Goal: Information Seeking & Learning: Learn about a topic

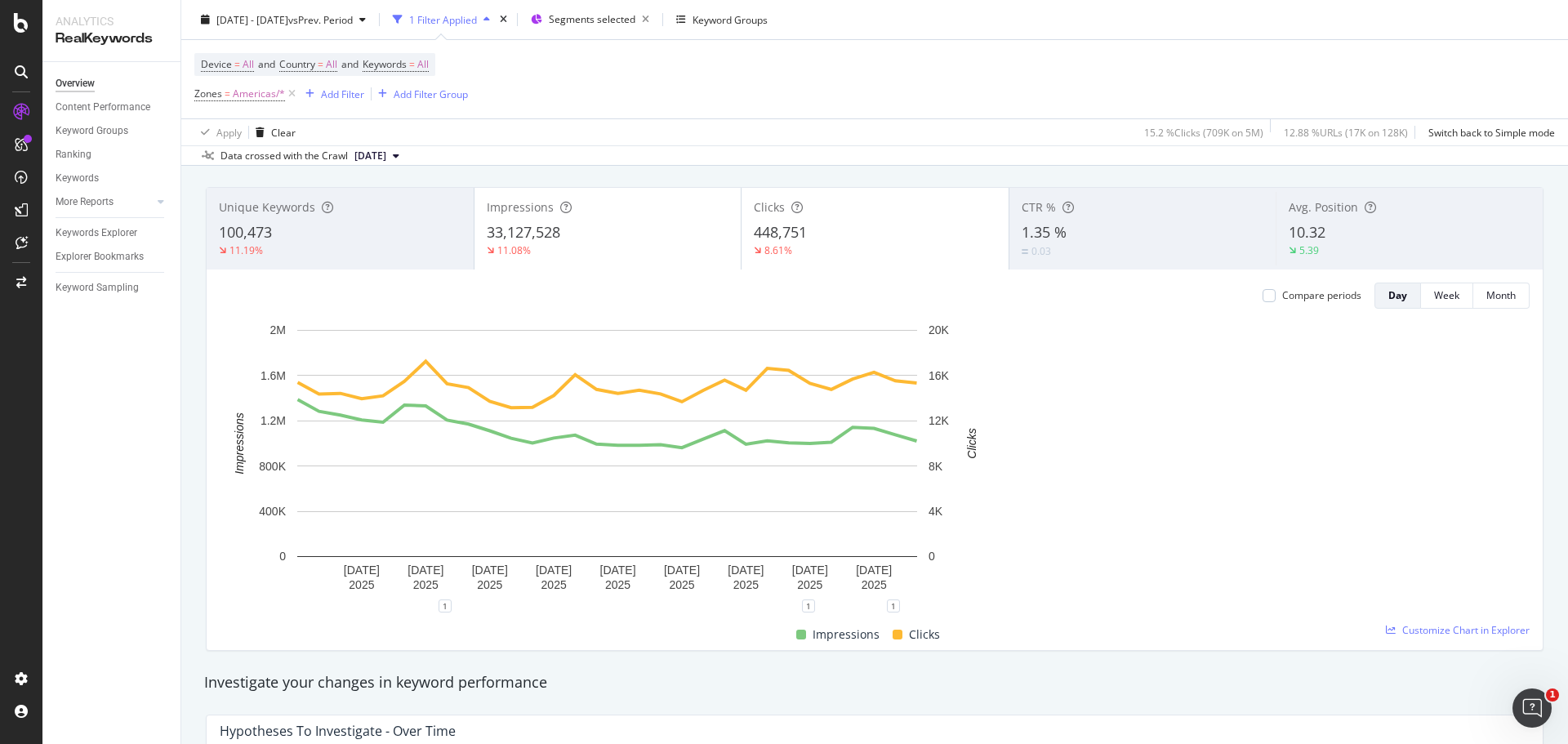
scroll to position [81, 0]
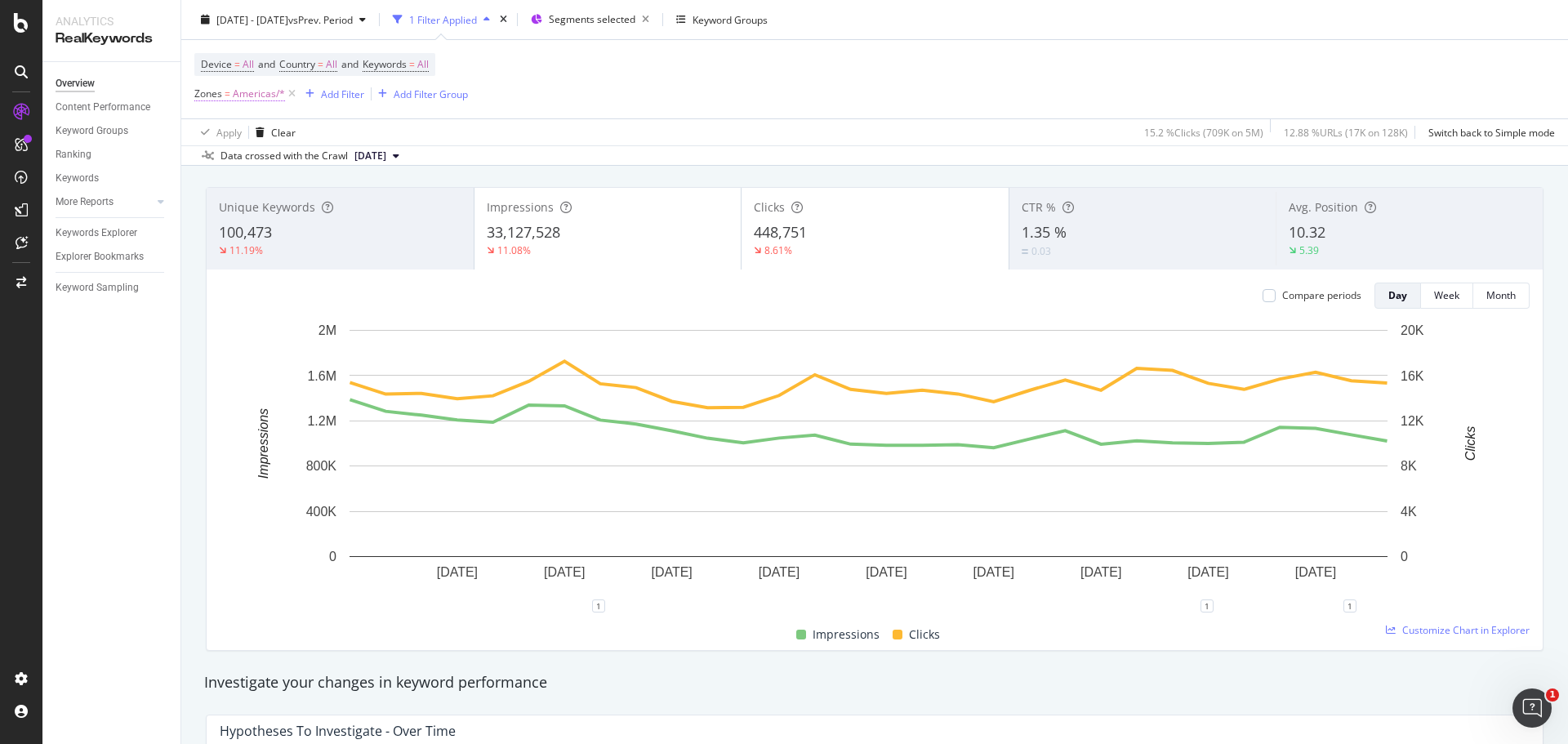
click at [252, 96] on span "Americas/*" at bounding box center [259, 93] width 53 height 23
click at [256, 166] on icon at bounding box center [259, 162] width 12 height 10
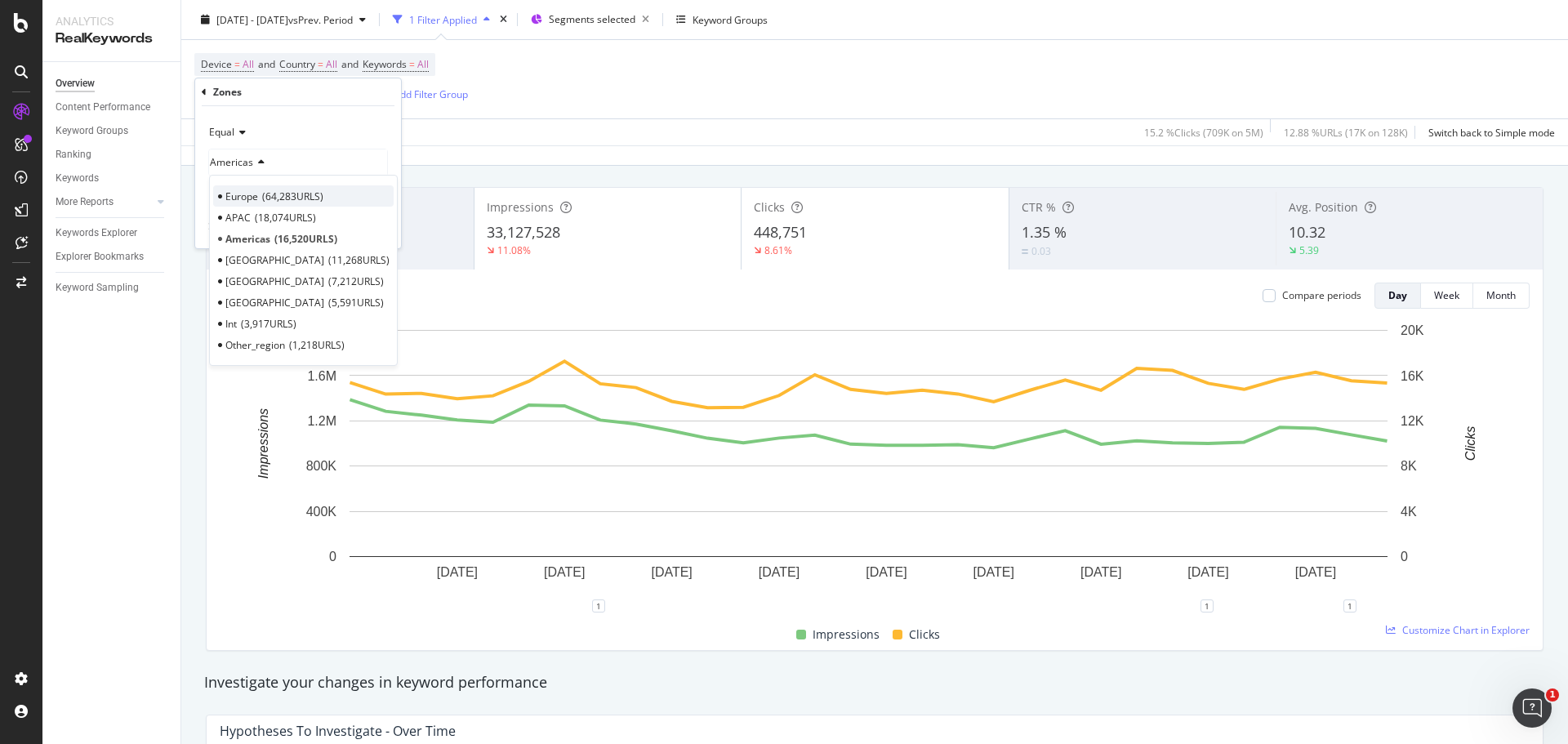
click at [289, 191] on span "64,283 URLS" at bounding box center [292, 196] width 61 height 14
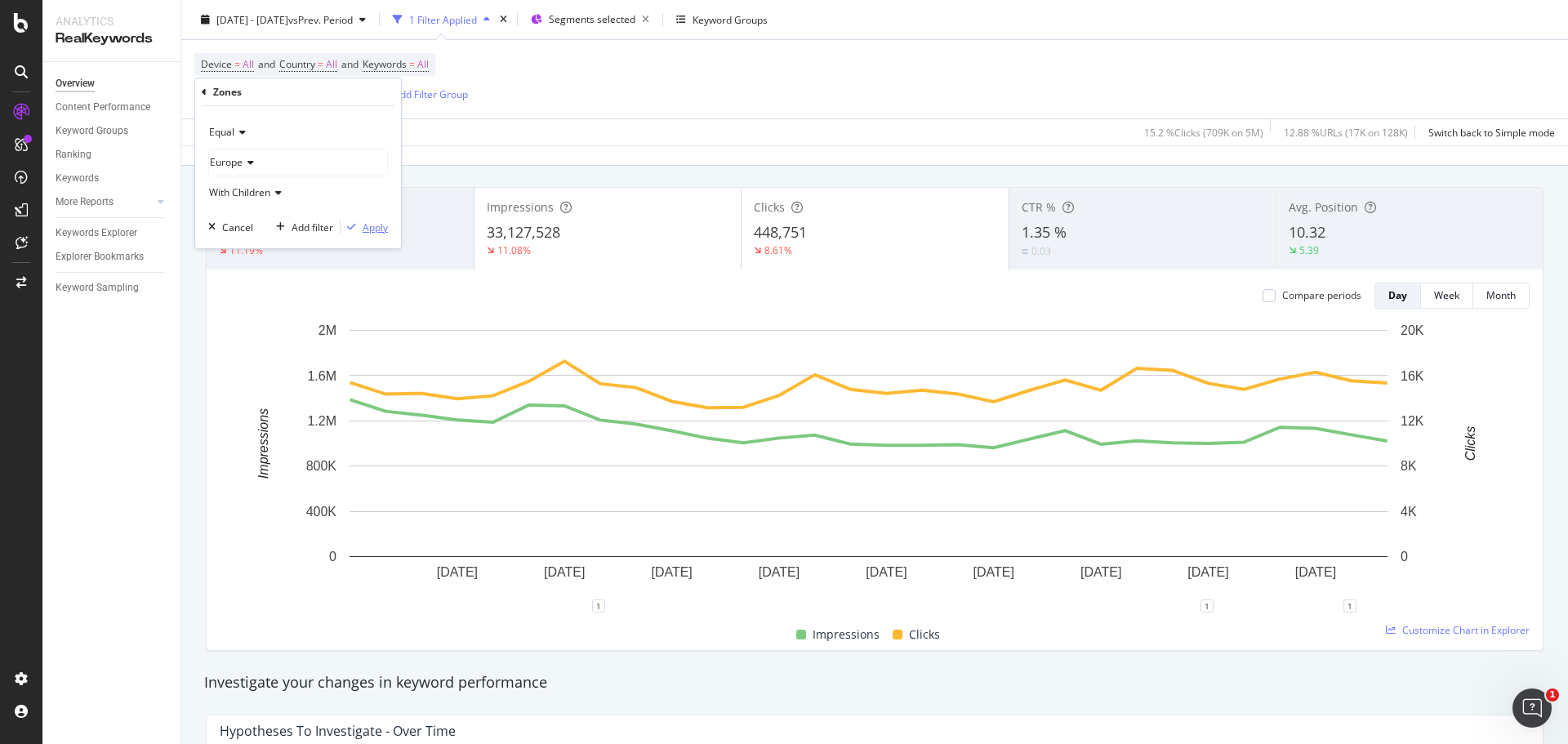
click at [355, 222] on icon "button" at bounding box center [351, 227] width 9 height 10
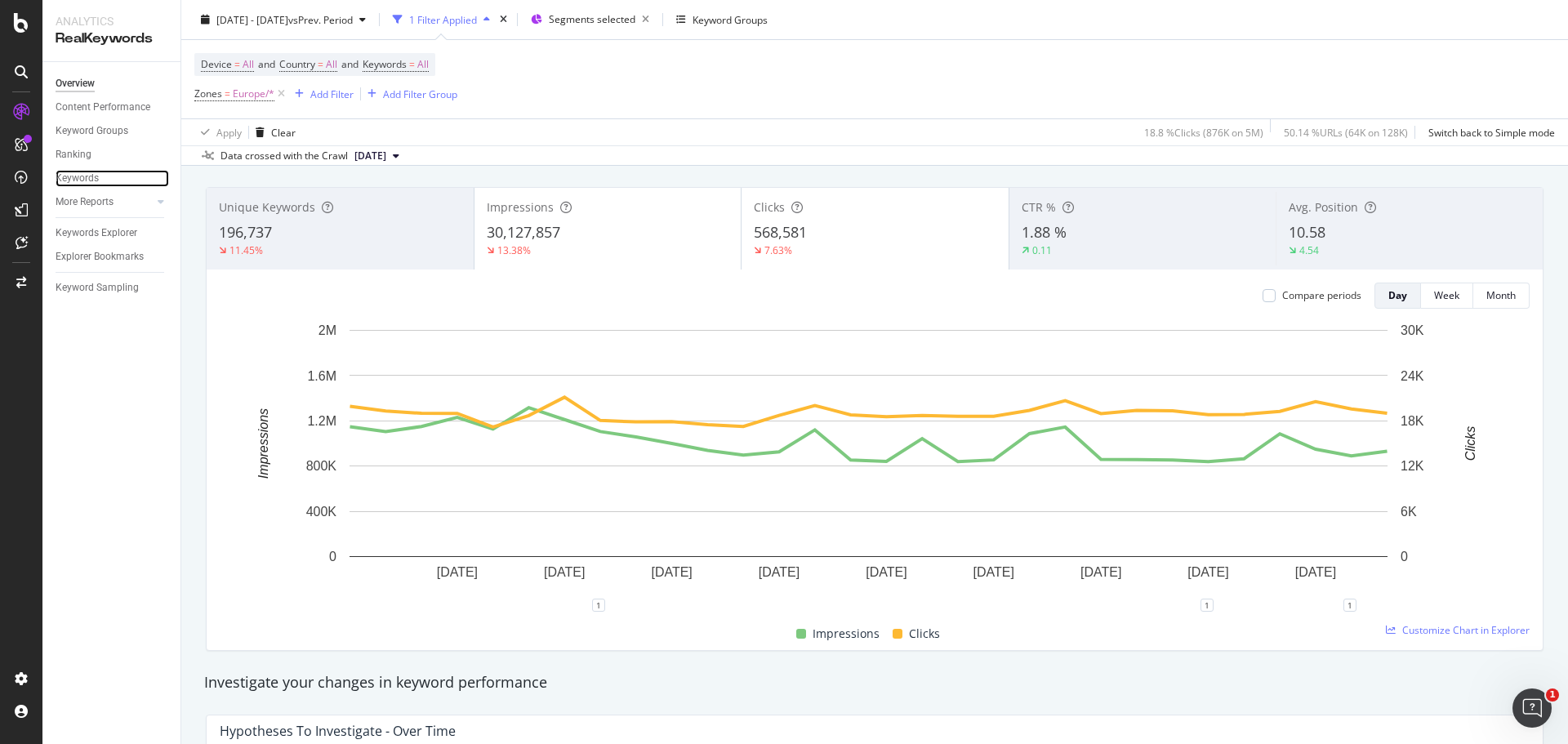
drag, startPoint x: 81, startPoint y: 175, endPoint x: 146, endPoint y: 245, distance: 95.5
click at [81, 175] on div "Keywords" at bounding box center [77, 177] width 44 height 17
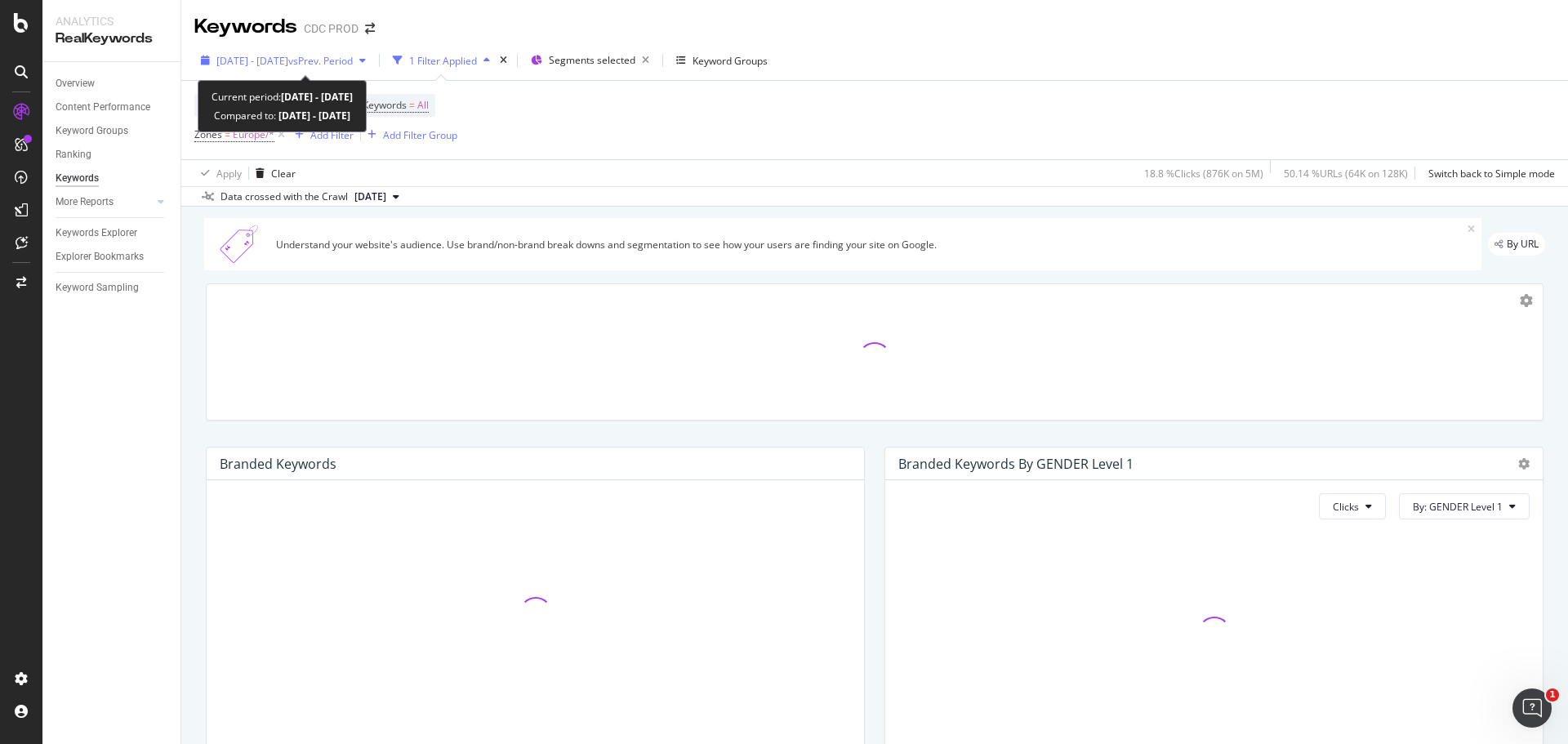
click at [353, 62] on span "vs Prev. Period" at bounding box center [320, 60] width 64 height 14
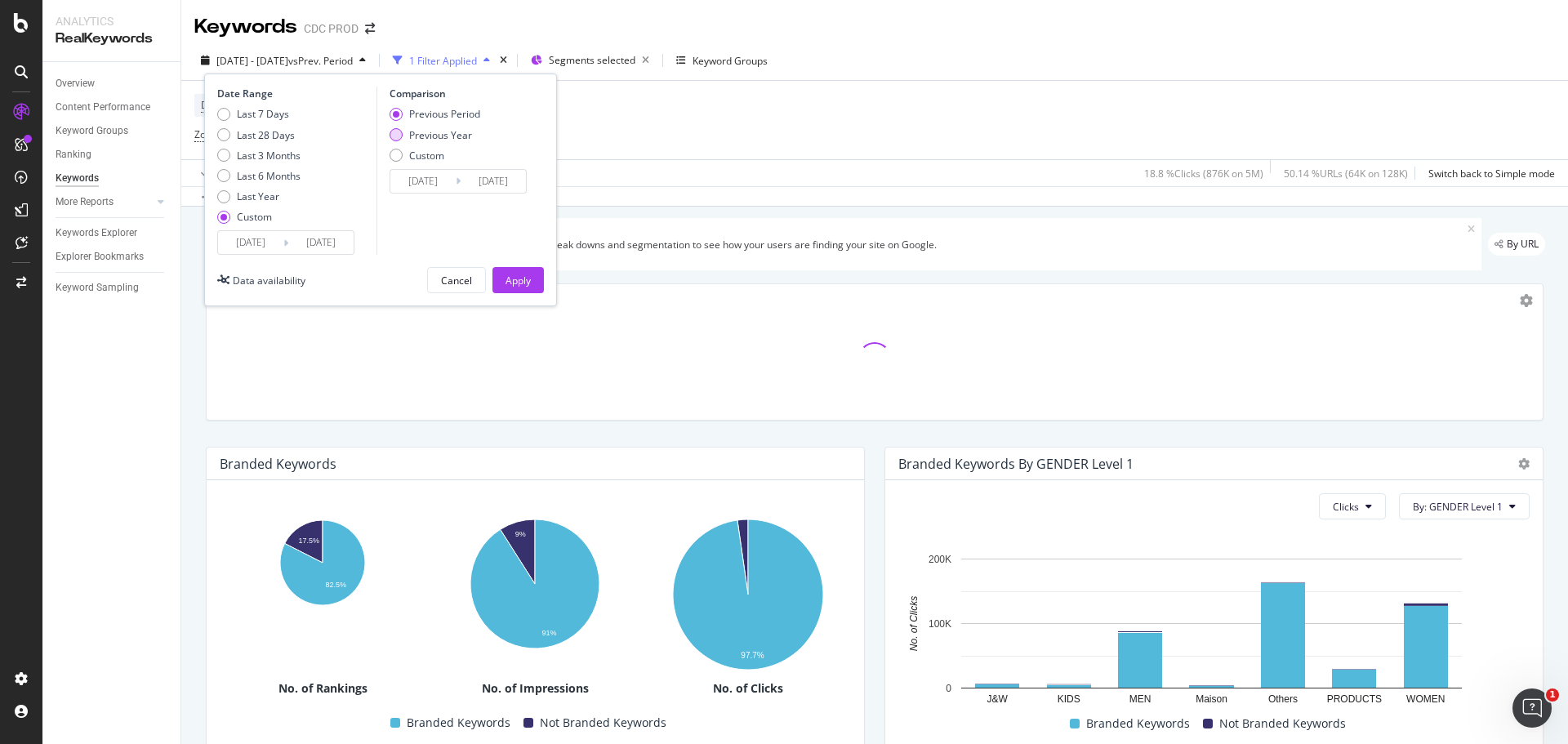
click at [438, 133] on div "Previous Year" at bounding box center [440, 135] width 62 height 14
type input "2024/09/02"
type input "2024/10/01"
click at [531, 269] on button "Apply" at bounding box center [518, 279] width 52 height 26
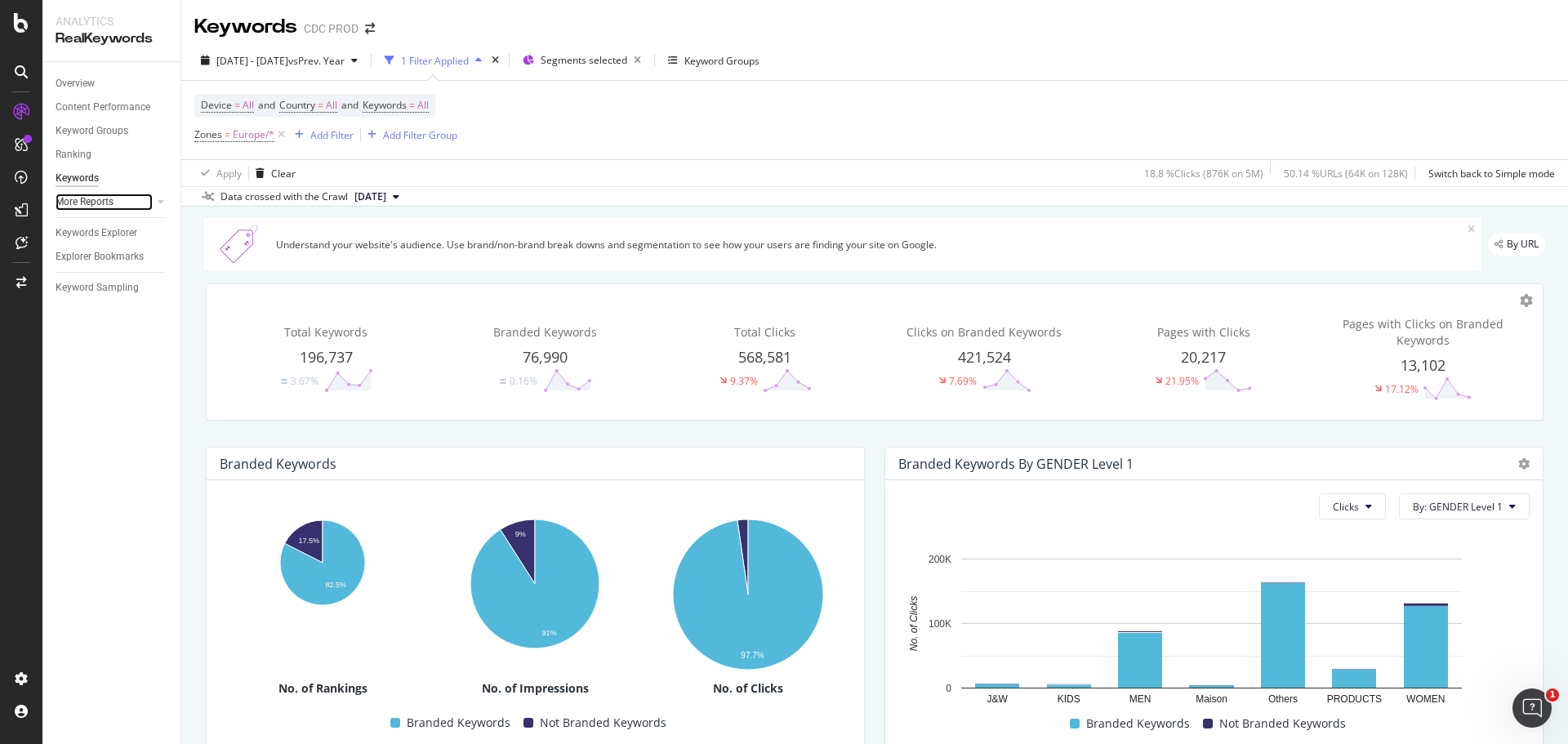
click at [152, 201] on div at bounding box center [145, 201] width 16 height 16
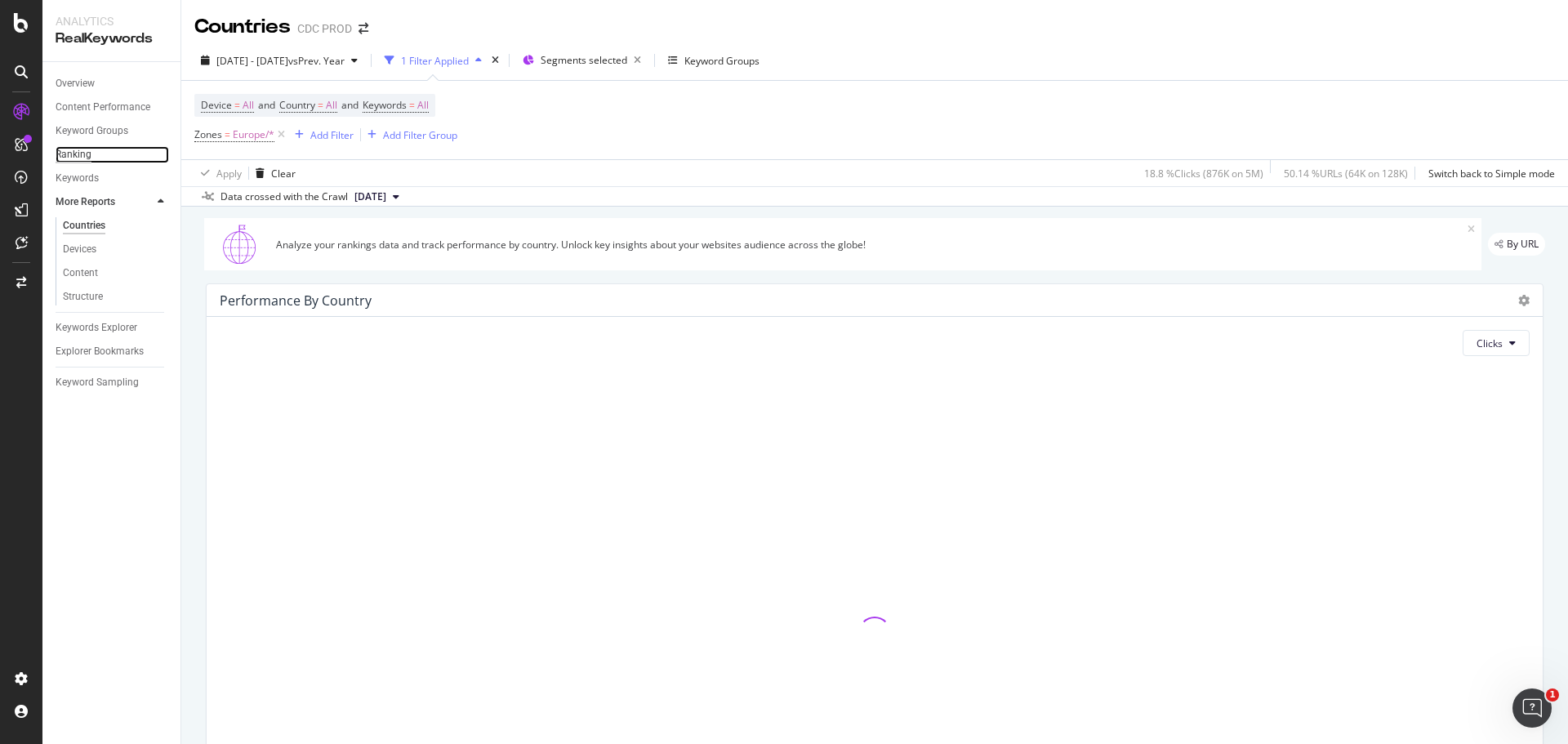
click at [82, 156] on div "Ranking" at bounding box center [73, 154] width 36 height 17
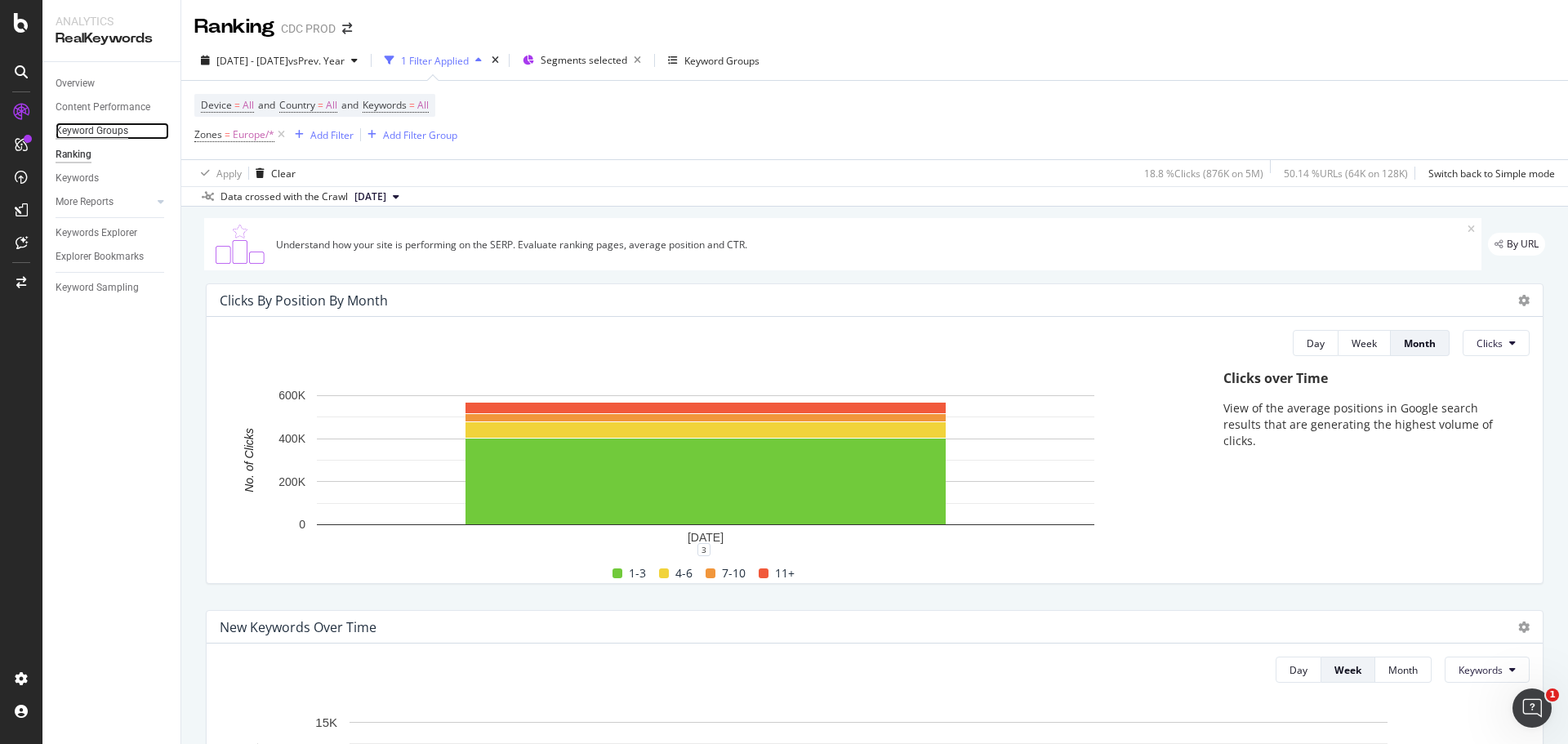
click at [119, 132] on div "Keyword Groups" at bounding box center [91, 131] width 72 height 17
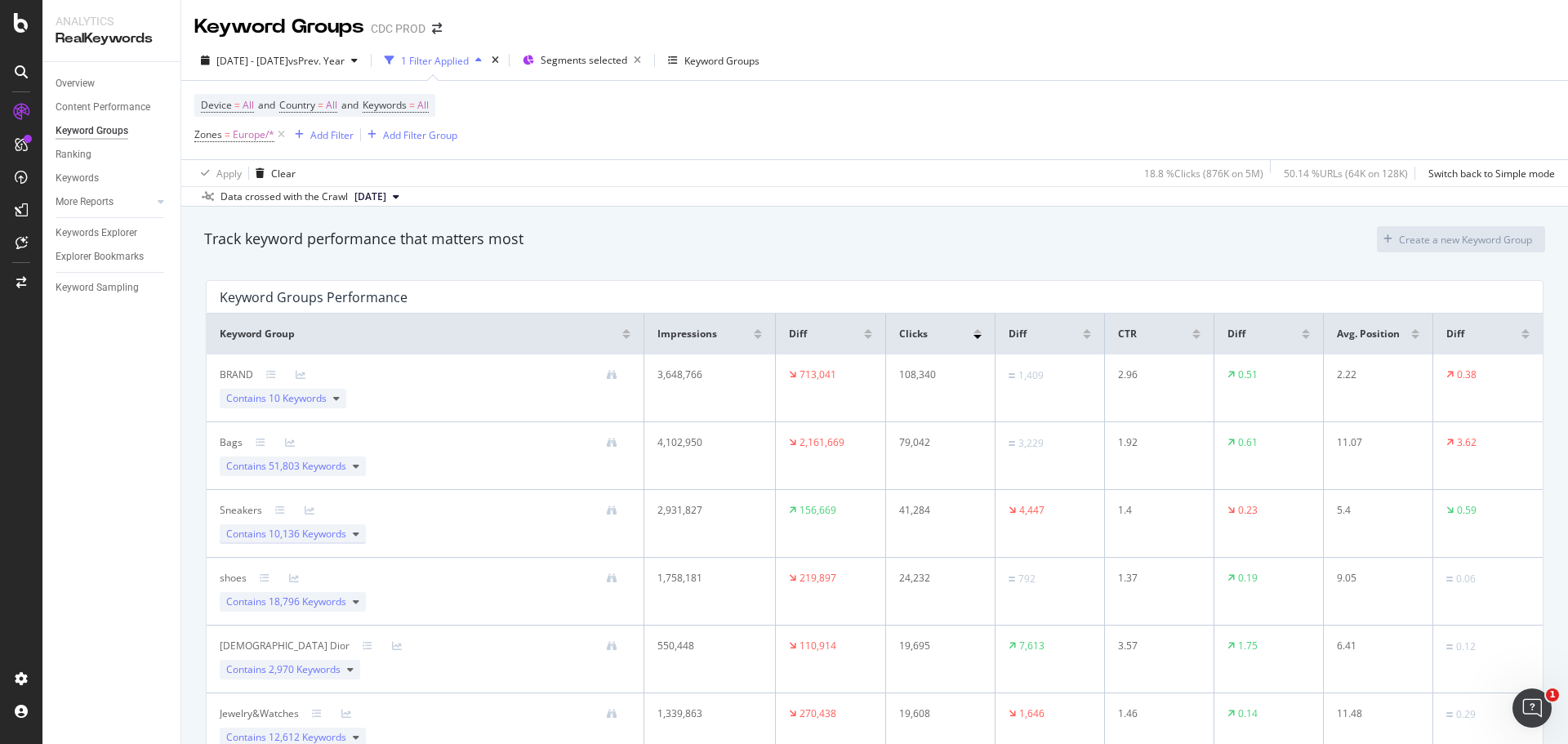
click at [333, 449] on span "10,136 Keywords" at bounding box center [307, 533] width 77 height 14
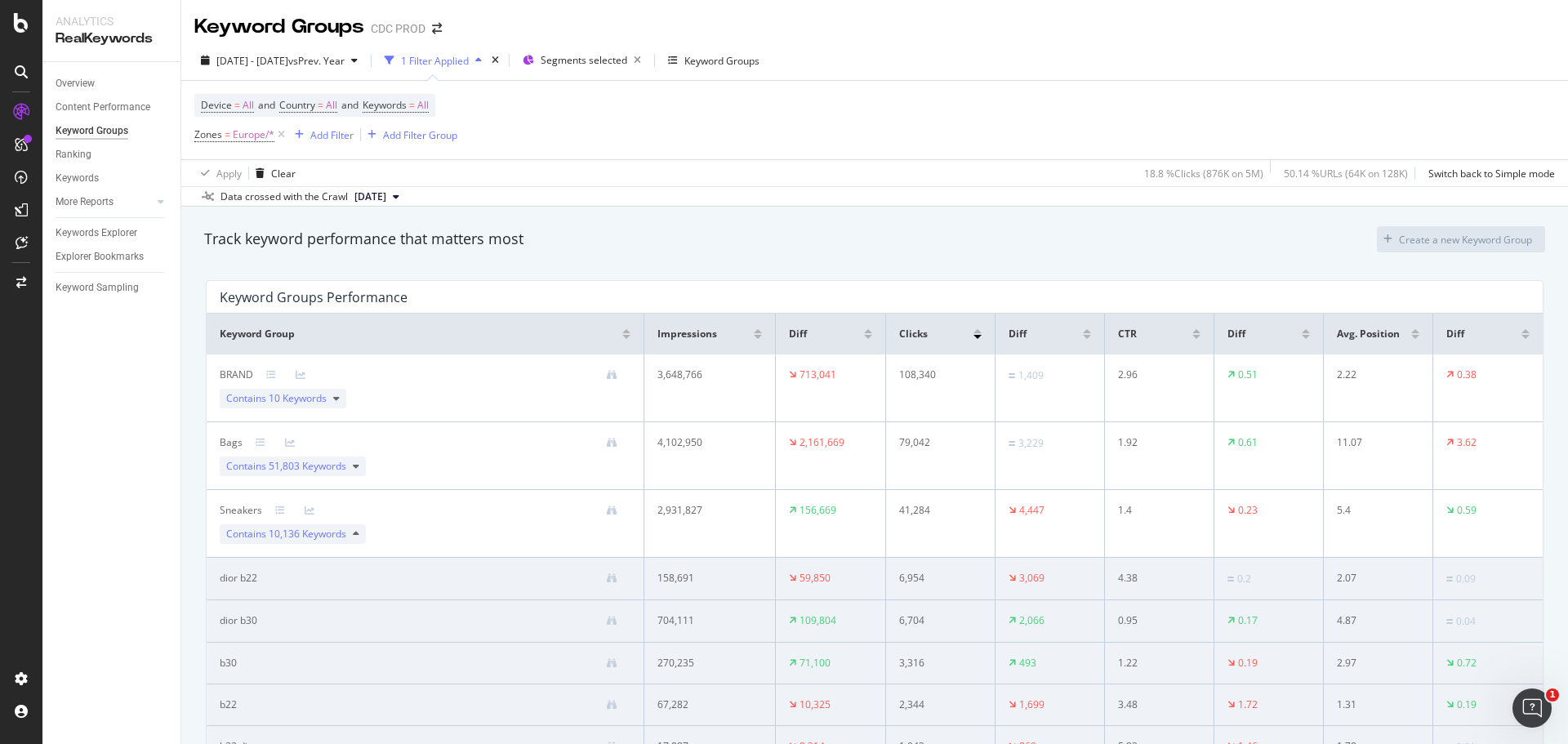
click at [1045, 336] on div at bounding box center [1415, 337] width 8 height 4
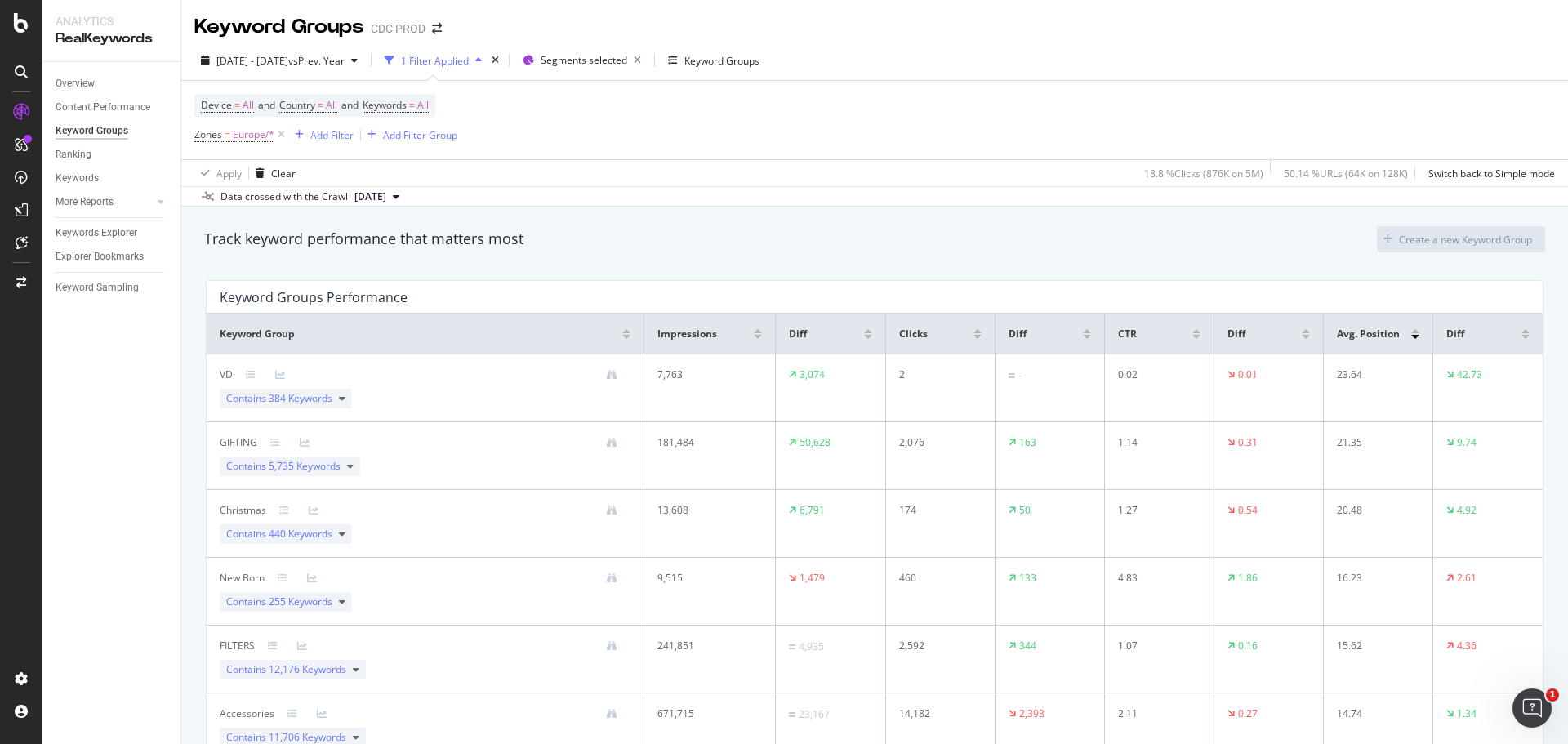
click at [1045, 336] on div at bounding box center [1525, 337] width 8 height 4
click at [317, 400] on span "384 Keywords" at bounding box center [300, 398] width 63 height 14
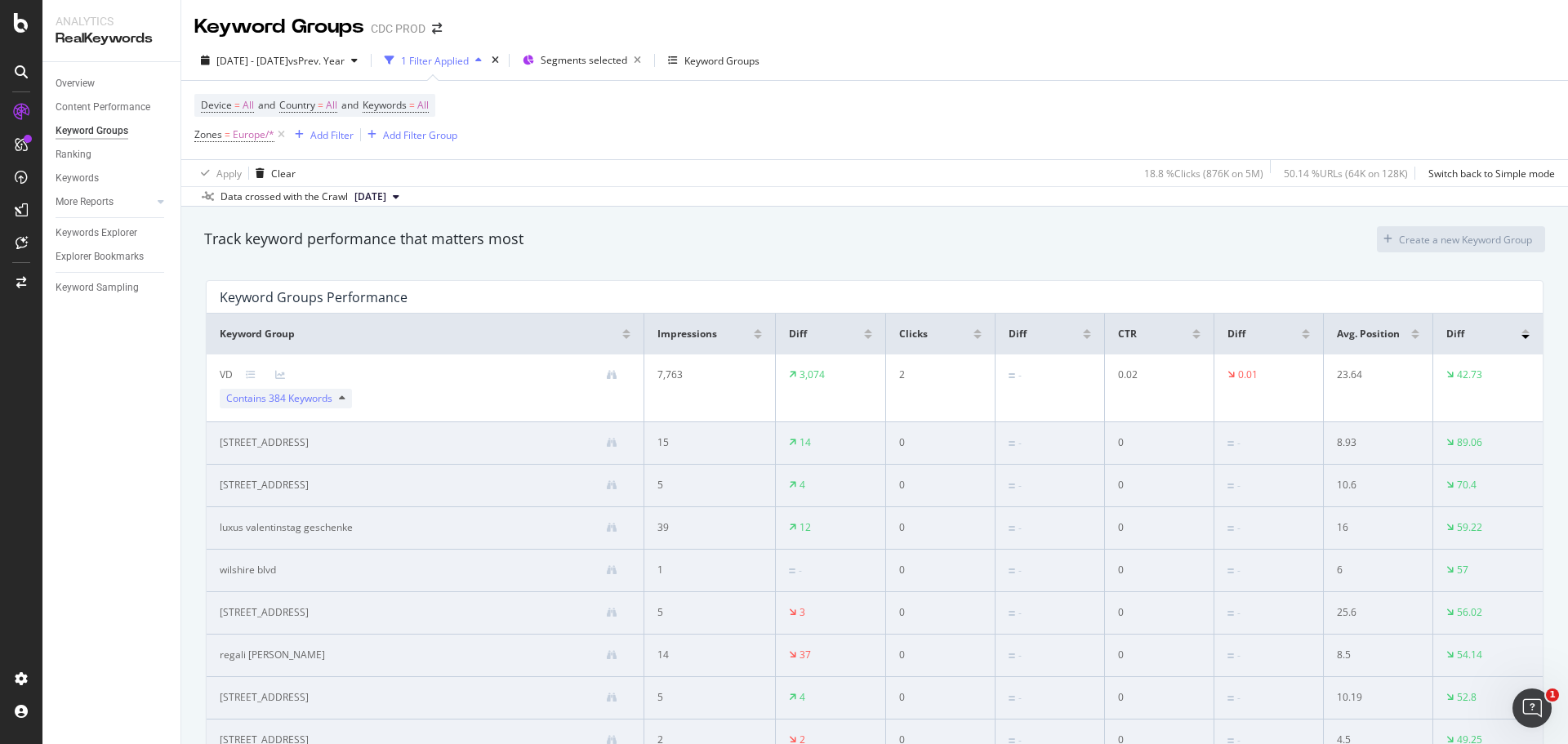
click at [336, 393] on div "Contains 384 Keywords" at bounding box center [285, 398] width 132 height 20
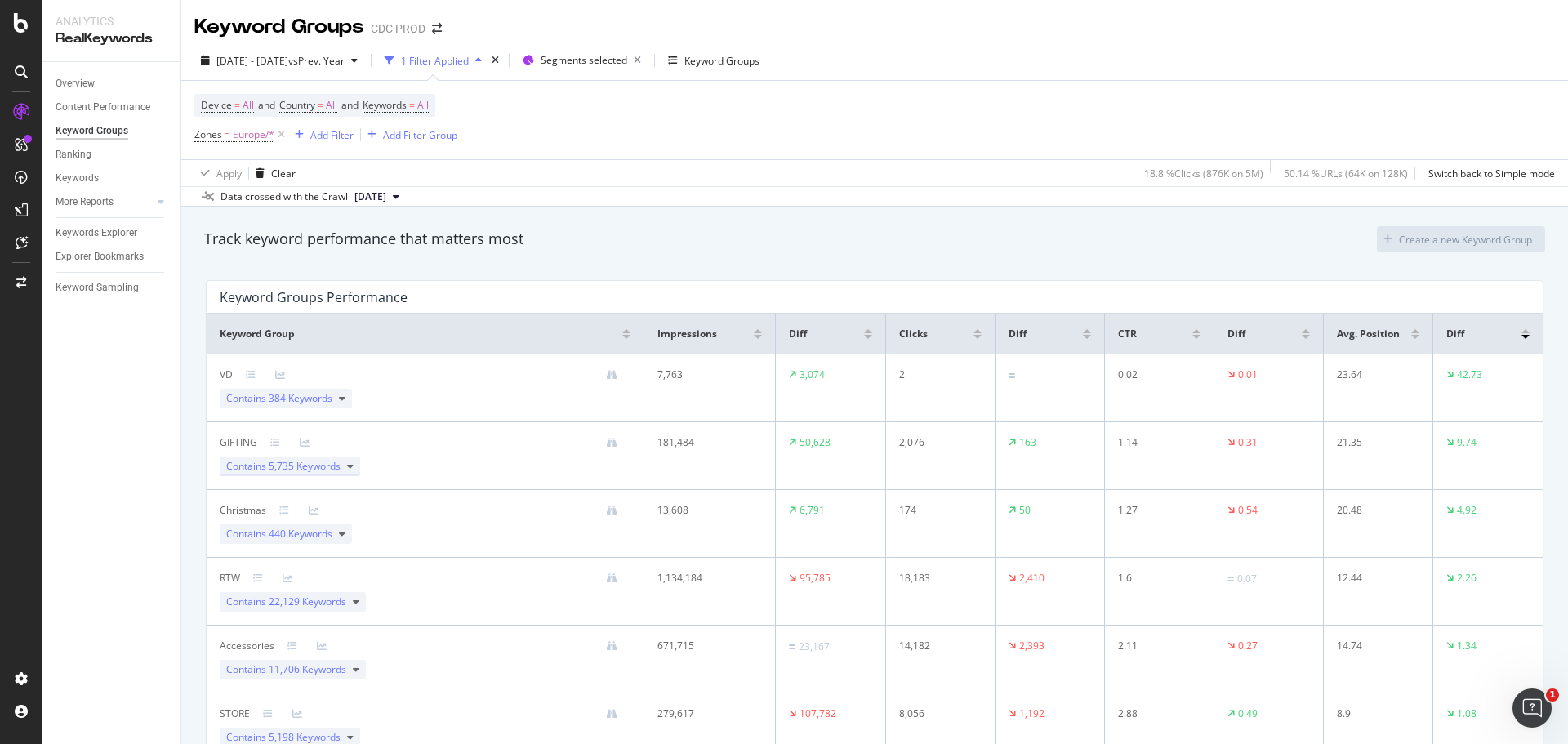
click at [344, 449] on div "Contains 5,735 Keywords" at bounding box center [290, 467] width 141 height 20
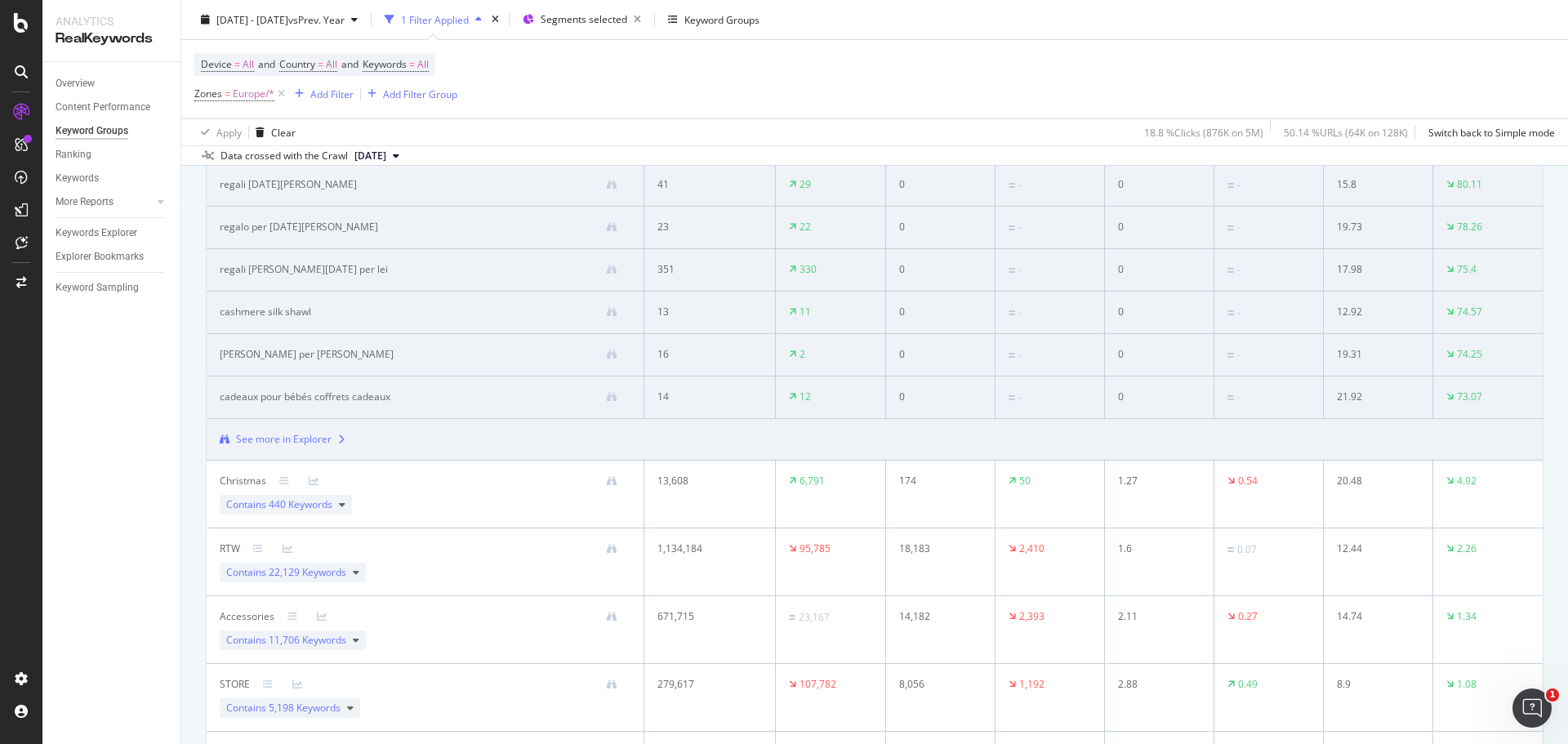
scroll to position [577, 0]
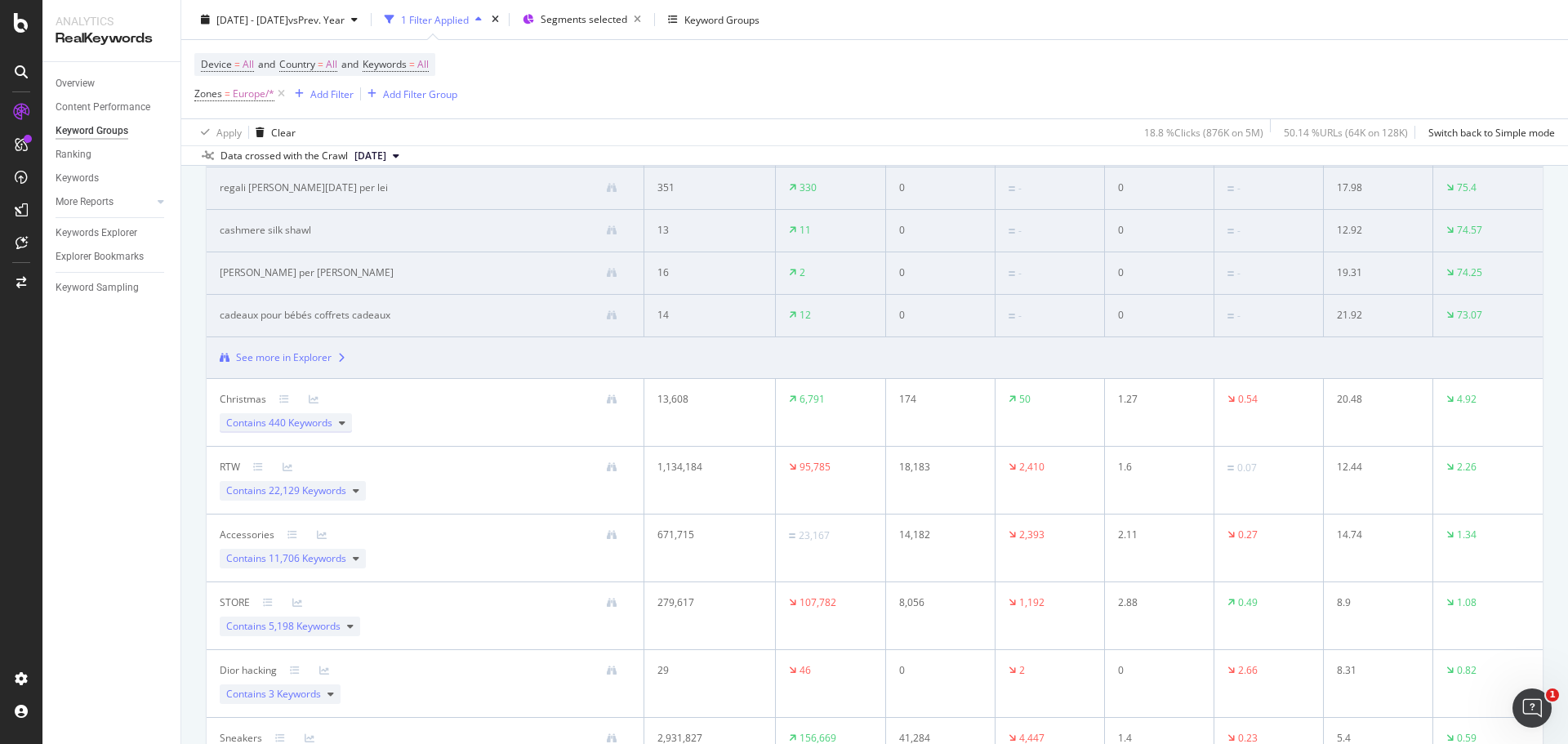
click at [326, 424] on span "440 Keywords" at bounding box center [300, 422] width 63 height 14
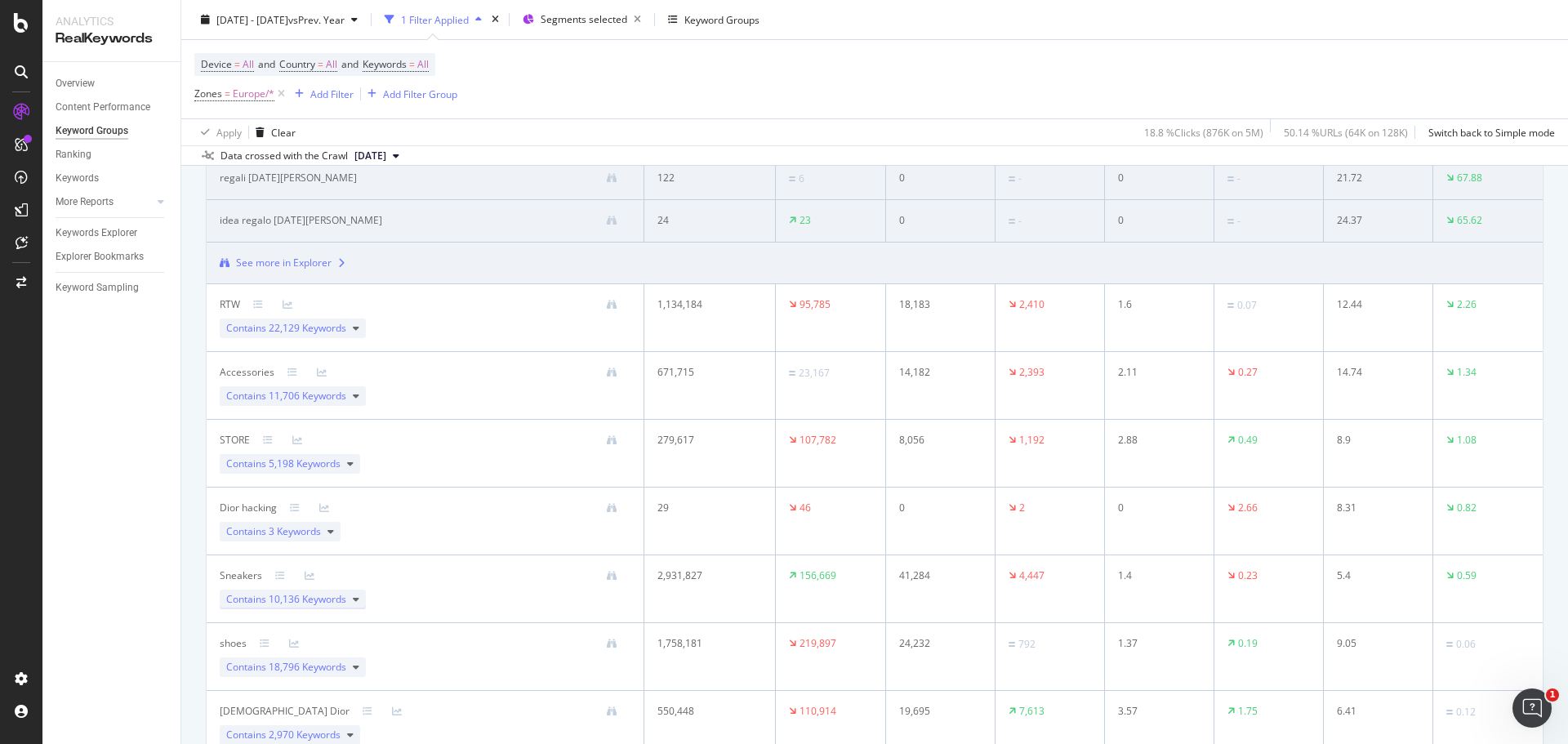
click at [341, 449] on span "10,136 Keywords" at bounding box center [307, 598] width 77 height 14
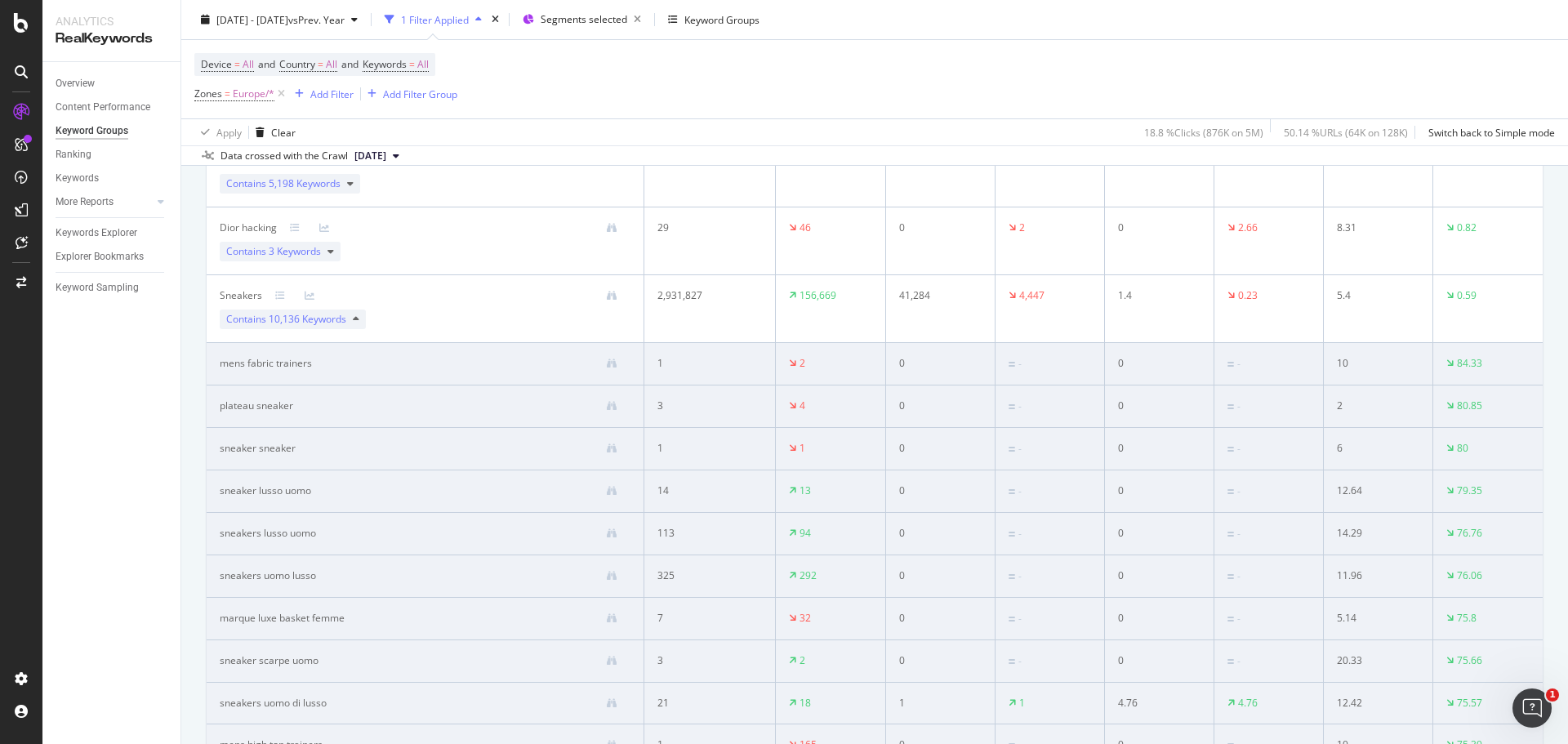
scroll to position [413, 0]
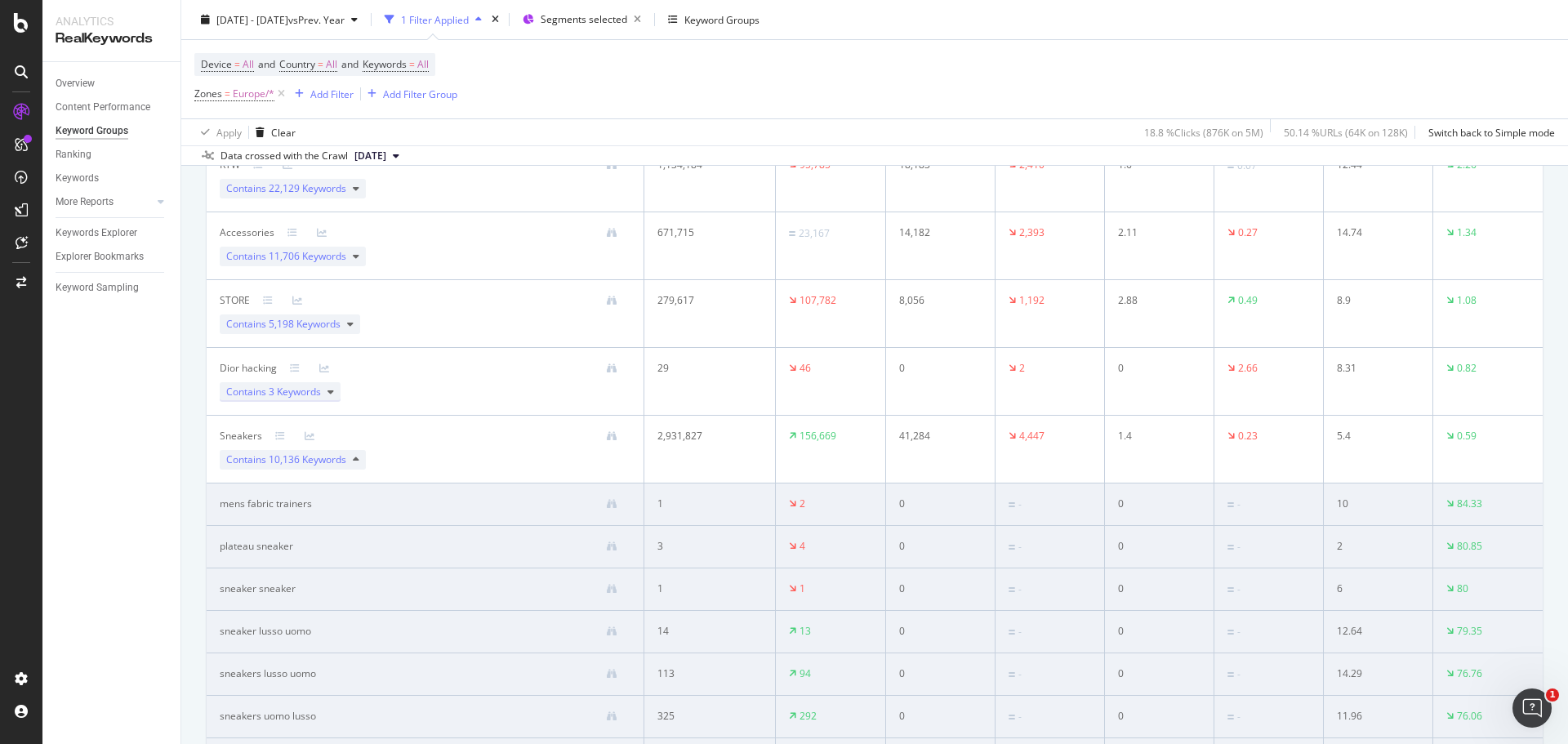
click at [315, 397] on span "3 Keywords" at bounding box center [294, 391] width 53 height 14
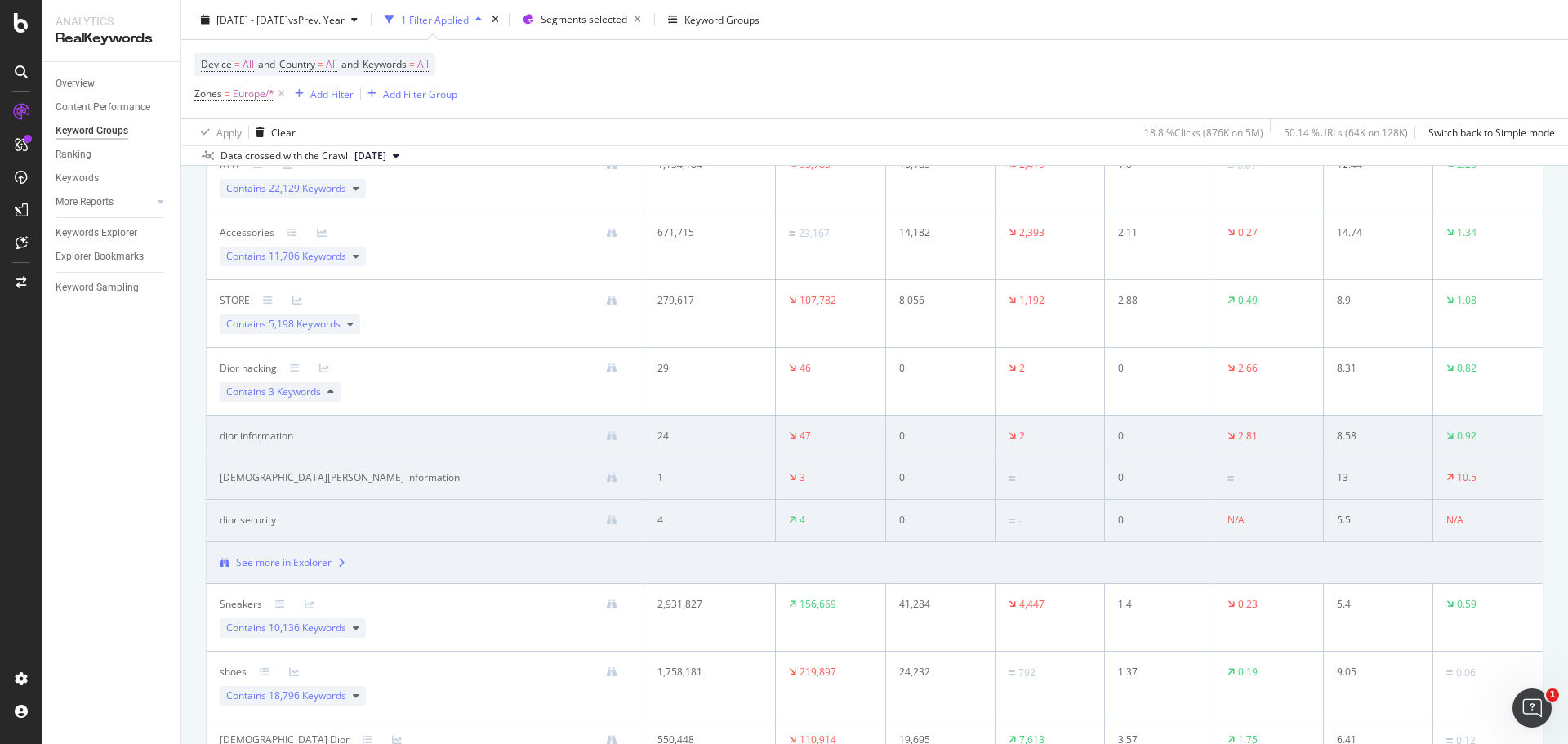
click at [317, 392] on span "3 Keywords" at bounding box center [294, 391] width 53 height 14
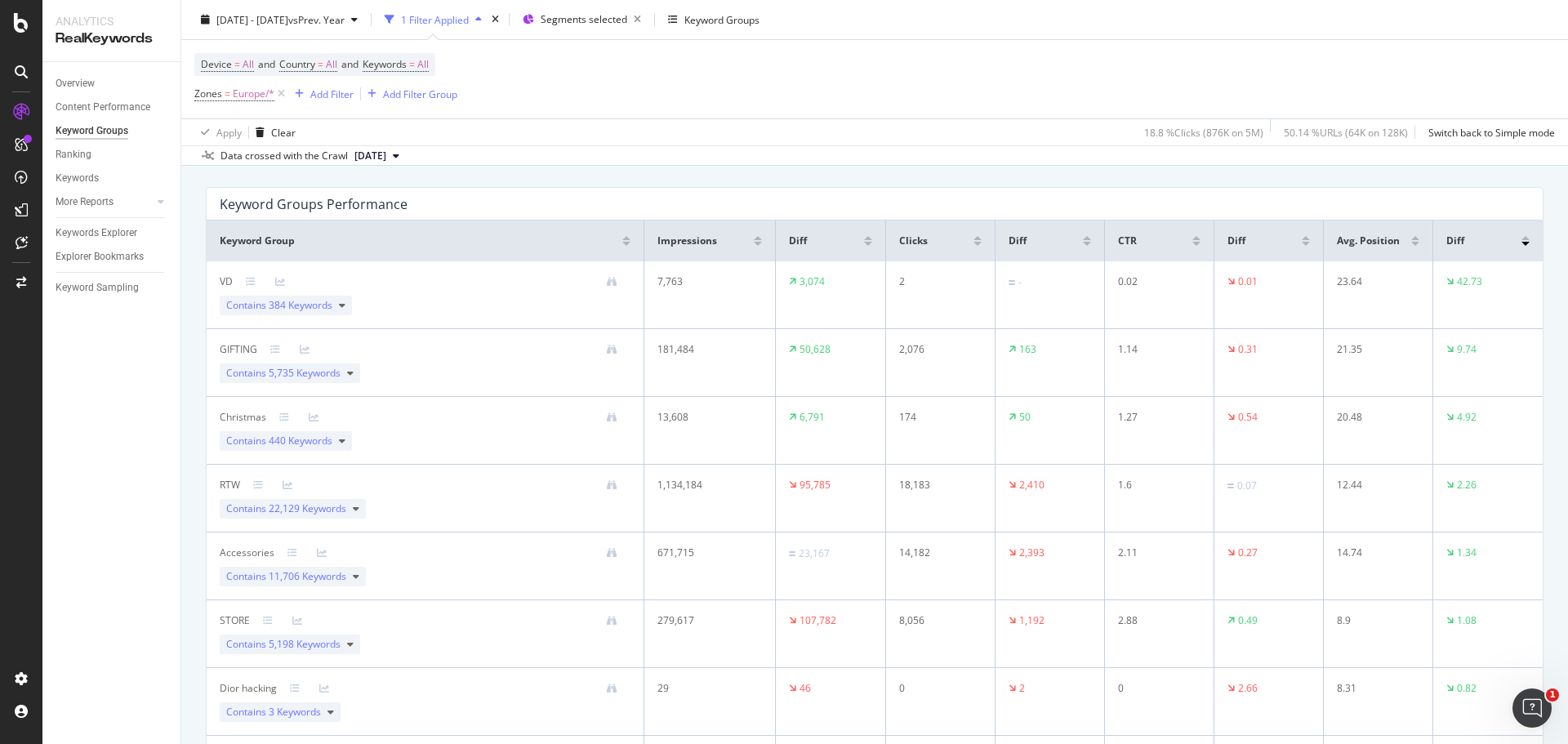
scroll to position [86, 0]
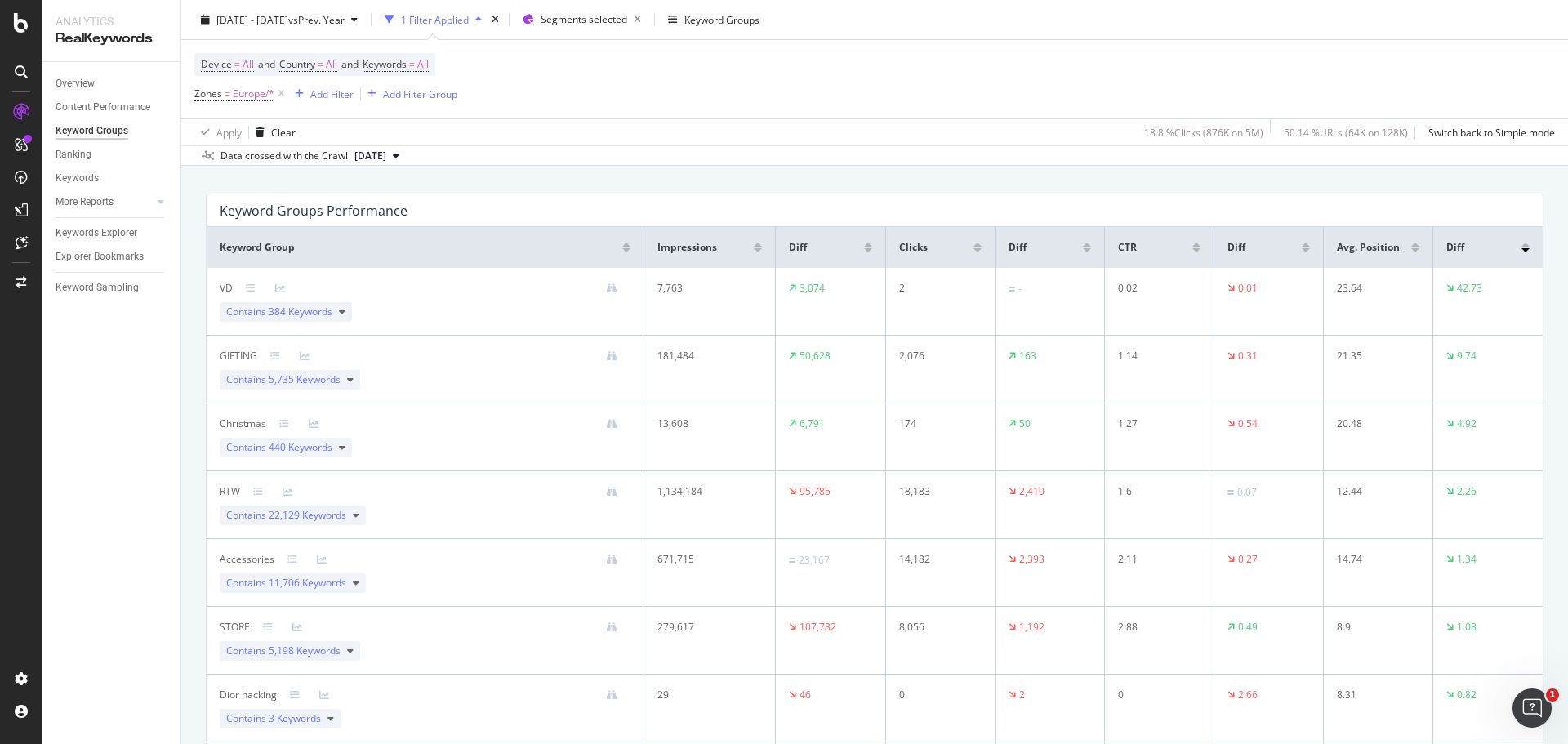
click at [864, 250] on div at bounding box center [868, 250] width 8 height 4
click at [339, 312] on span "10,136 Keywords" at bounding box center [307, 311] width 77 height 14
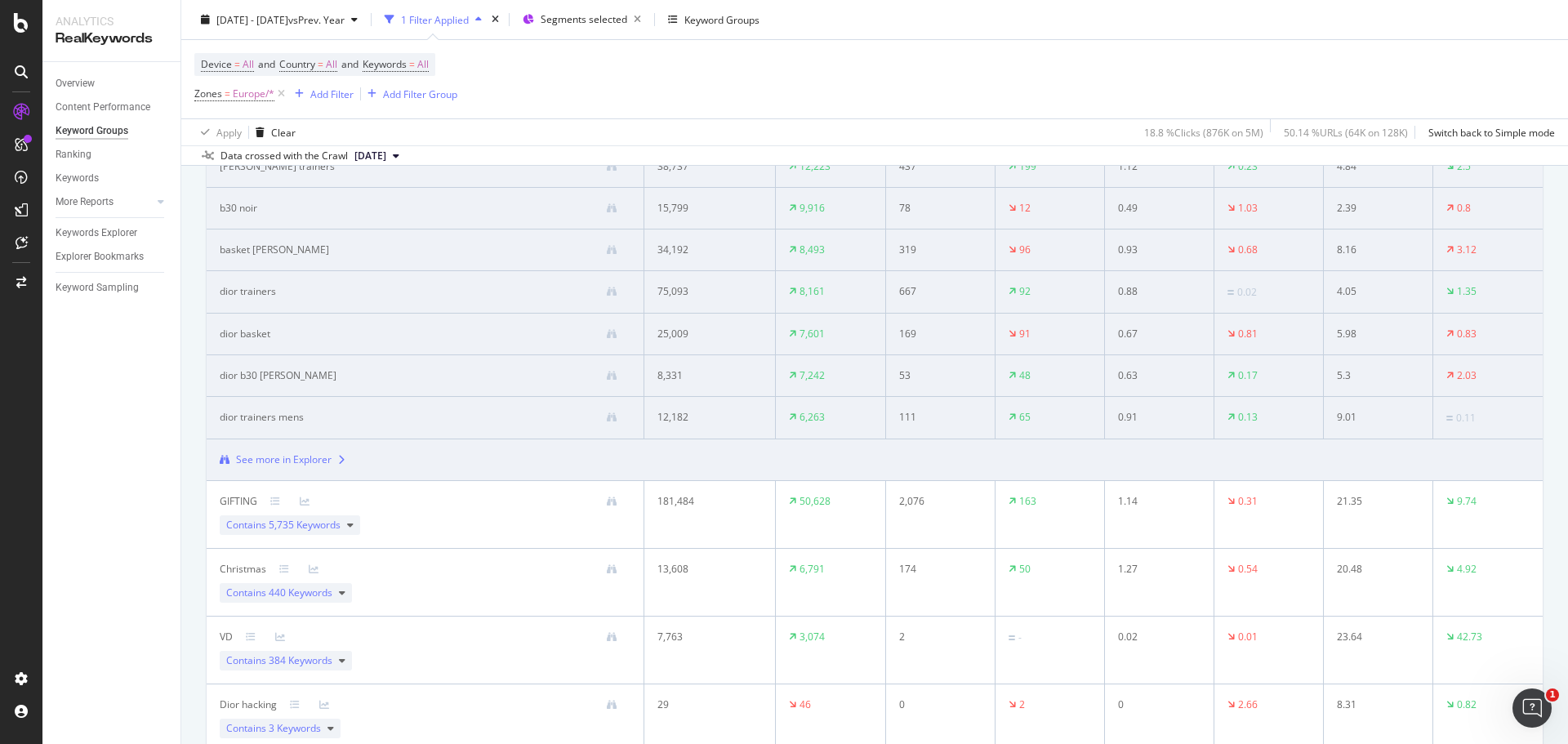
scroll to position [494, 0]
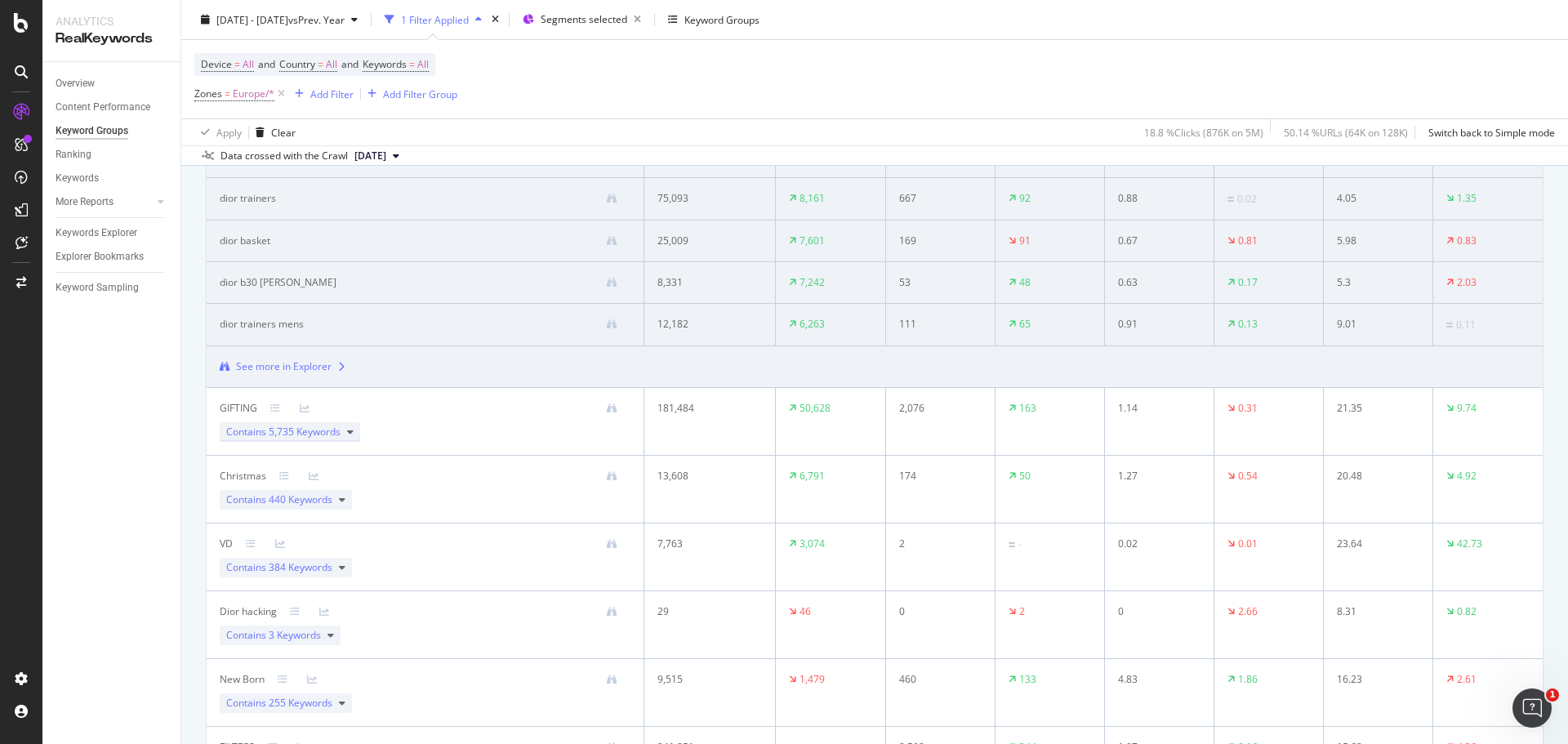
click at [308, 432] on span "5,735 Keywords" at bounding box center [304, 431] width 71 height 14
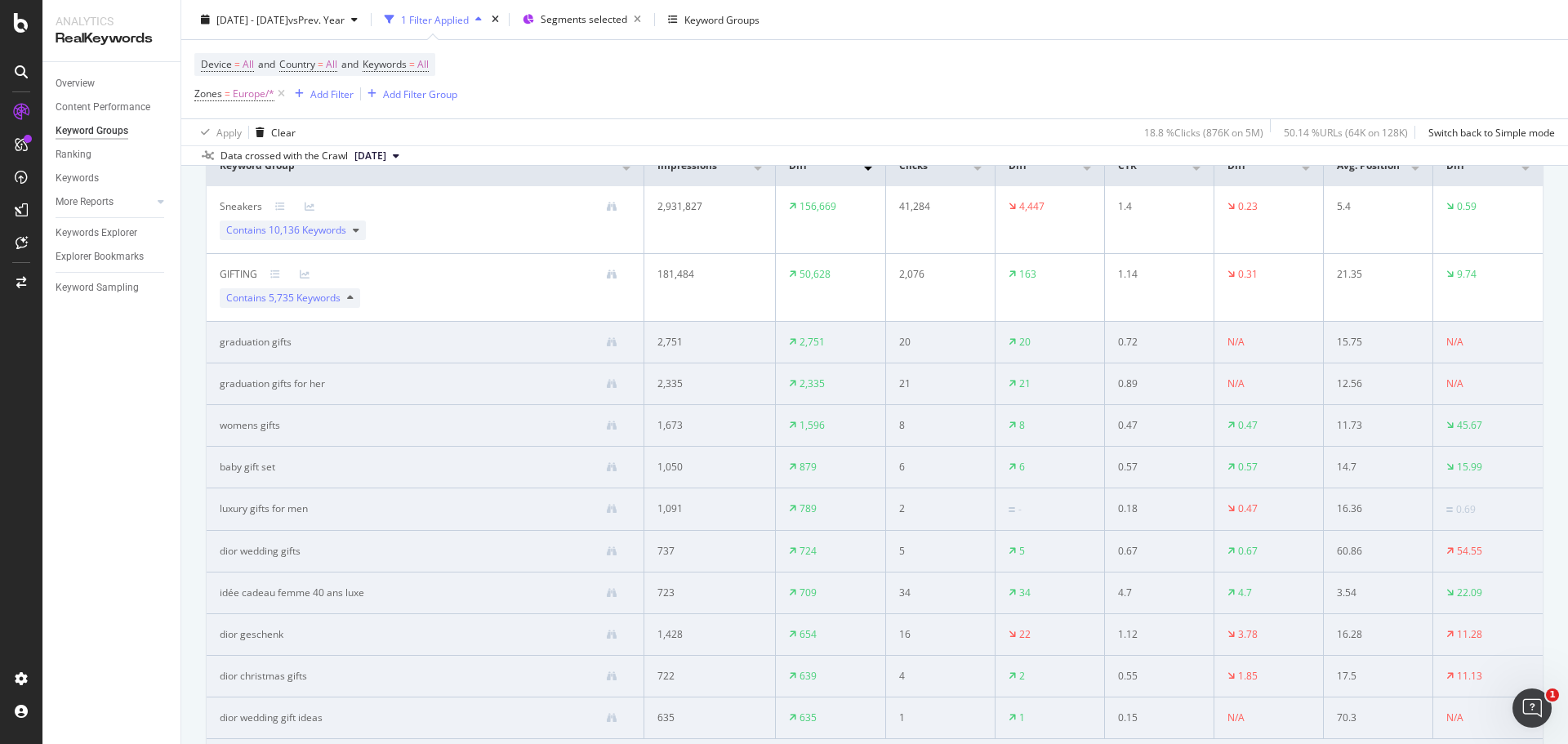
scroll to position [331, 0]
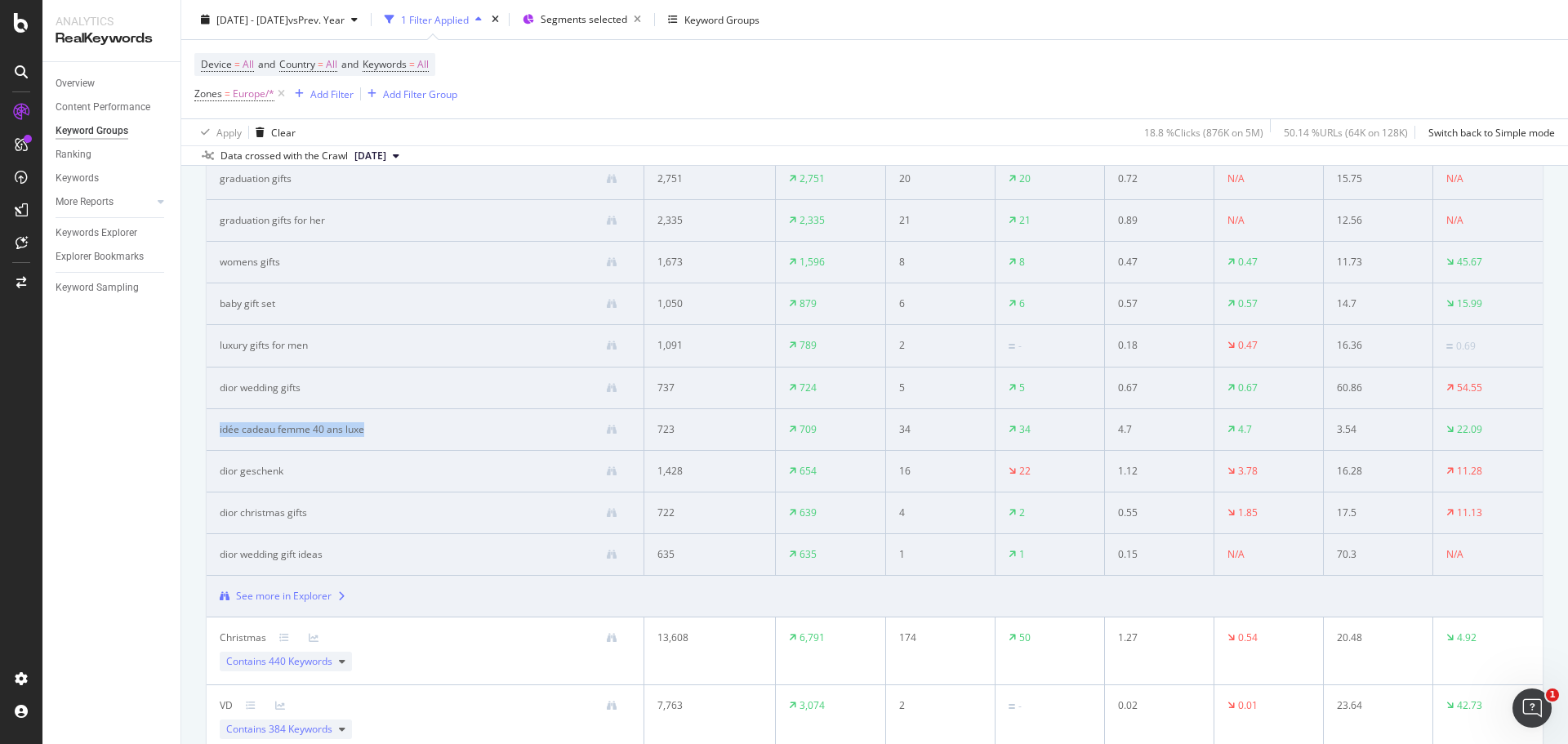
drag, startPoint x: 367, startPoint y: 433, endPoint x: 216, endPoint y: 423, distance: 151.3
click at [216, 423] on td "idée cadeau femme 40 ans luxe" at bounding box center [425, 430] width 438 height 42
copy div "idée cadeau femme 40 ans luxe"
click at [428, 57] on span "All" at bounding box center [423, 64] width 12 height 23
click at [417, 106] on div "button" at bounding box center [414, 103] width 20 height 10
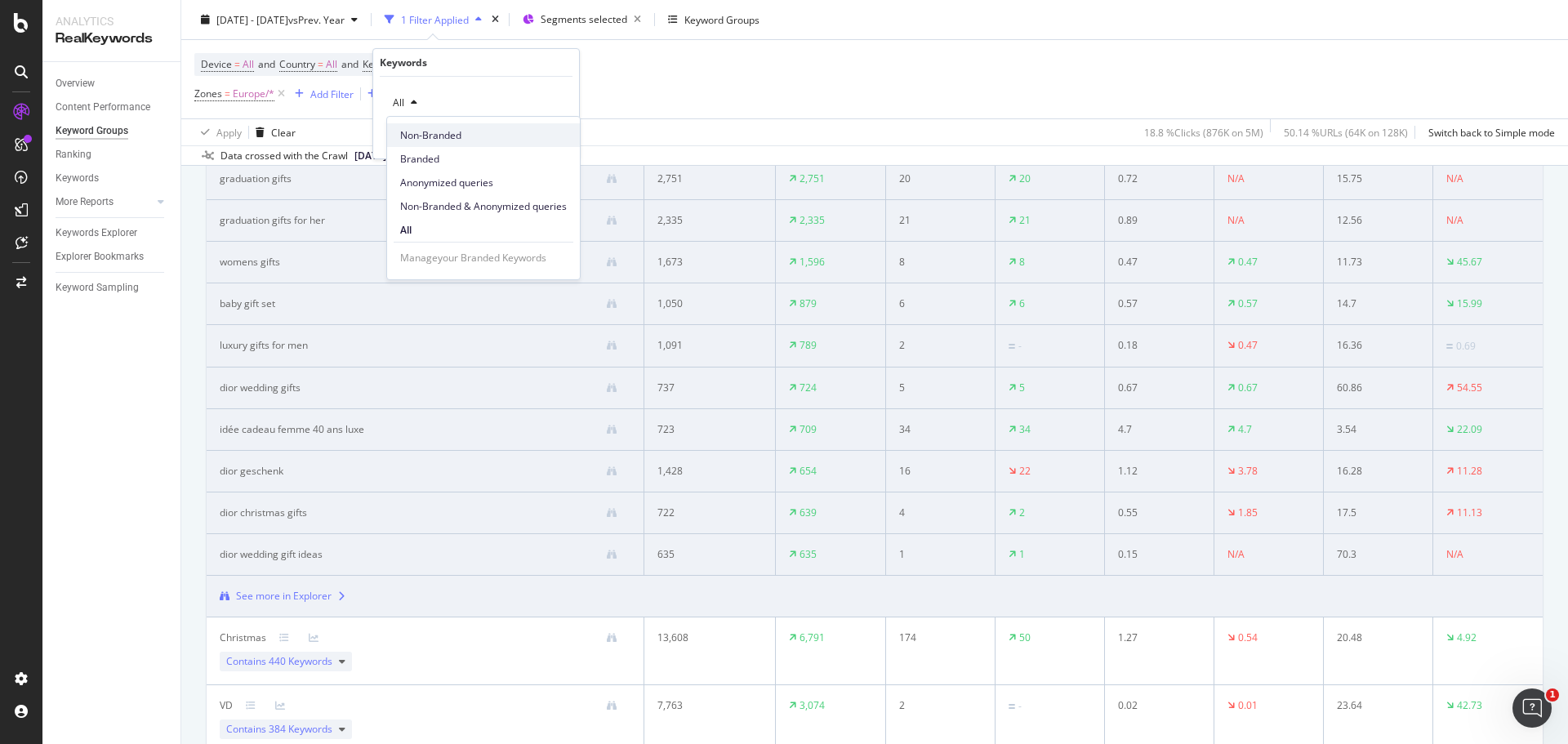
click at [494, 144] on div "Non-Branded" at bounding box center [483, 135] width 192 height 24
click at [535, 142] on div "button" at bounding box center [529, 137] width 22 height 10
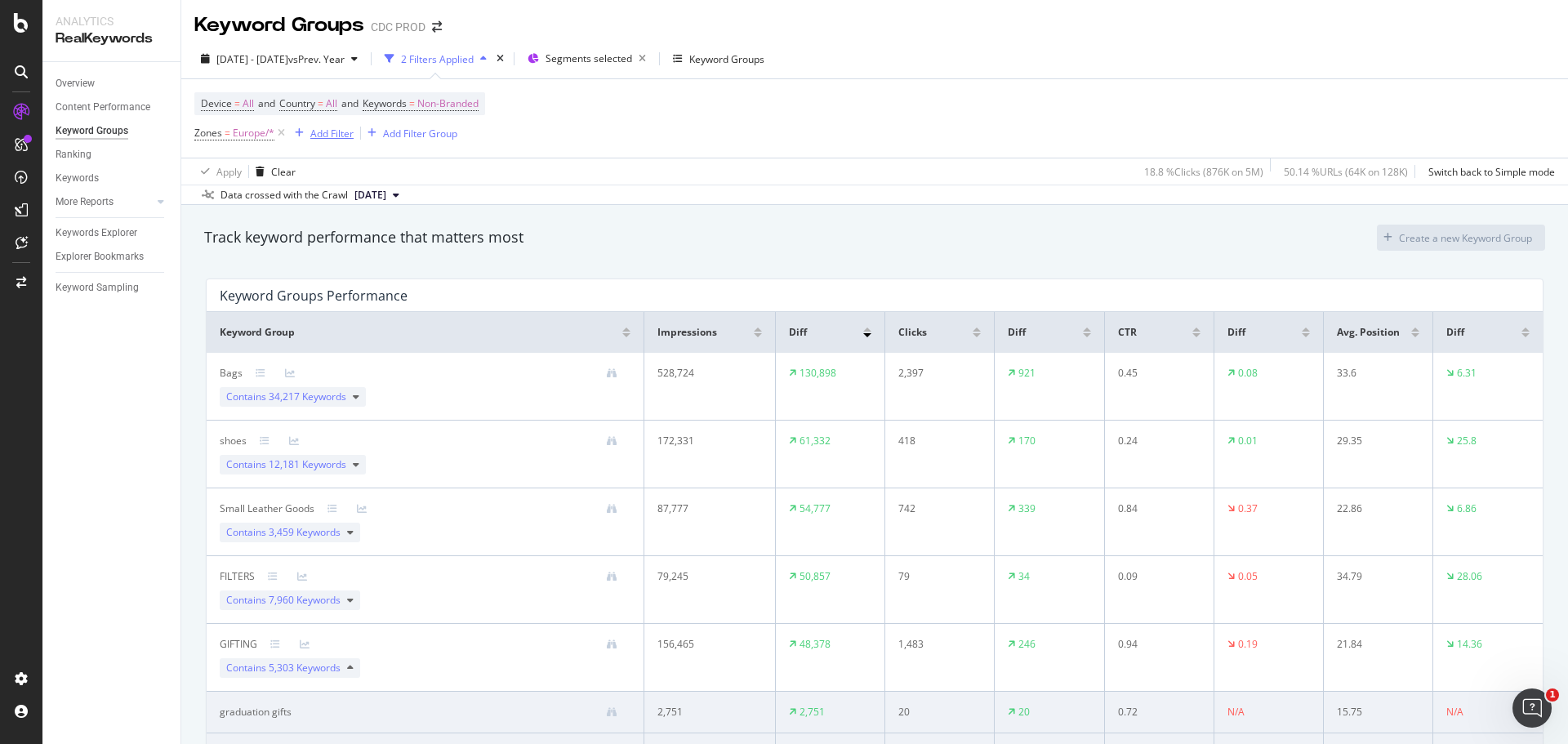
scroll to position [331, 0]
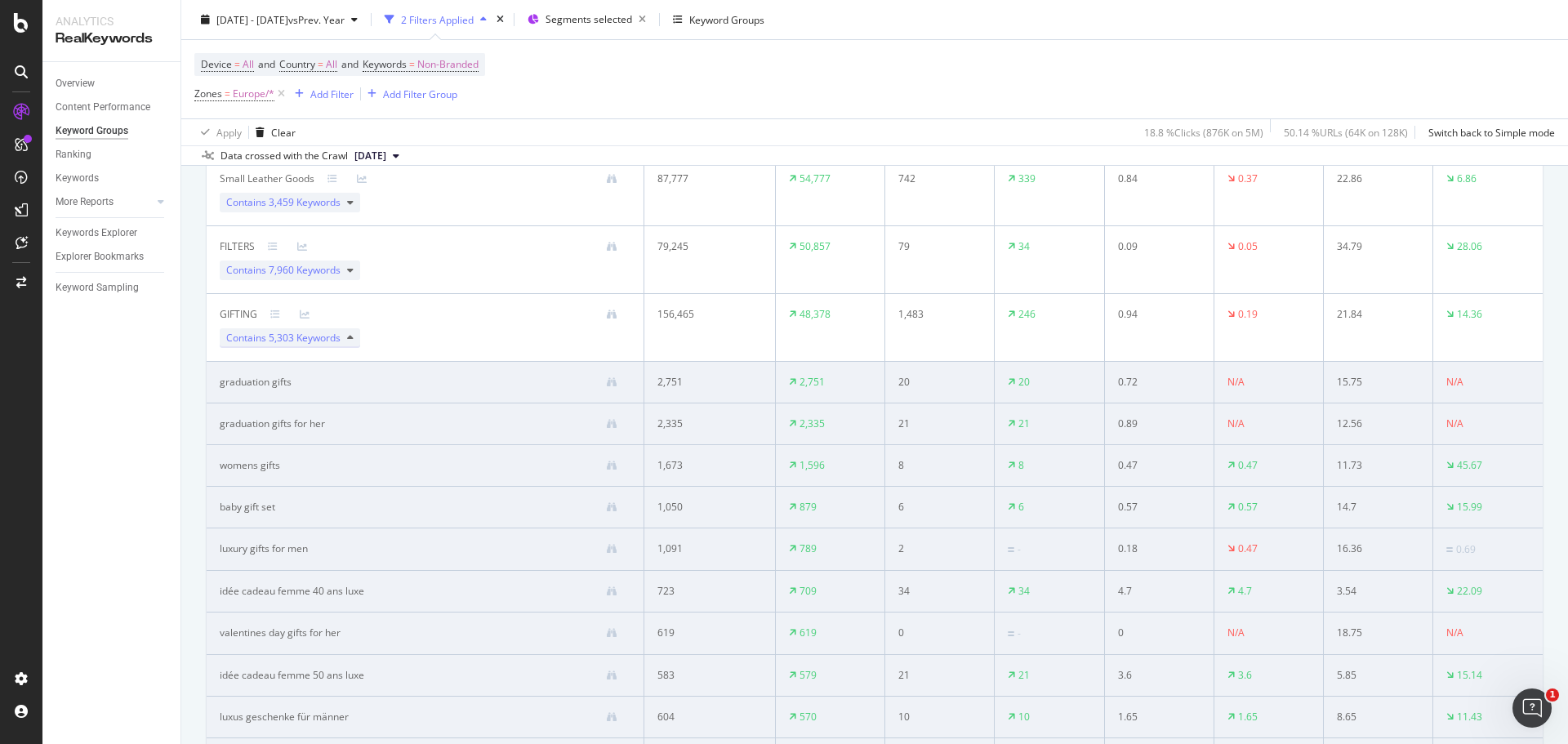
click at [344, 336] on div "Contains 5,303 Keywords" at bounding box center [290, 338] width 141 height 20
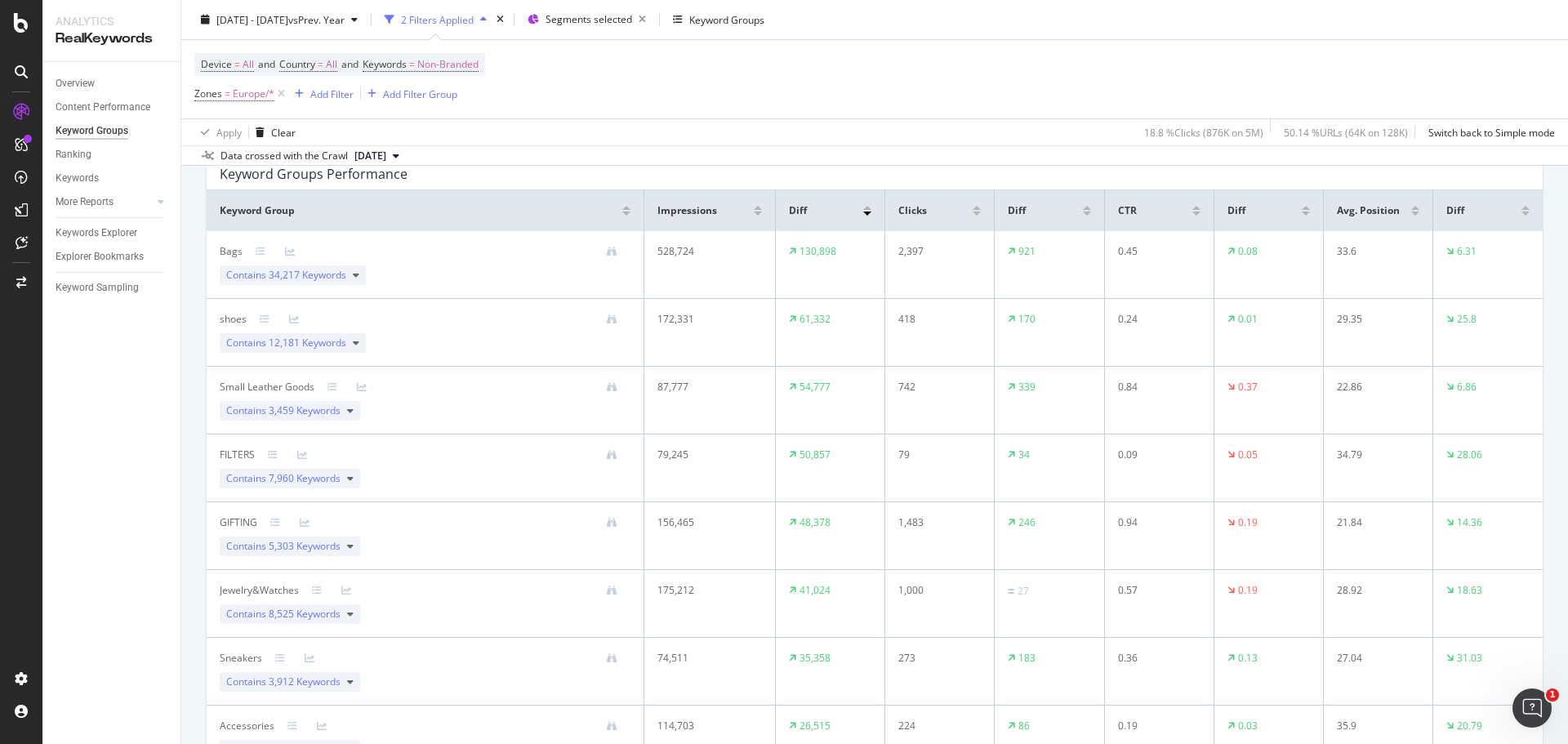
scroll to position [86, 0]
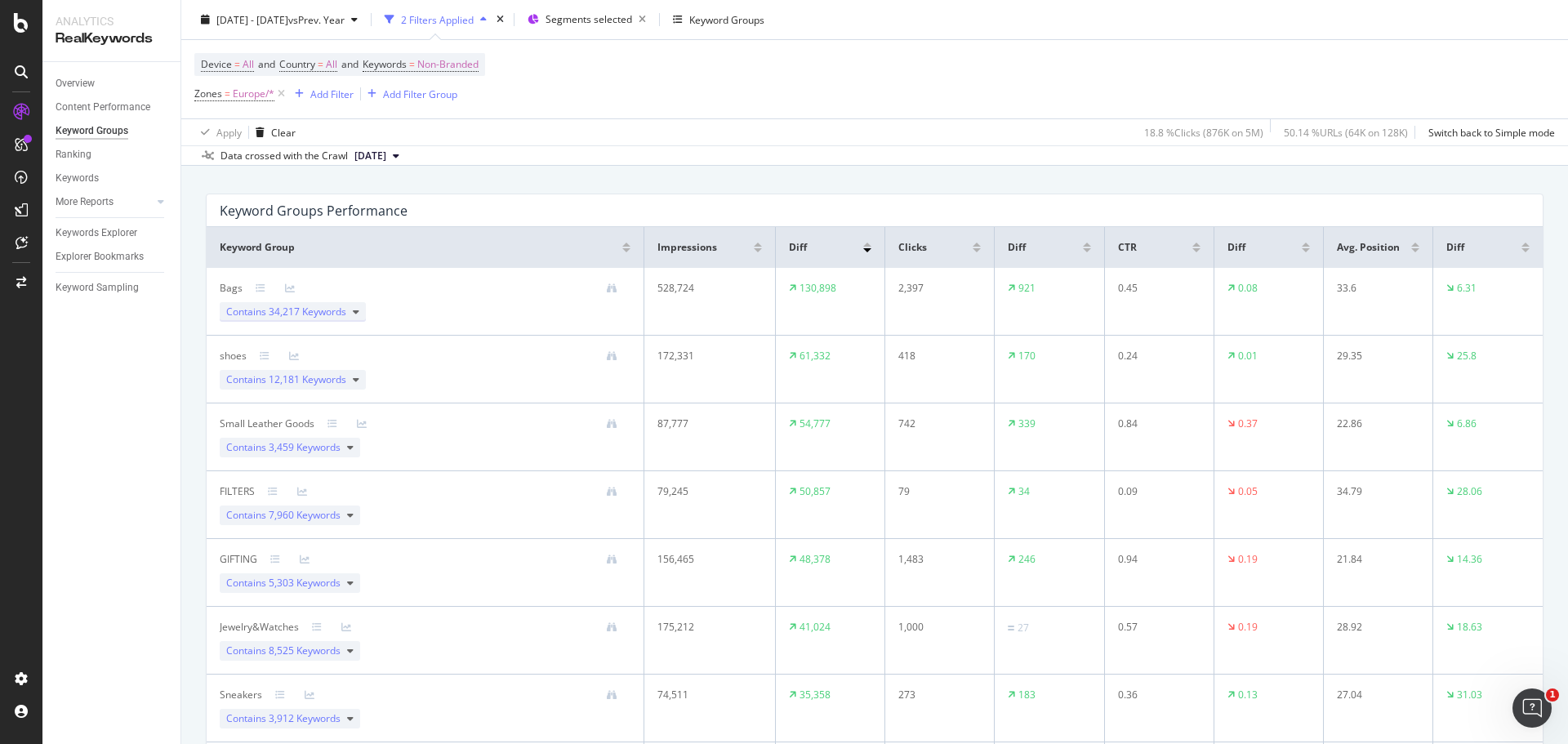
click at [336, 317] on span "34,217 Keywords" at bounding box center [307, 311] width 77 height 14
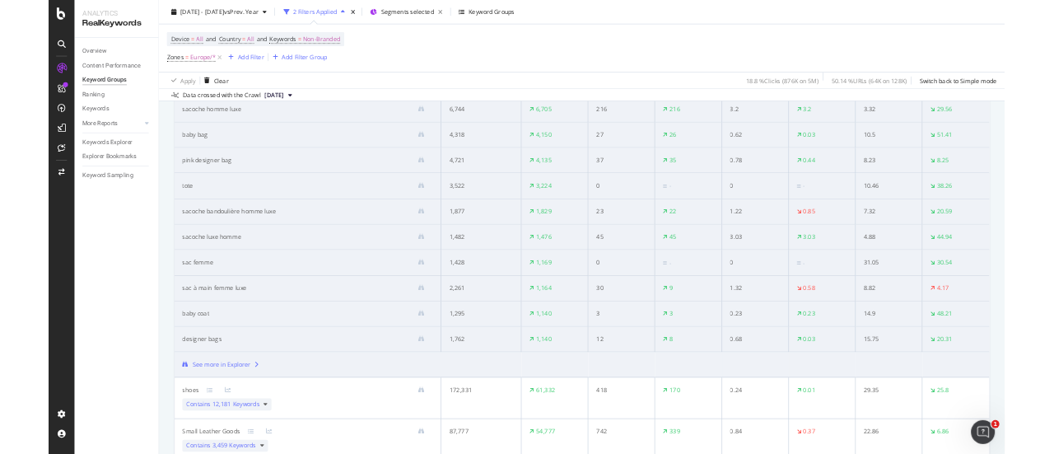
scroll to position [334, 0]
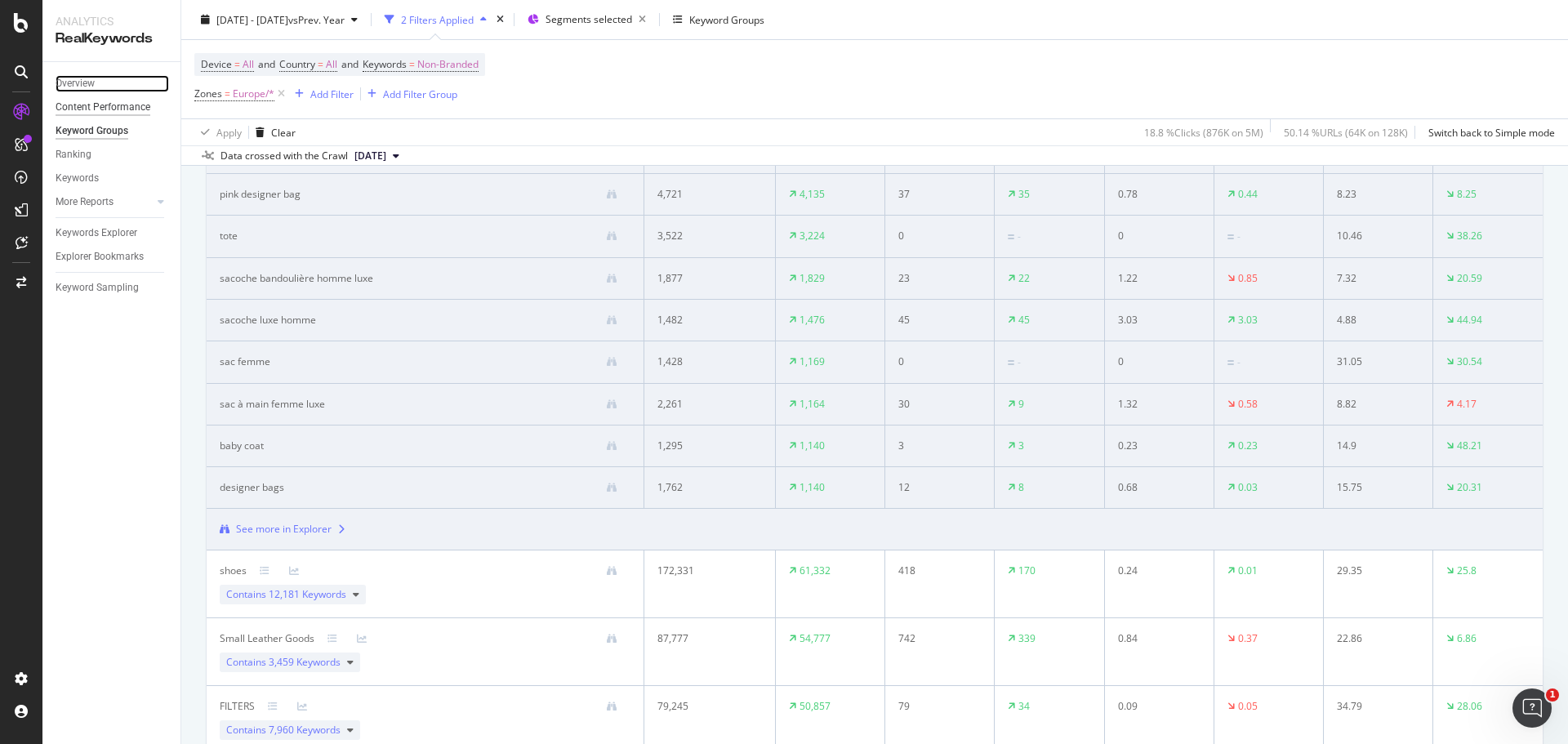
drag, startPoint x: 86, startPoint y: 82, endPoint x: 137, endPoint y: 100, distance: 54.1
click at [86, 82] on div "Overview" at bounding box center [75, 83] width 40 height 17
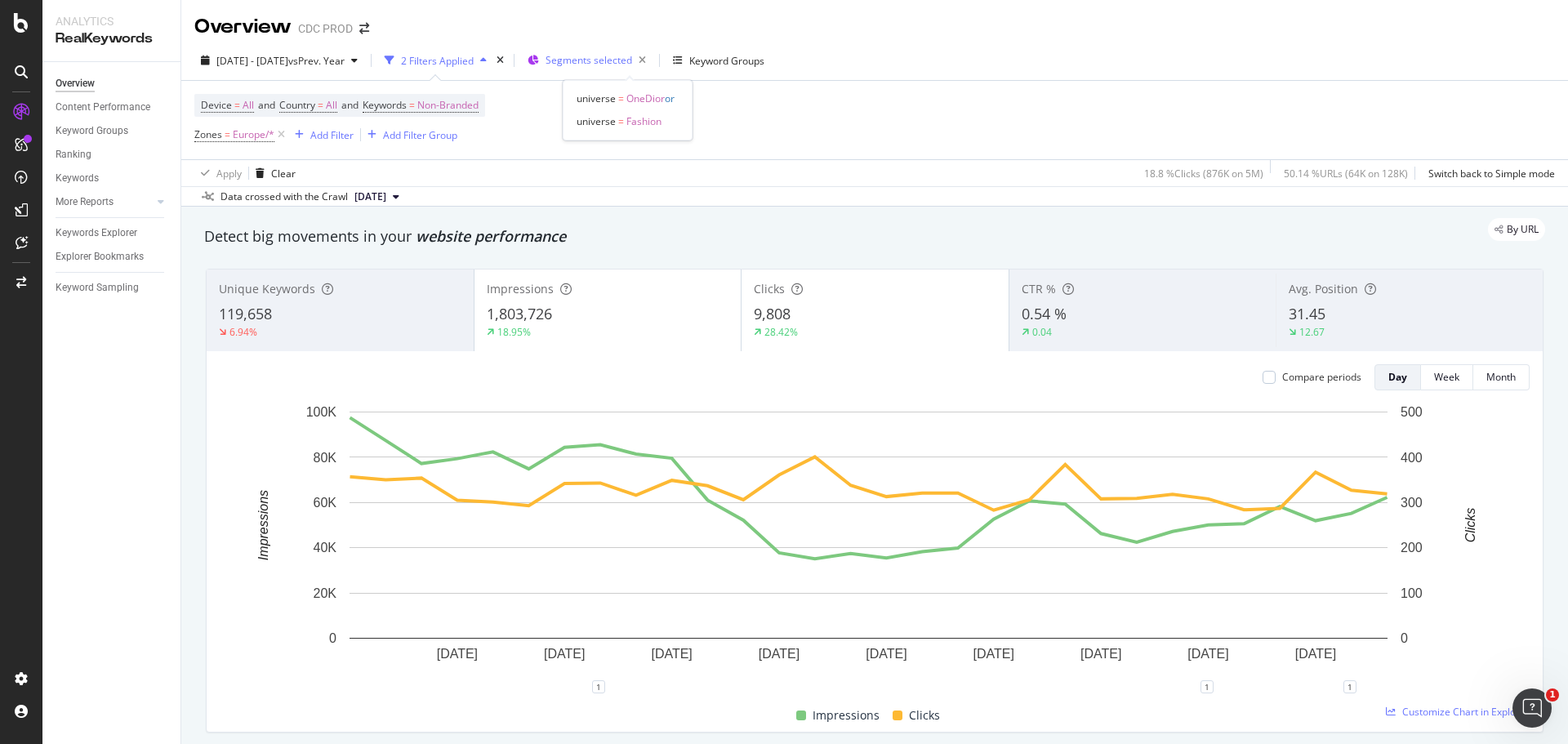
click at [609, 60] on span "Segments selected" at bounding box center [588, 60] width 86 height 14
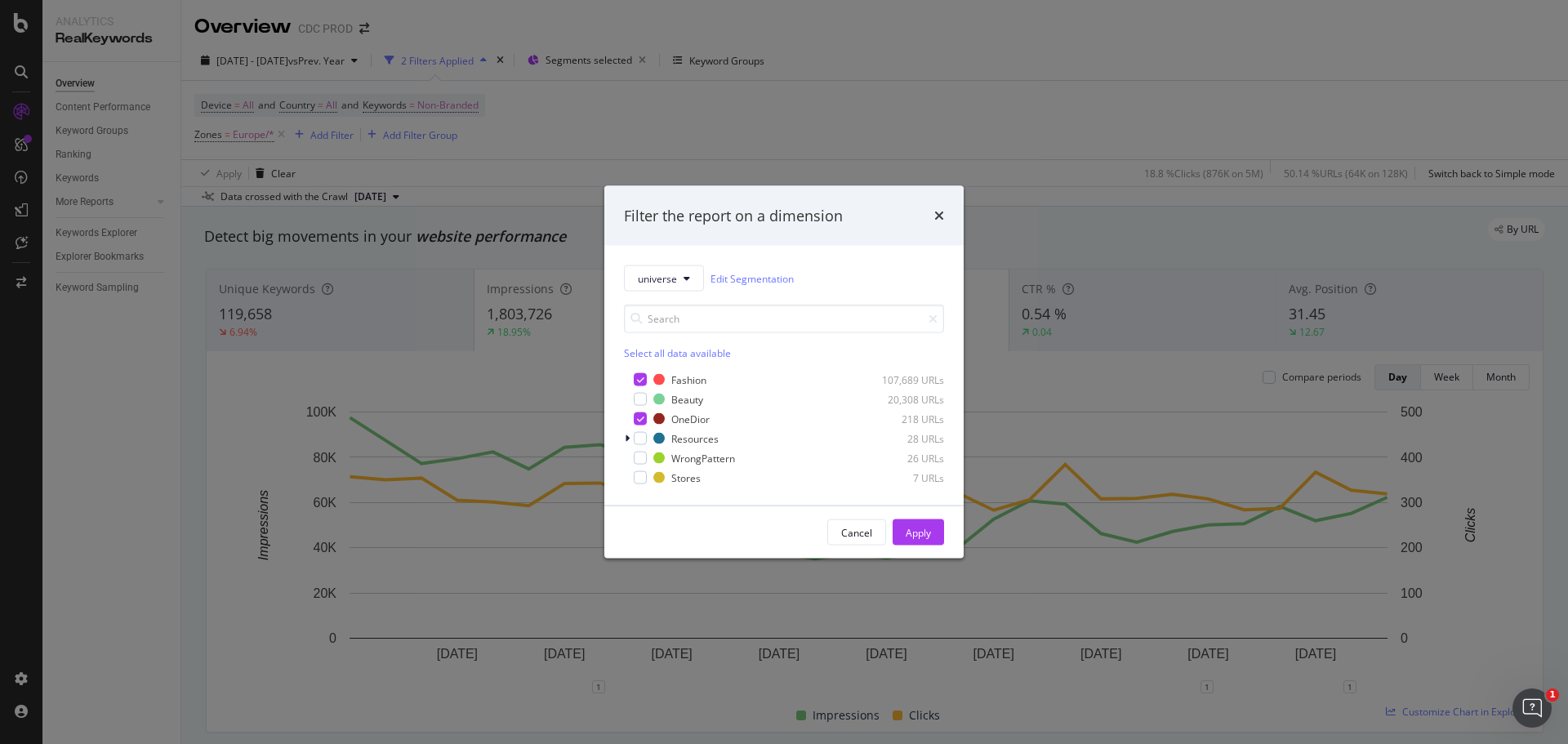
click at [682, 163] on div "Filter the report on a dimension universe Edit Segmentation Select all data ava…" at bounding box center [784, 372] width 1568 height 744
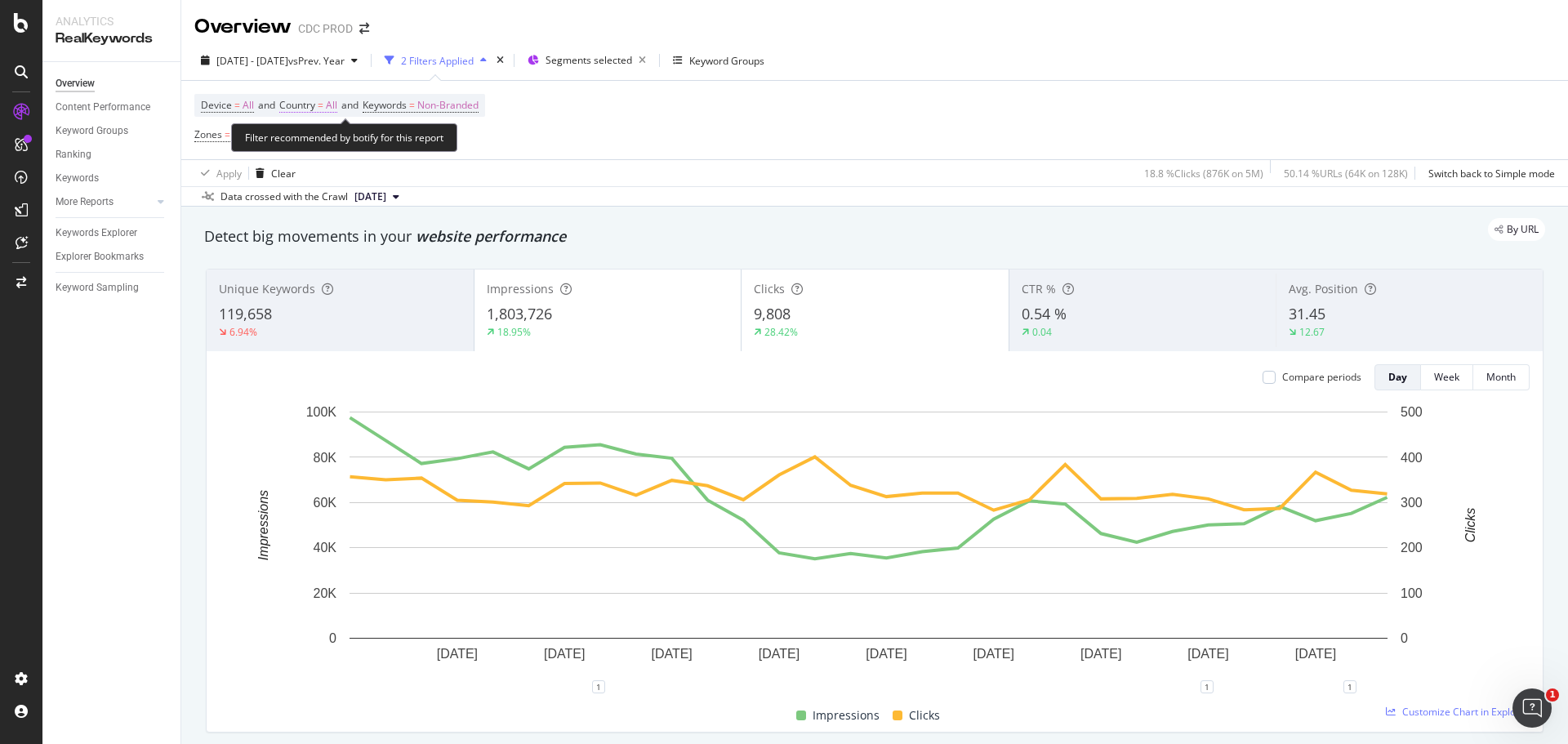
click at [335, 104] on span "All" at bounding box center [332, 105] width 12 height 23
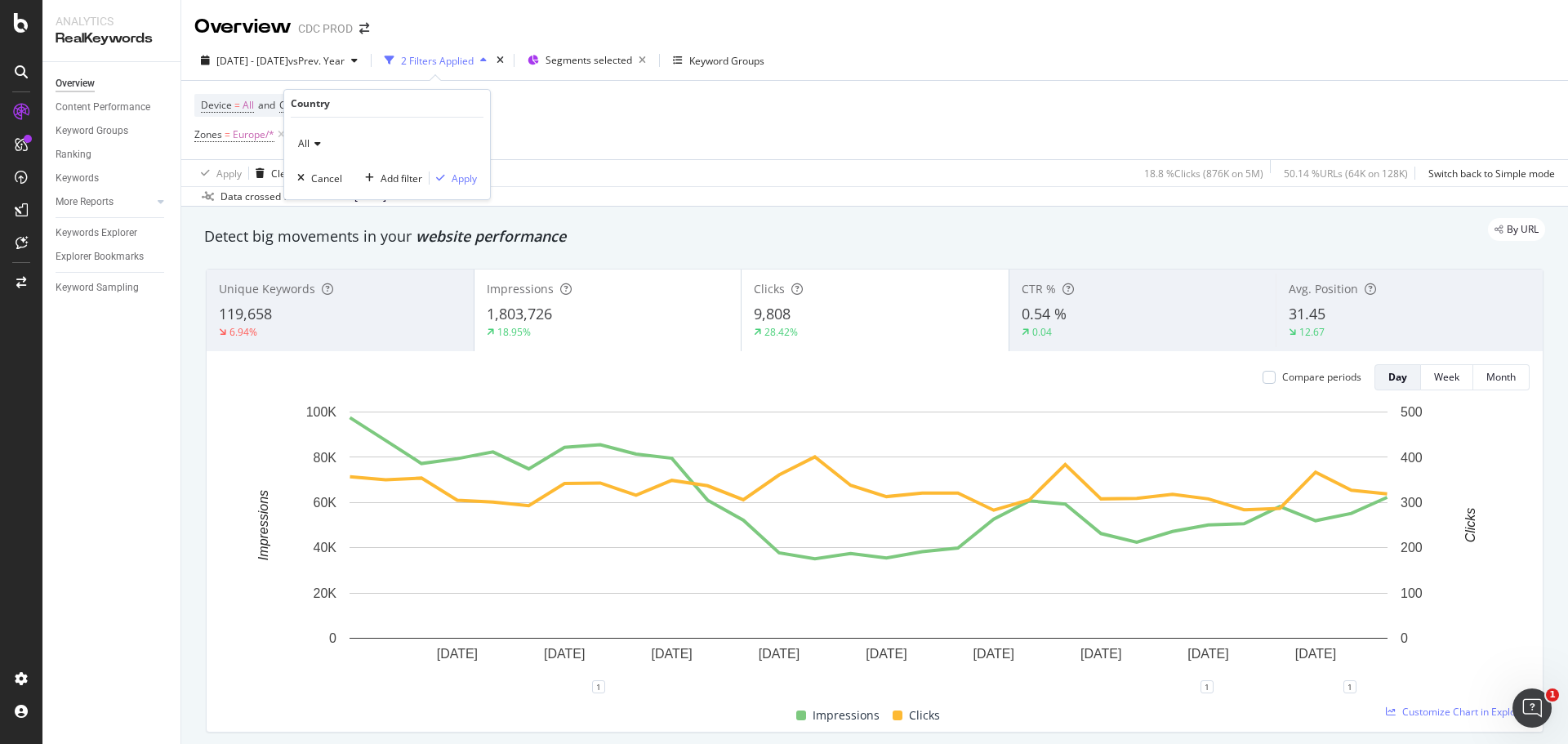
click at [316, 129] on div "All Cancel Add filter Apply" at bounding box center [388, 159] width 206 height 81
click at [316, 139] on icon at bounding box center [315, 144] width 12 height 10
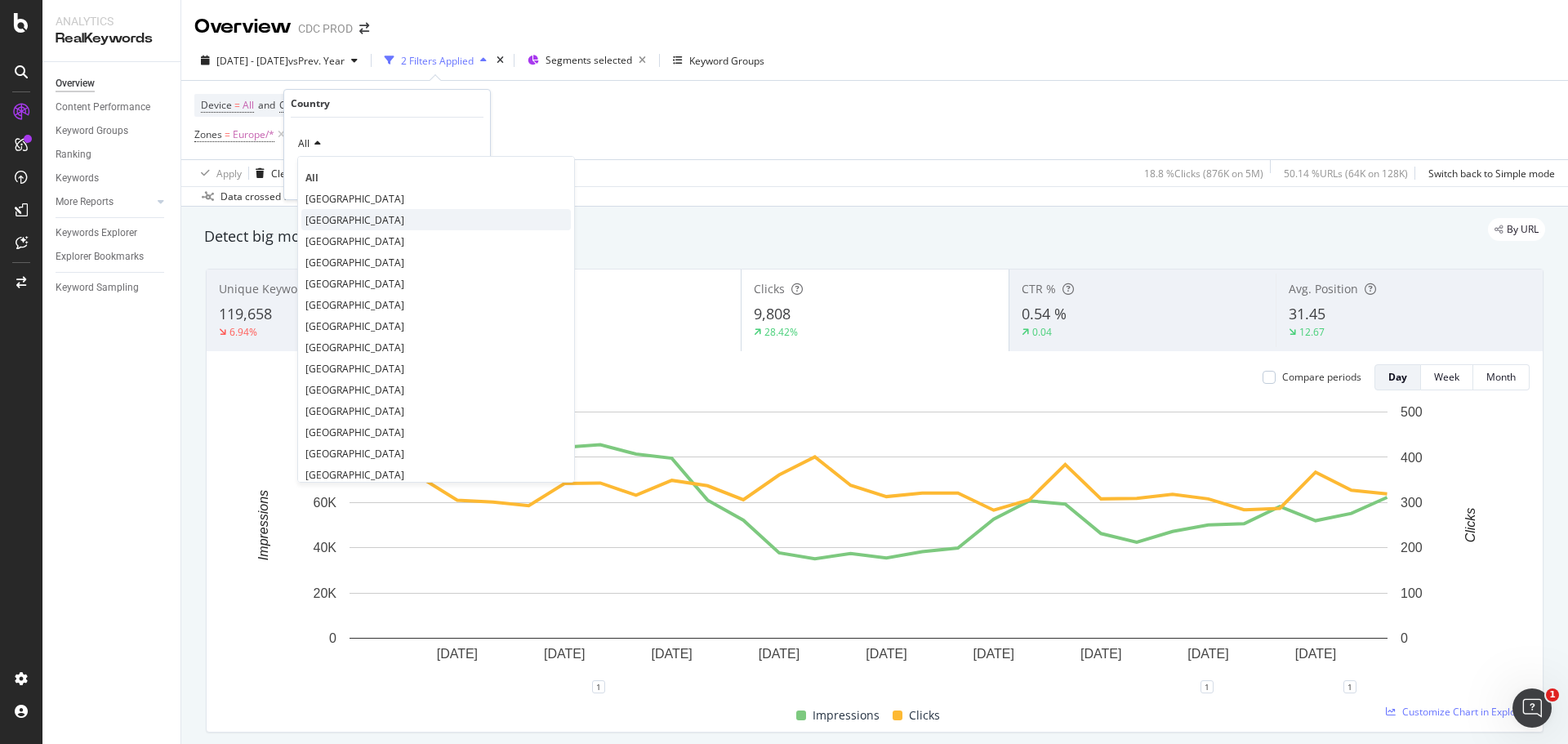
click at [360, 220] on span "United Kingdom" at bounding box center [355, 220] width 99 height 14
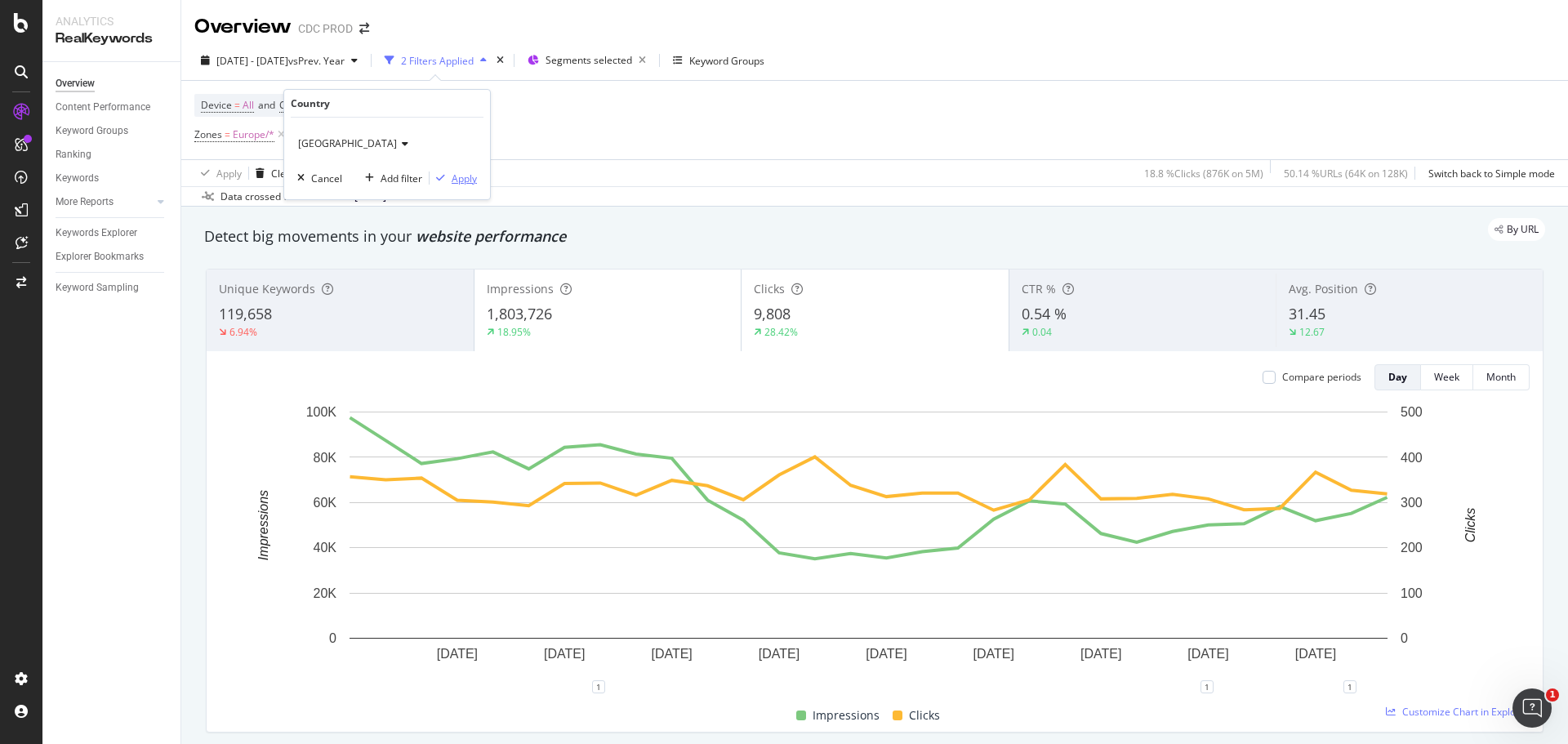
click at [462, 182] on div "Apply" at bounding box center [465, 178] width 26 height 14
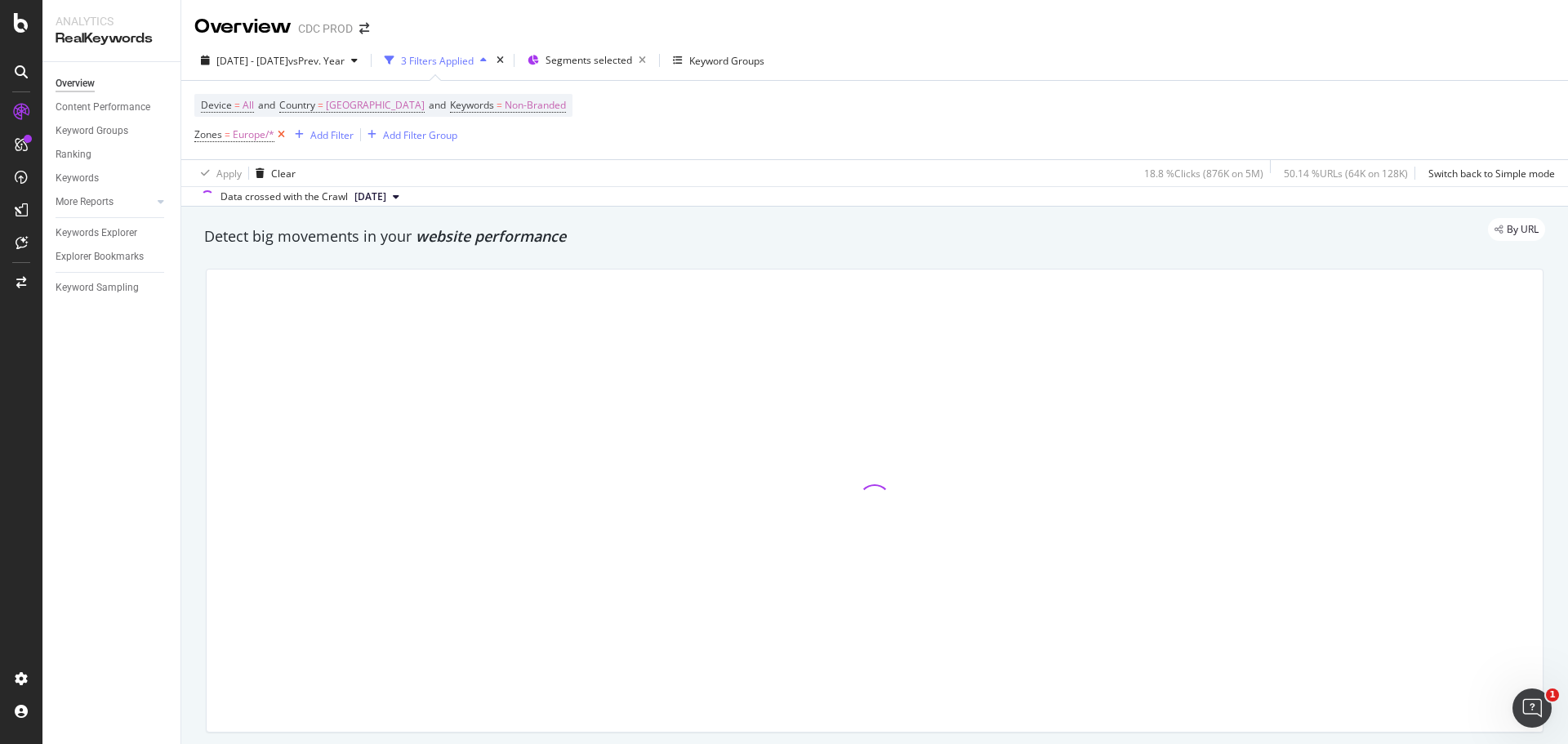
click at [277, 134] on icon at bounding box center [281, 135] width 14 height 16
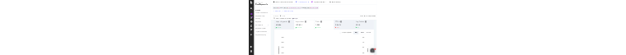
scroll to position [82, 0]
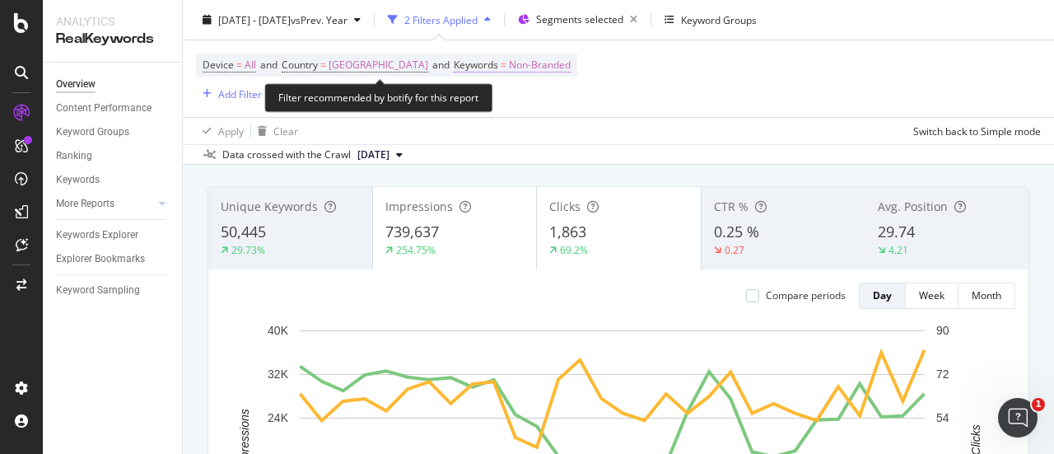
click at [547, 69] on span "Non-Branded" at bounding box center [540, 65] width 62 height 23
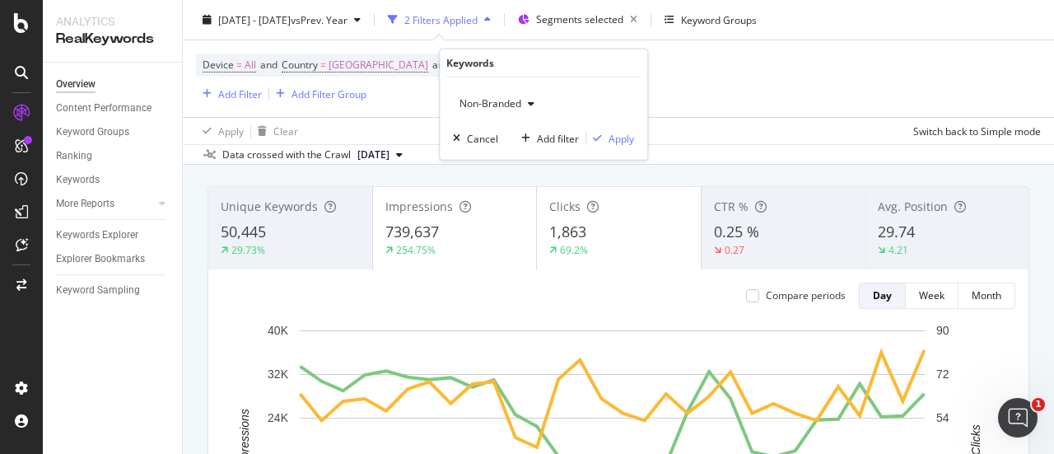
click at [501, 106] on span "Non-Branded" at bounding box center [487, 103] width 68 height 14
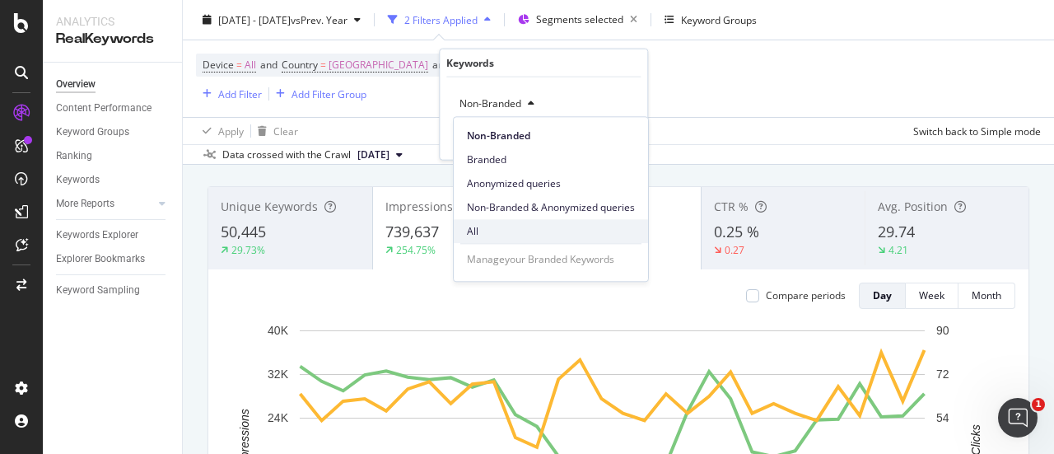
click at [527, 227] on span "All" at bounding box center [551, 231] width 168 height 15
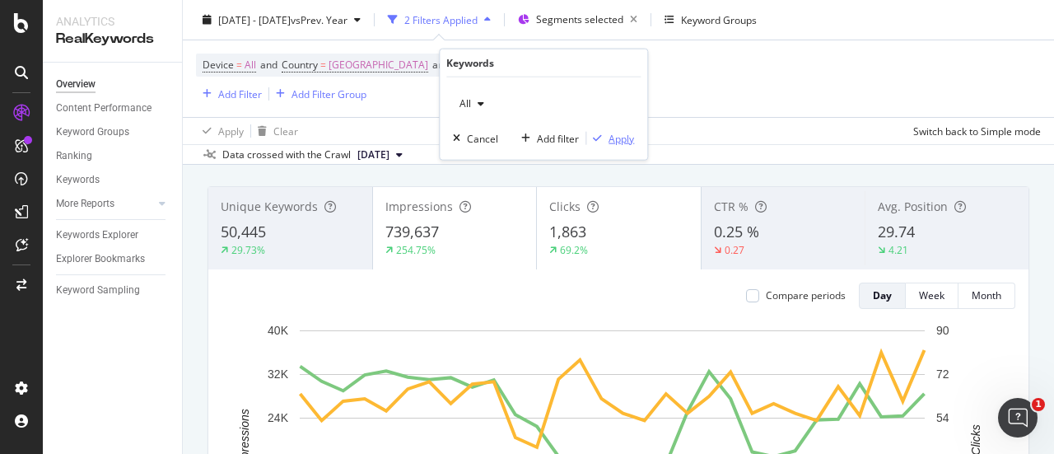
click at [624, 138] on div "Apply" at bounding box center [622, 138] width 26 height 14
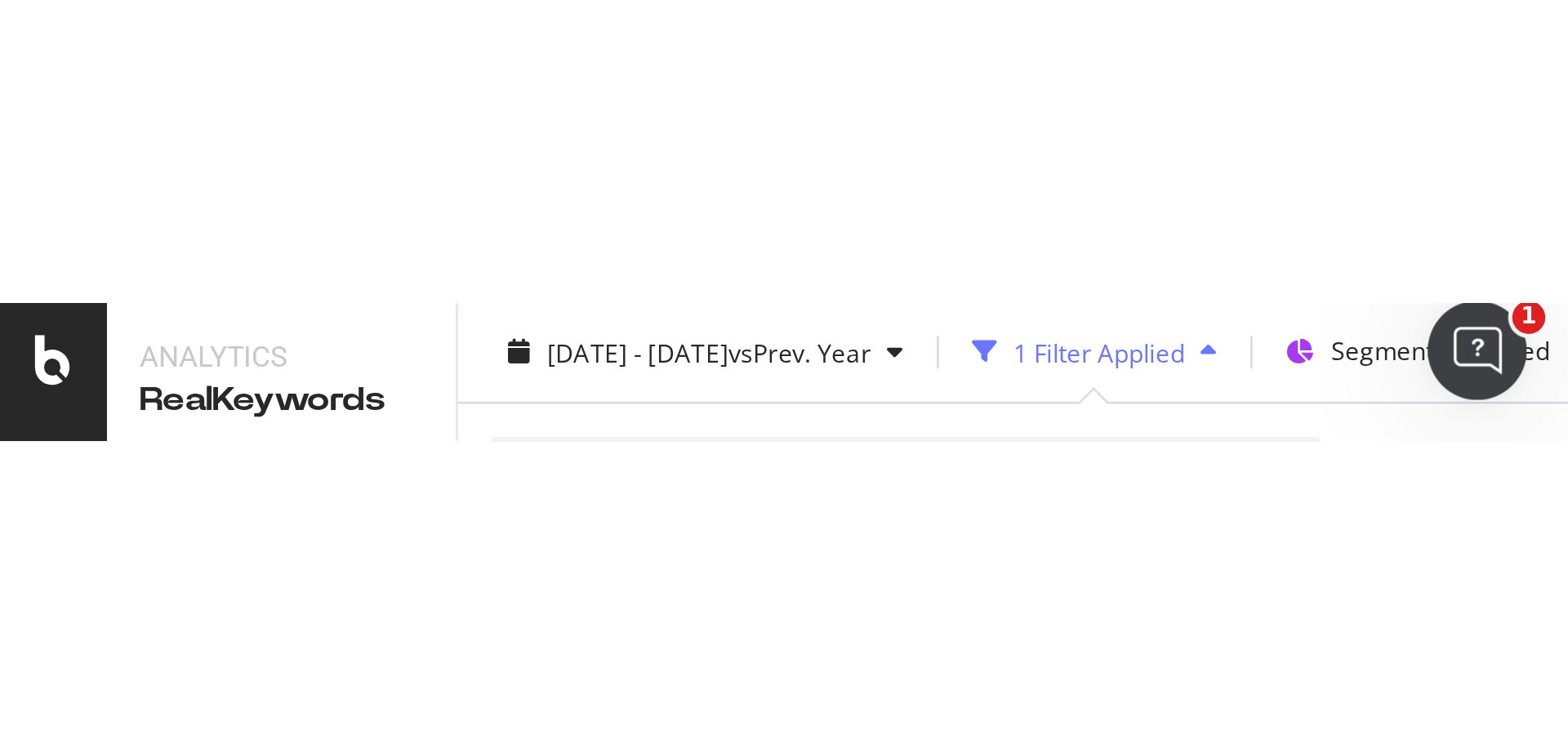
scroll to position [81, 0]
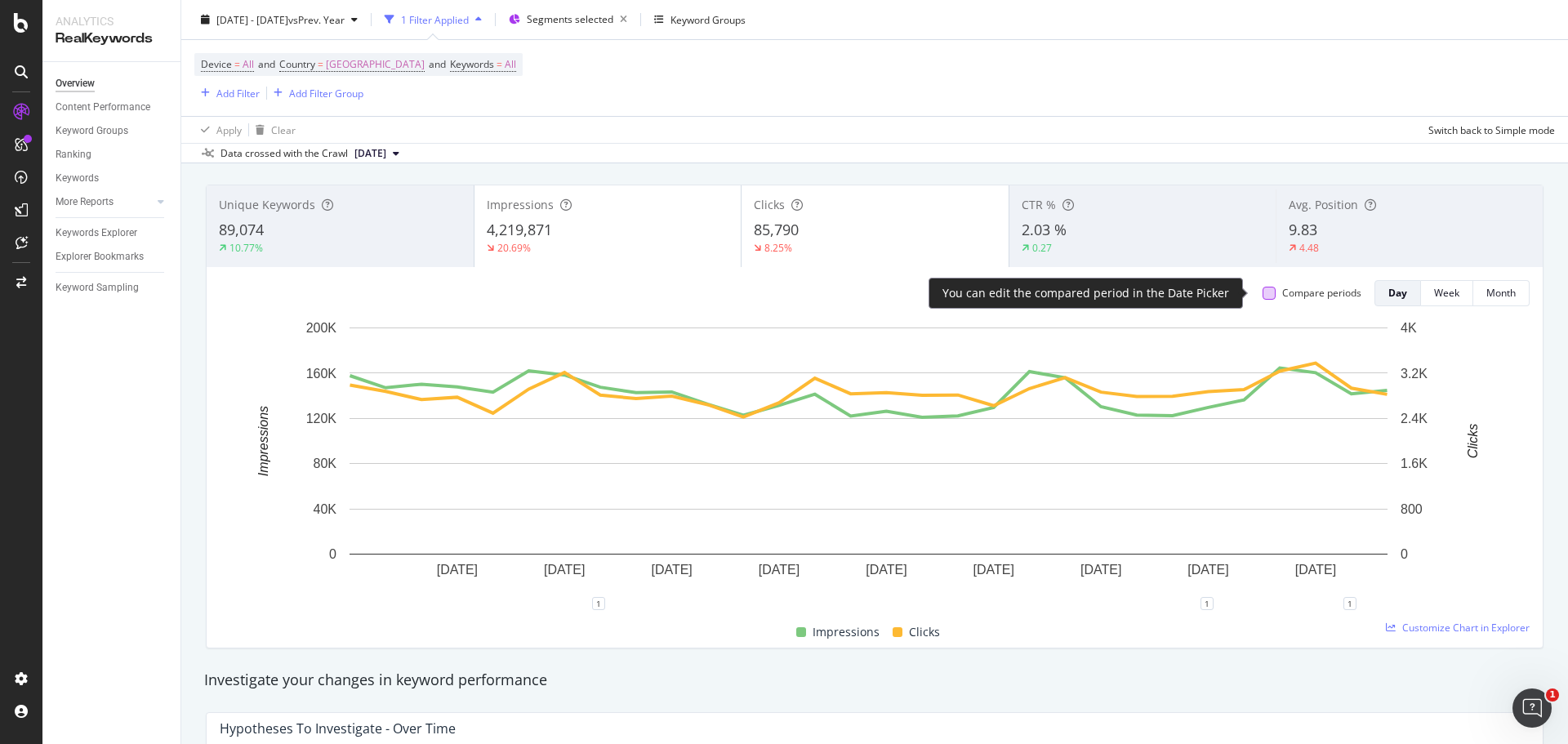
click at [1045, 296] on div at bounding box center [1269, 292] width 13 height 13
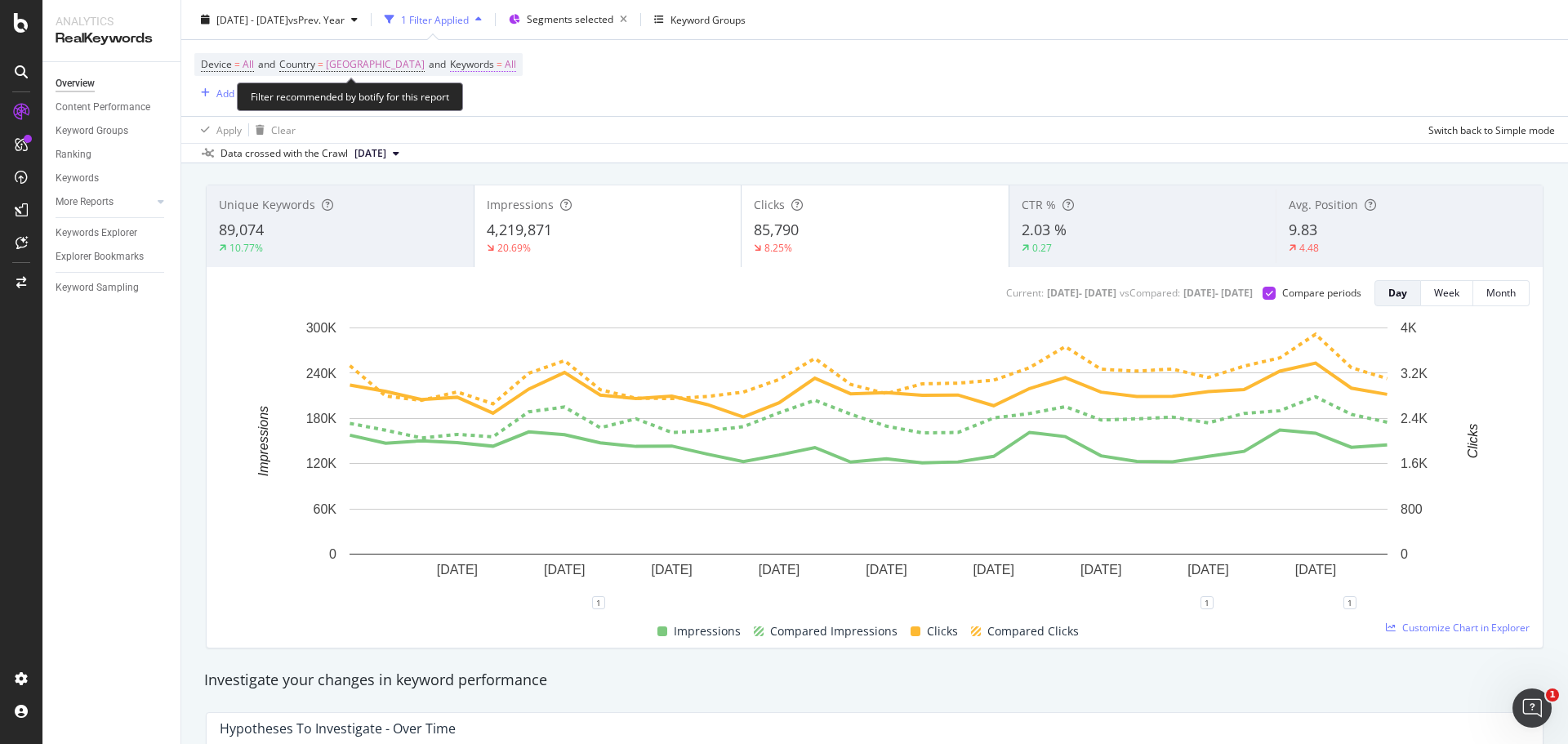
click at [504, 69] on span "All" at bounding box center [510, 64] width 12 height 23
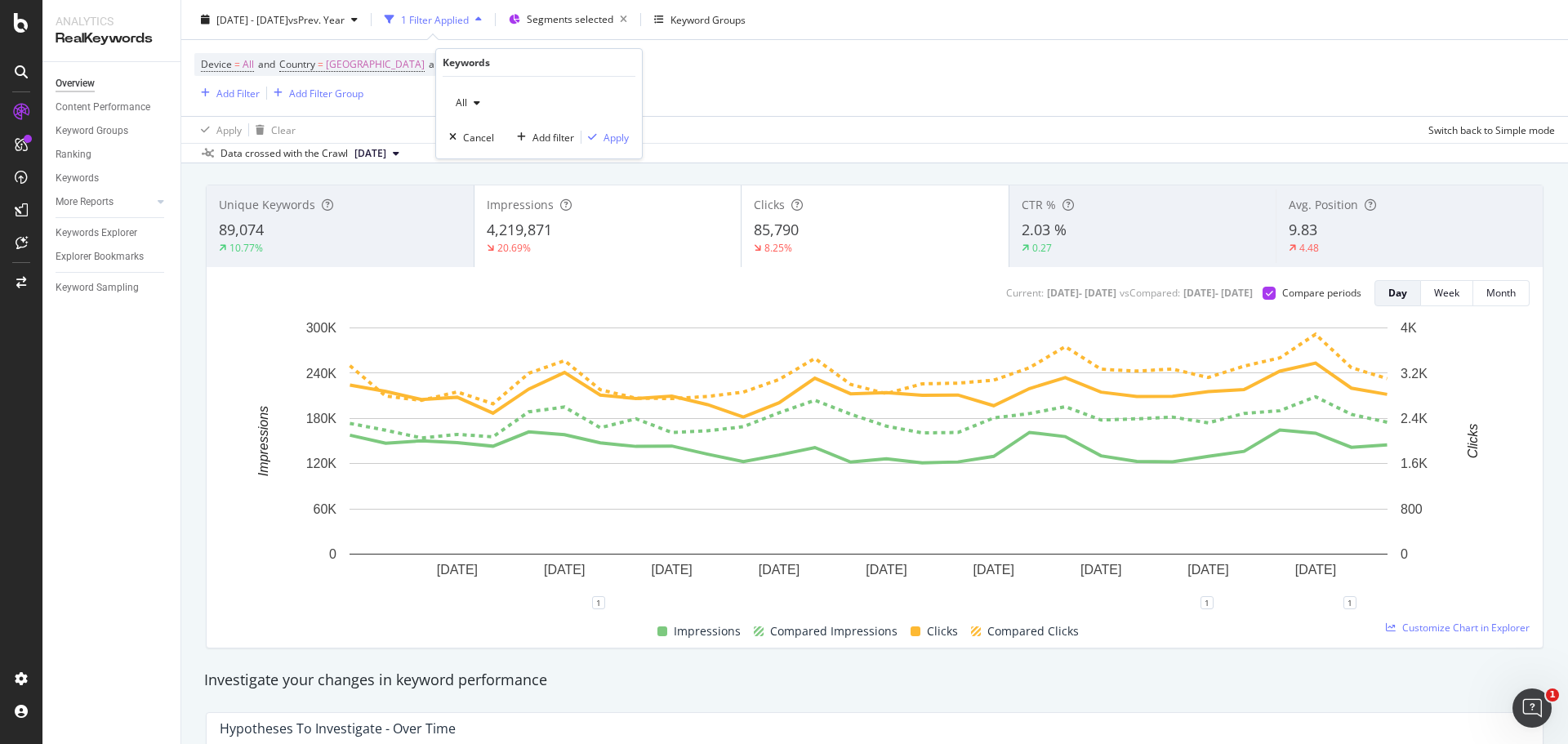
click at [467, 98] on div "button" at bounding box center [477, 103] width 20 height 10
click at [513, 144] on div "Non-Branded" at bounding box center [546, 135] width 192 height 24
click at [604, 149] on div "Non-Branded Cancel Add filter Apply" at bounding box center [539, 117] width 206 height 81
click at [605, 143] on div "Apply" at bounding box center [616, 138] width 26 height 14
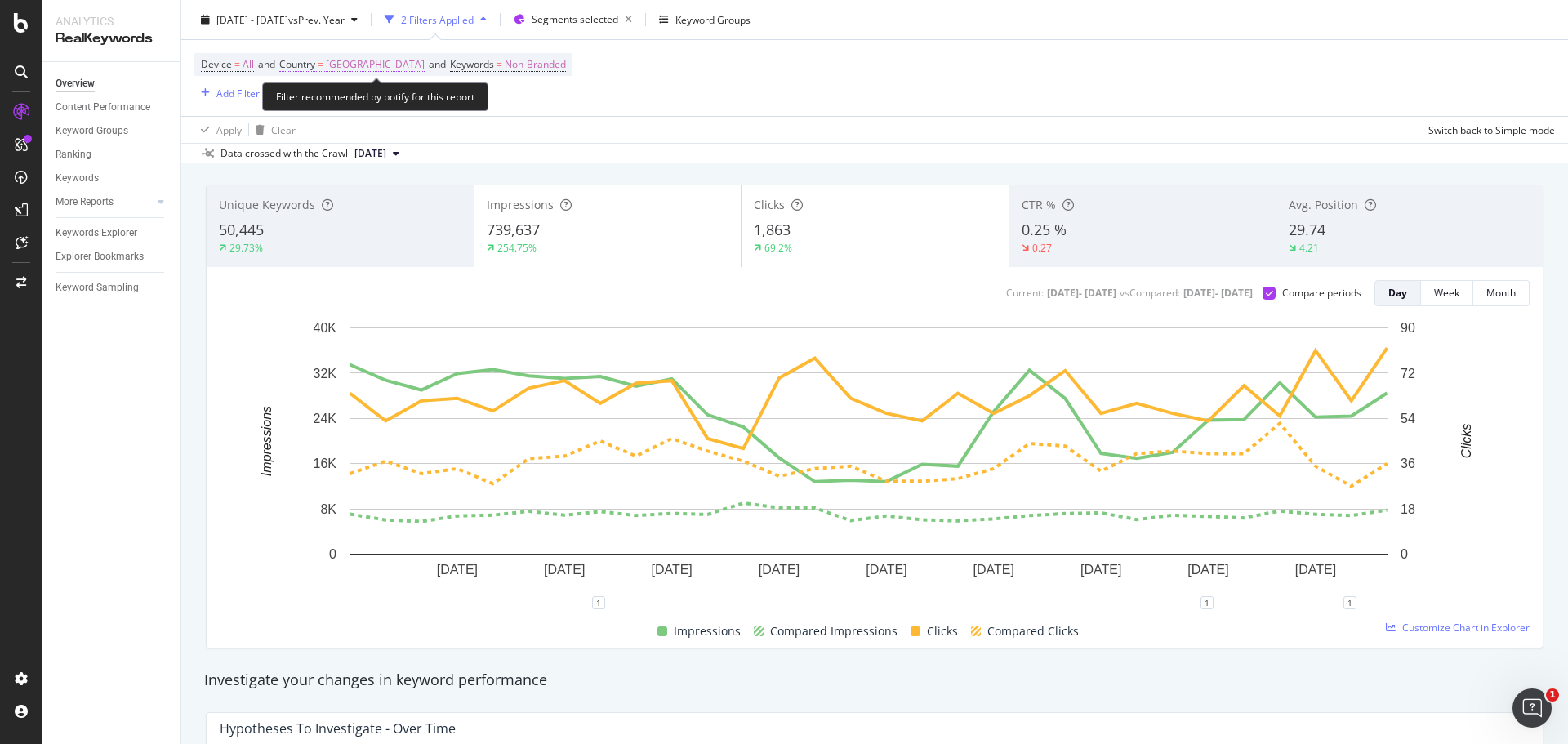
click at [355, 62] on span "United Kingdom" at bounding box center [376, 64] width 99 height 23
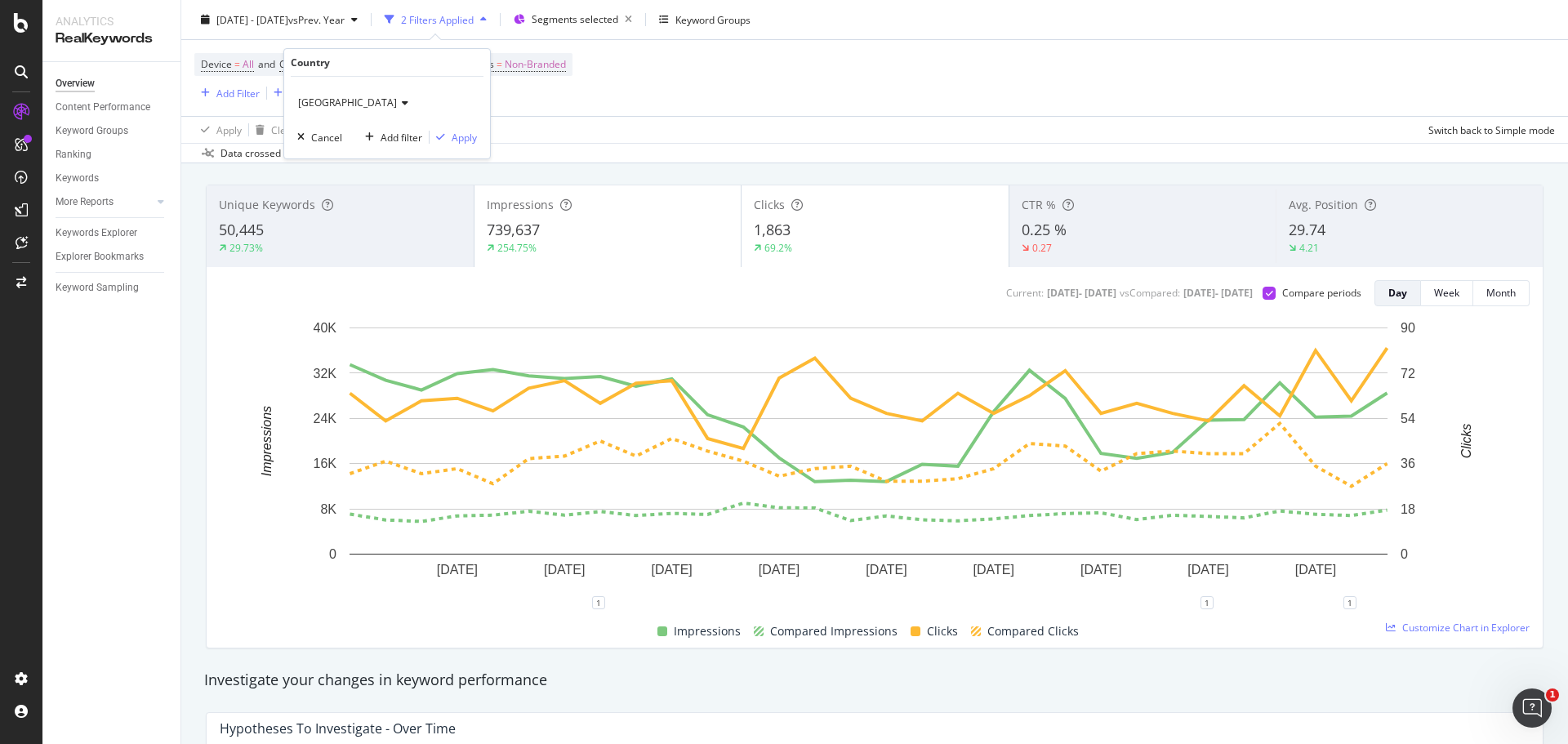
click at [350, 111] on div "United Kingdom" at bounding box center [387, 103] width 179 height 26
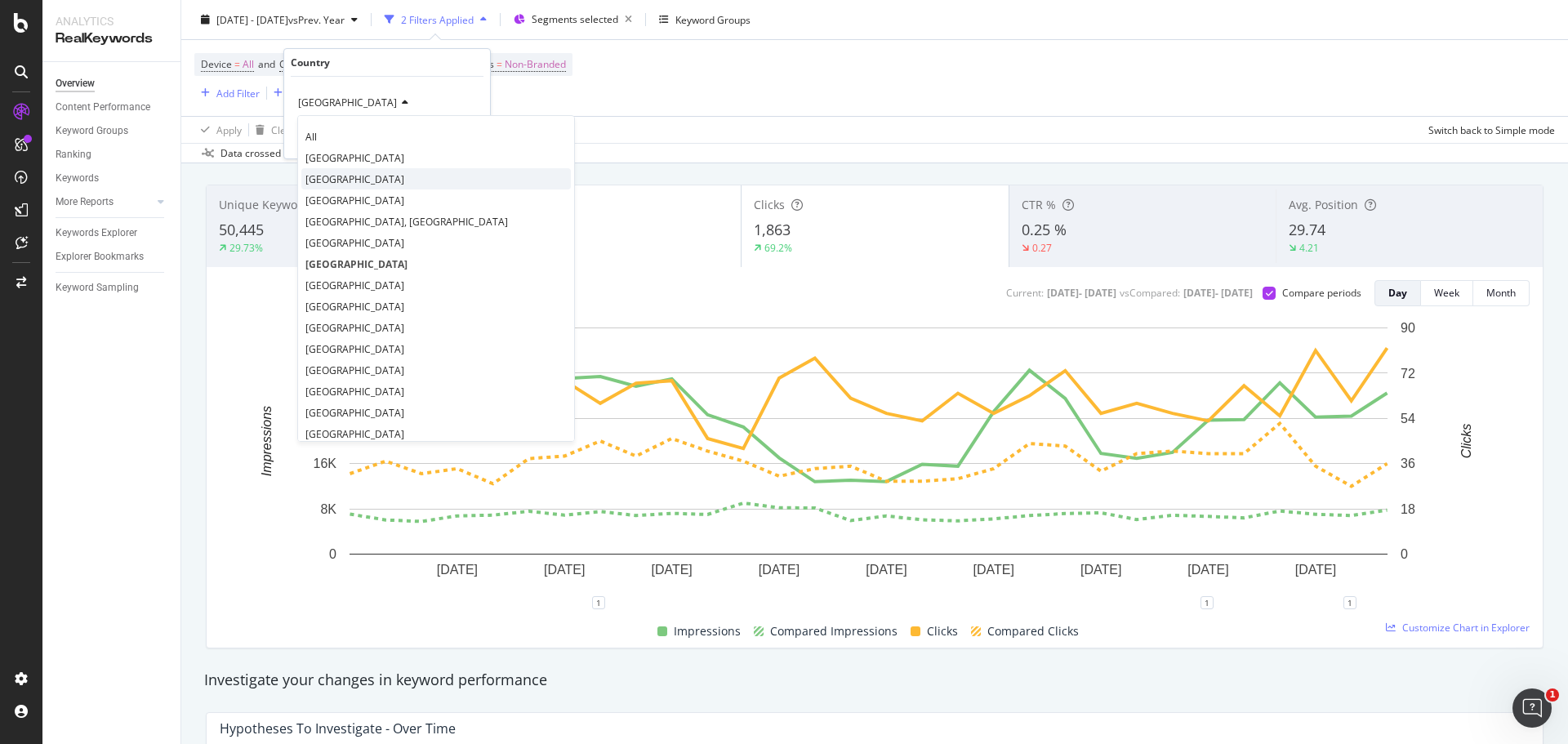
click at [340, 176] on div "France" at bounding box center [436, 178] width 270 height 21
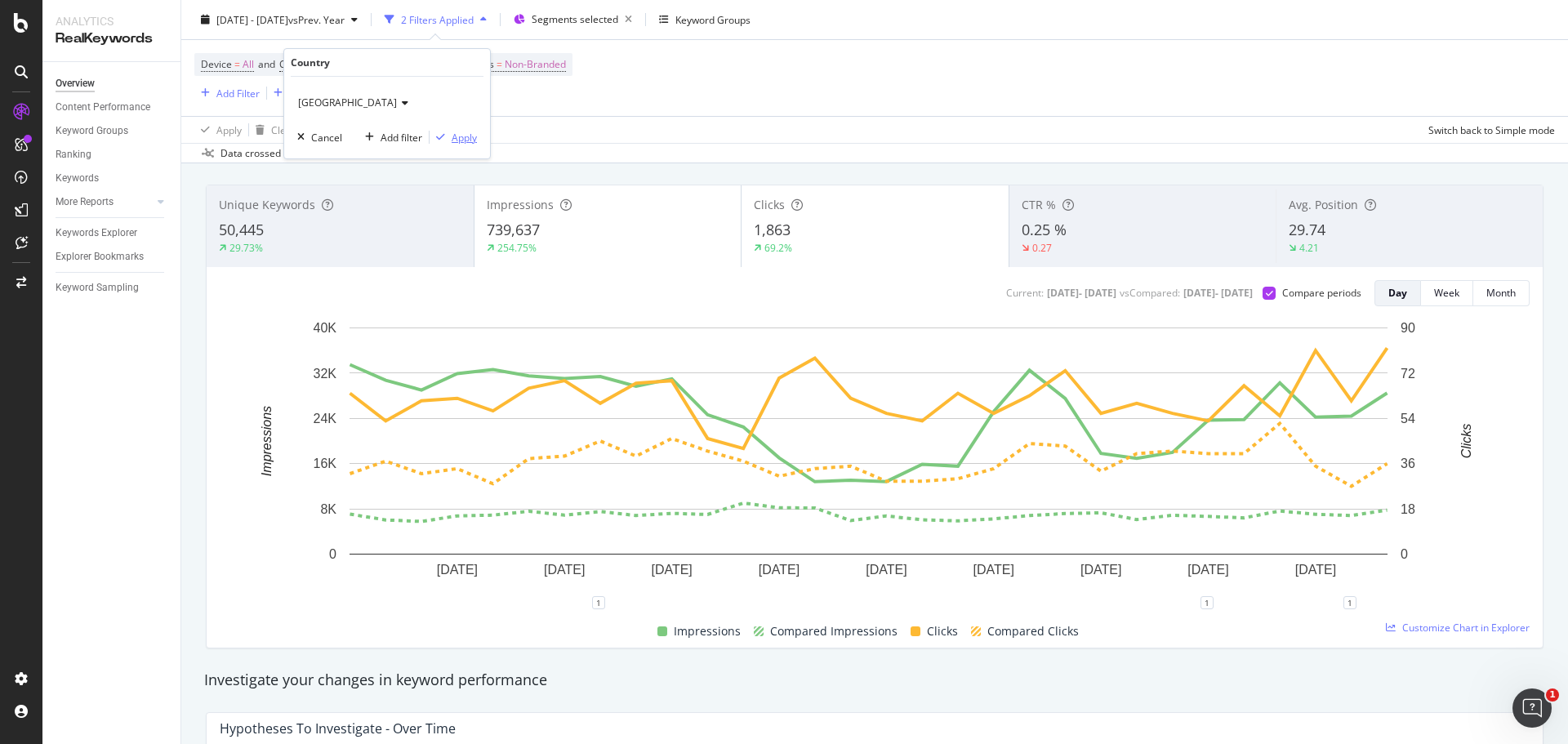
click at [475, 141] on div "Apply" at bounding box center [465, 138] width 26 height 14
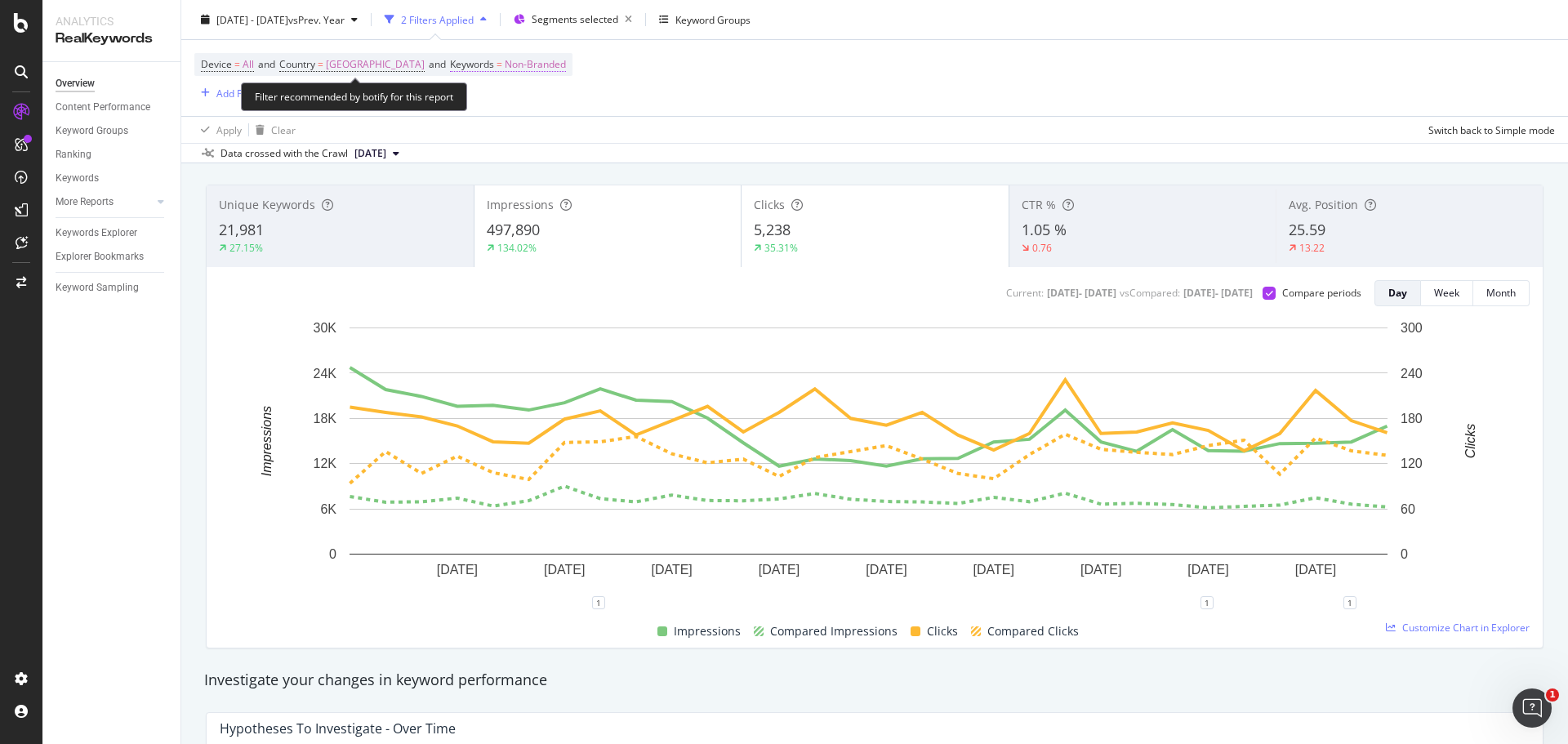
click at [504, 56] on span "Non-Branded" at bounding box center [535, 64] width 61 height 23
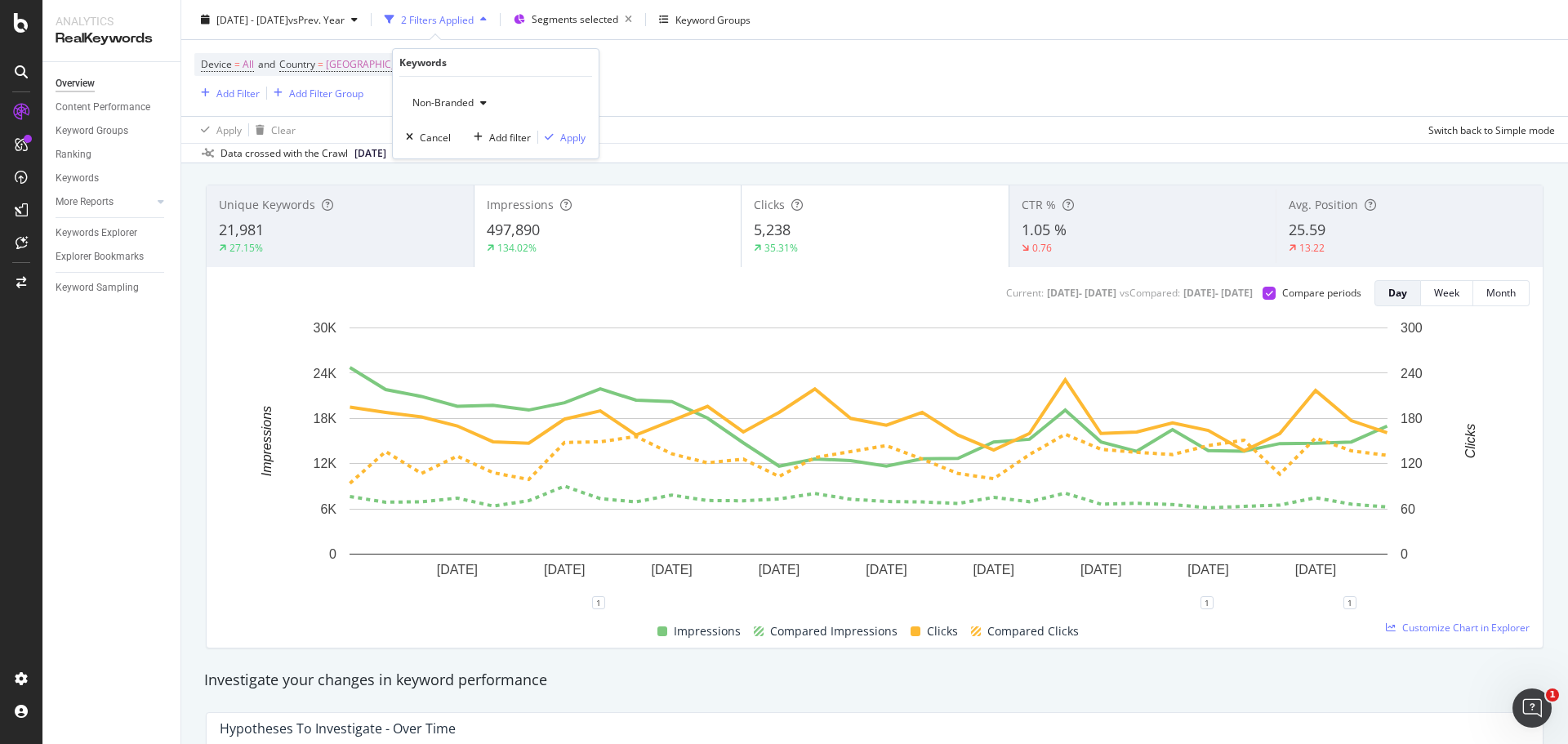
click at [475, 109] on div "Non-Branded" at bounding box center [449, 102] width 87 height 25
click at [490, 227] on span "All" at bounding box center [503, 230] width 167 height 15
click at [571, 146] on div "All Cancel Add filter Apply" at bounding box center [496, 117] width 206 height 81
click at [571, 141] on div "Apply" at bounding box center [573, 138] width 26 height 14
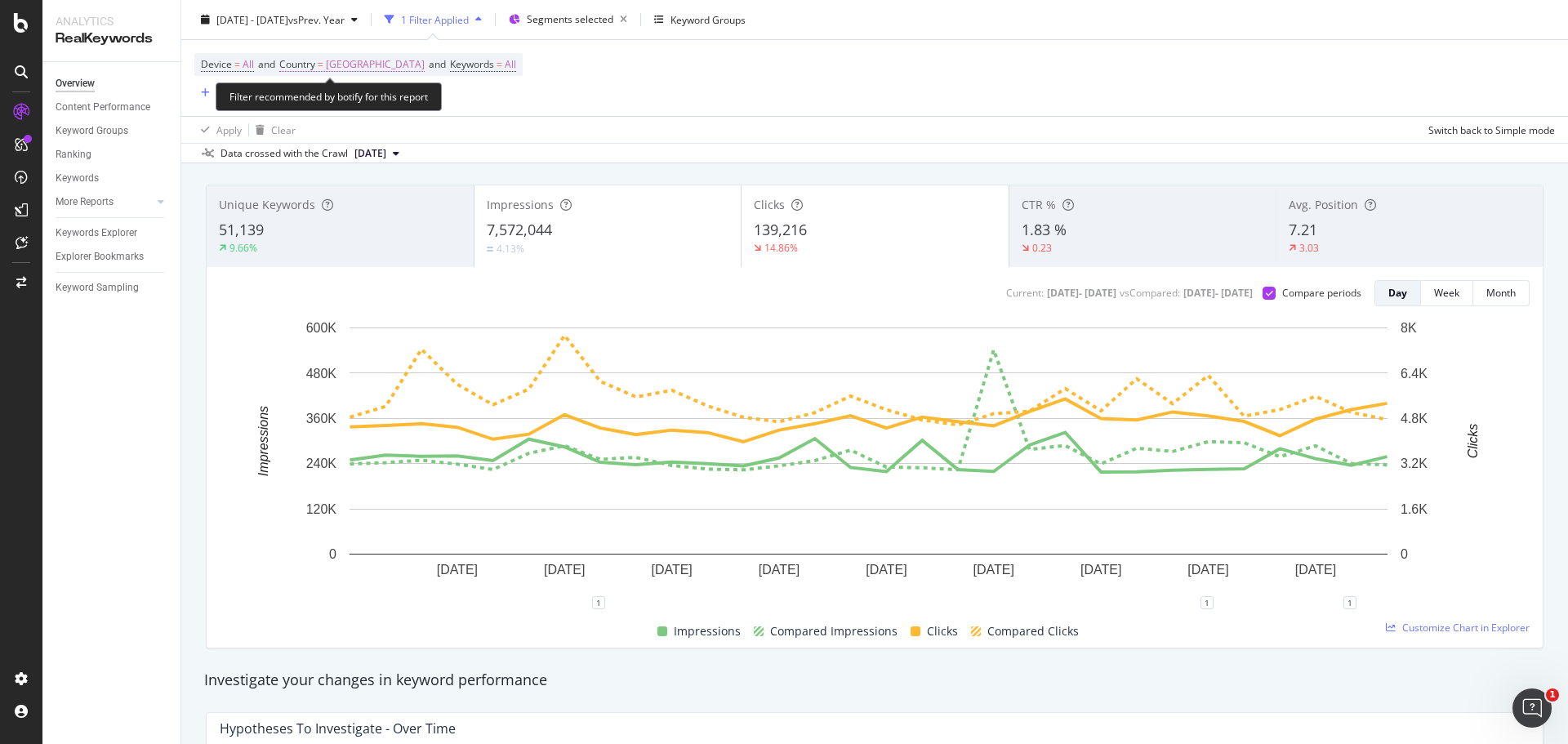
click at [338, 59] on span "France" at bounding box center [376, 64] width 99 height 23
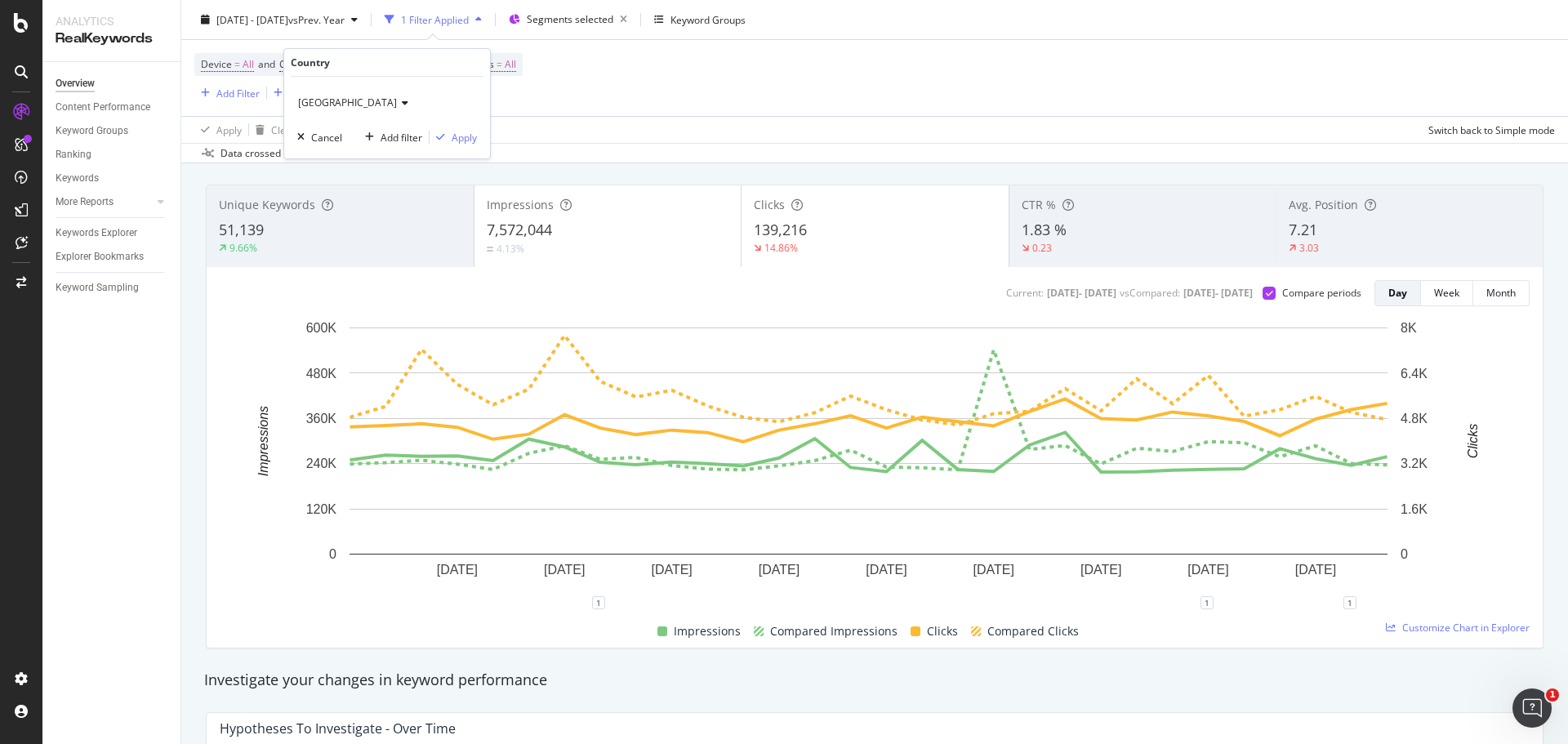
click at [337, 115] on div "France" at bounding box center [387, 103] width 179 height 26
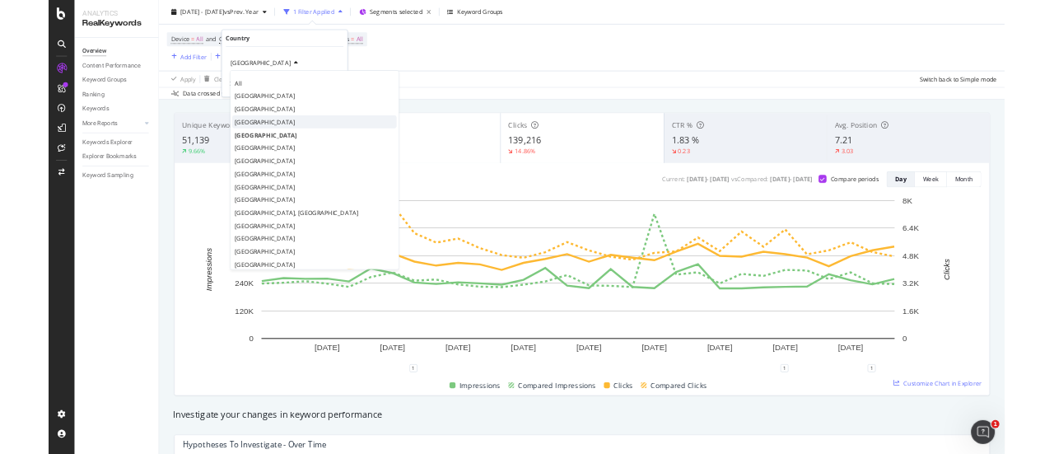
scroll to position [82, 0]
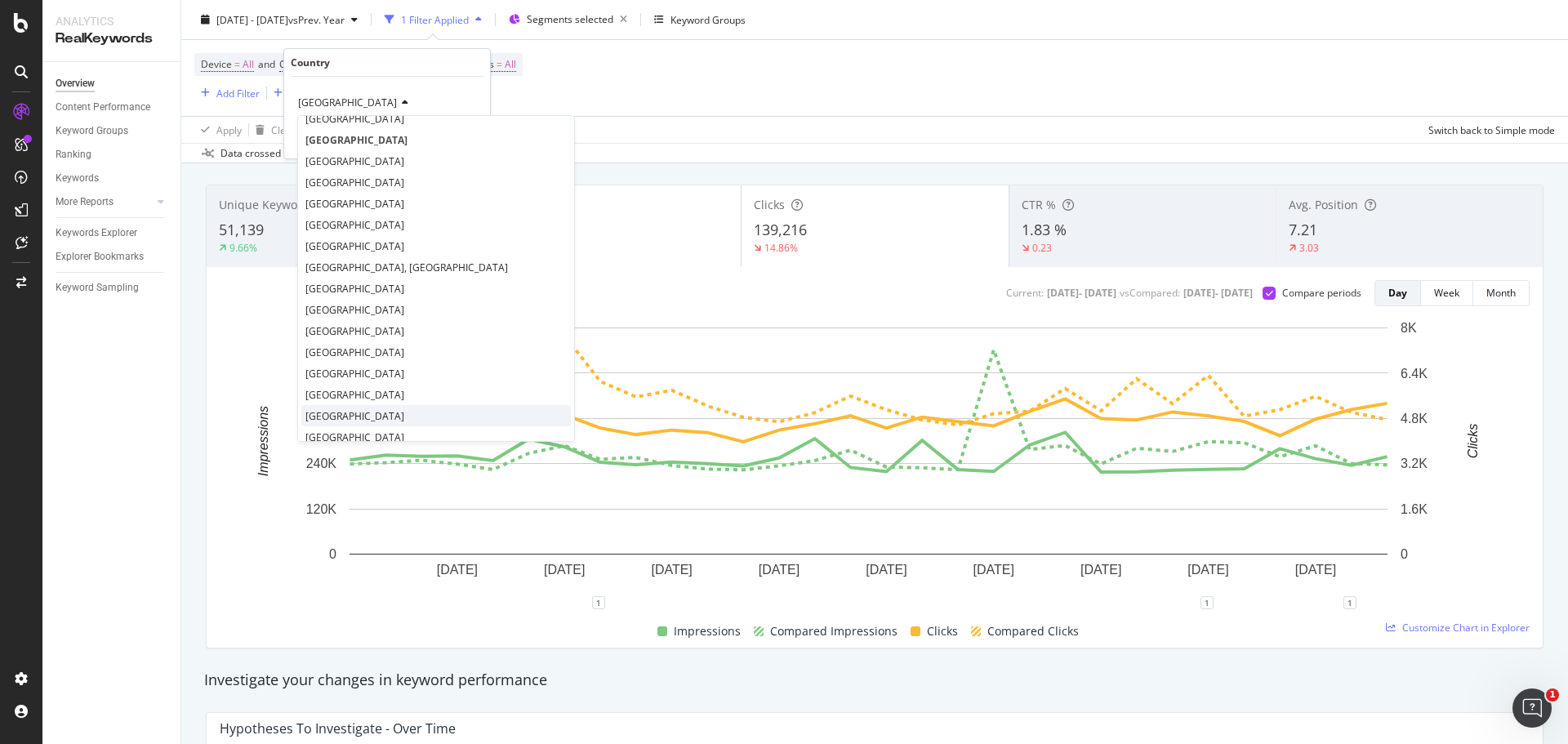
click at [361, 415] on div "Germany" at bounding box center [436, 415] width 270 height 21
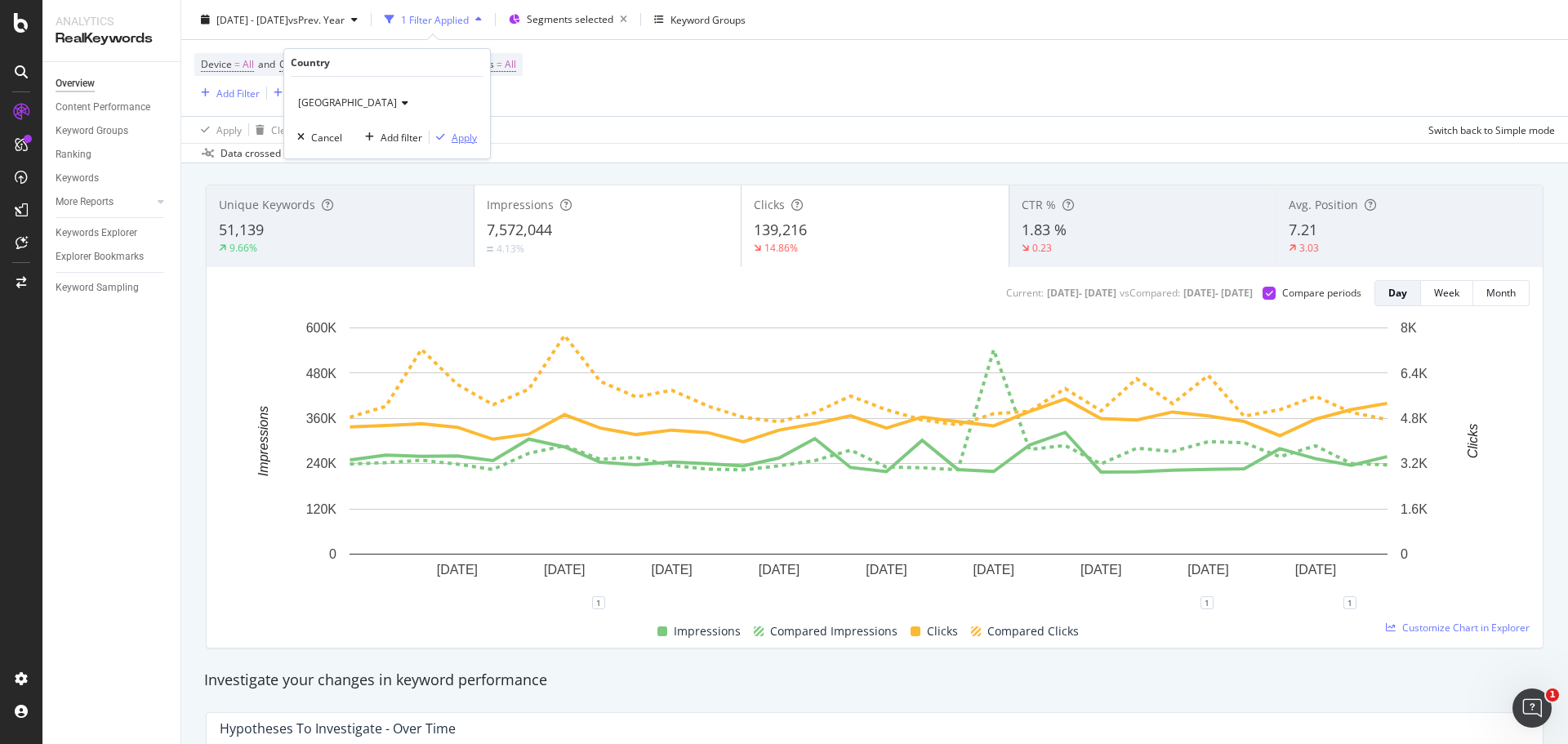
click at [466, 133] on div "Apply" at bounding box center [465, 138] width 26 height 14
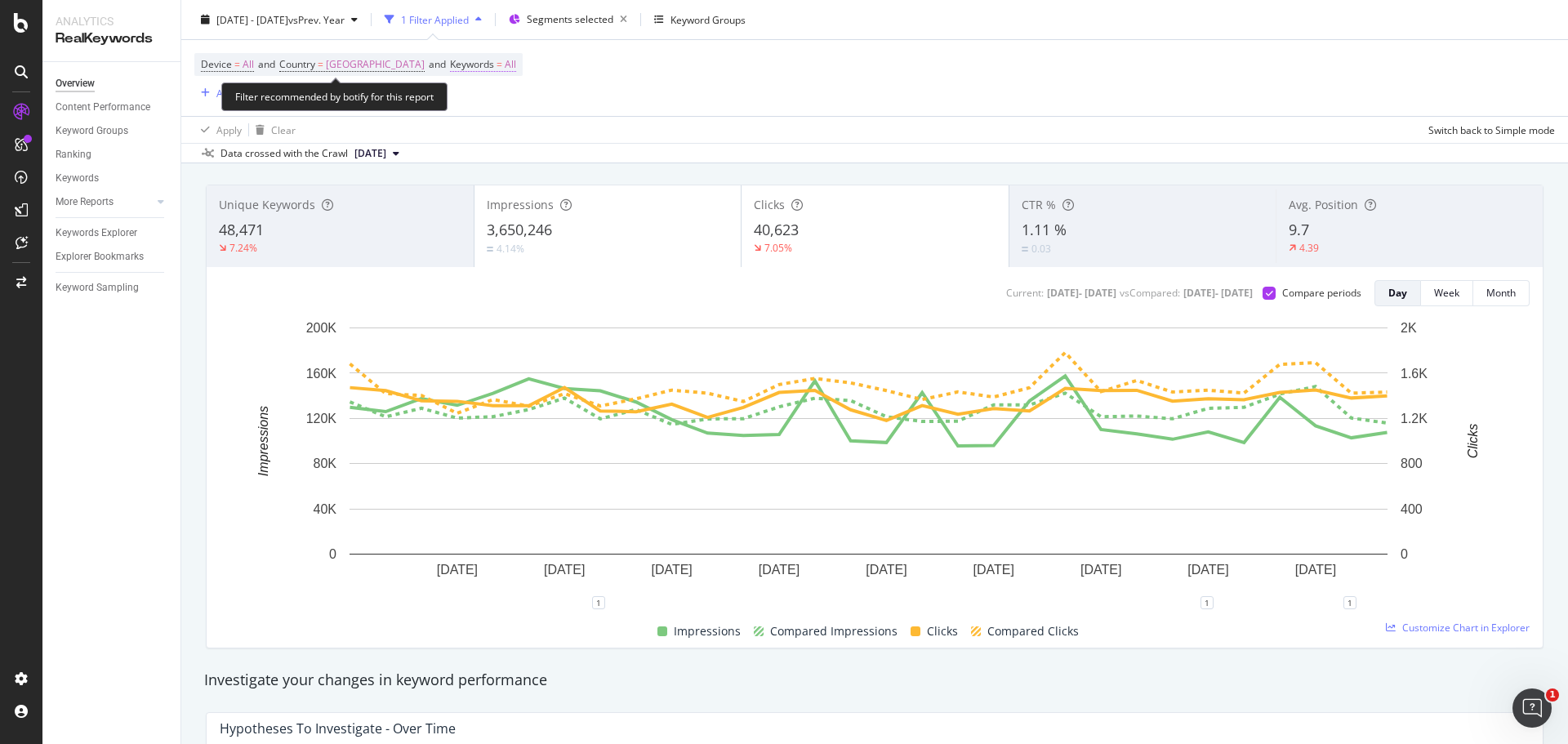
click at [504, 61] on span "All" at bounding box center [510, 64] width 12 height 23
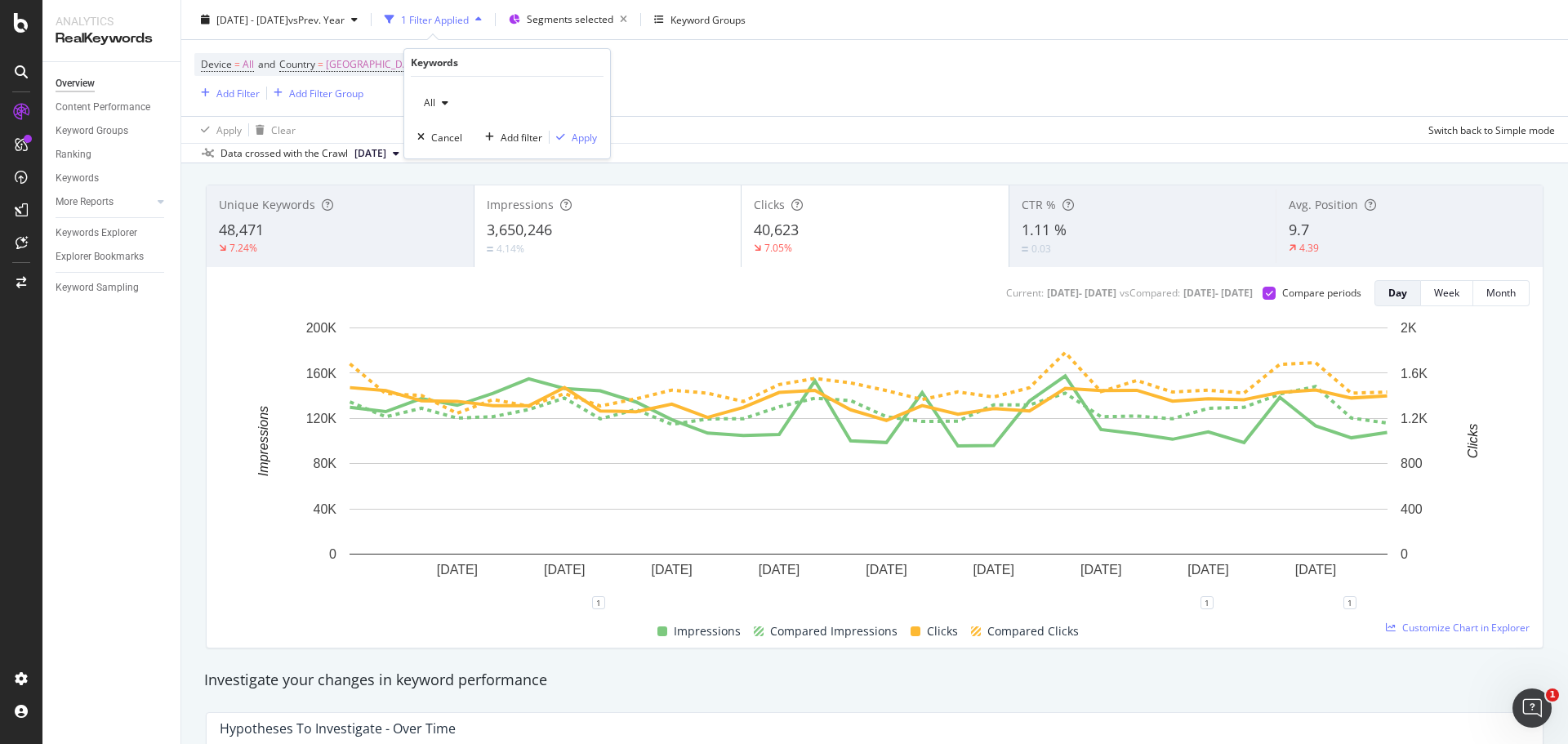
click at [442, 106] on icon "button" at bounding box center [445, 103] width 7 height 10
click at [476, 142] on span "Non-Branded" at bounding box center [514, 135] width 167 height 15
click at [596, 140] on div "Apply" at bounding box center [585, 138] width 26 height 14
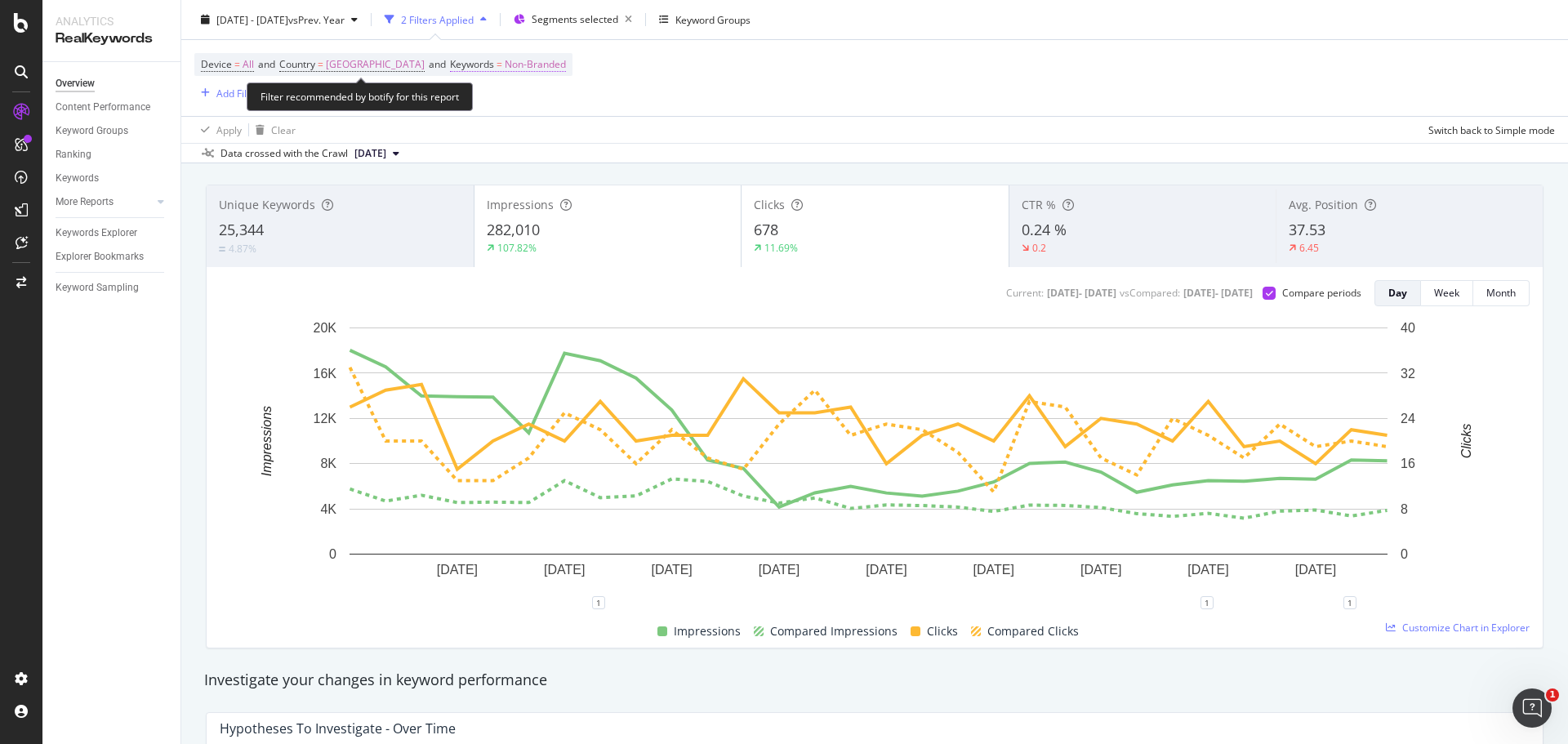
click at [504, 58] on span "Non-Branded" at bounding box center [535, 64] width 61 height 23
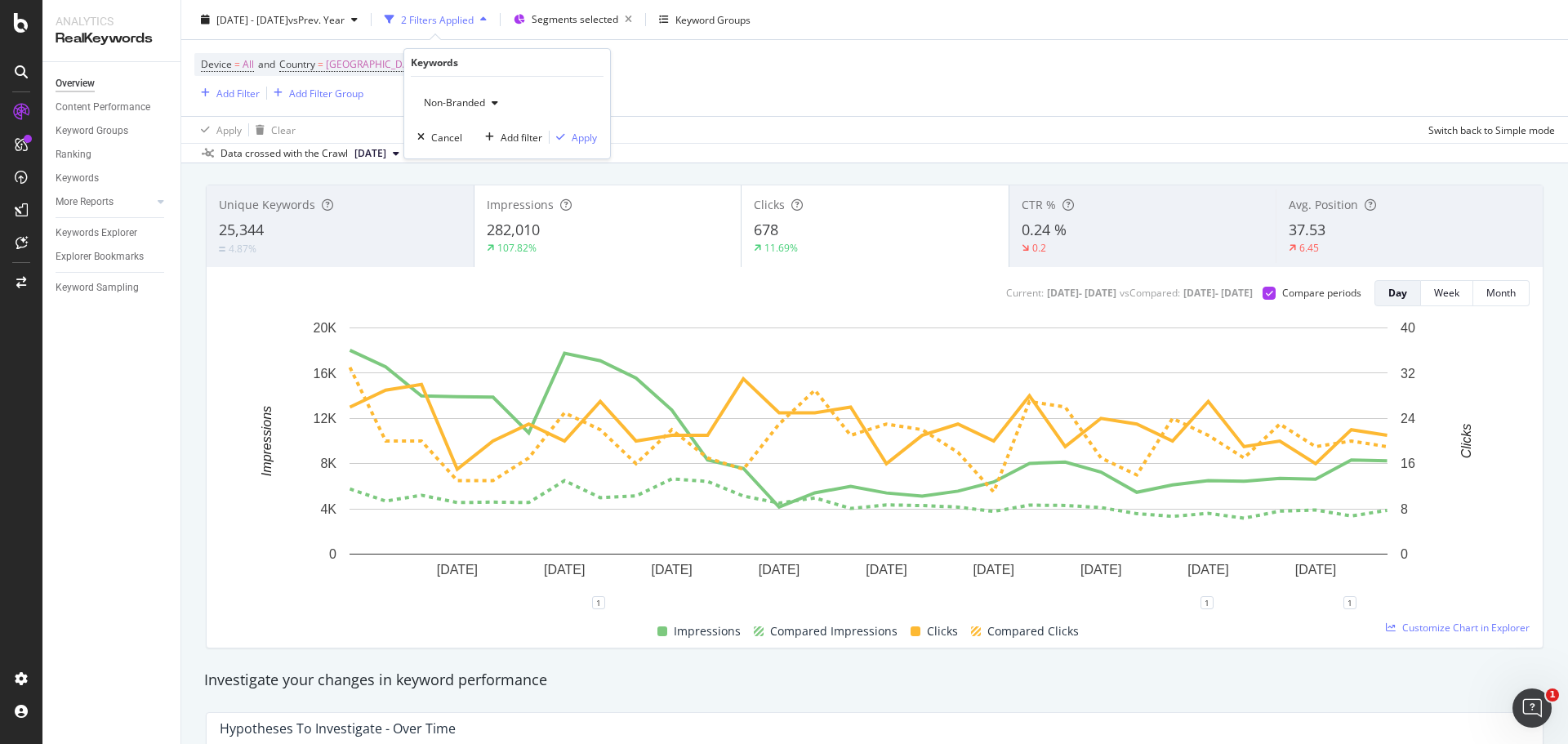
click at [493, 96] on div "Non-Branded" at bounding box center [461, 102] width 87 height 25
click at [486, 148] on div "Branded" at bounding box center [514, 159] width 192 height 24
click at [570, 141] on div "button" at bounding box center [560, 137] width 22 height 10
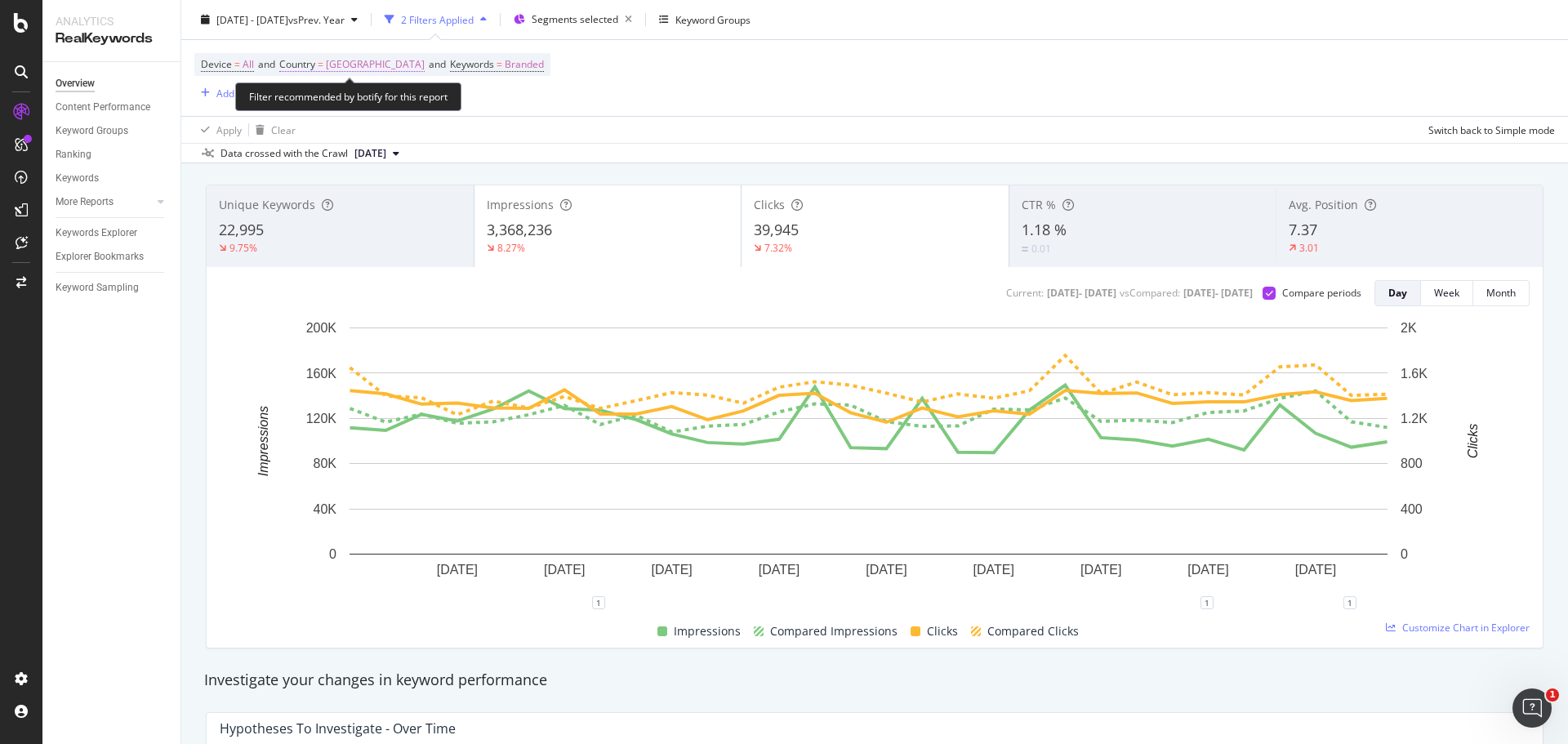
click at [347, 64] on span "Germany" at bounding box center [376, 64] width 99 height 23
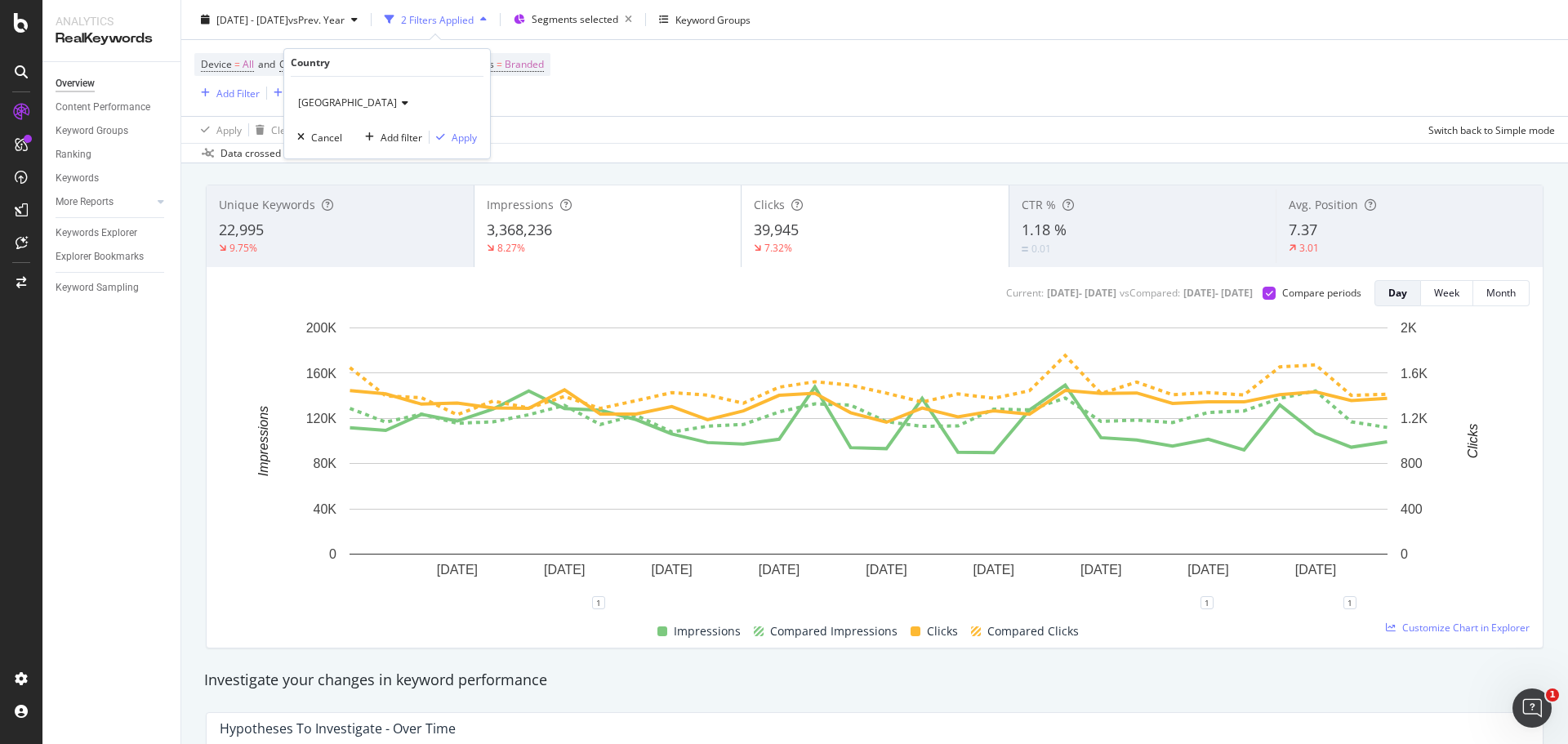
click at [345, 95] on div "Germany" at bounding box center [387, 103] width 179 height 26
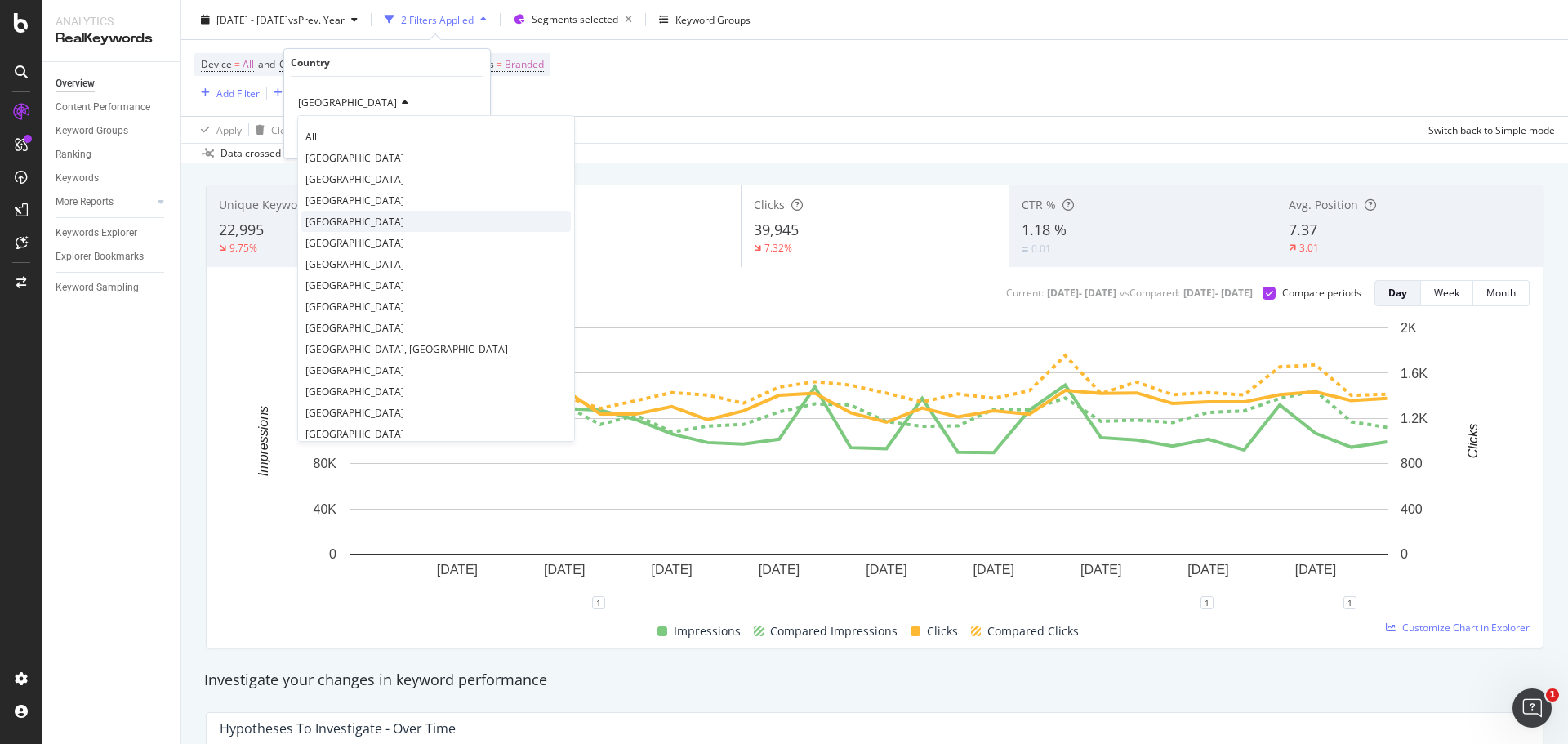
click at [351, 223] on div "France" at bounding box center [436, 221] width 270 height 21
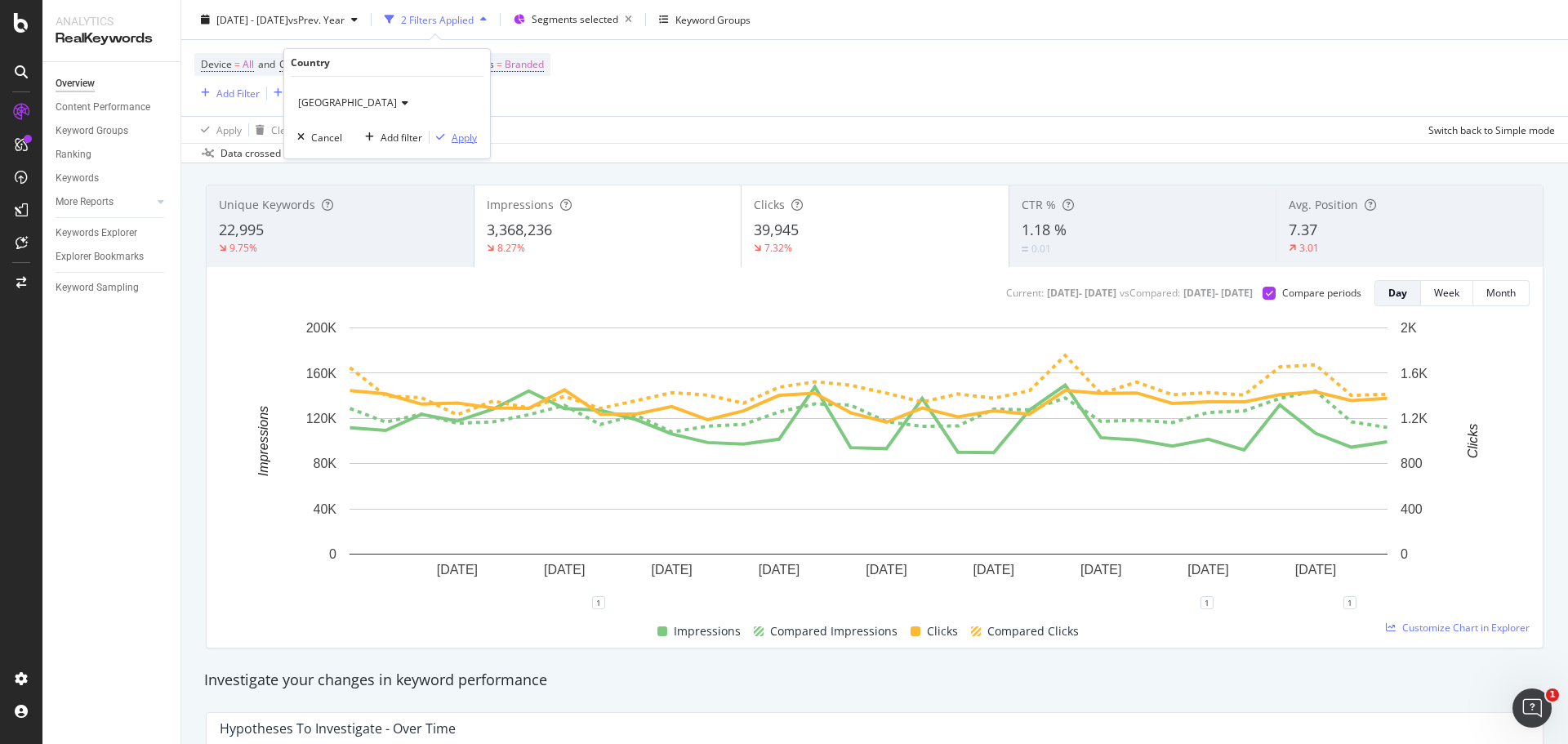
click at [464, 145] on div "Apply" at bounding box center [453, 137] width 48 height 15
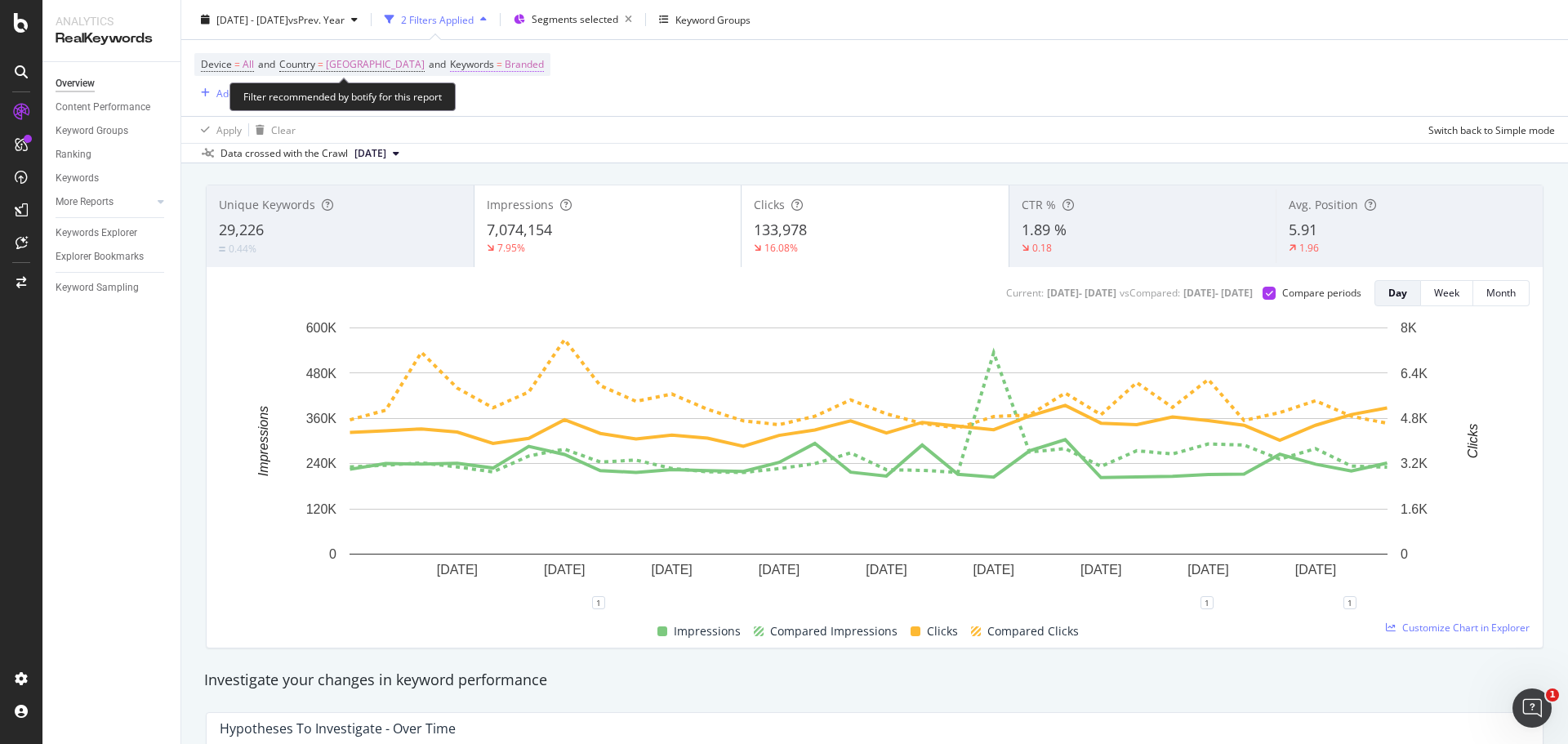
click at [504, 67] on span "Branded" at bounding box center [524, 64] width 40 height 23
drag, startPoint x: 776, startPoint y: 67, endPoint x: 734, endPoint y: 63, distance: 42.2
click at [773, 67] on div "Device = All and Country = France and Keywords = Branded Add Filter Add Filter …" at bounding box center [874, 77] width 1360 height 76
click at [351, 63] on span "France" at bounding box center [376, 64] width 99 height 23
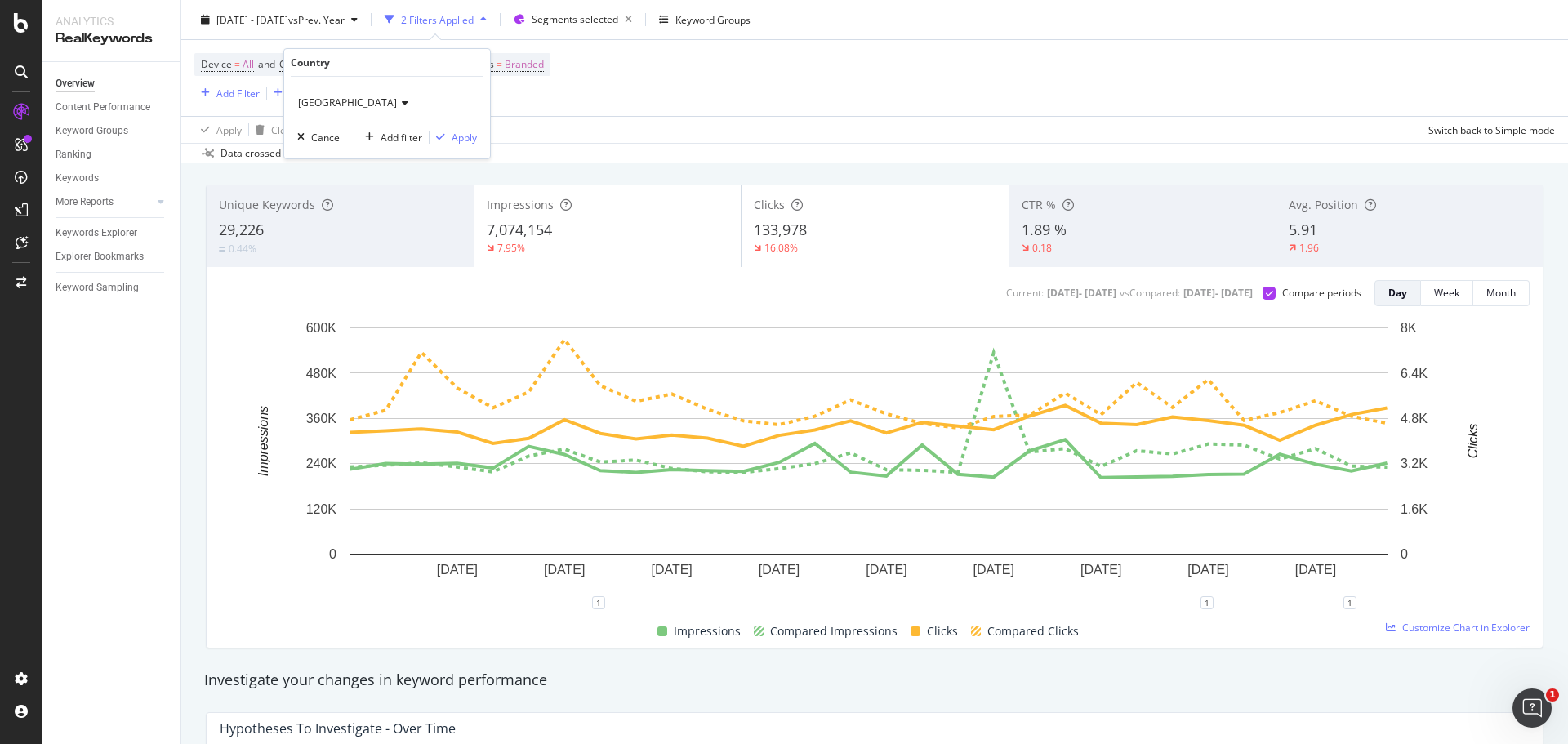
click at [396, 98] on icon at bounding box center [402, 103] width 12 height 10
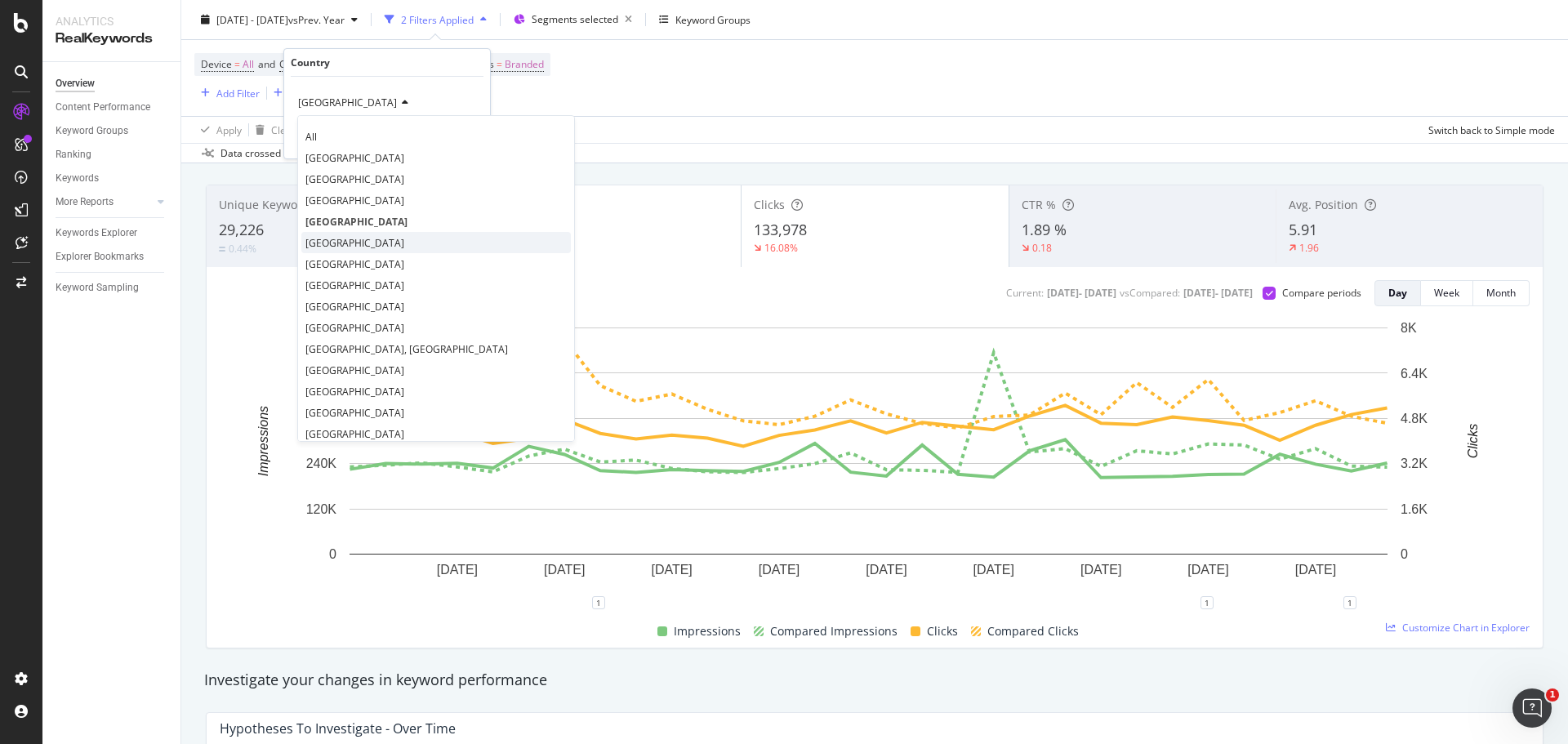
click at [394, 234] on div "United Kingdom" at bounding box center [436, 242] width 270 height 21
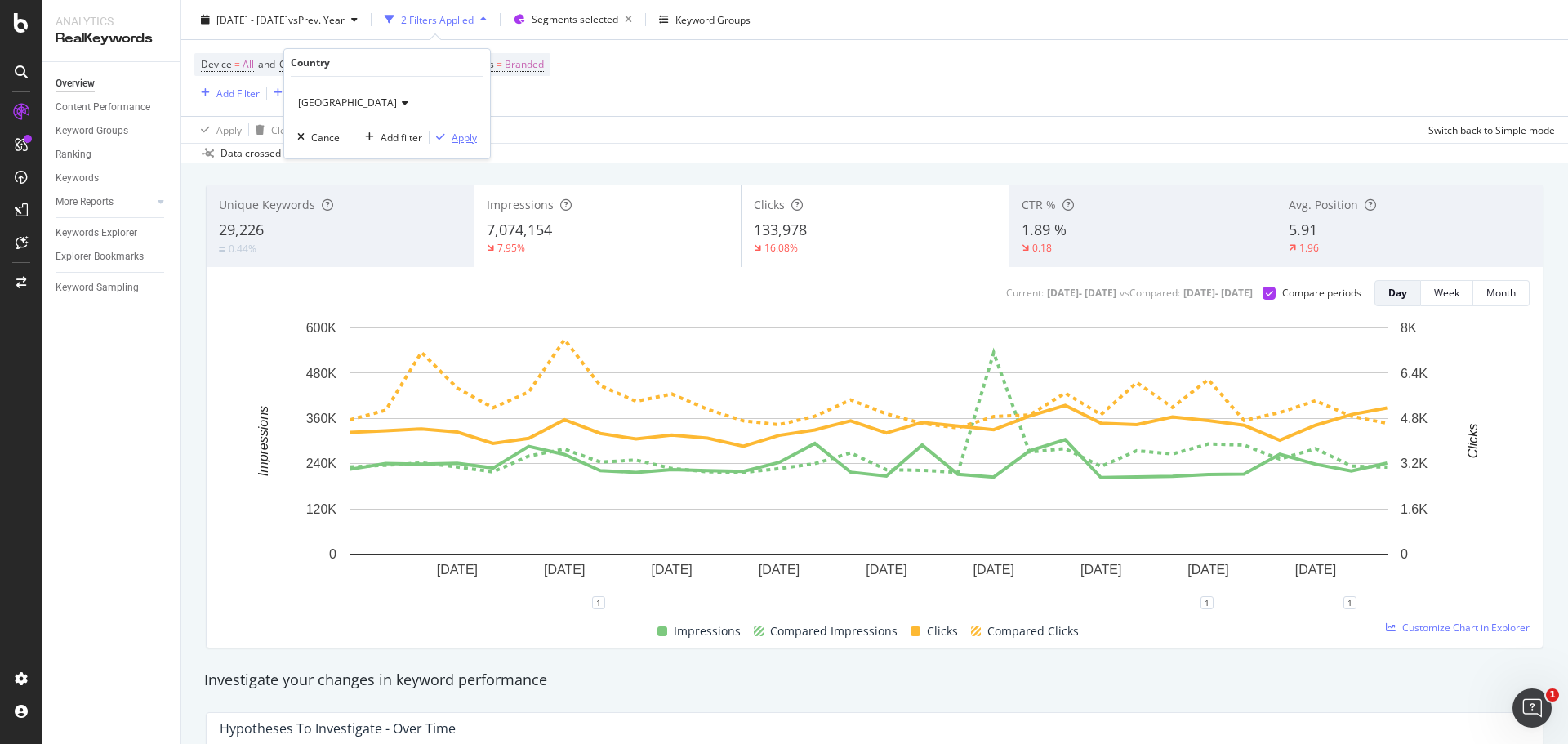
click at [470, 136] on div "Apply" at bounding box center [465, 138] width 26 height 14
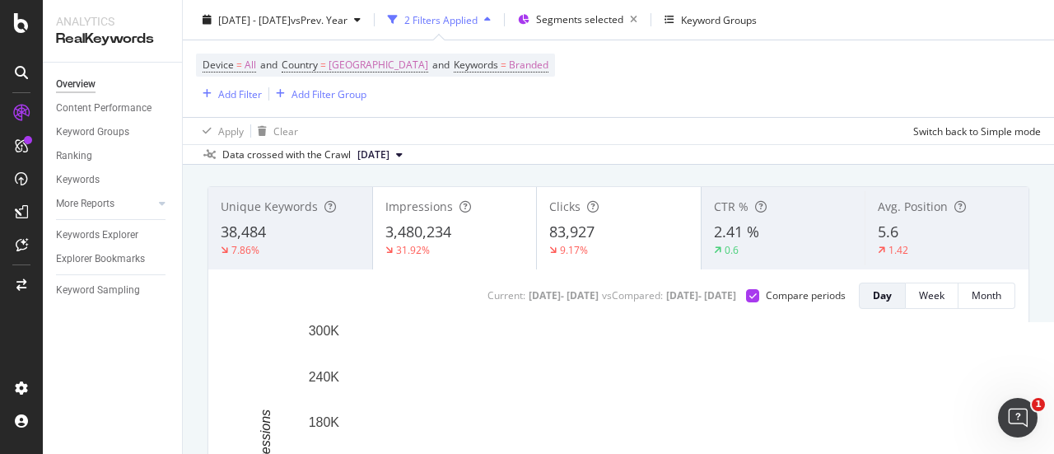
scroll to position [82, 0]
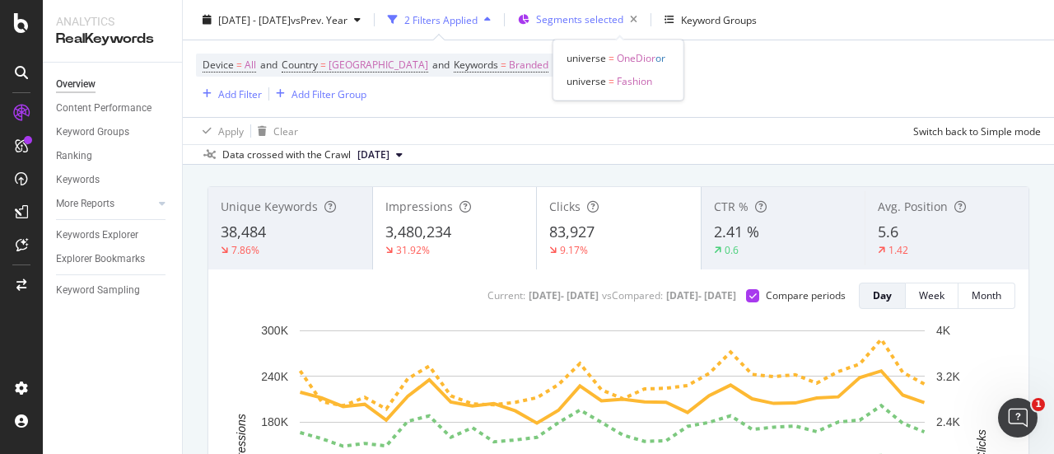
click at [610, 24] on span "Segments selected" at bounding box center [579, 19] width 87 height 14
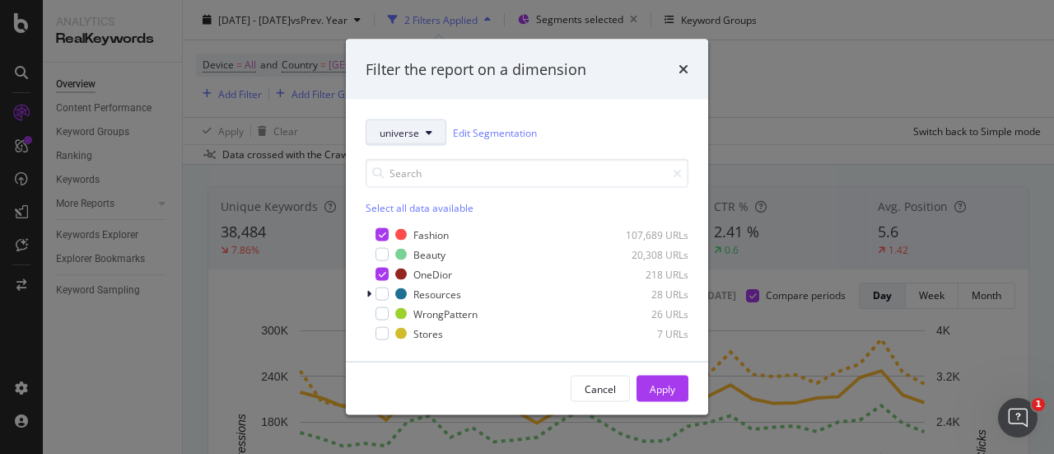
click at [391, 129] on span "universe" at bounding box center [400, 132] width 40 height 14
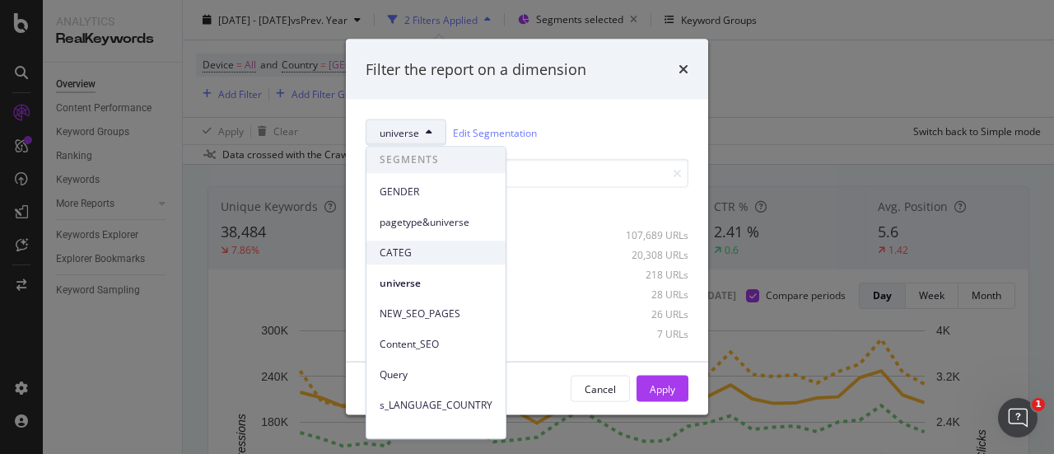
click at [434, 246] on span "CATEG" at bounding box center [436, 252] width 113 height 15
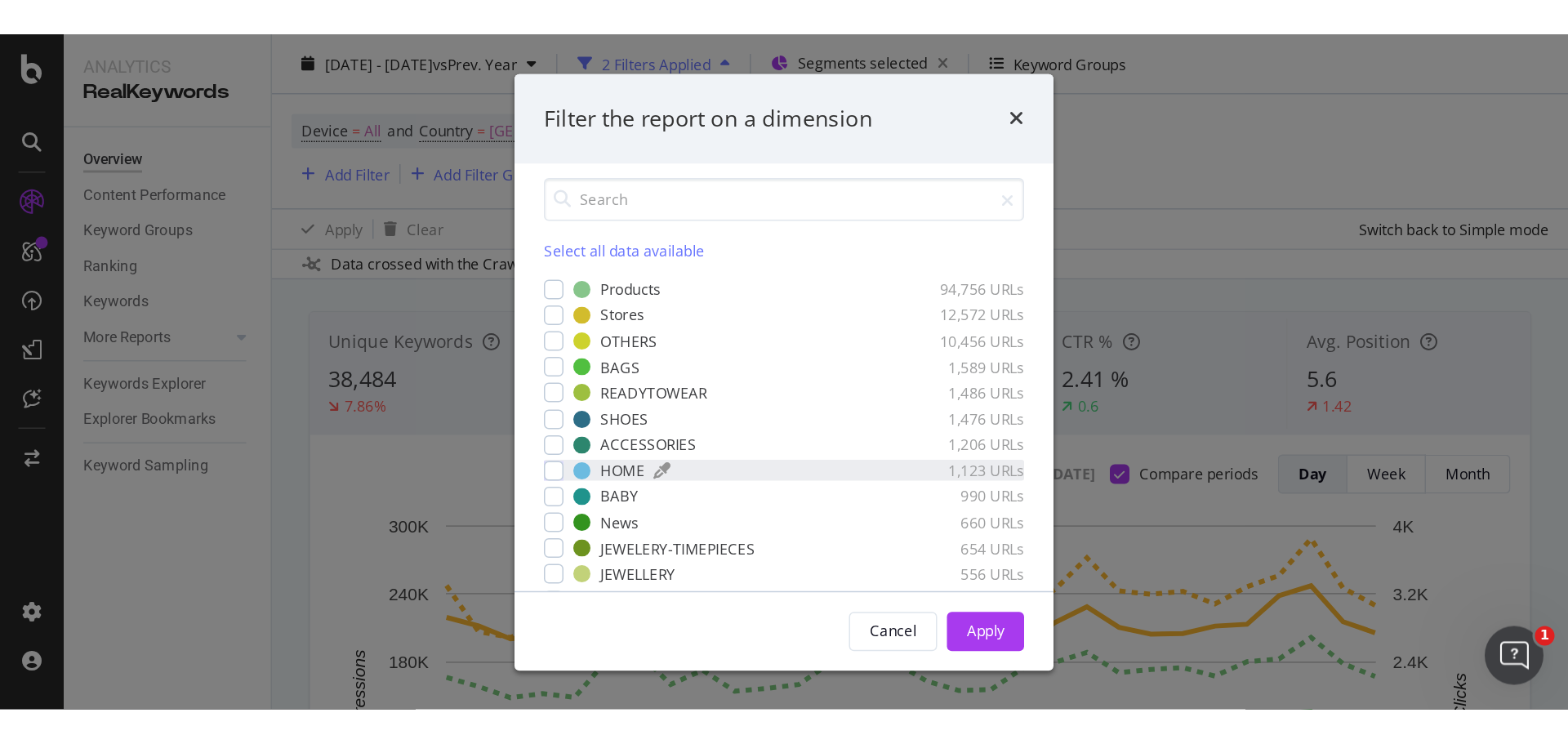
scroll to position [0, 0]
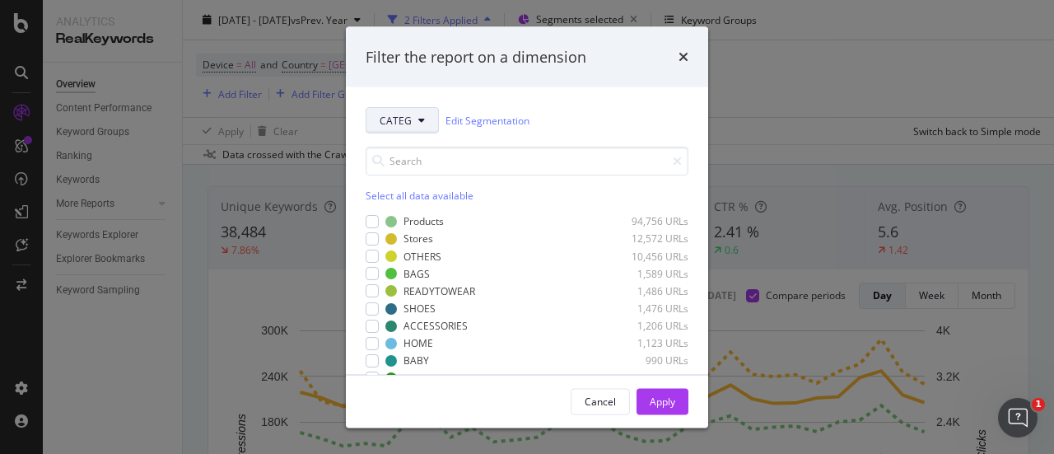
click at [413, 115] on button "CATEG" at bounding box center [402, 120] width 73 height 26
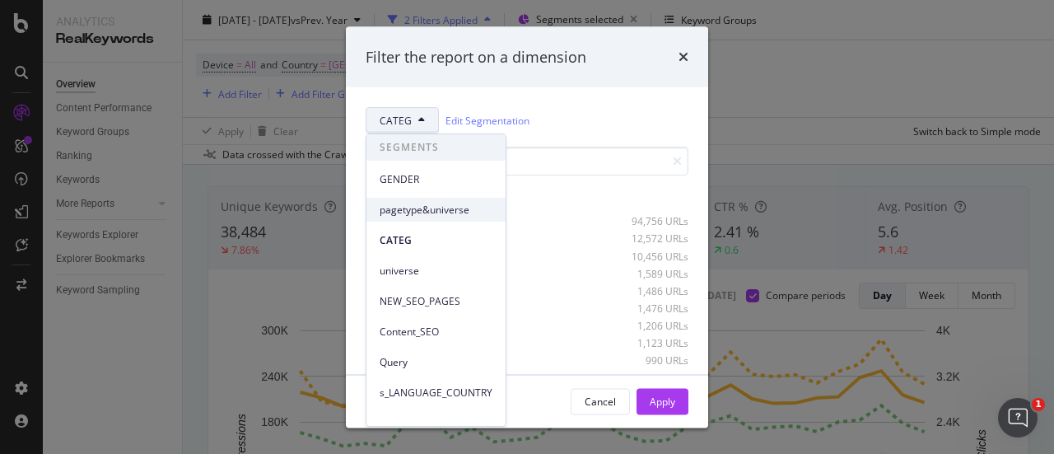
click at [443, 203] on span "pagetype&universe" at bounding box center [436, 210] width 113 height 15
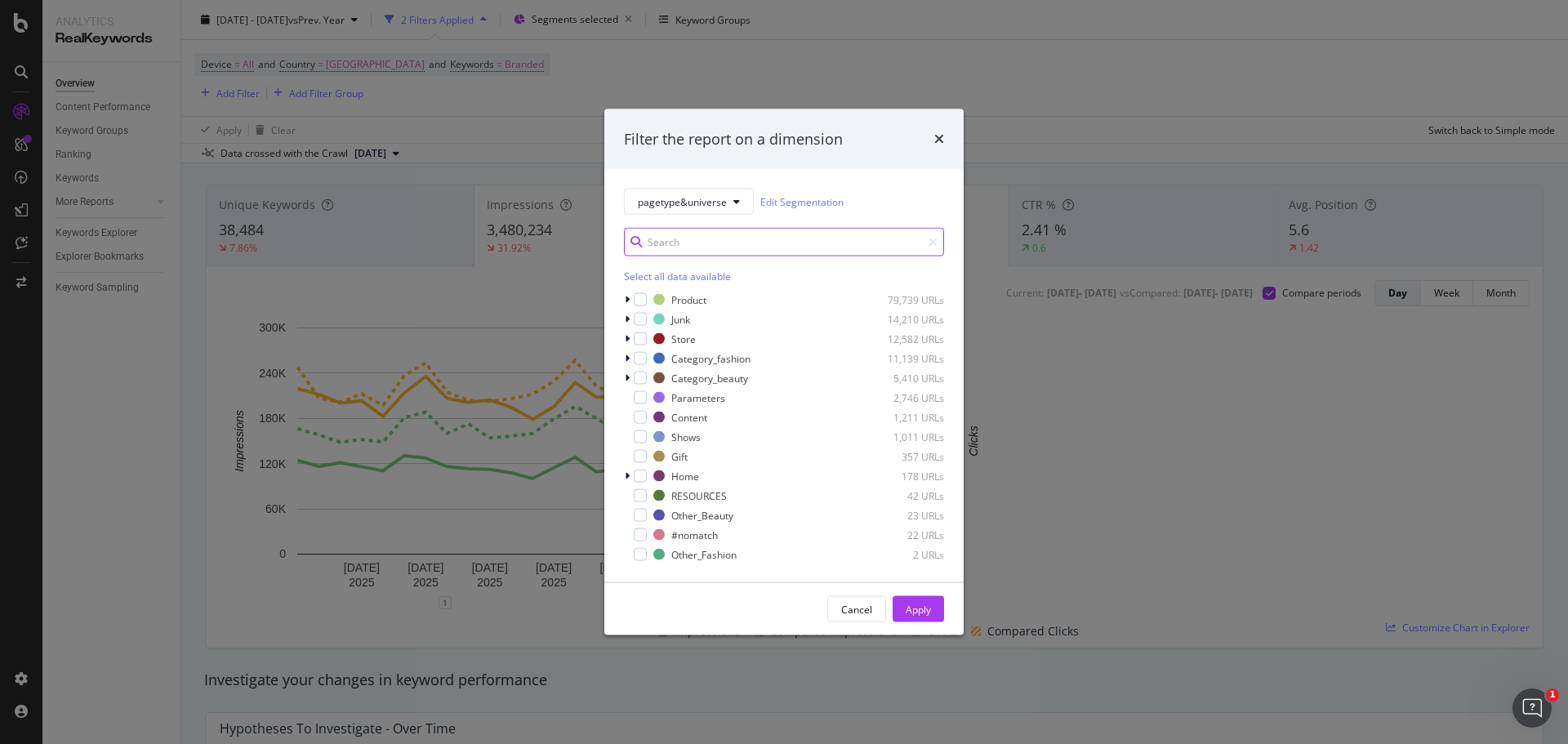
scroll to position [81, 0]
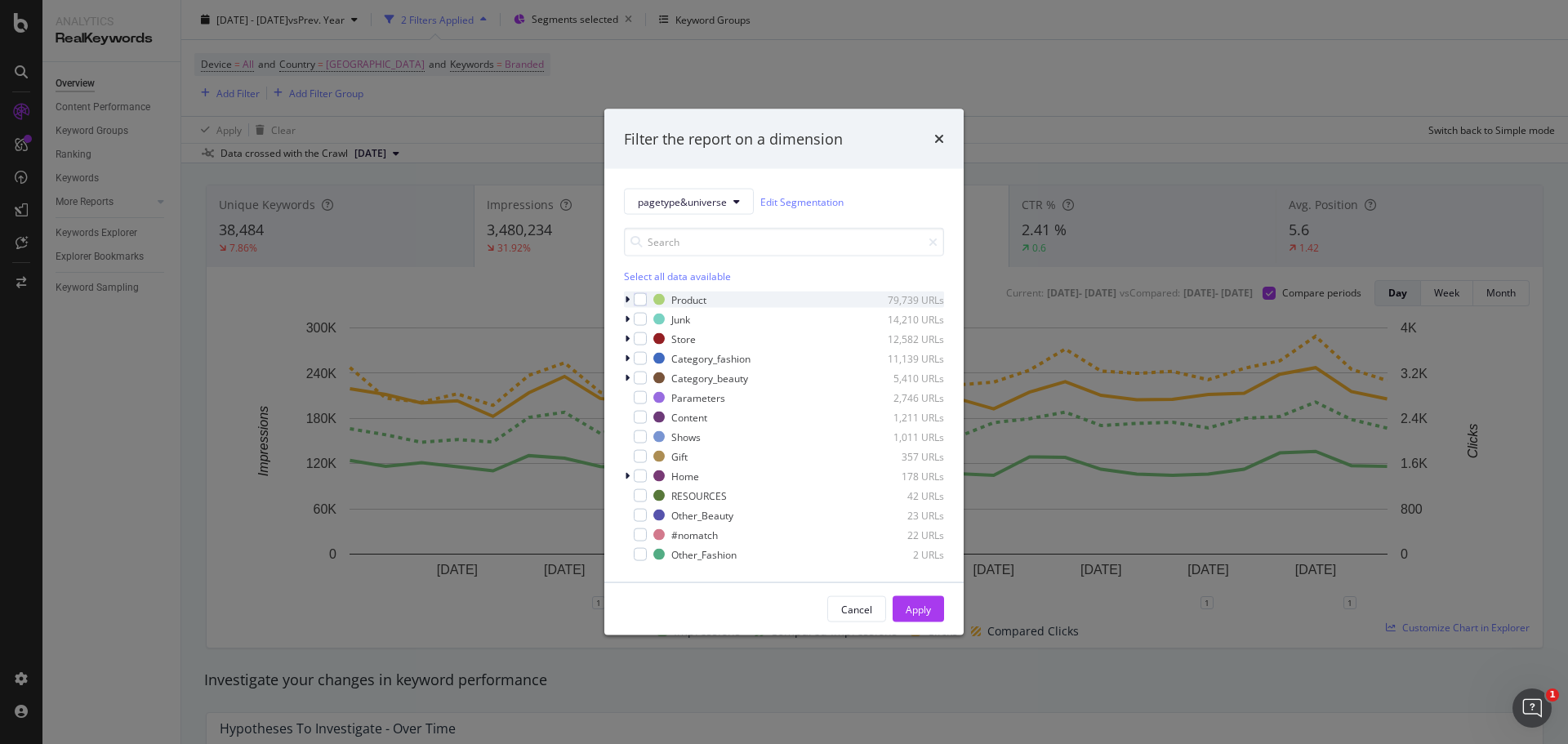
click at [625, 300] on icon "modal" at bounding box center [626, 299] width 5 height 10
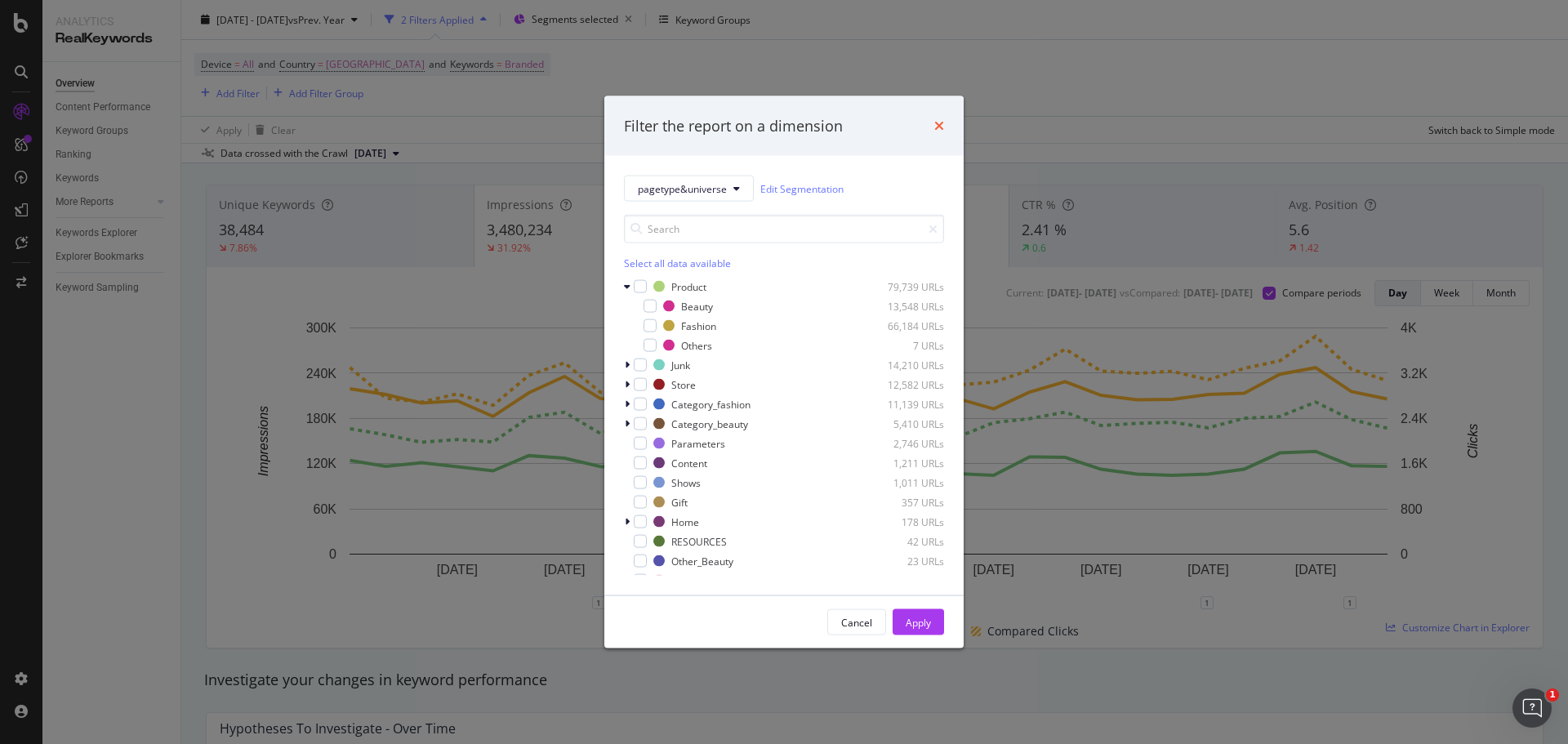
click at [937, 125] on icon "times" at bounding box center [939, 125] width 10 height 13
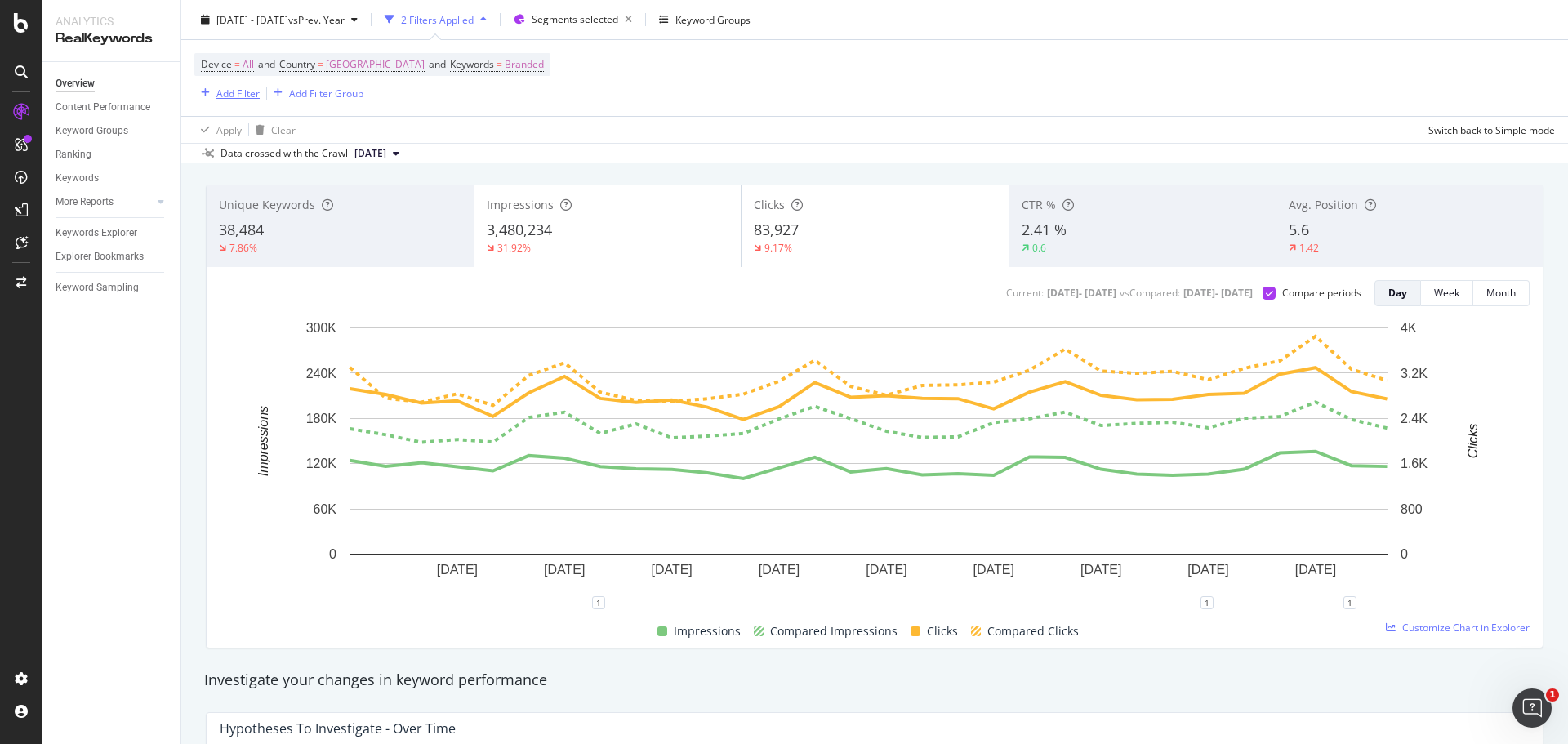
click at [239, 95] on div "Add Filter" at bounding box center [238, 93] width 44 height 14
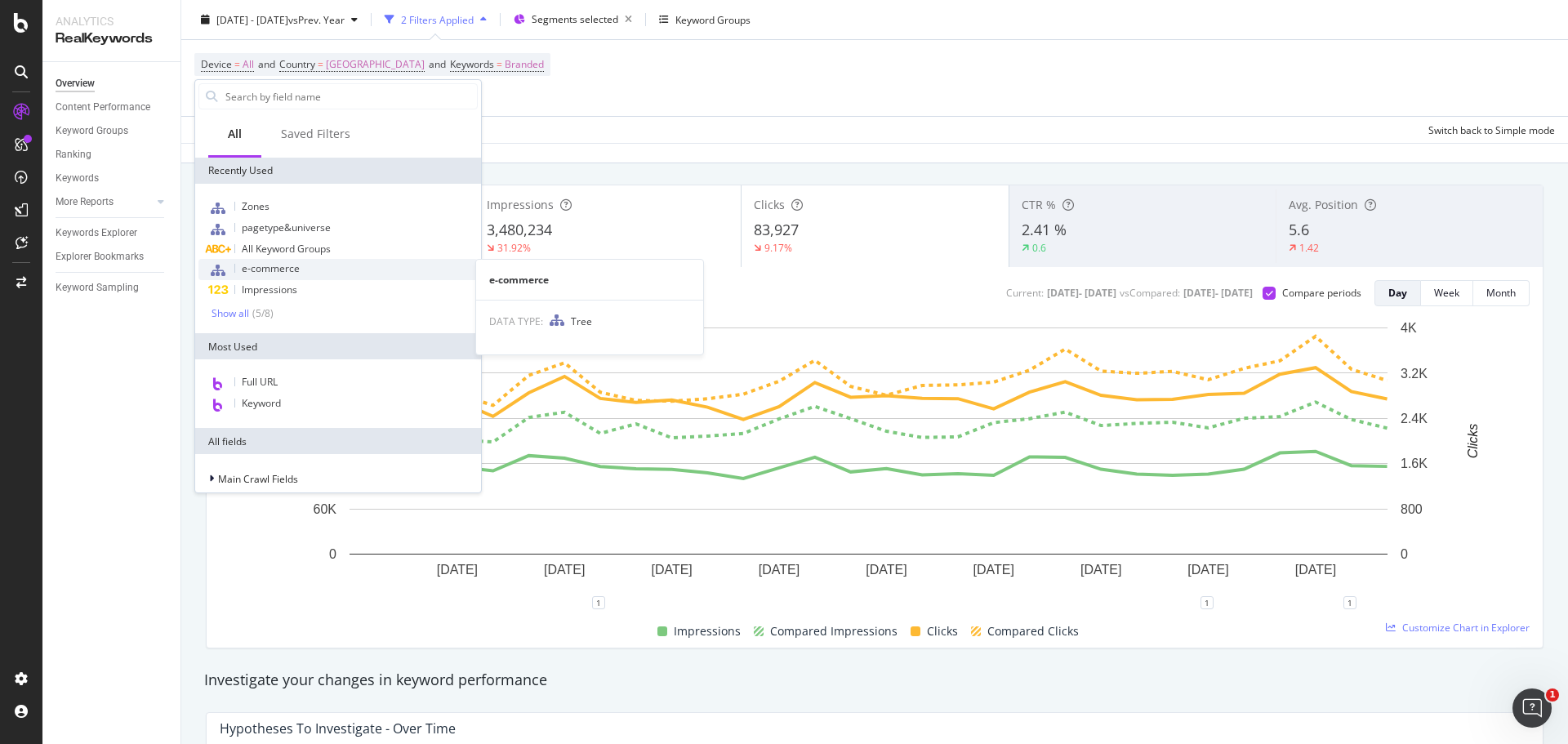
click at [309, 272] on div "e-commerce" at bounding box center [338, 268] width 280 height 21
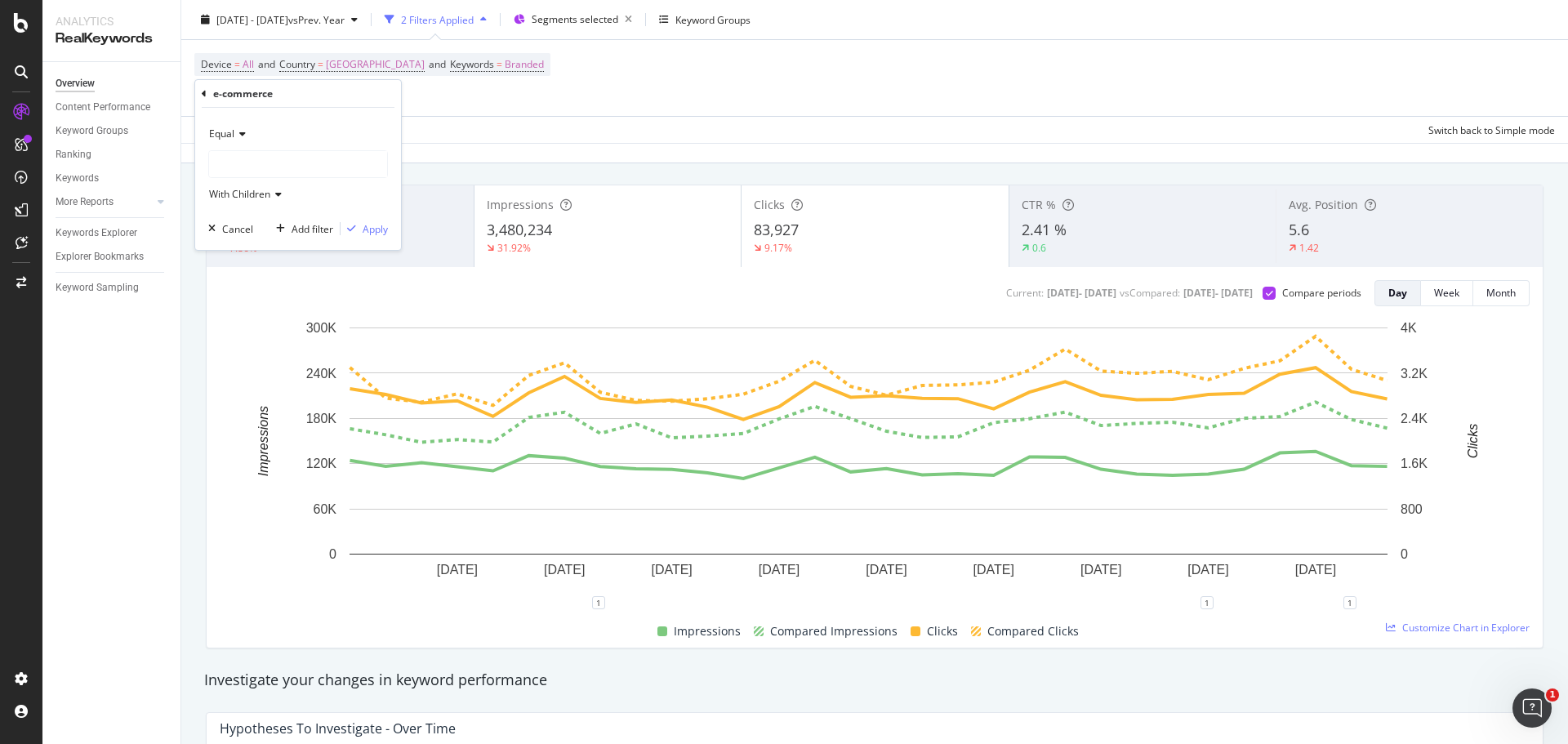
click at [279, 159] on div at bounding box center [298, 163] width 178 height 26
click at [284, 192] on span "110,805 URLS" at bounding box center [318, 198] width 67 height 14
click at [235, 158] on span "ecommerce" at bounding box center [237, 163] width 55 height 14
click at [364, 127] on div "Equal" at bounding box center [297, 134] width 179 height 26
click at [369, 229] on div "Apply" at bounding box center [376, 229] width 26 height 14
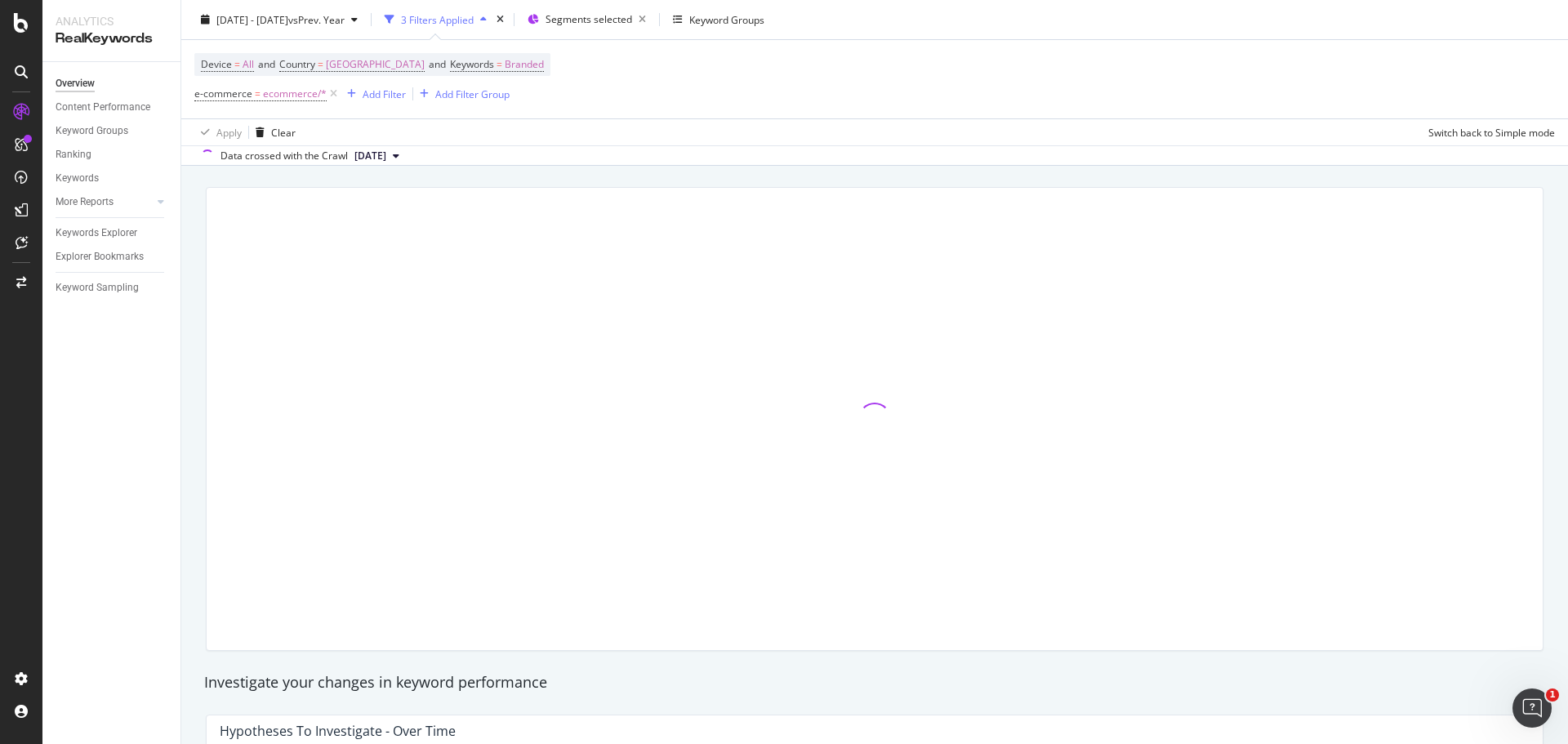
scroll to position [84, 0]
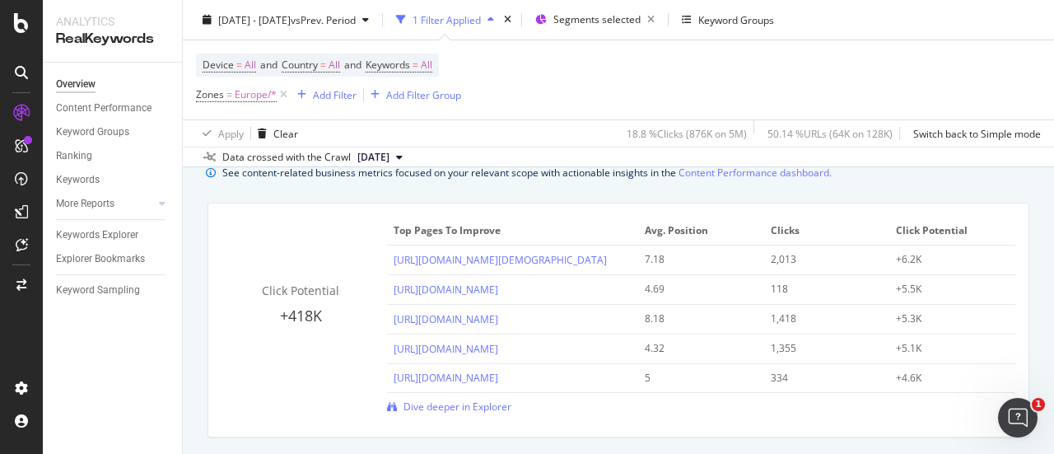
scroll to position [1153, 0]
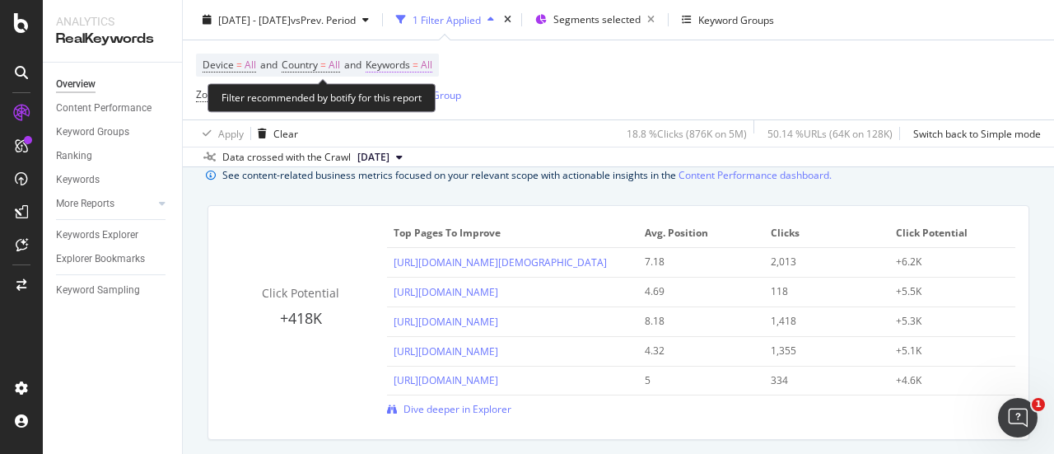
click at [433, 61] on span "All" at bounding box center [427, 65] width 12 height 23
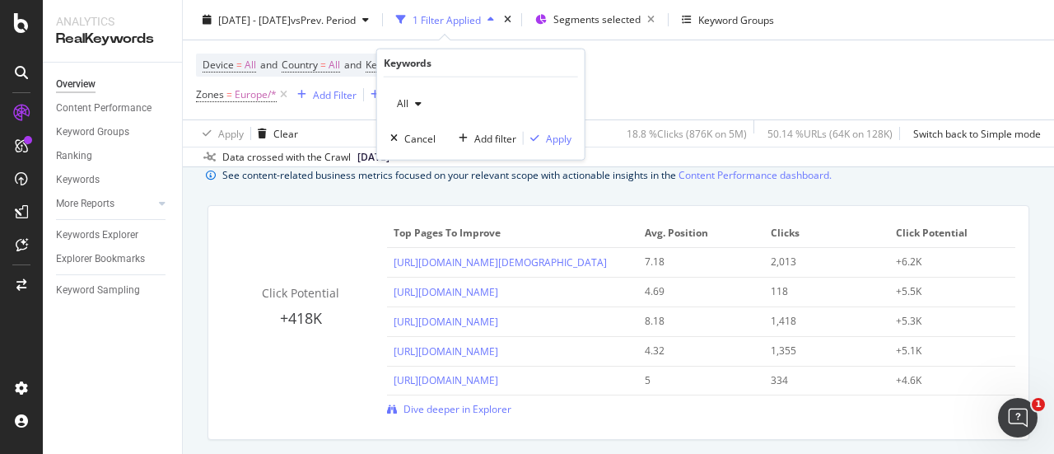
click at [414, 99] on div "button" at bounding box center [419, 104] width 20 height 10
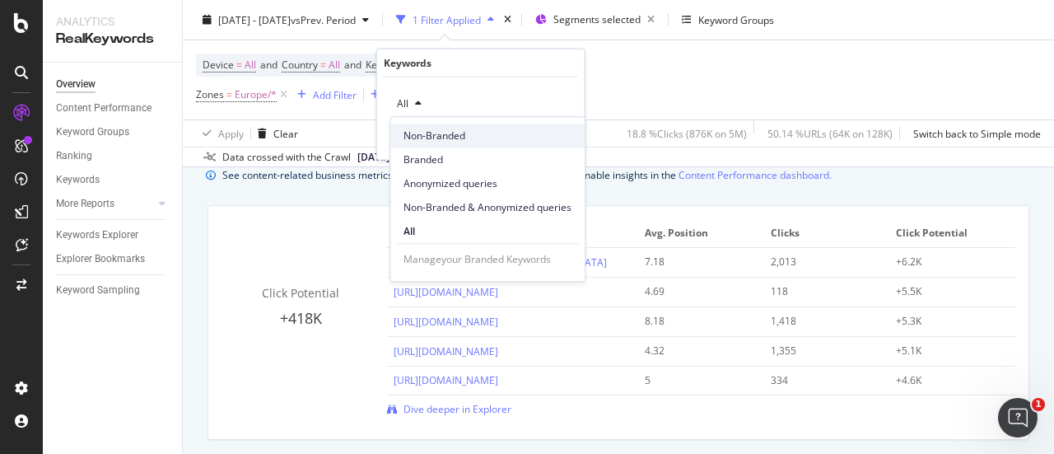
click at [468, 139] on span "Non-Branded" at bounding box center [488, 136] width 168 height 15
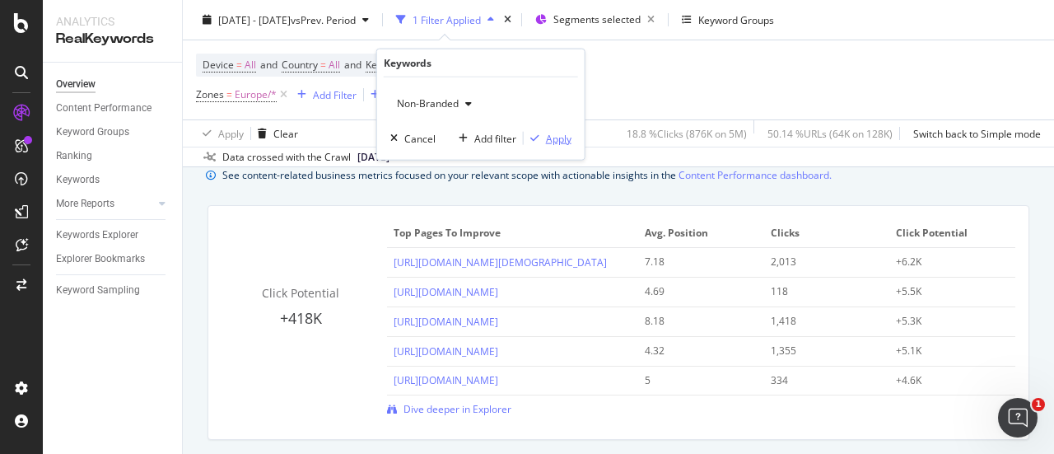
click at [540, 137] on div "button" at bounding box center [535, 138] width 22 height 10
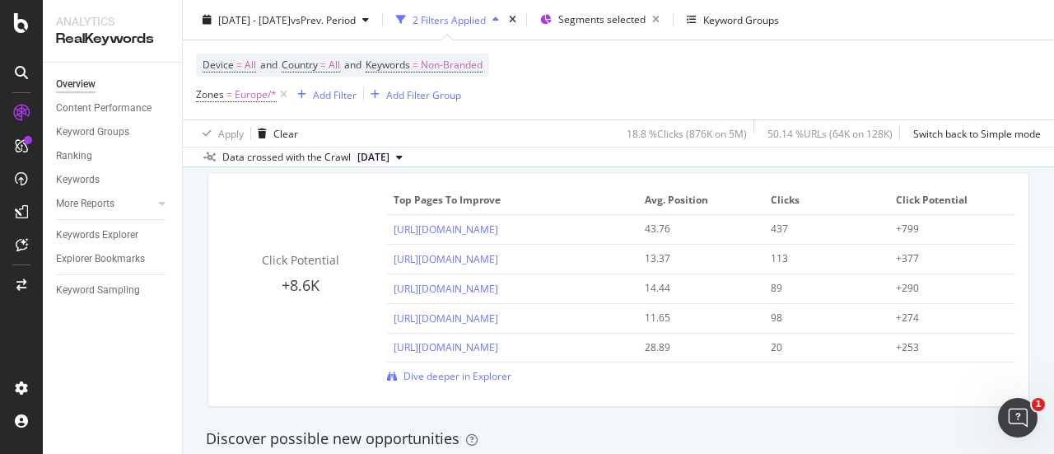
scroll to position [1236, 0]
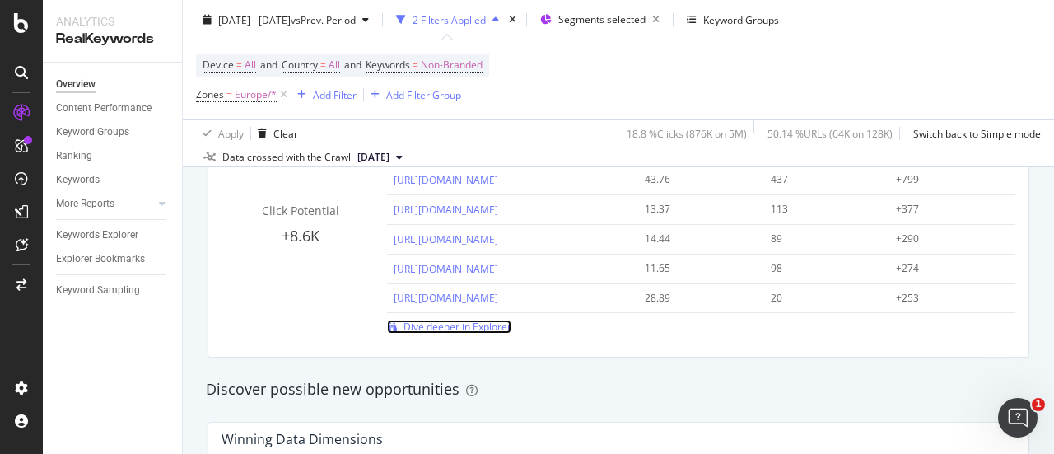
click at [445, 330] on span "Dive deeper in Explorer" at bounding box center [458, 327] width 108 height 14
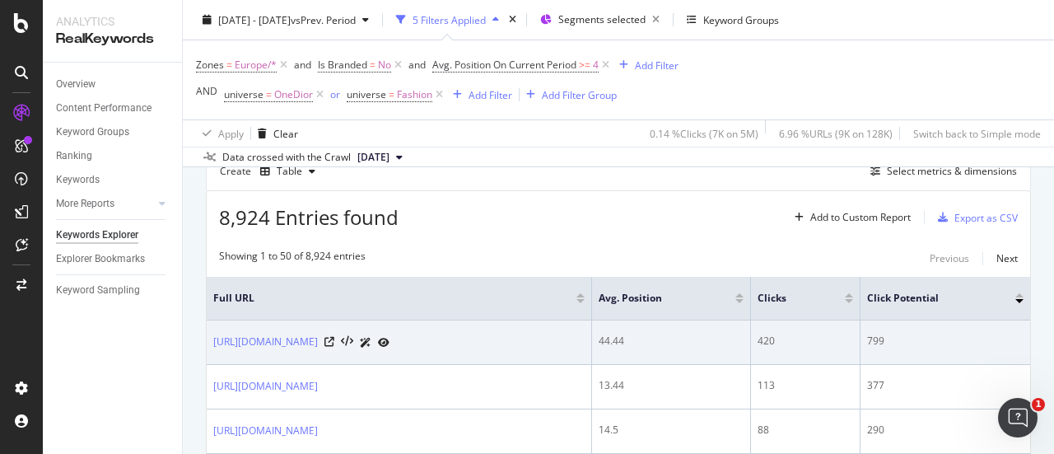
scroll to position [82, 0]
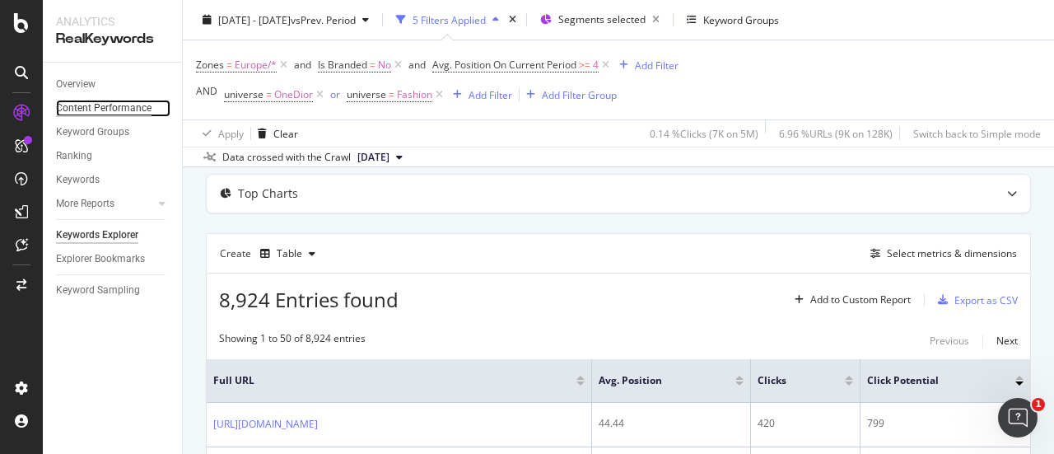
click at [97, 108] on div "Content Performance" at bounding box center [104, 108] width 96 height 17
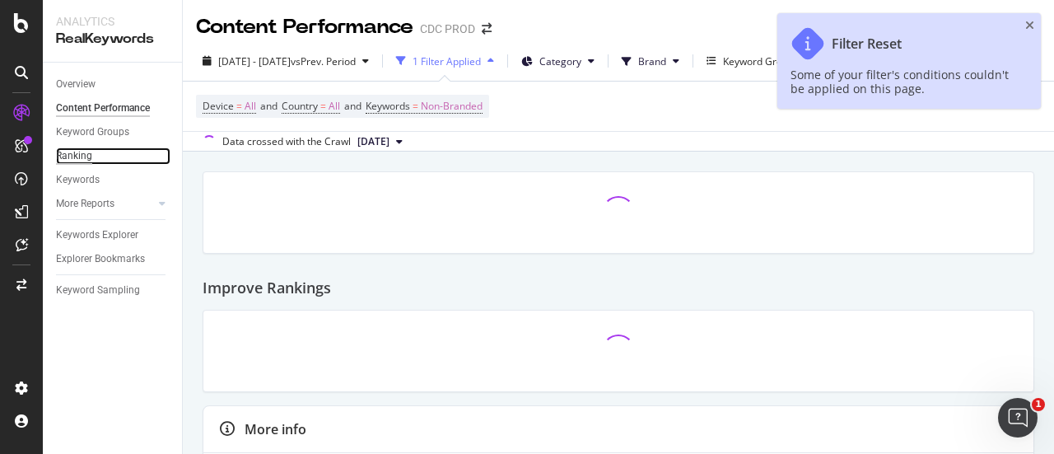
click at [77, 159] on div "Ranking" at bounding box center [74, 155] width 36 height 17
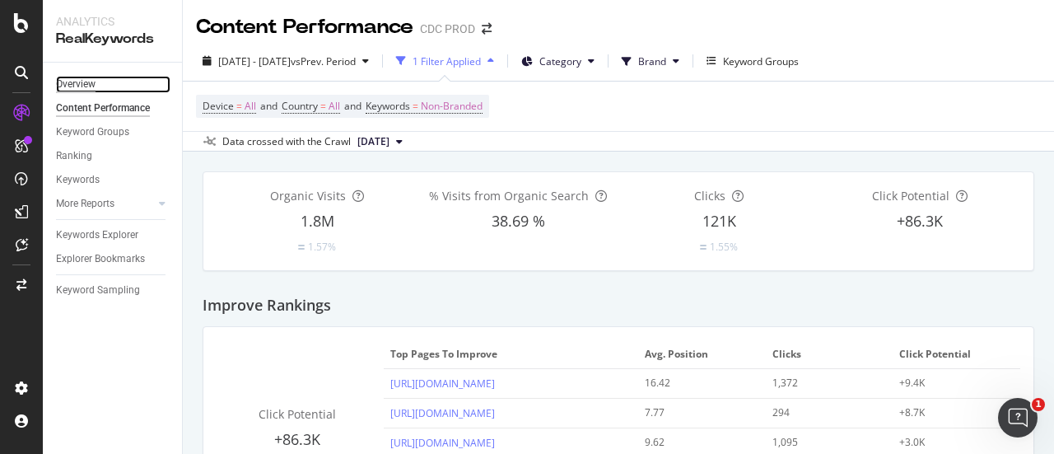
click at [92, 82] on div "Overview" at bounding box center [76, 84] width 40 height 17
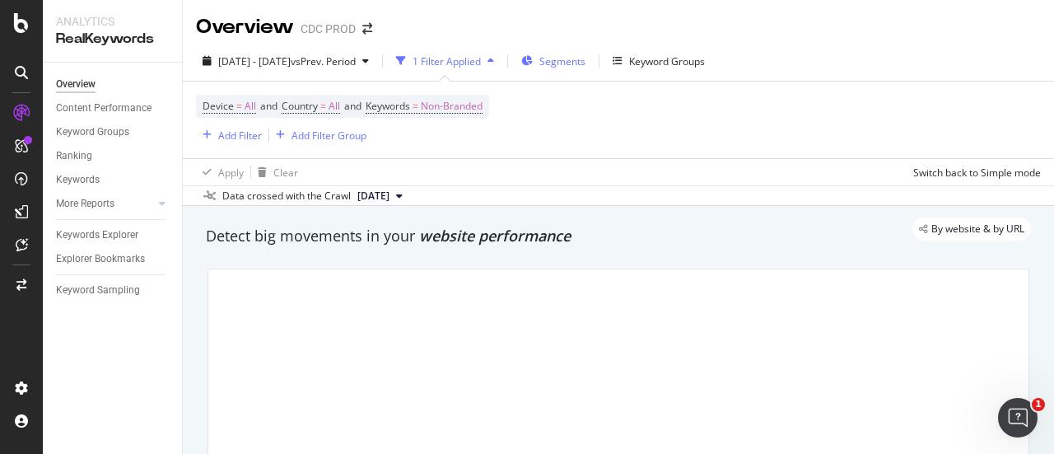
click at [586, 63] on span "Segments" at bounding box center [563, 61] width 46 height 14
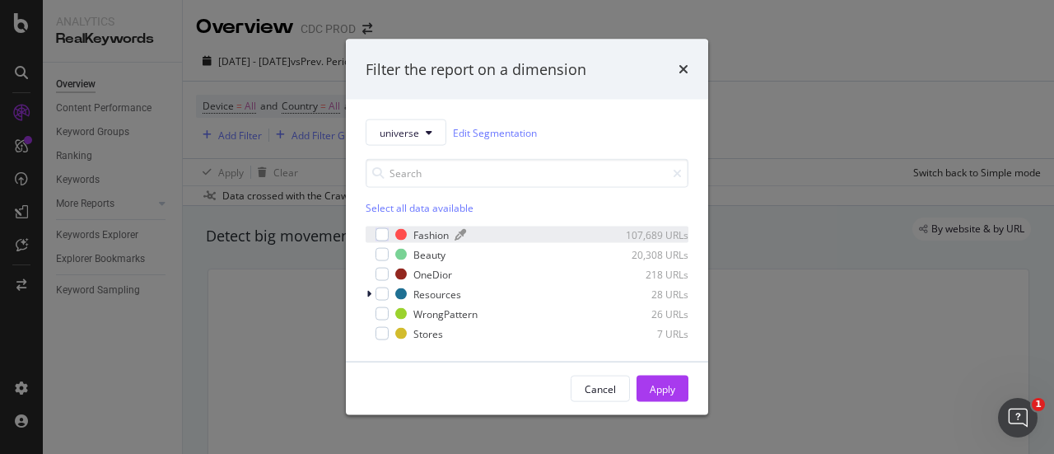
click at [412, 231] on div "Fashion 107,689 URLs" at bounding box center [541, 234] width 293 height 14
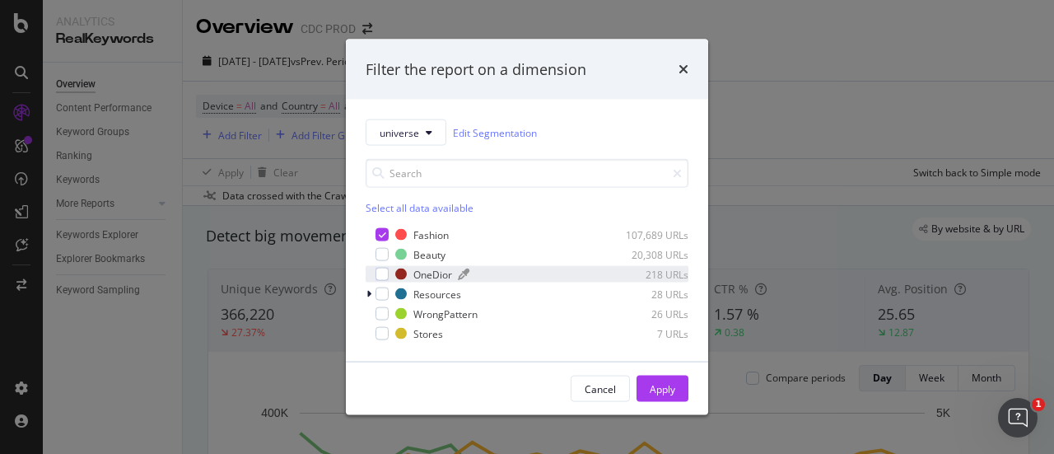
click at [430, 269] on div "OneDior" at bounding box center [433, 274] width 39 height 14
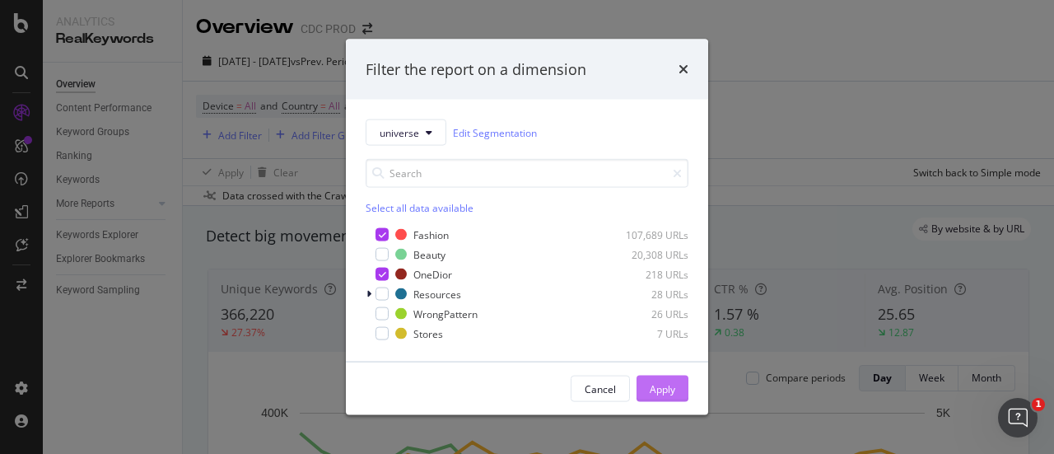
click at [676, 397] on button "Apply" at bounding box center [663, 389] width 52 height 26
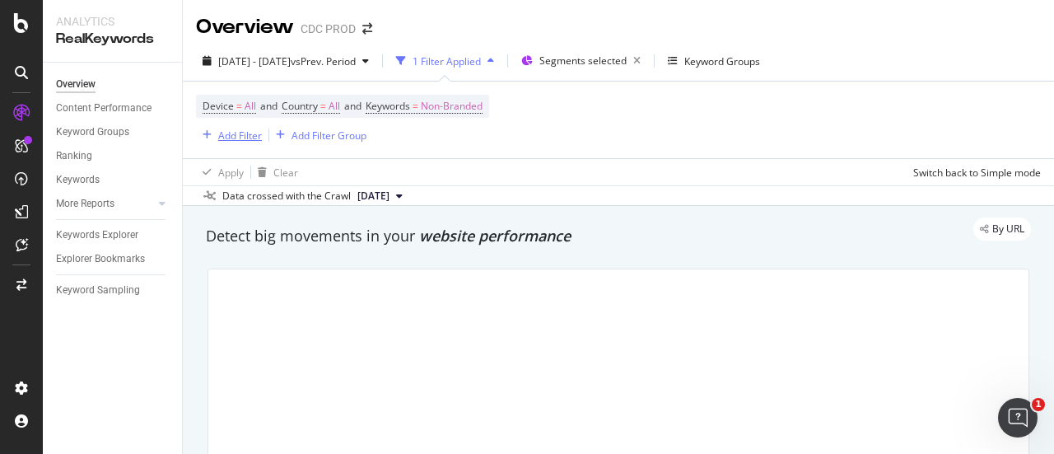
click at [235, 134] on div "Add Filter" at bounding box center [240, 136] width 44 height 14
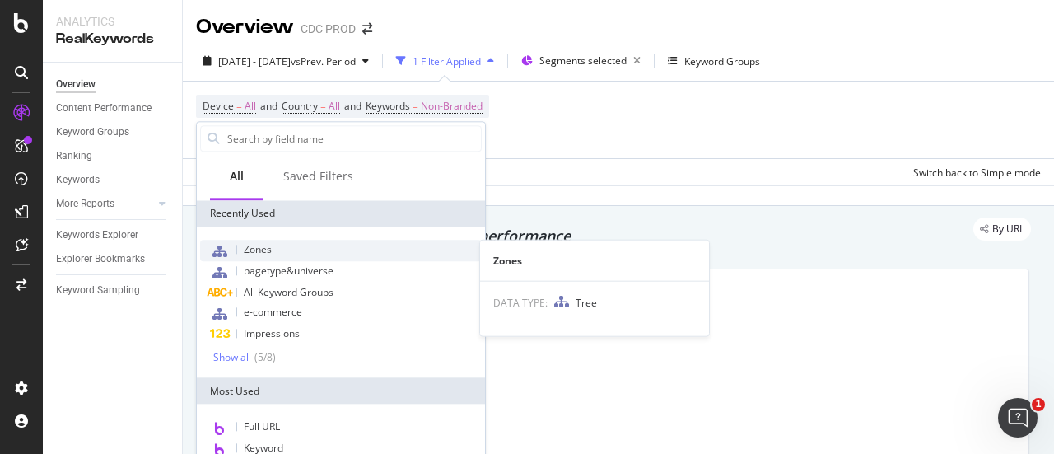
click at [293, 245] on div "Zones" at bounding box center [341, 250] width 282 height 21
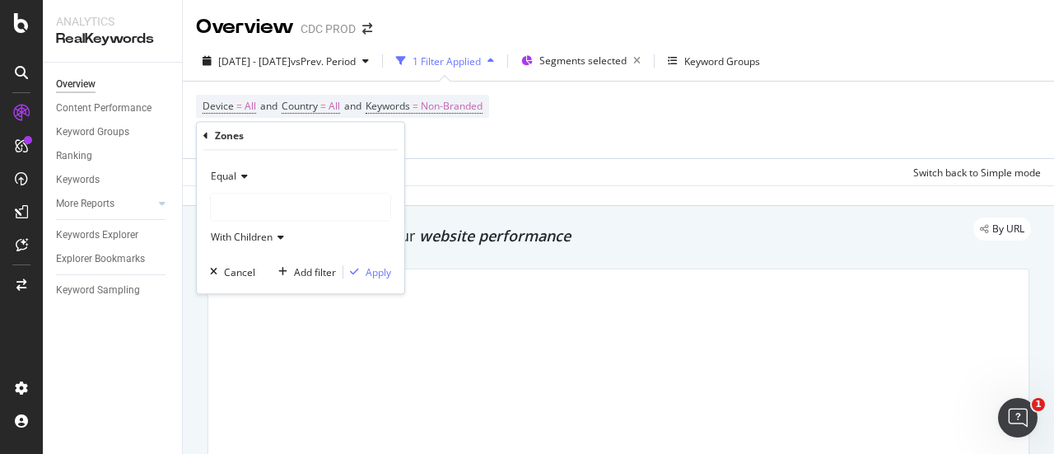
click at [248, 205] on div at bounding box center [301, 207] width 180 height 26
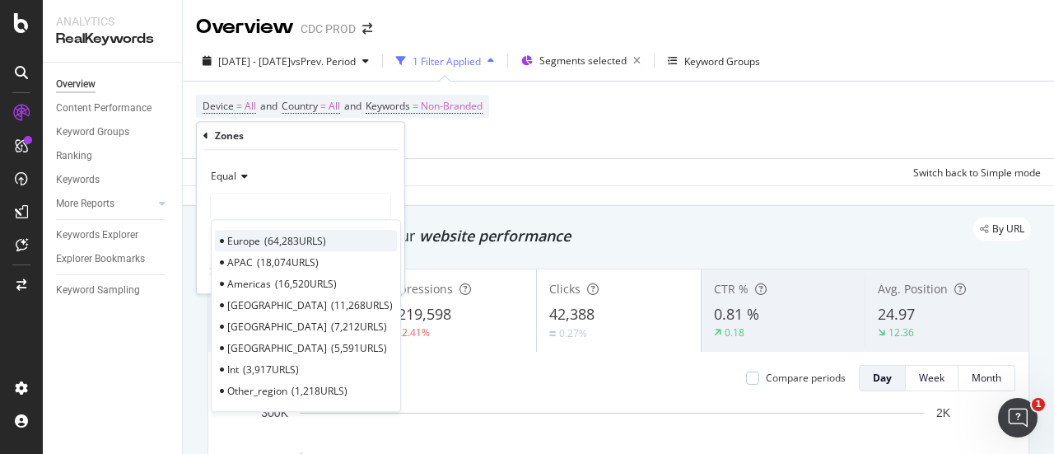
click at [265, 240] on span "64,283 URLS" at bounding box center [295, 241] width 62 height 14
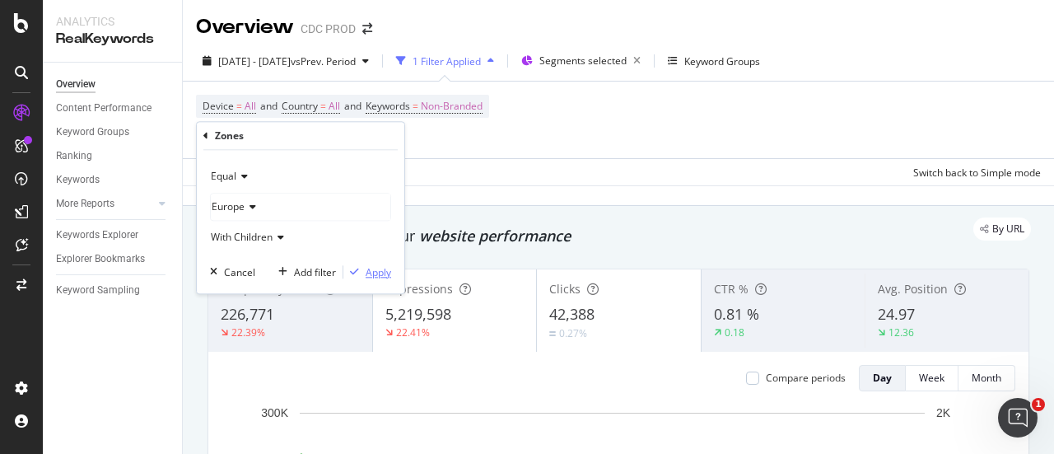
click at [379, 271] on div "Apply" at bounding box center [379, 272] width 26 height 14
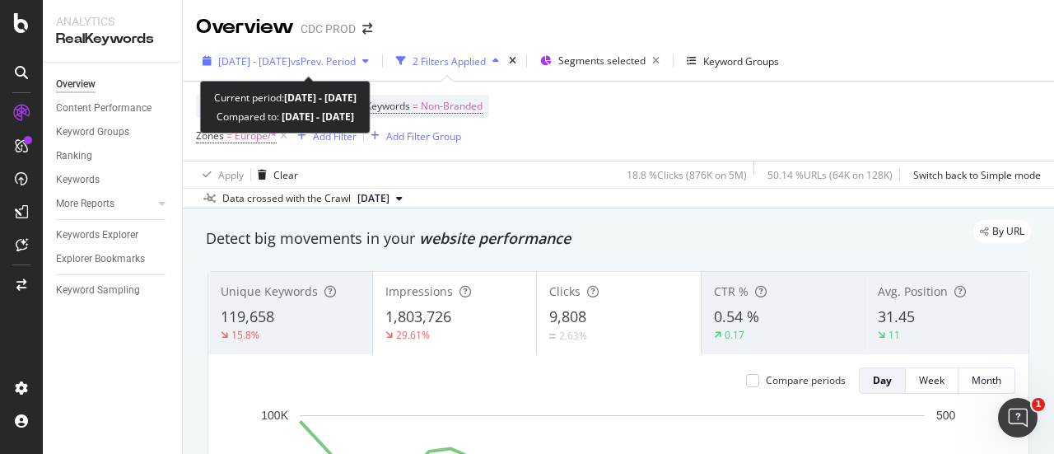
click at [291, 62] on span "2025 Sep. 1st - Sep. 30th" at bounding box center [254, 61] width 72 height 14
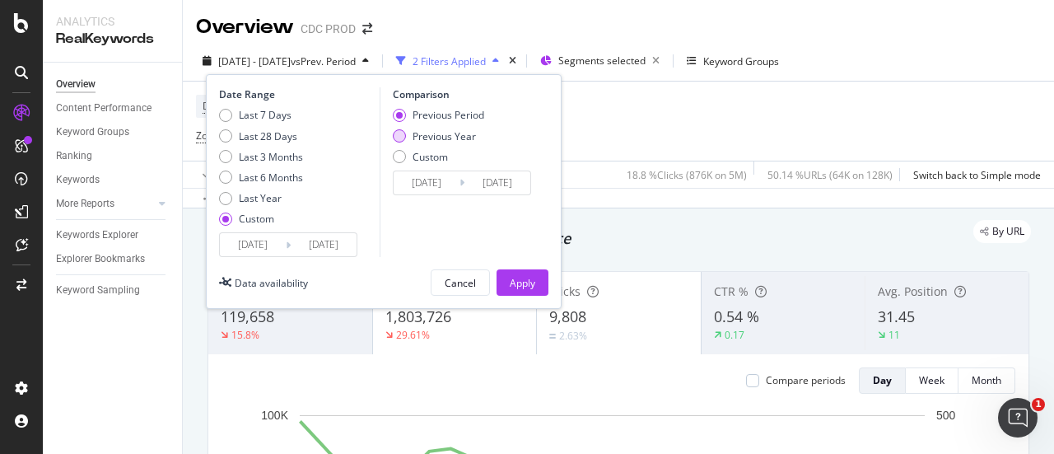
click at [420, 138] on div "Previous Year" at bounding box center [444, 136] width 63 height 14
type input "2024/09/02"
type input "2024/10/01"
click at [528, 276] on div "Apply" at bounding box center [523, 283] width 26 height 14
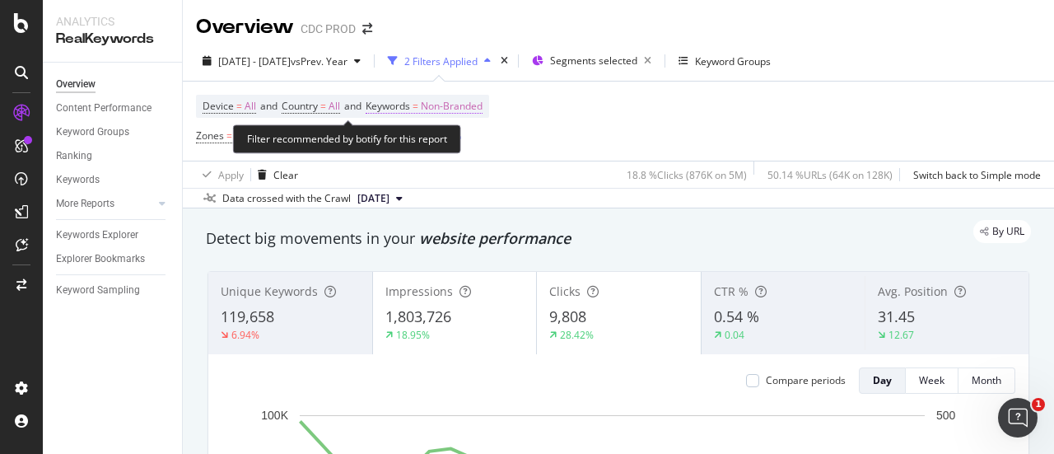
click at [442, 106] on span "Non-Branded" at bounding box center [452, 106] width 62 height 23
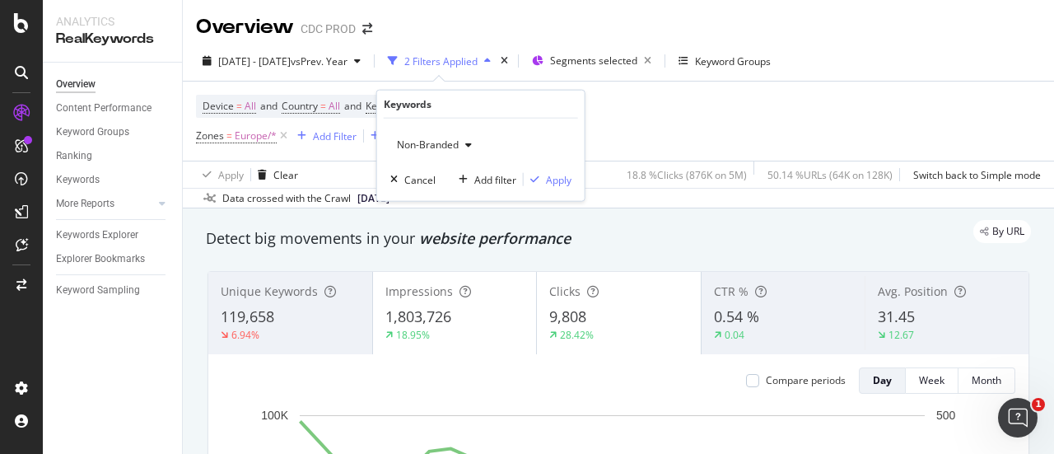
click at [430, 145] on span "Non-Branded" at bounding box center [424, 145] width 68 height 14
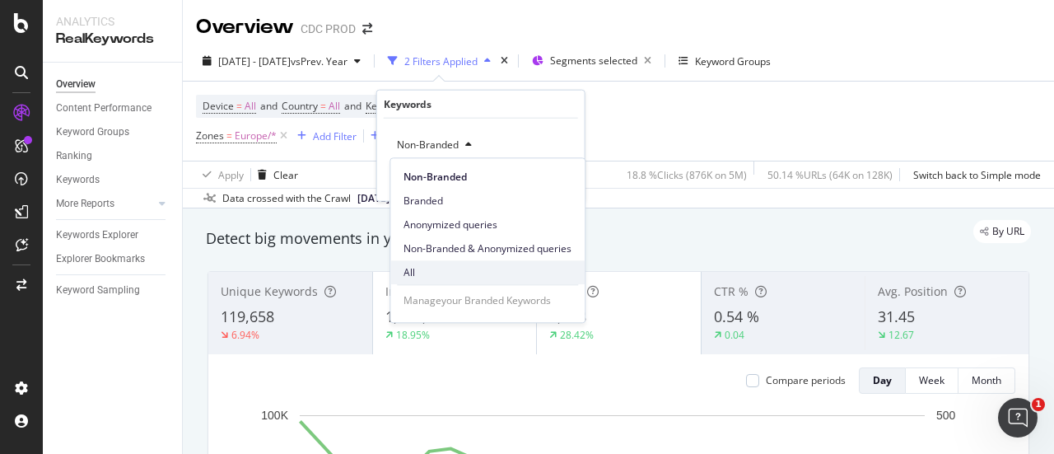
click at [445, 265] on span "All" at bounding box center [488, 272] width 168 height 15
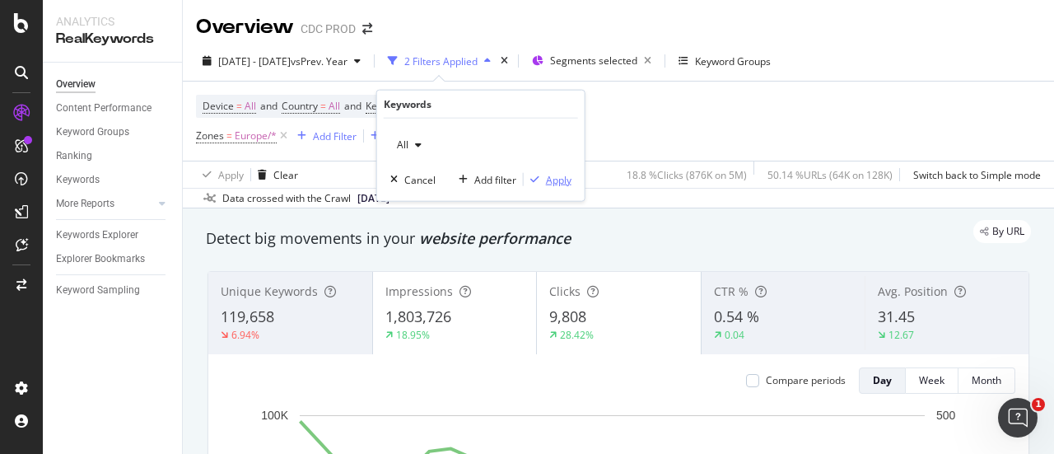
click at [558, 177] on div "Apply" at bounding box center [559, 179] width 26 height 14
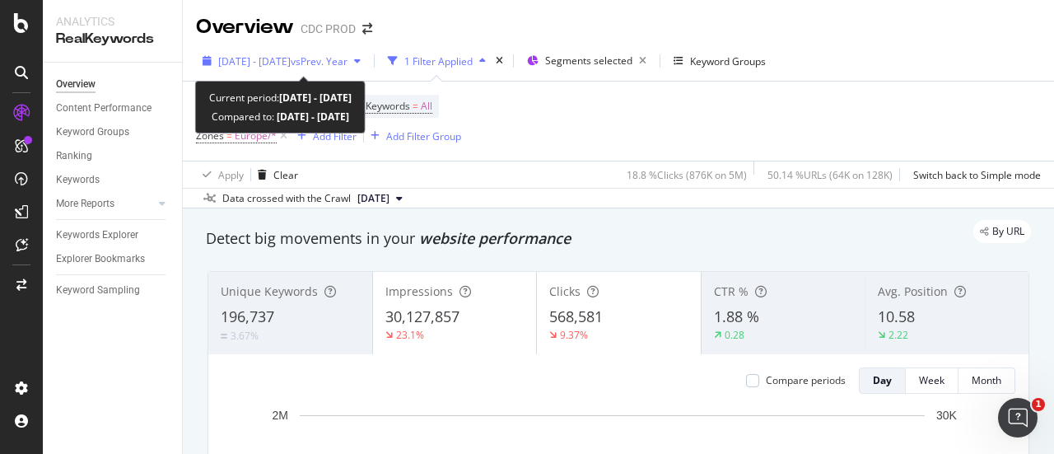
click at [341, 51] on div "2025 Sep. 1st - Sep. 30th vs Prev. Year" at bounding box center [281, 61] width 171 height 25
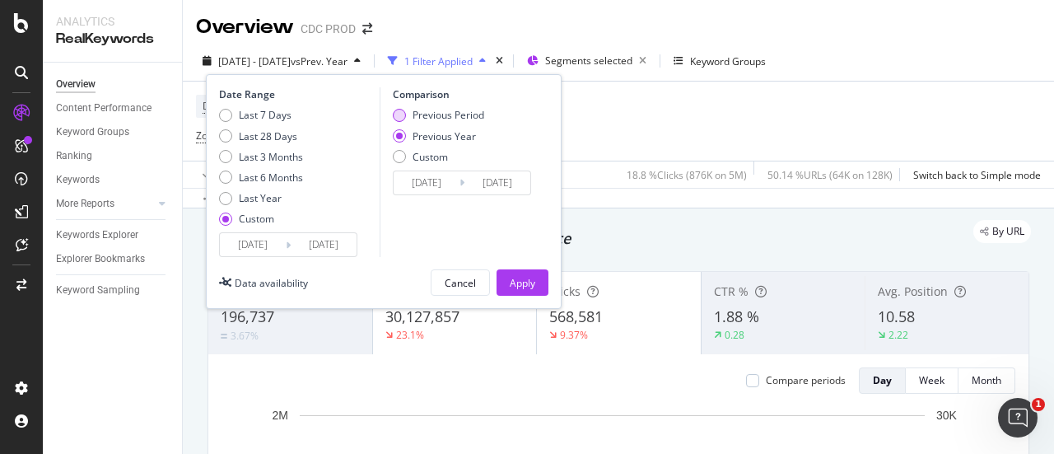
click at [447, 115] on div "Previous Period" at bounding box center [449, 115] width 72 height 14
type input "2025/08/02"
type input "2025/08/31"
click at [531, 277] on div "Apply" at bounding box center [523, 283] width 26 height 14
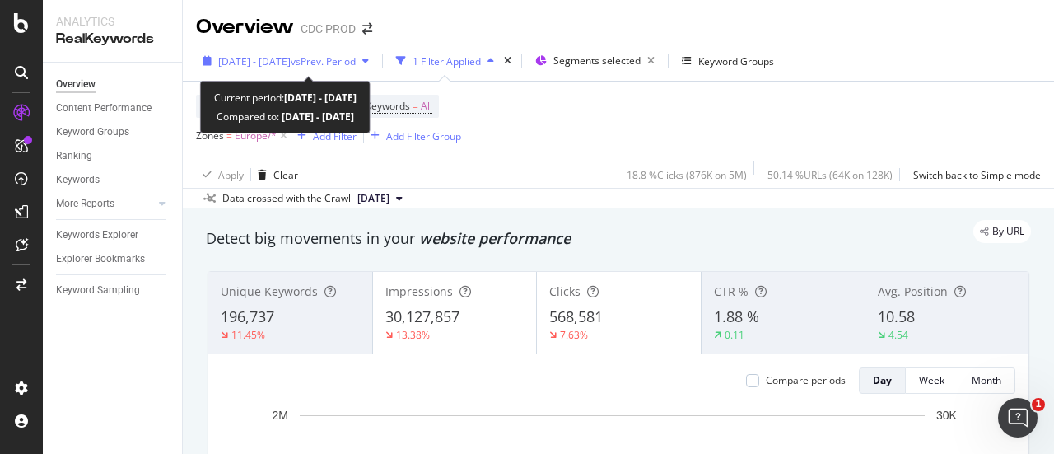
click at [356, 65] on span "vs Prev. Period" at bounding box center [323, 61] width 65 height 14
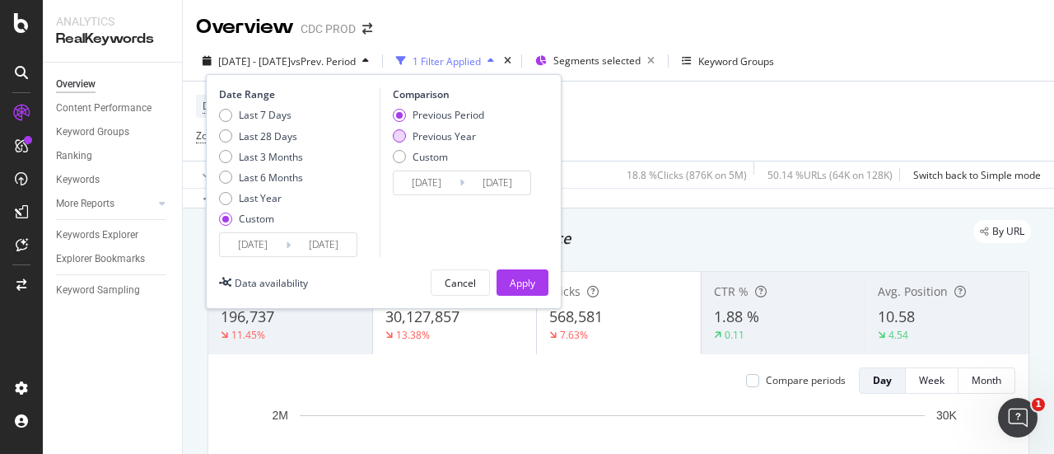
click at [451, 134] on div "Previous Year" at bounding box center [444, 136] width 63 height 14
type input "2024/09/02"
type input "2024/10/01"
click at [526, 283] on div "Apply" at bounding box center [523, 283] width 26 height 14
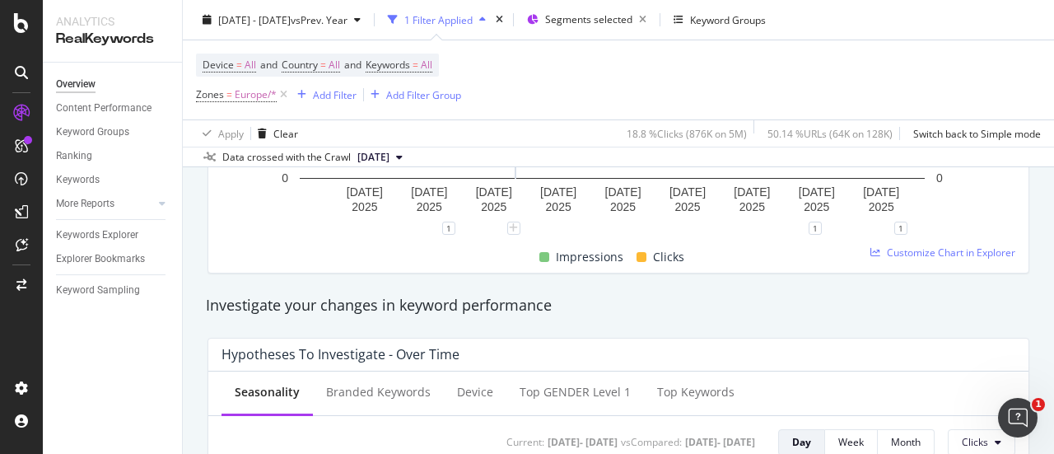
scroll to position [494, 0]
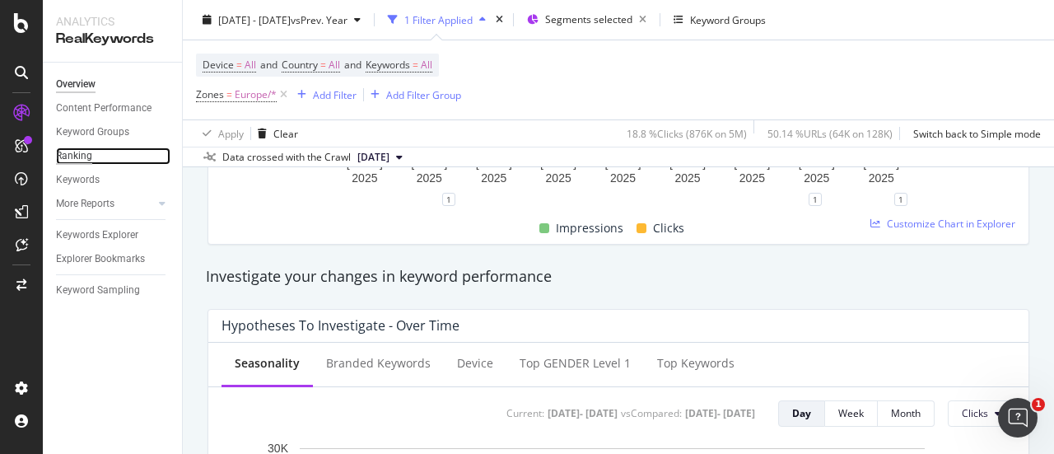
click at [84, 153] on div "Ranking" at bounding box center [74, 155] width 36 height 17
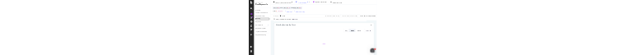
scroll to position [82, 0]
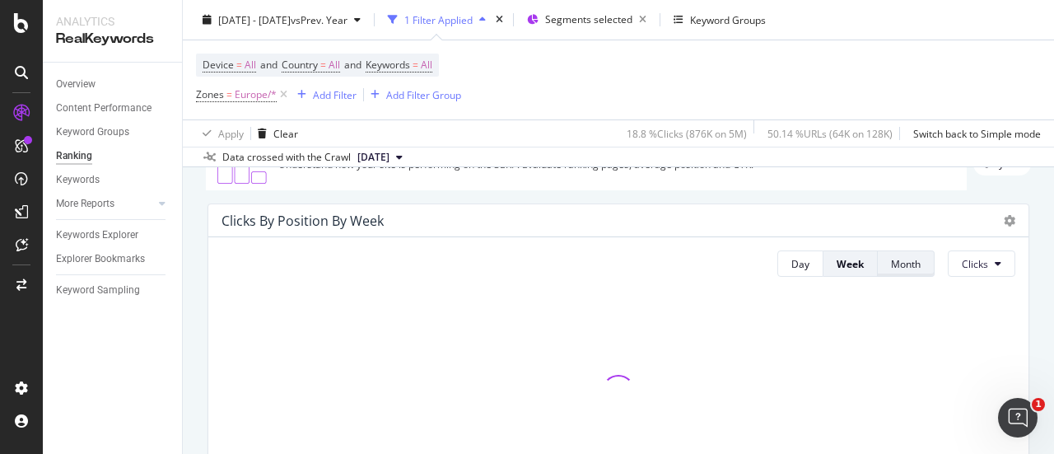
click at [891, 260] on div "Month" at bounding box center [906, 264] width 30 height 14
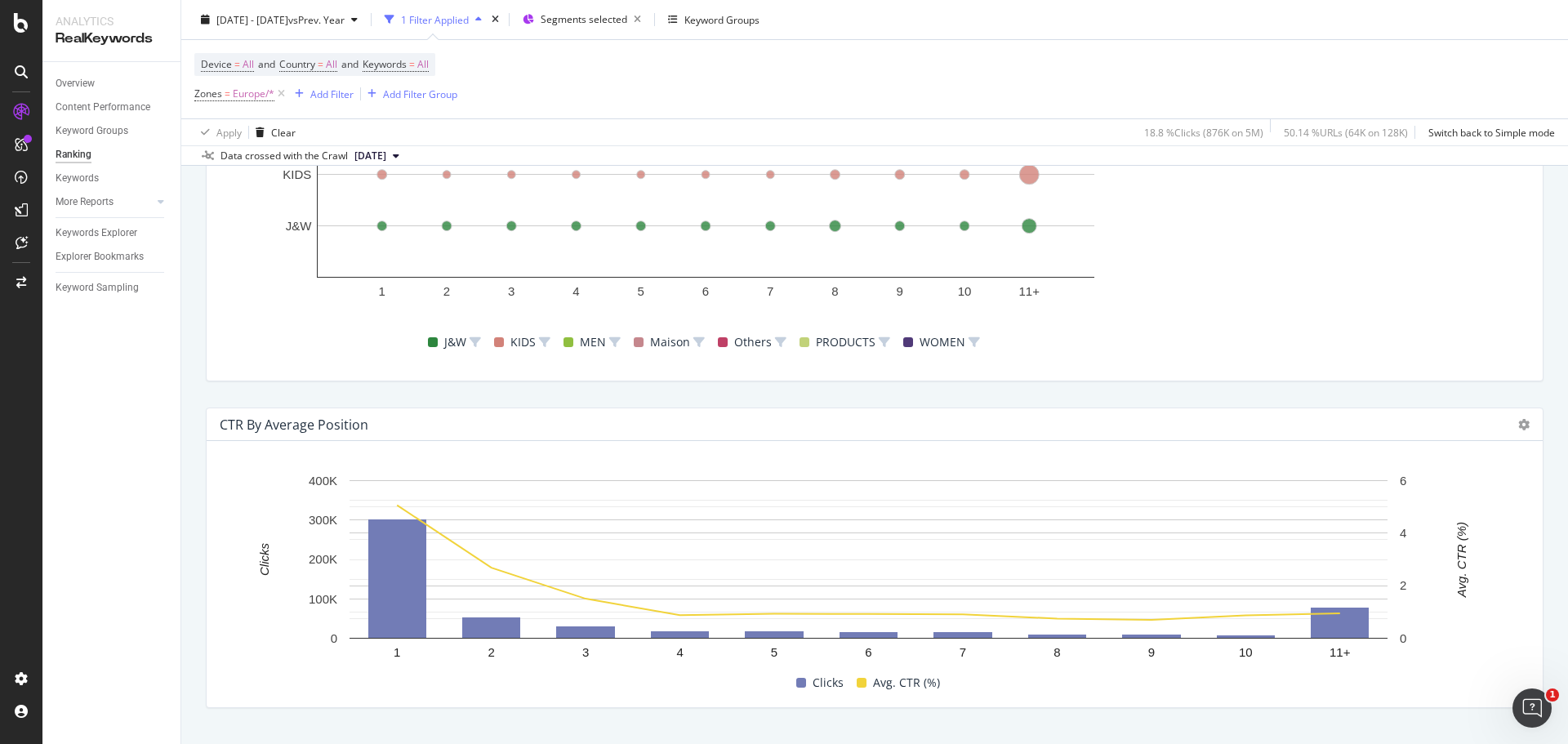
scroll to position [1542, 0]
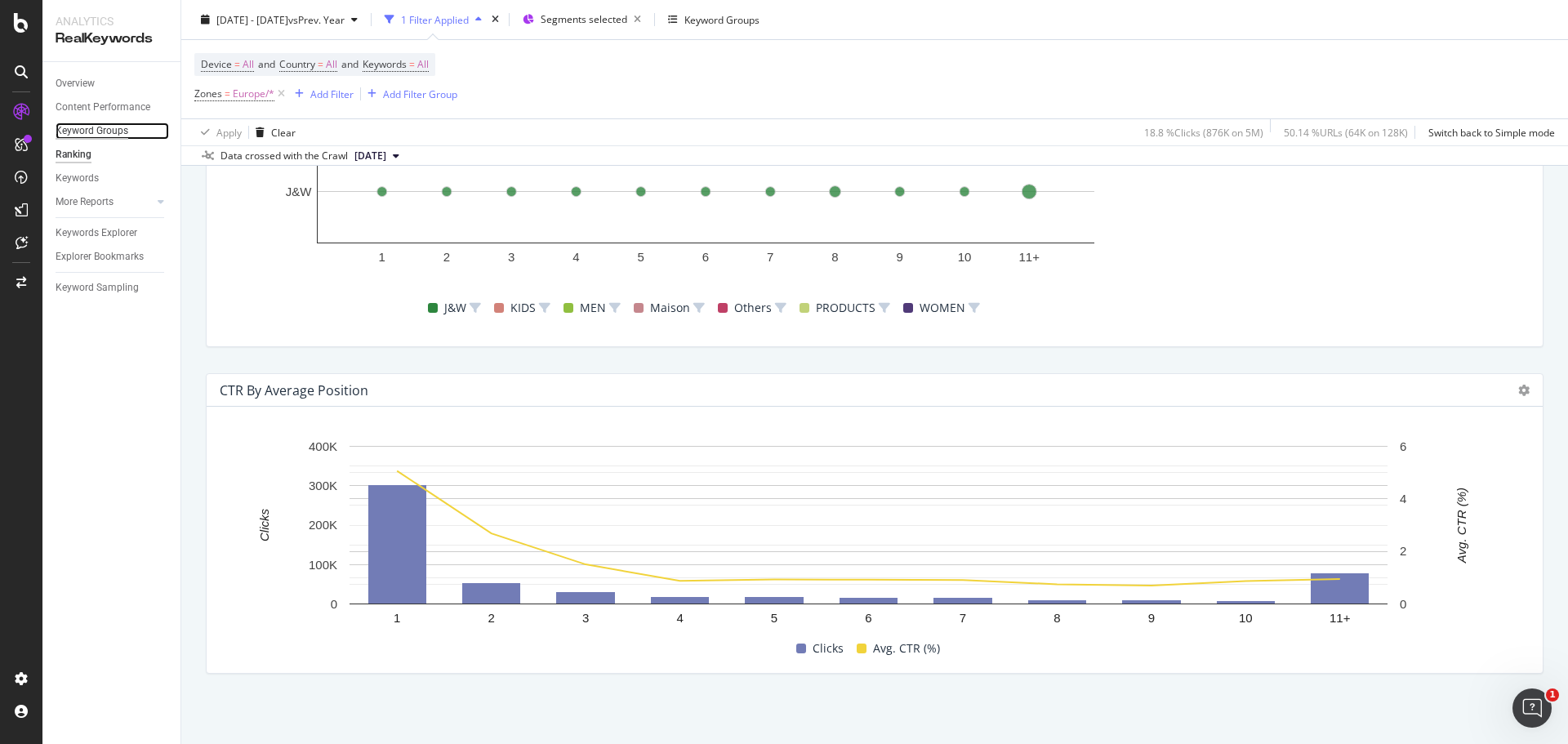
click at [96, 132] on div "Keyword Groups" at bounding box center [91, 131] width 72 height 17
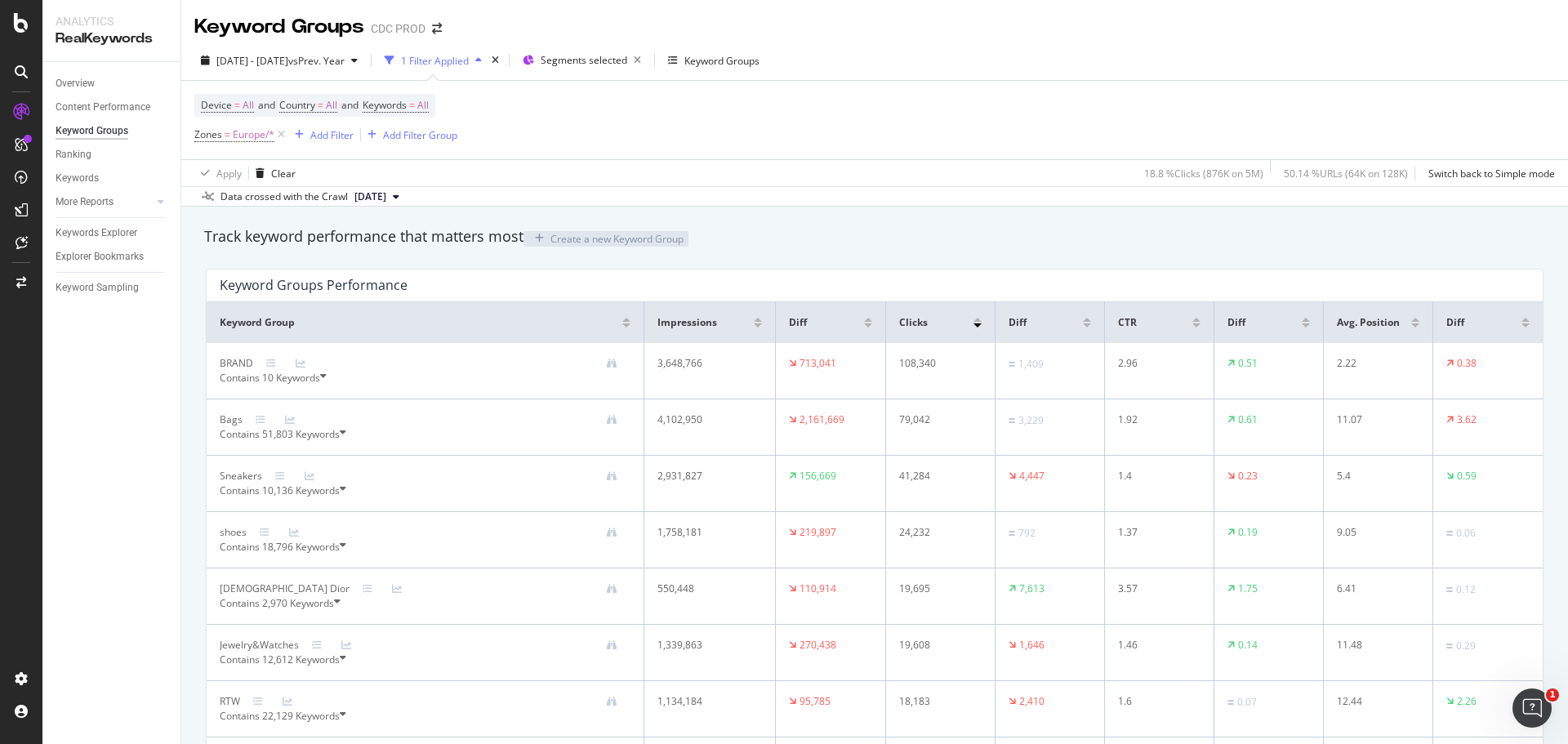
click at [973, 322] on div at bounding box center [977, 319] width 8 height 4
click at [1045, 327] on div at bounding box center [1086, 325] width 8 height 4
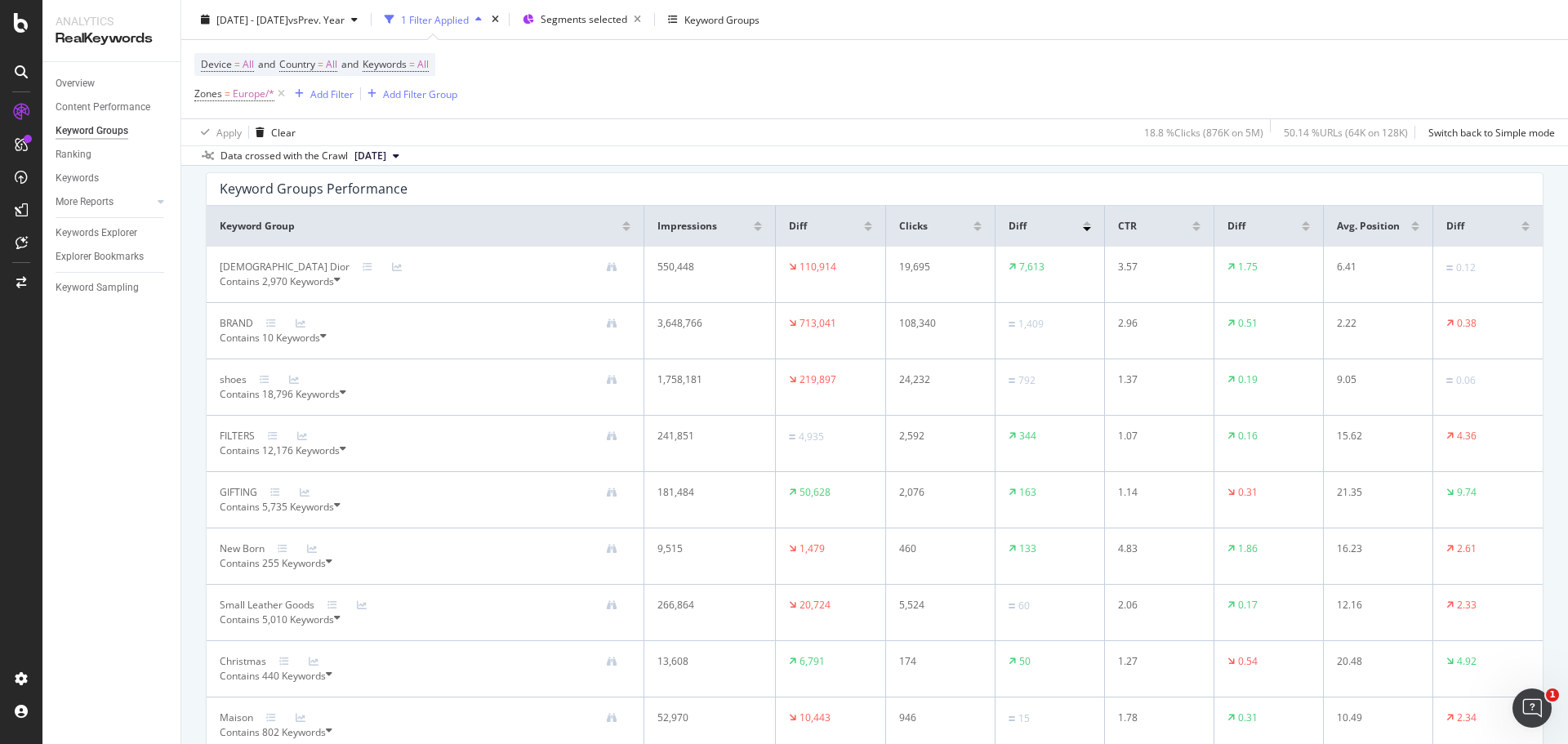
scroll to position [163, 0]
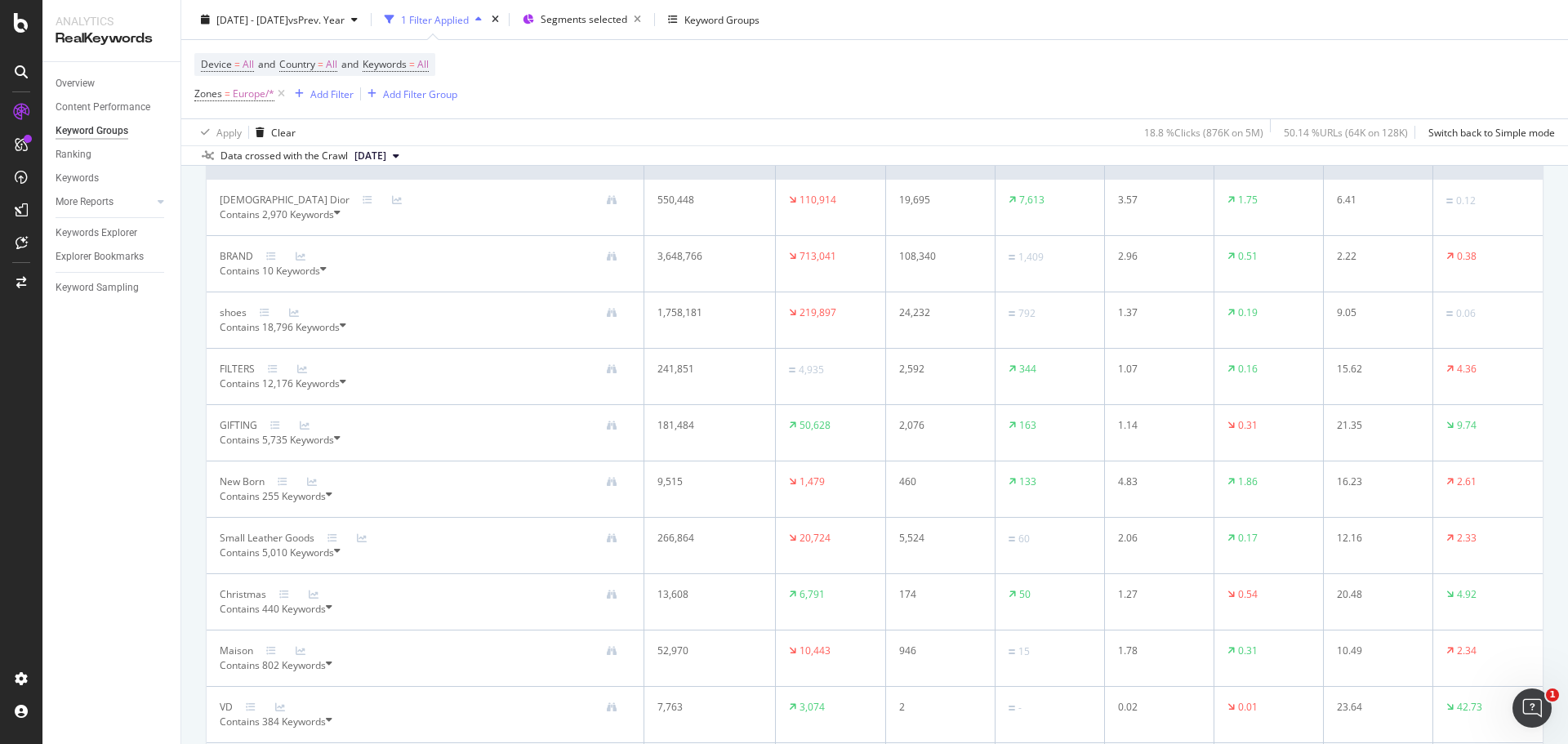
click at [343, 447] on div "Contains 5,735 Keywords" at bounding box center [425, 440] width 410 height 15
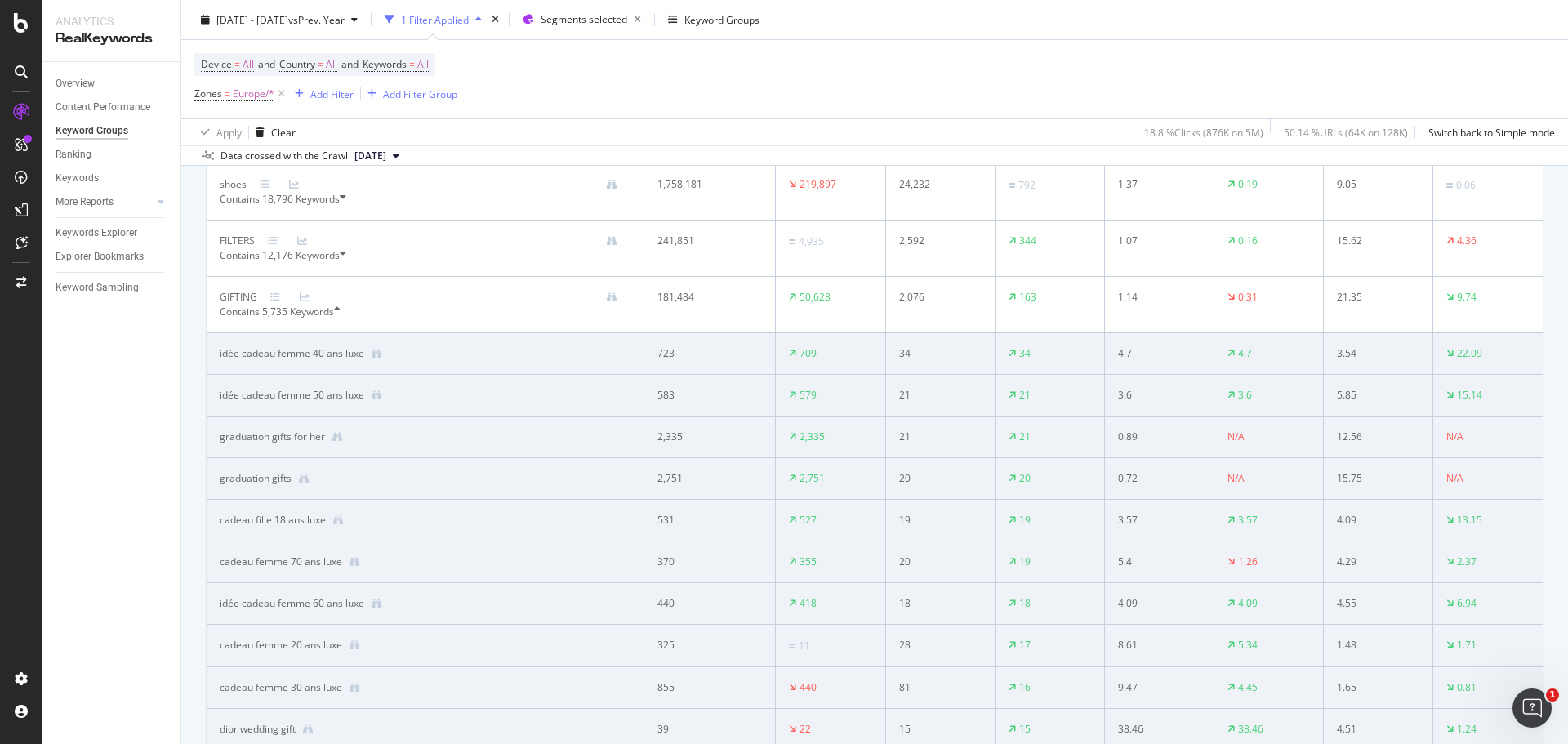
scroll to position [327, 0]
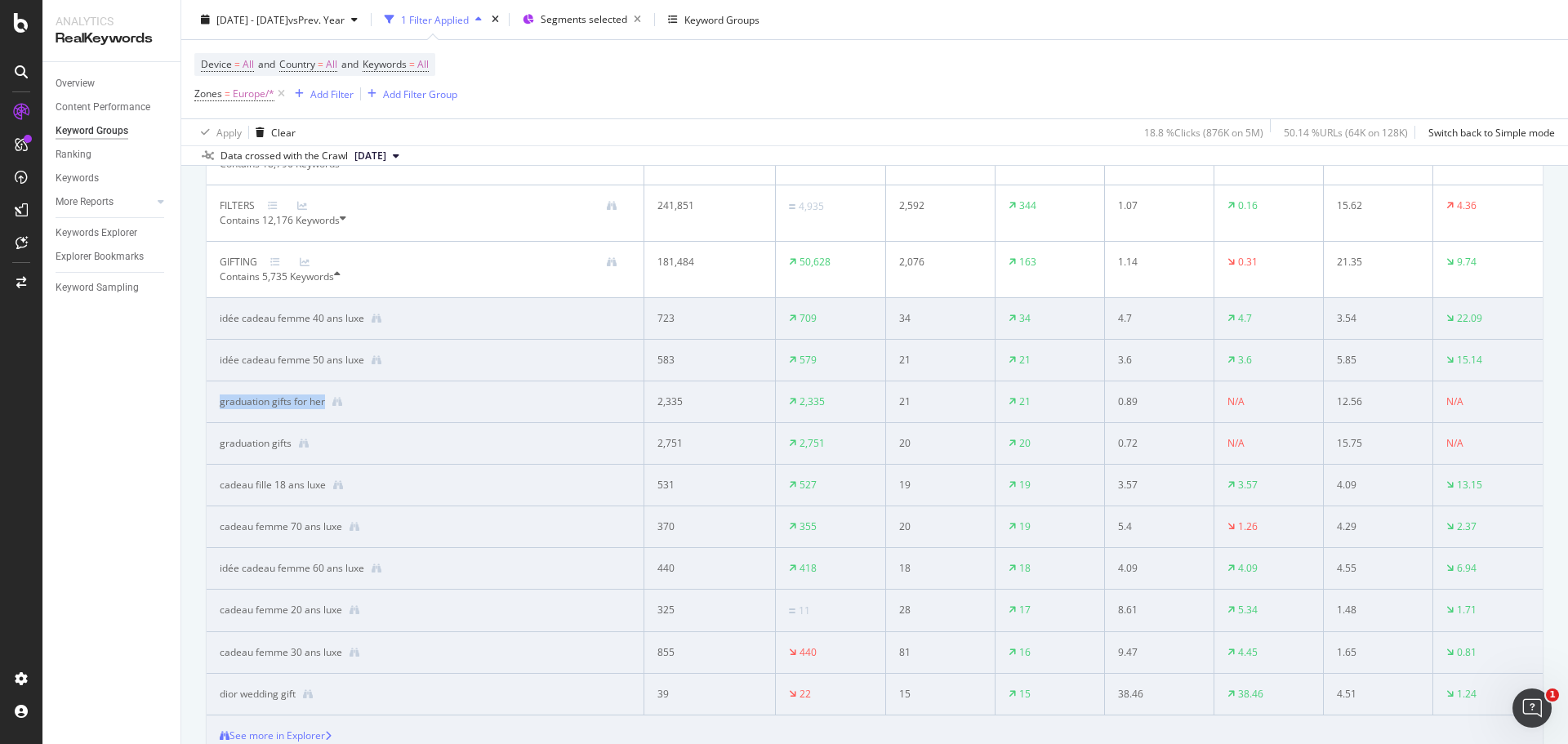
drag, startPoint x: 342, startPoint y: 475, endPoint x: 211, endPoint y: 470, distance: 131.1
click at [211, 423] on td "graduation gifts for her" at bounding box center [425, 402] width 438 height 42
copy div "graduation gifts for her"
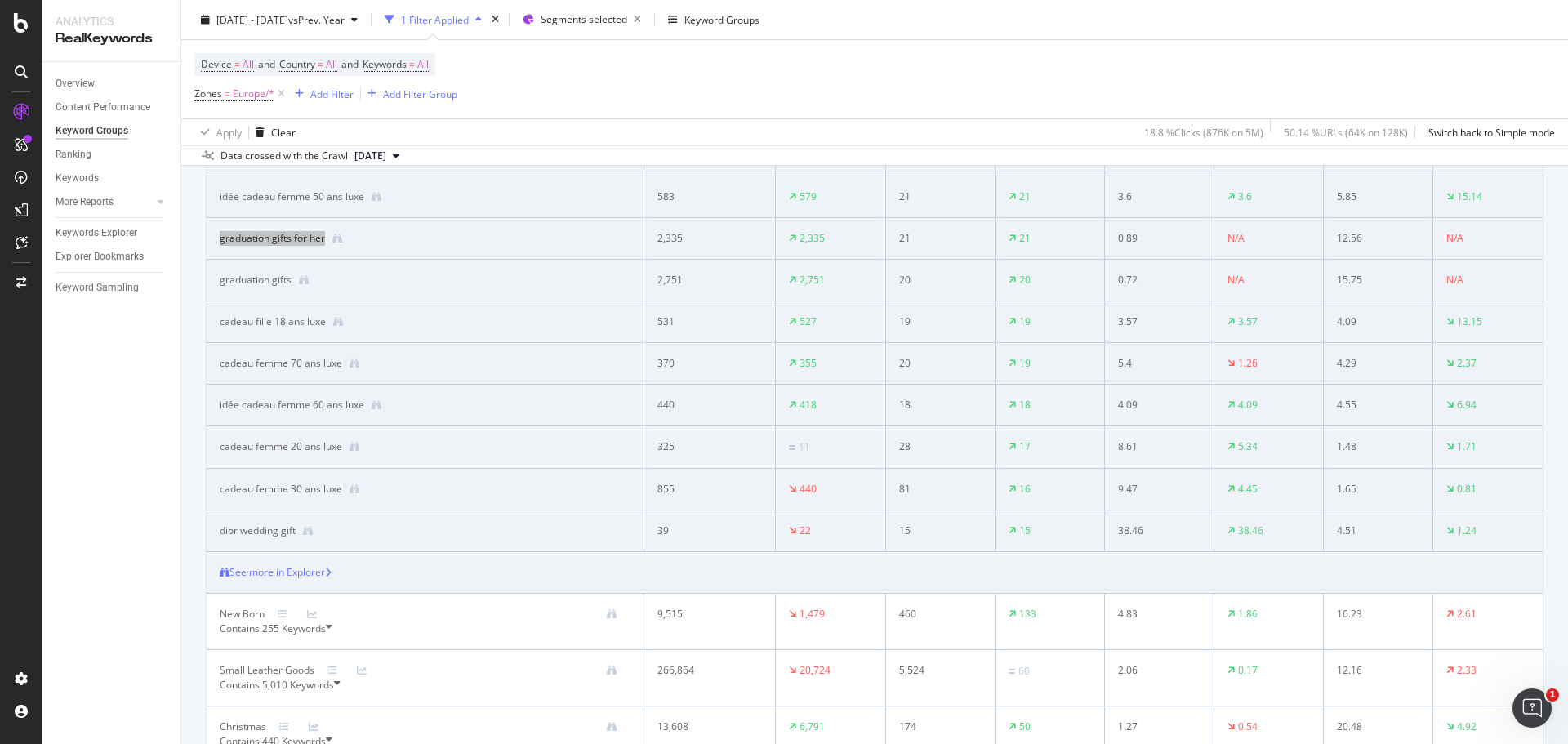
scroll to position [408, 0]
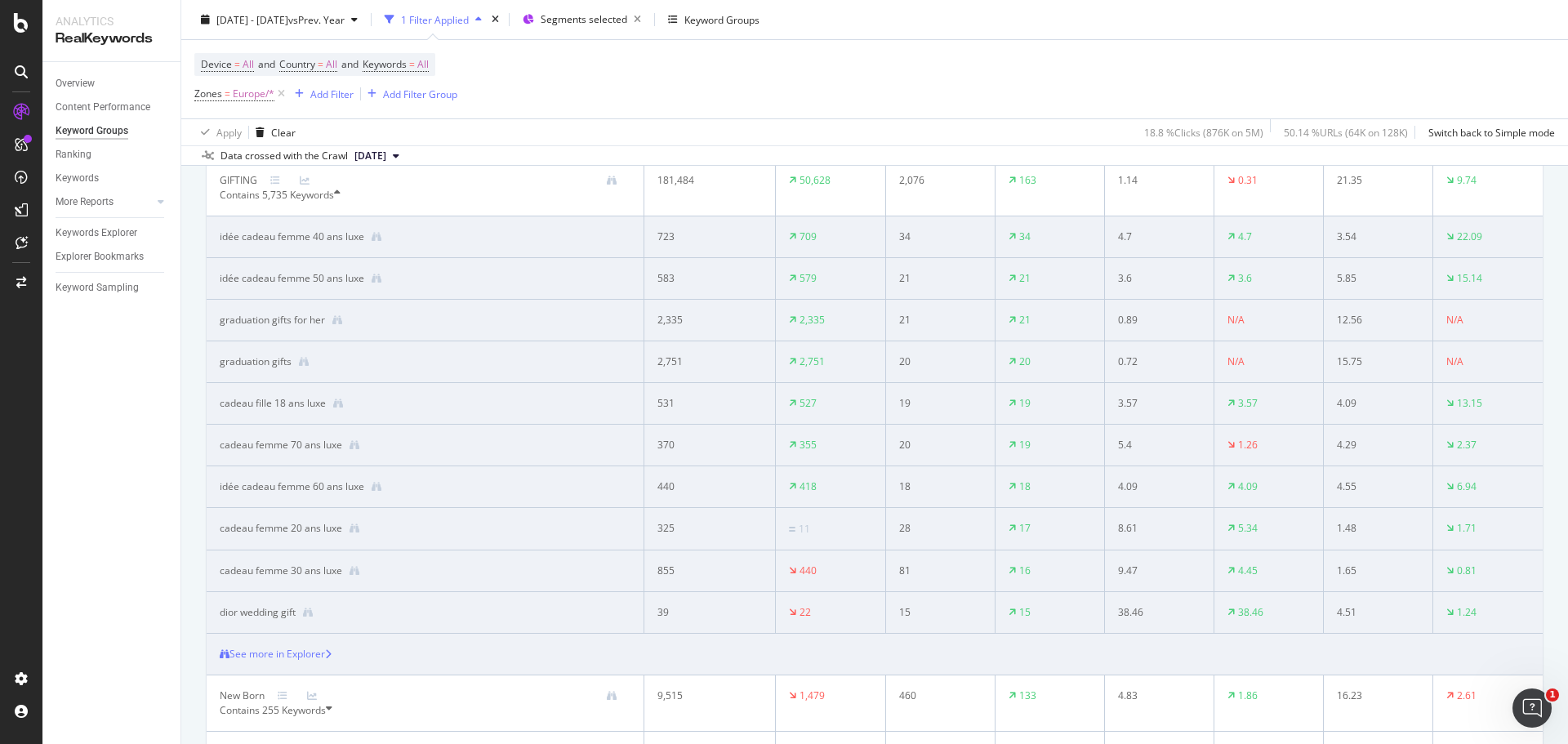
click at [193, 405] on div "Track keyword performance that matters most Create a new Keyword Group Keyword …" at bounding box center [874, 652] width 1387 height 1706
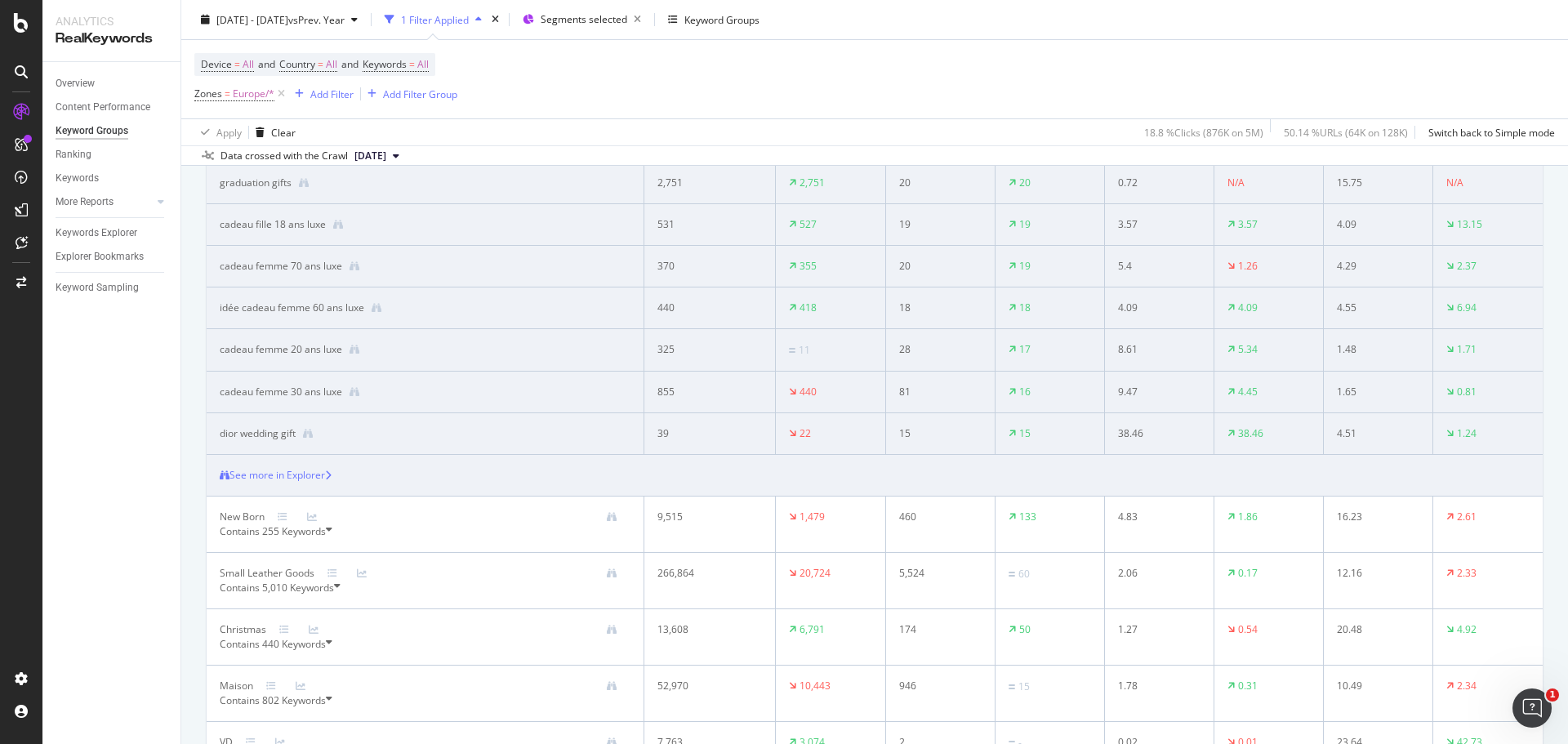
scroll to position [734, 0]
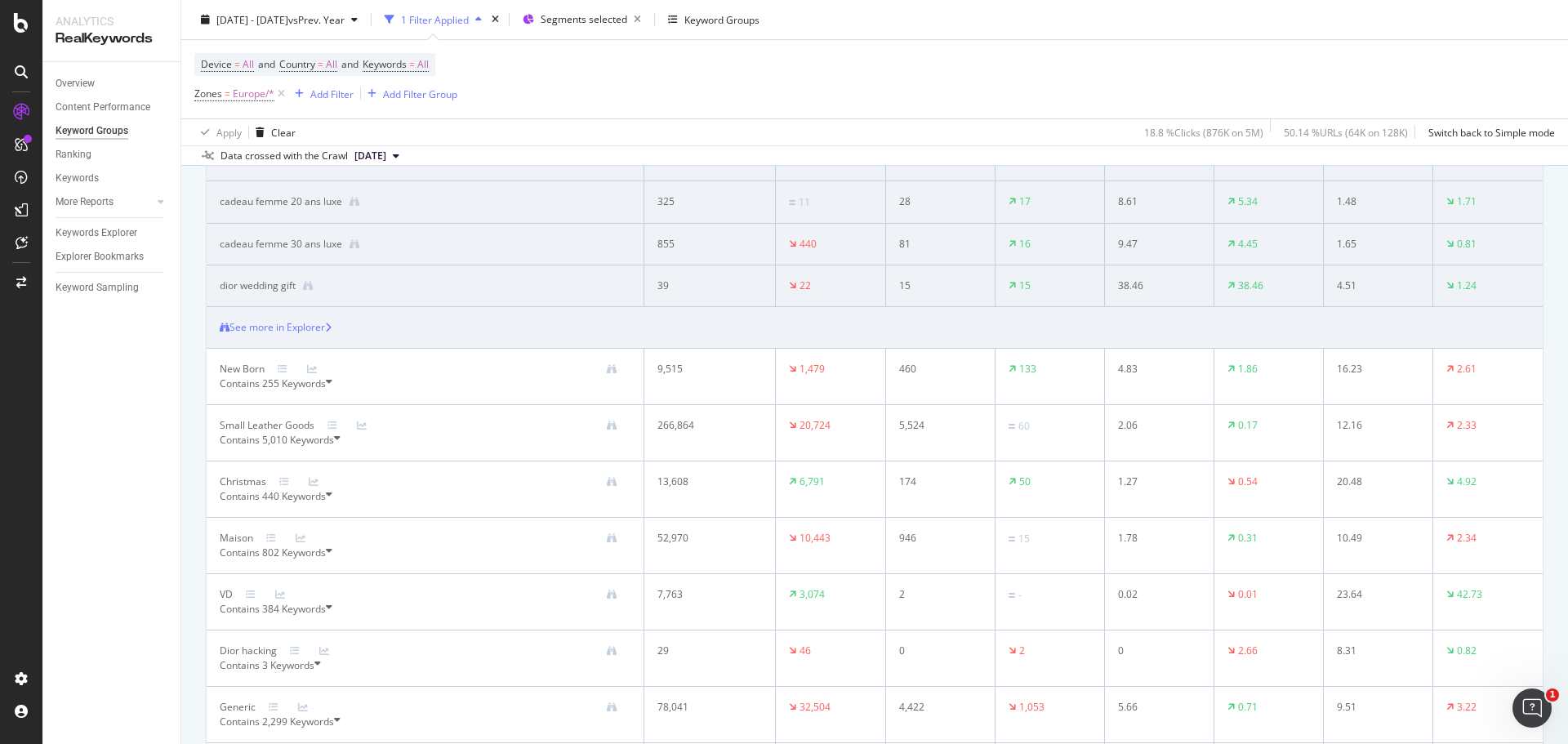
click at [345, 449] on div "Contains 440 Keywords" at bounding box center [425, 495] width 410 height 15
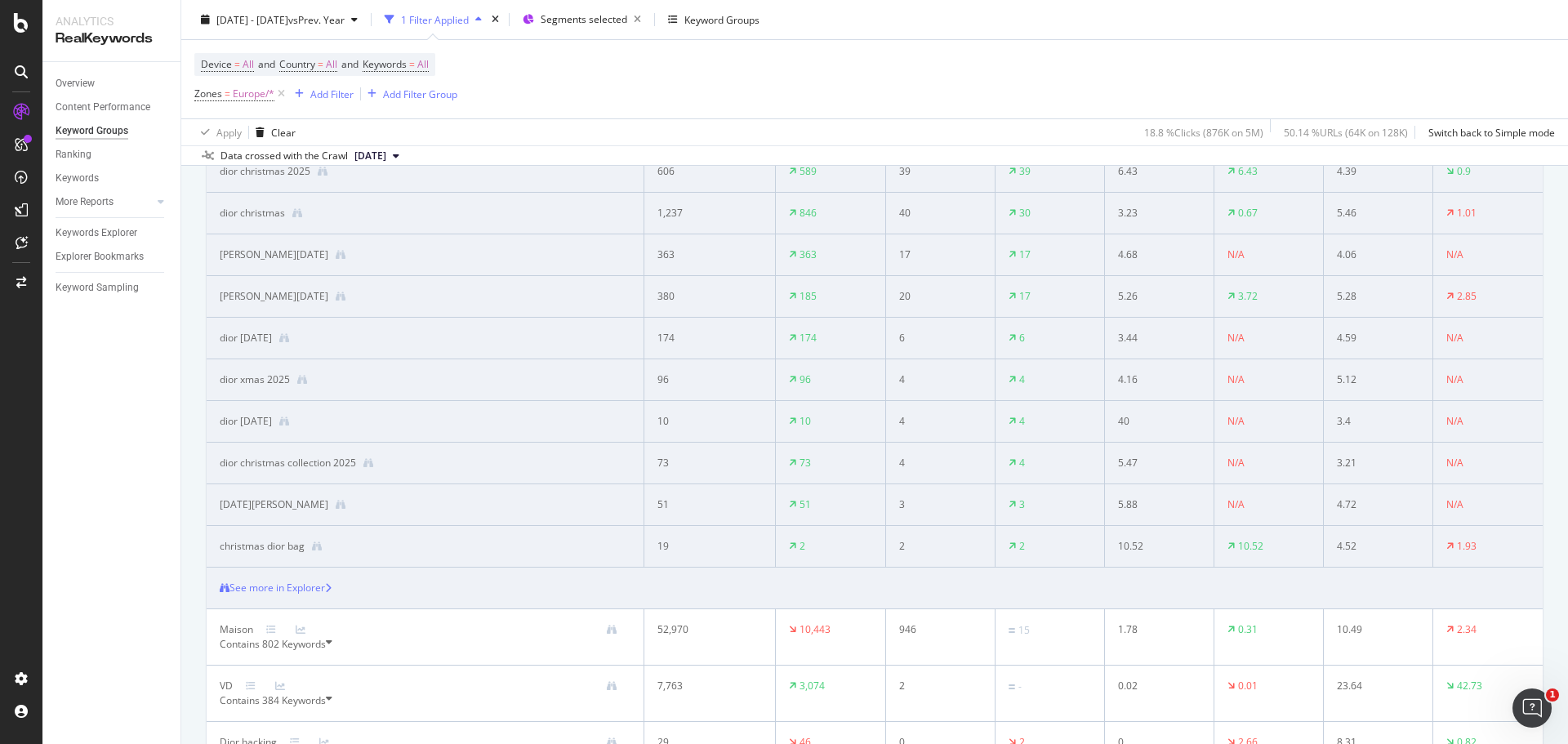
scroll to position [653, 0]
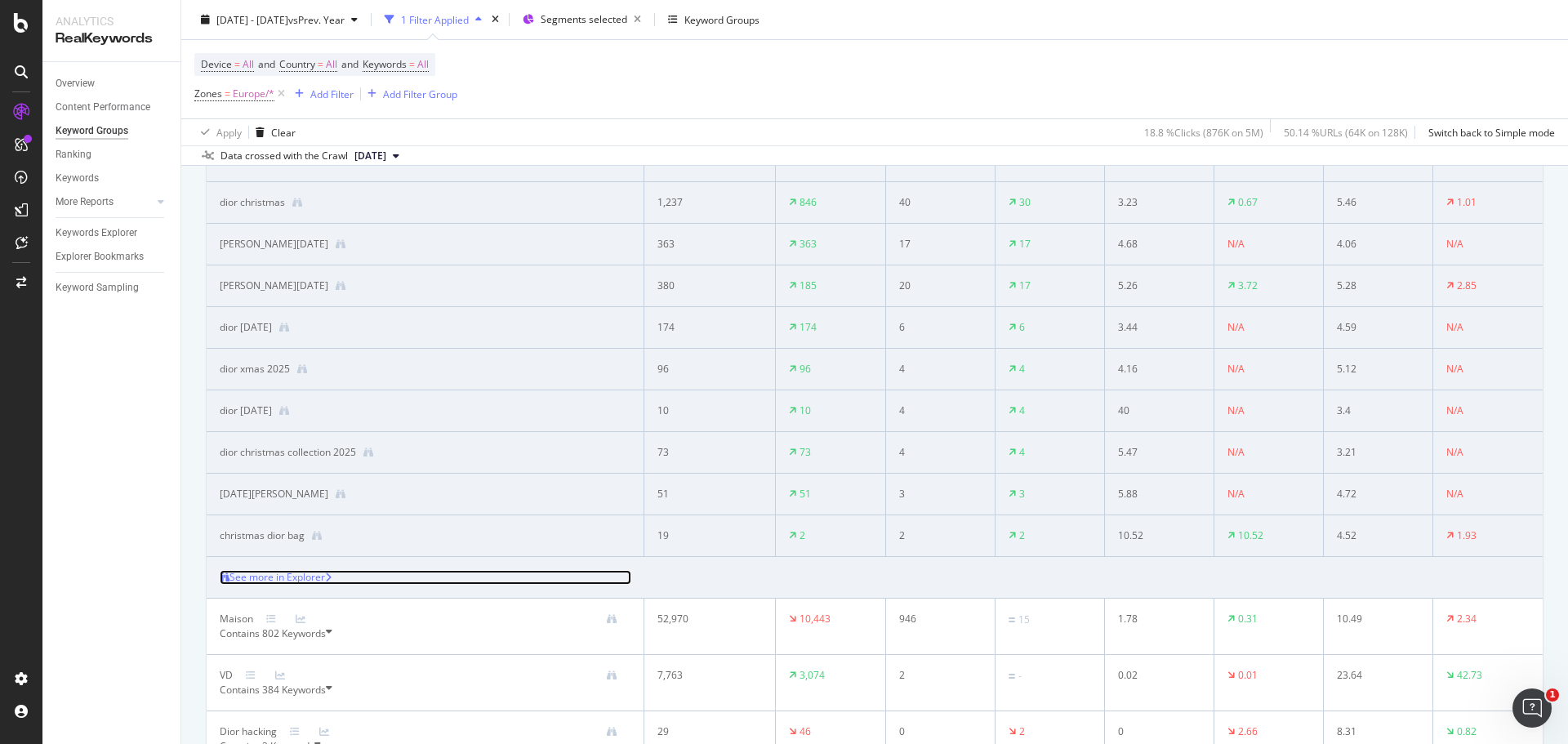
click at [325, 449] on div "See more in Explorer" at bounding box center [277, 577] width 95 height 15
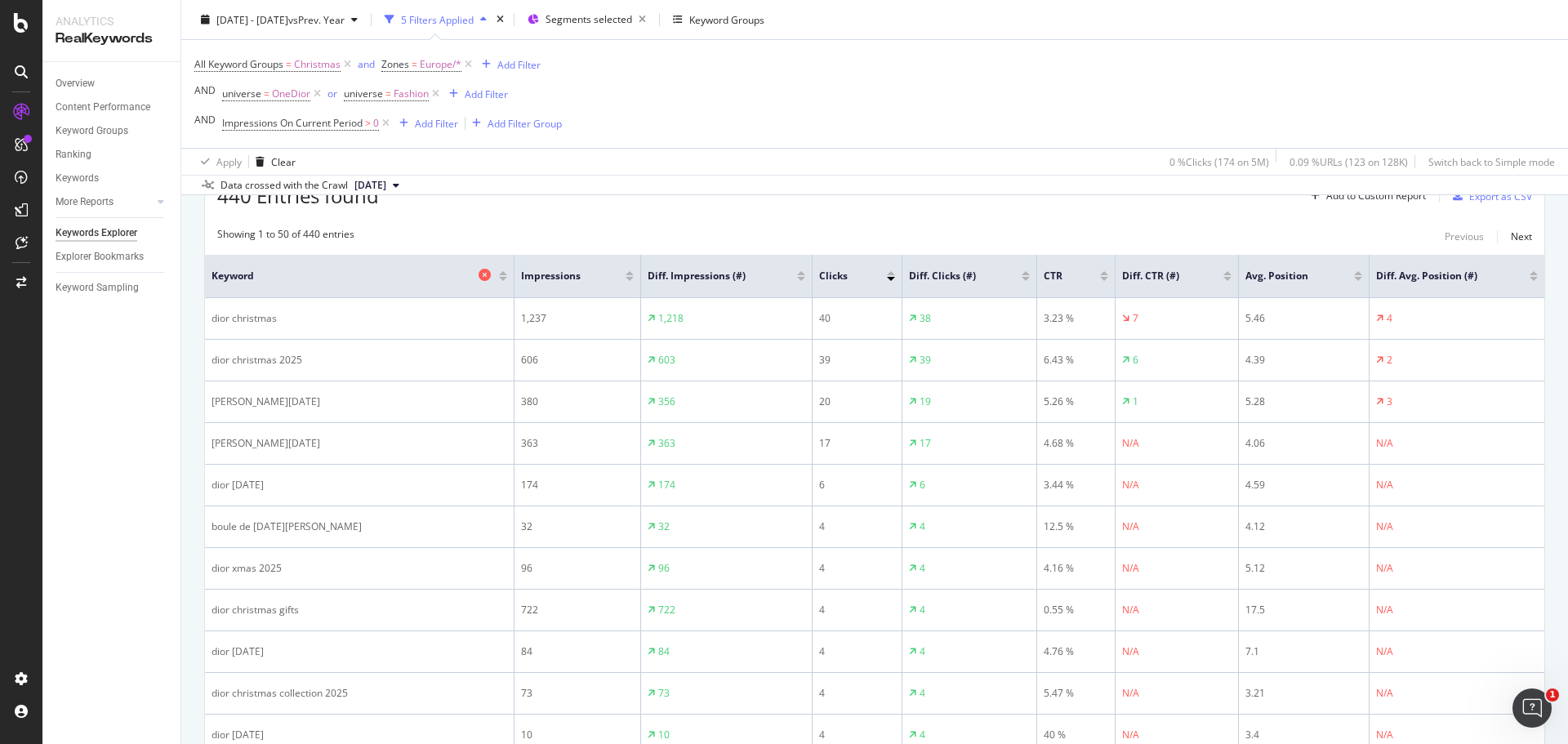
scroll to position [81, 0]
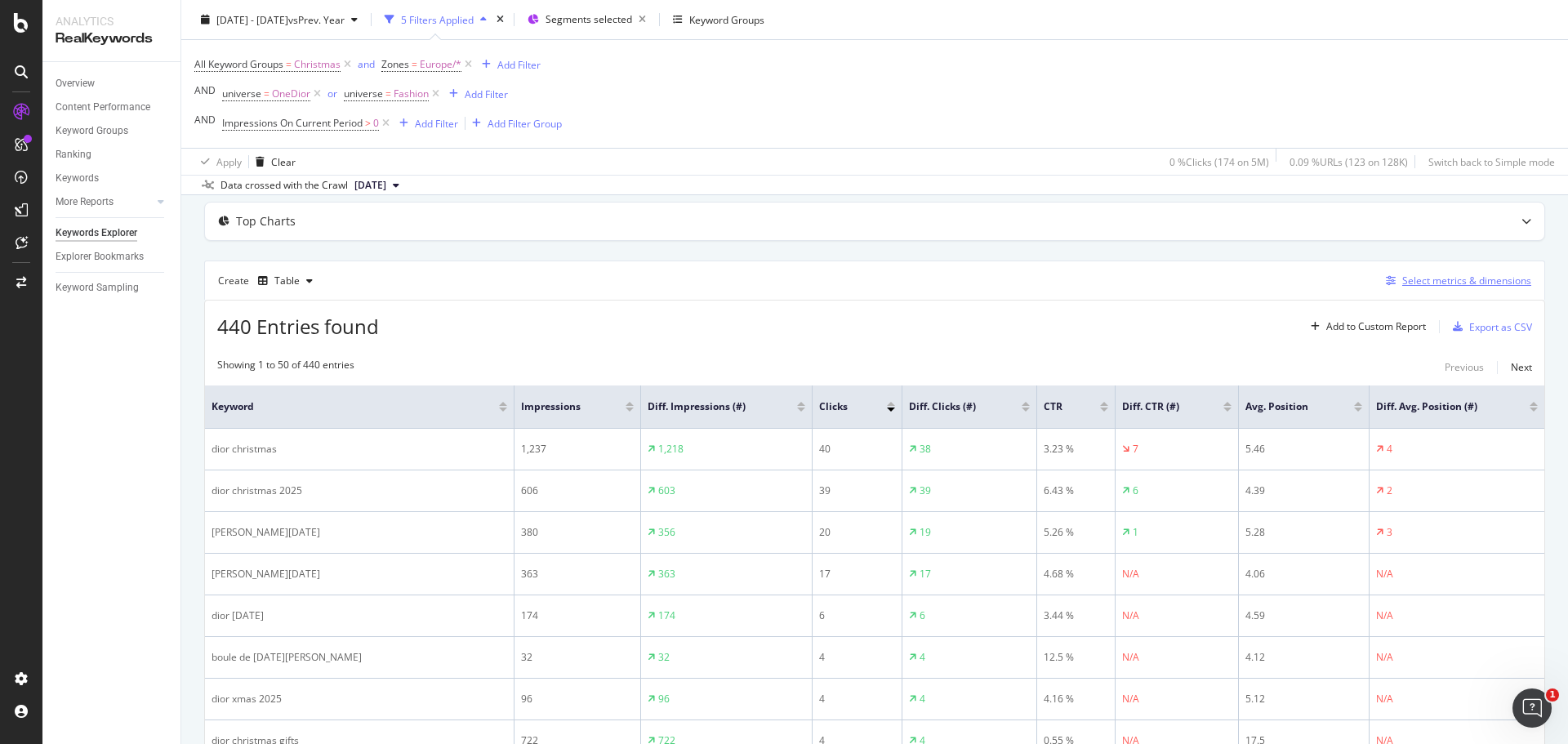
click at [1045, 280] on div "Select metrics & dimensions" at bounding box center [1467, 280] width 129 height 14
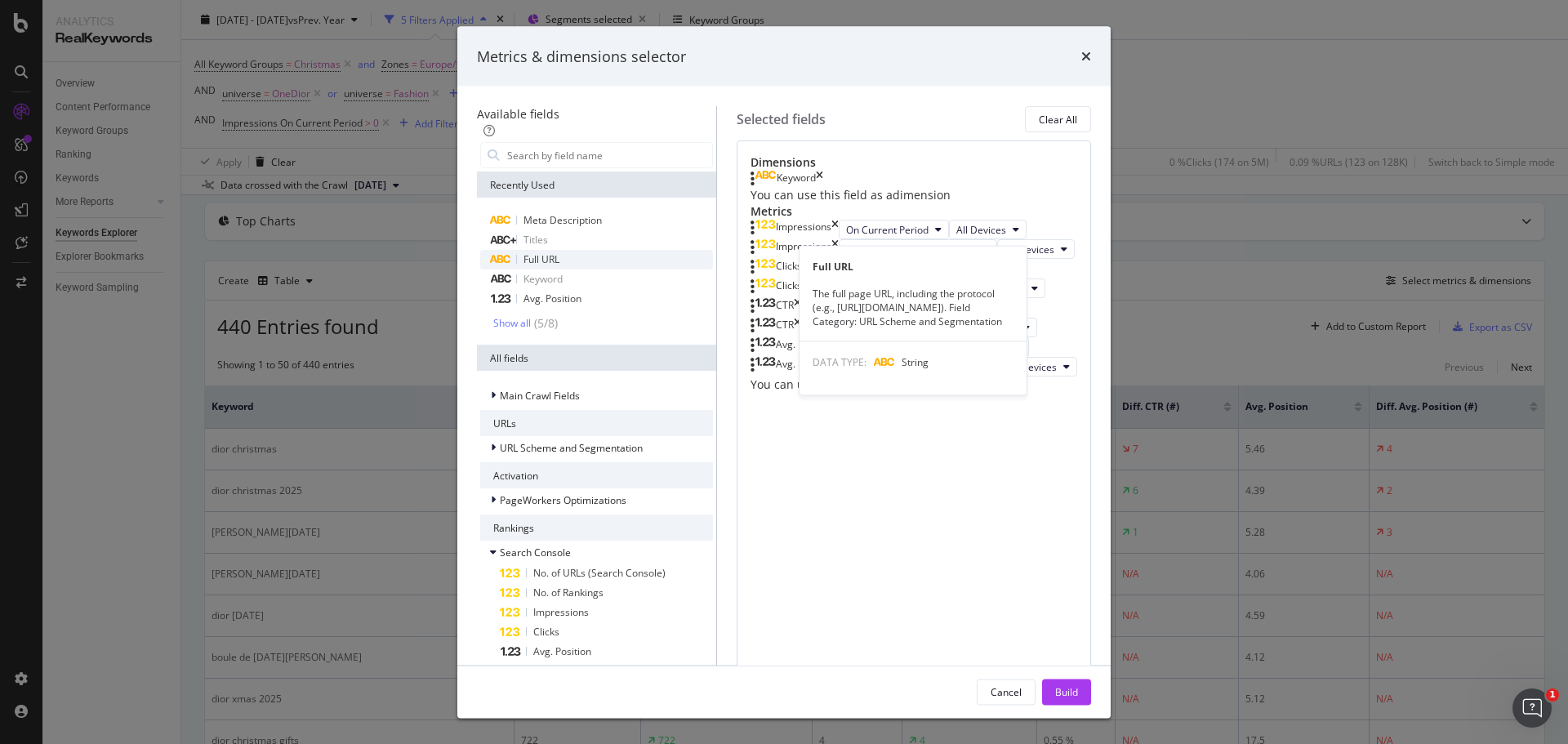
click at [523, 266] on span "Full URL" at bounding box center [541, 260] width 36 height 14
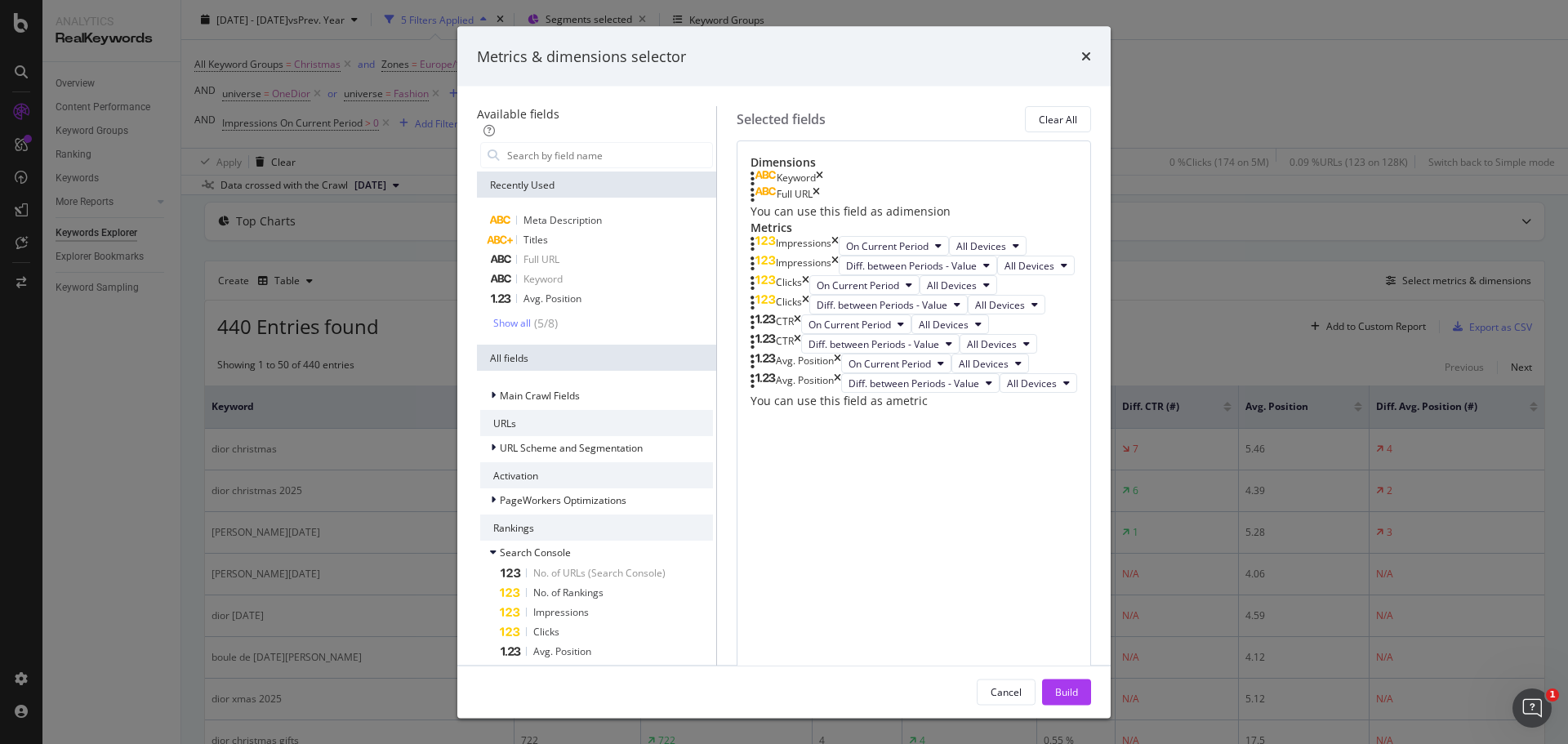
scroll to position [0, 0]
click at [1045, 449] on button "Build" at bounding box center [1065, 691] width 49 height 26
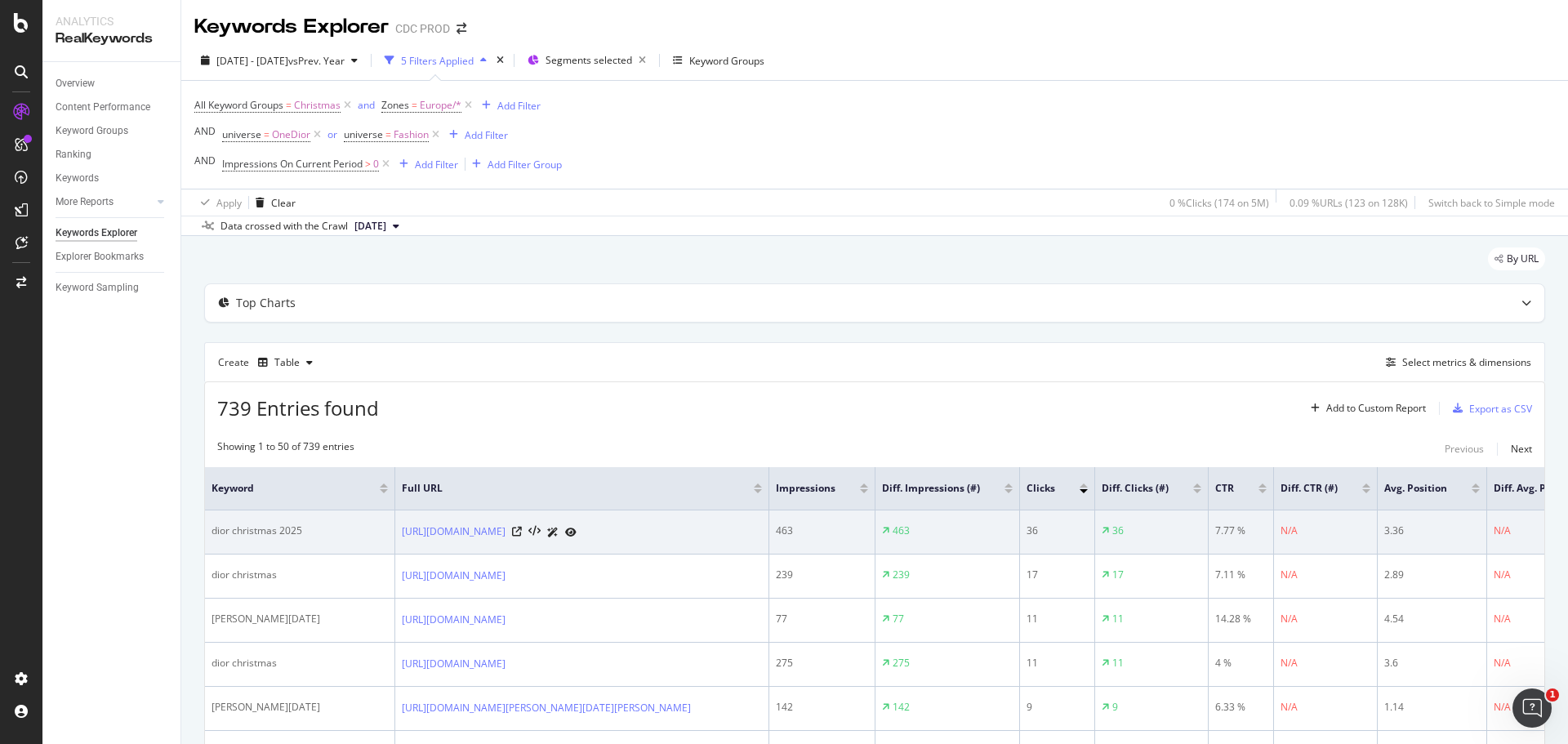
drag, startPoint x: 360, startPoint y: 517, endPoint x: 664, endPoint y: 564, distance: 307.6
click at [664, 449] on td "https://www.dior.com/en_gb/fashion/news-savoir-faire/folder-news-and-events/dio…" at bounding box center [582, 532] width 374 height 44
copy link "https://www.dior.com/en_gb/fashion/news-savoir-faire/folder-news-and-events/dio…"
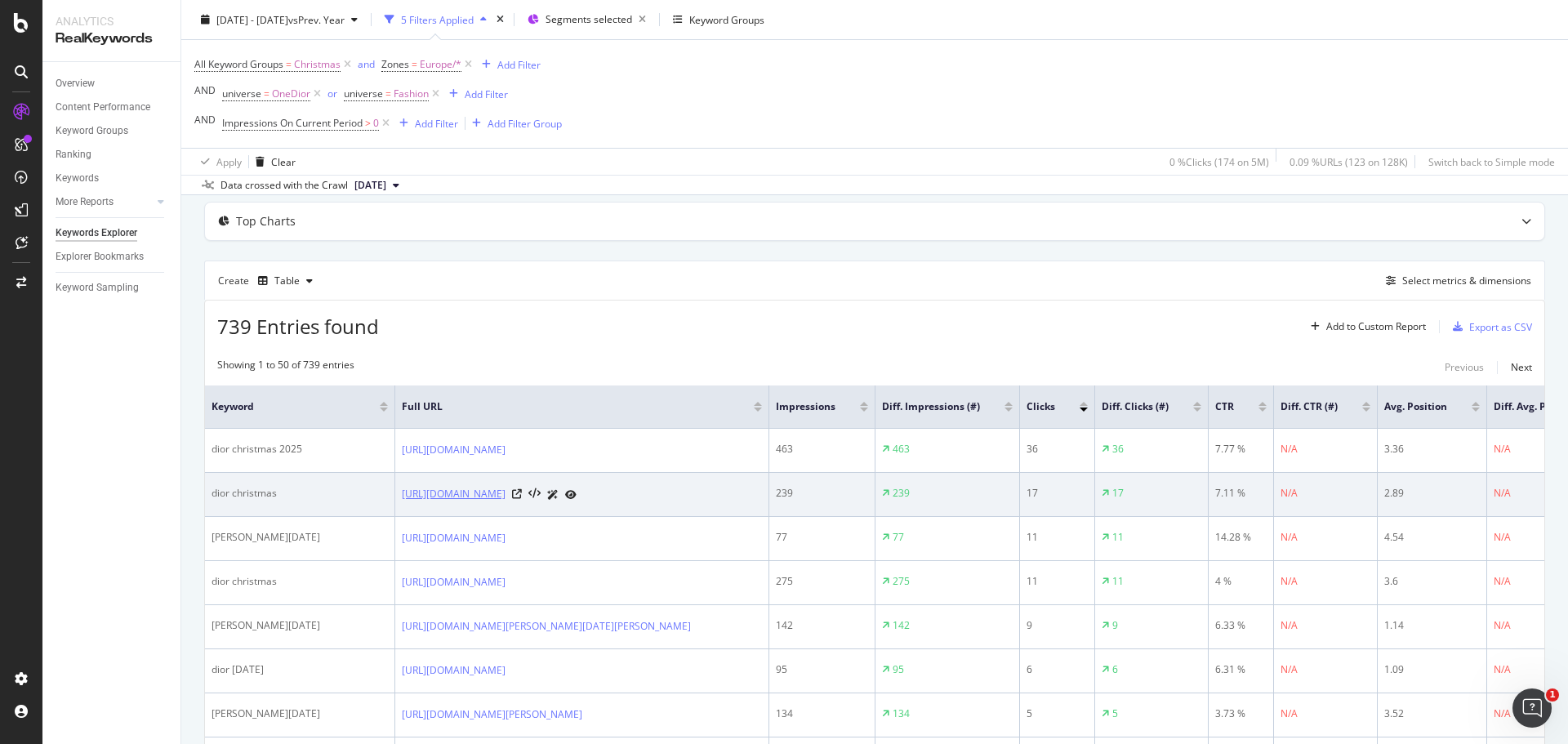
scroll to position [163, 0]
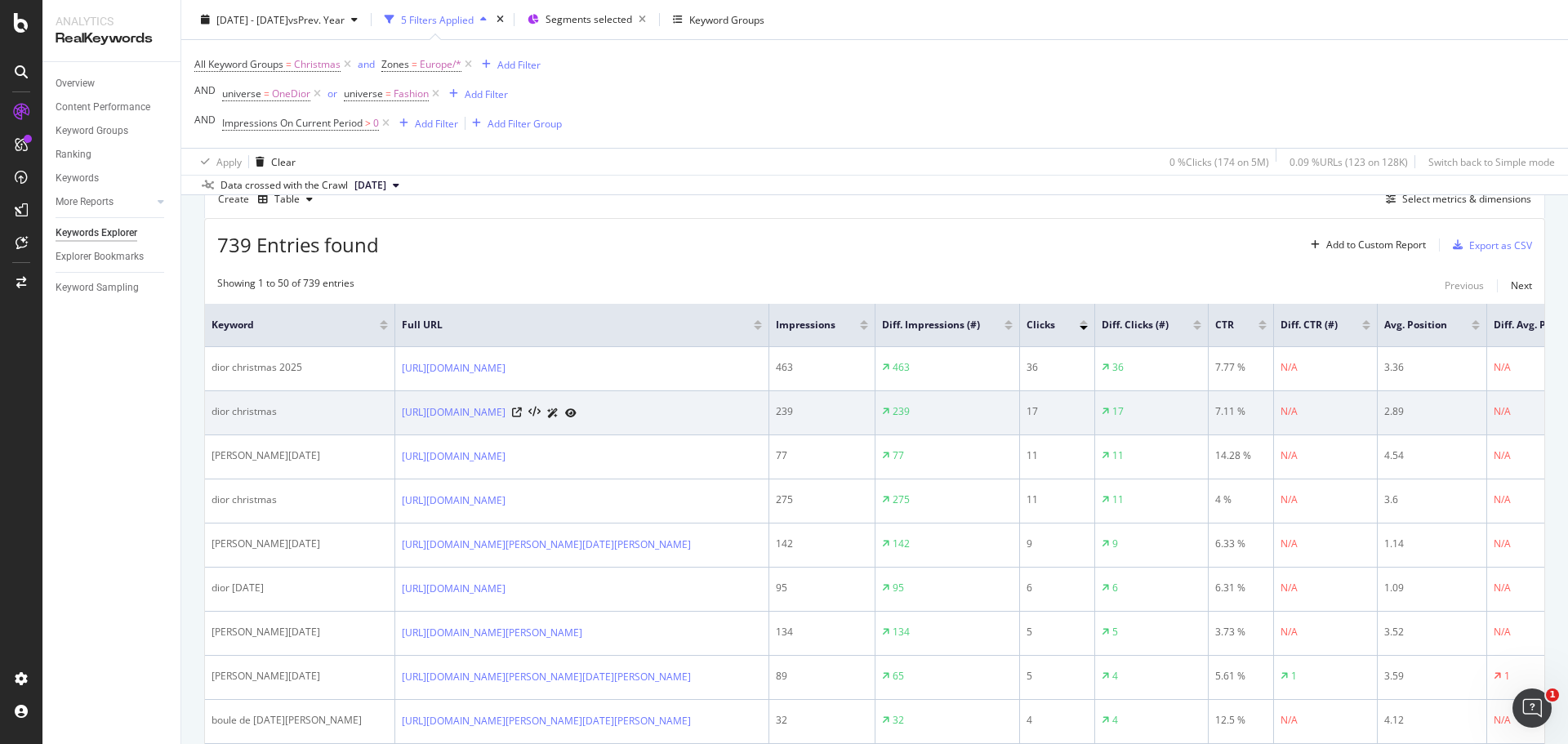
drag, startPoint x: 360, startPoint y: 412, endPoint x: 623, endPoint y: 443, distance: 264.8
click at [623, 435] on td "https://www.dior.com/en_gb/fashion/gifts/holiday-season" at bounding box center [582, 413] width 374 height 44
copy link "https://www.dior.com/en_gb/fashion/gifts/holiday-season"
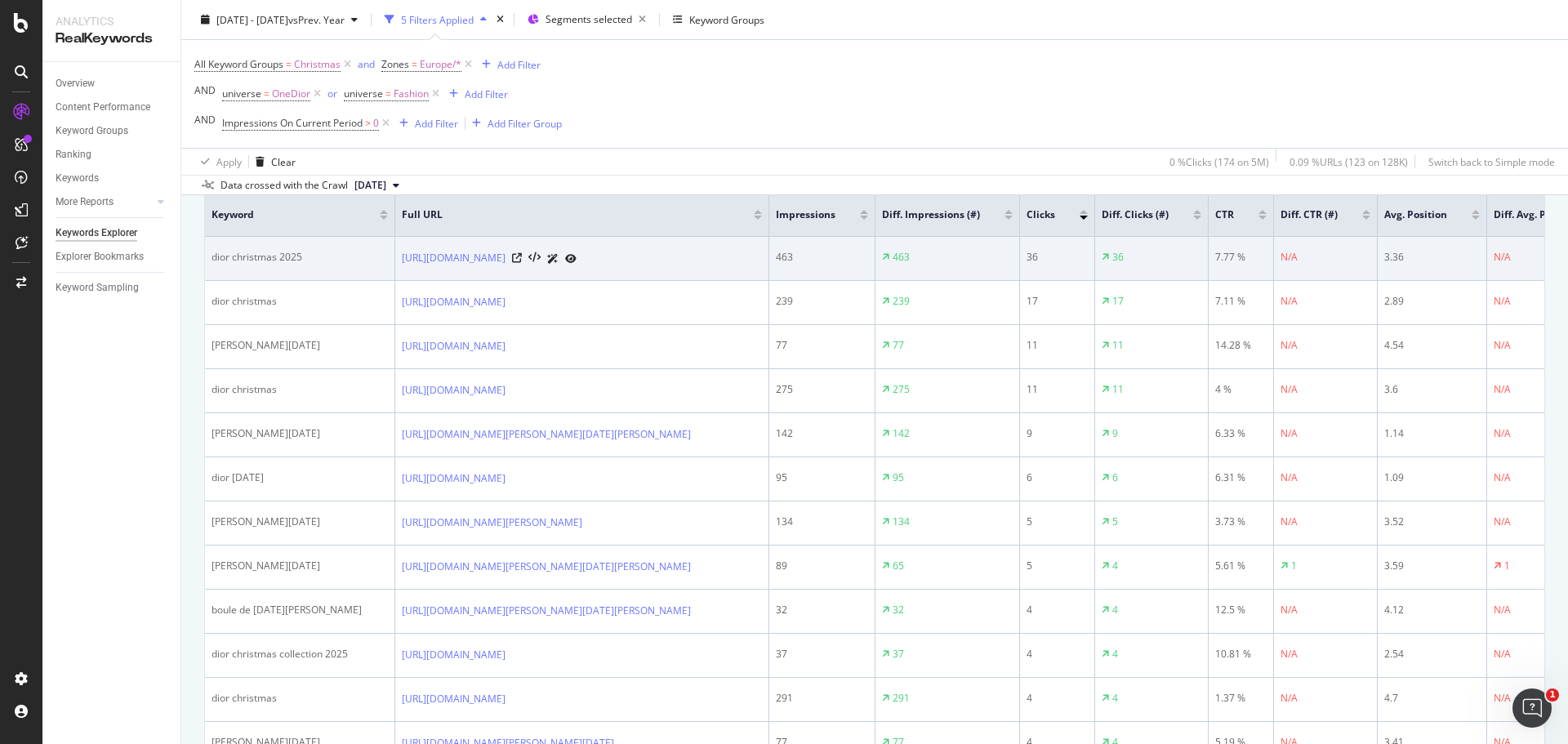
scroll to position [245, 0]
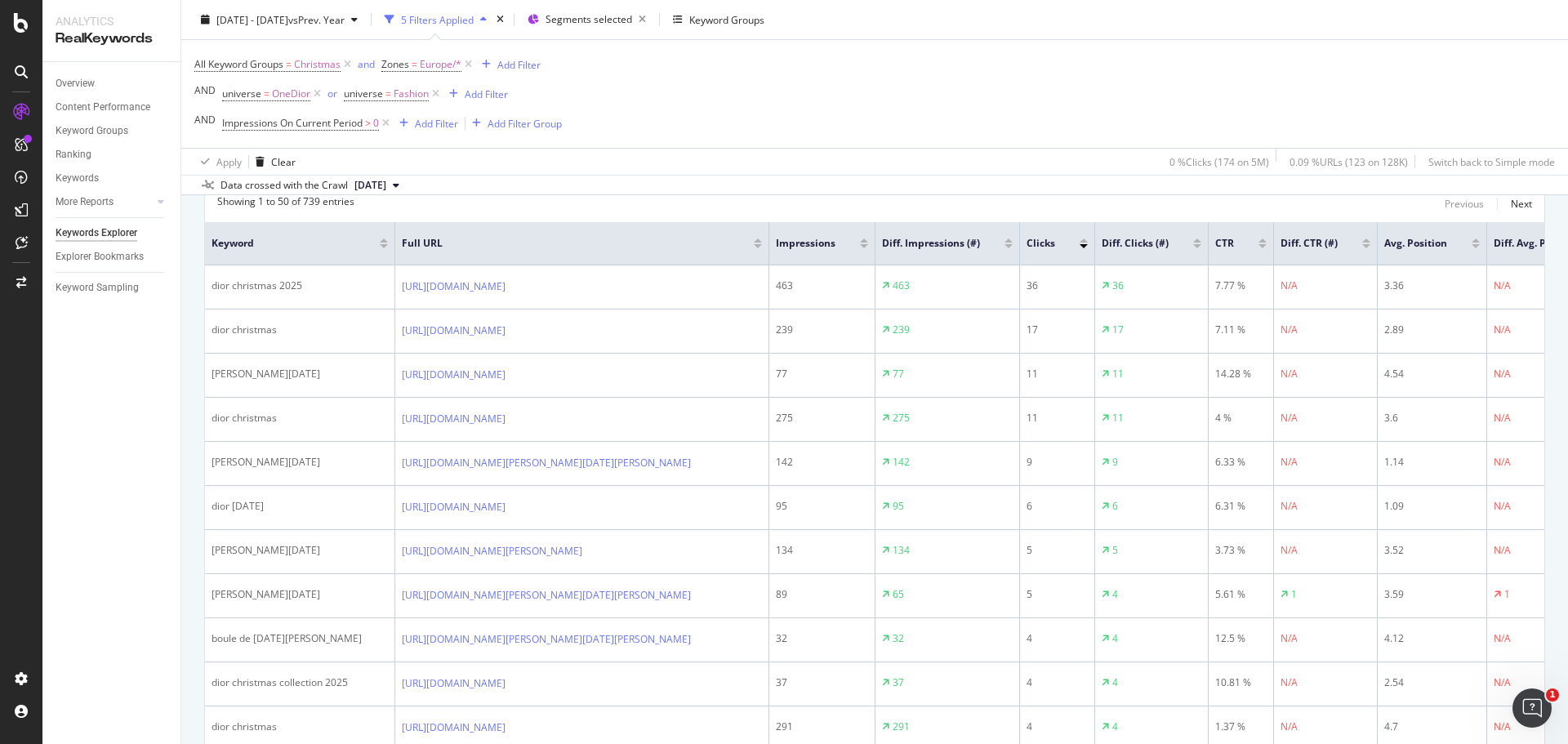
click at [772, 153] on div "Apply Clear 0 % Clicks ( 174 on 5M ) 0.09 % URLs ( 123 on 128K ) Switch back to…" at bounding box center [874, 160] width 1387 height 27
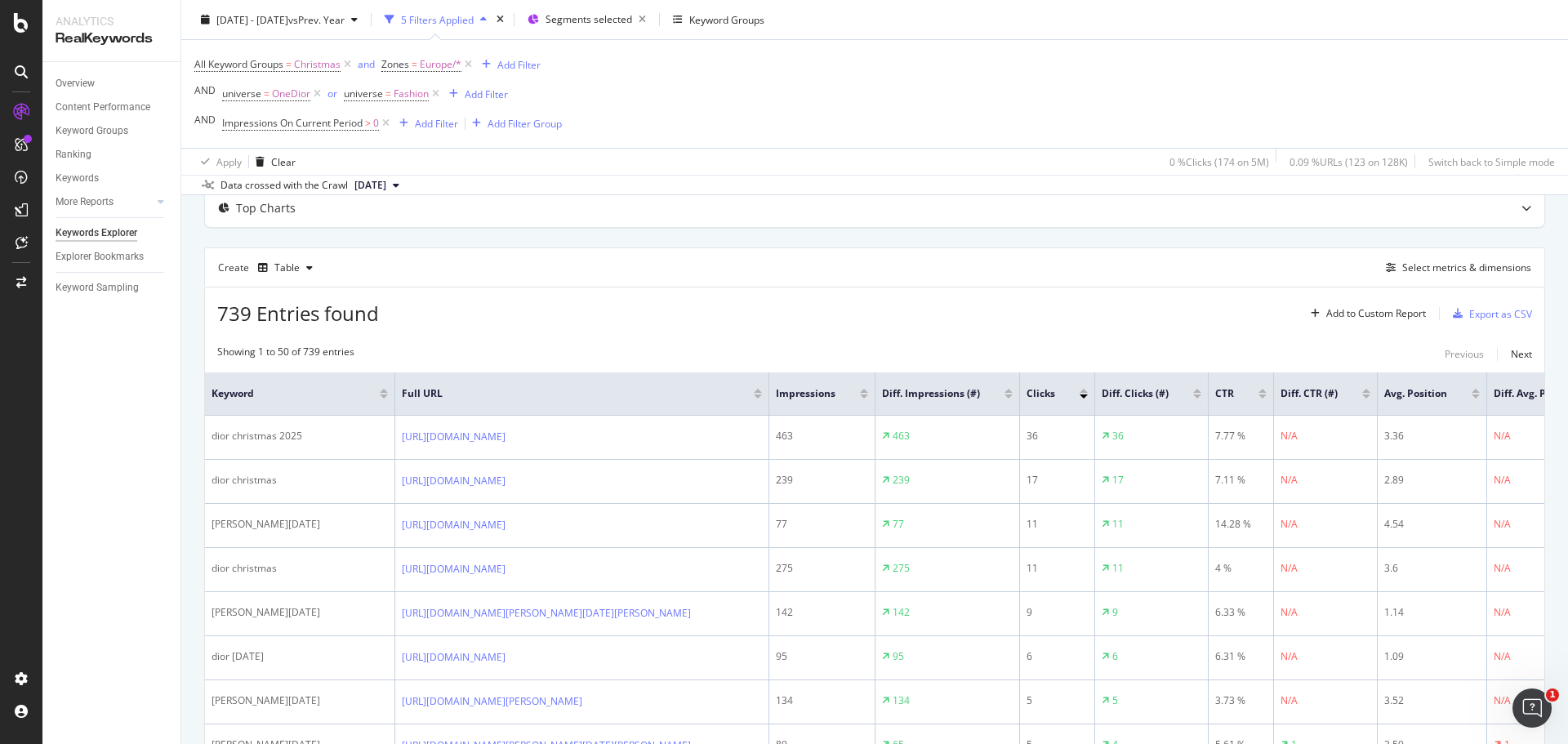
scroll to position [81, 0]
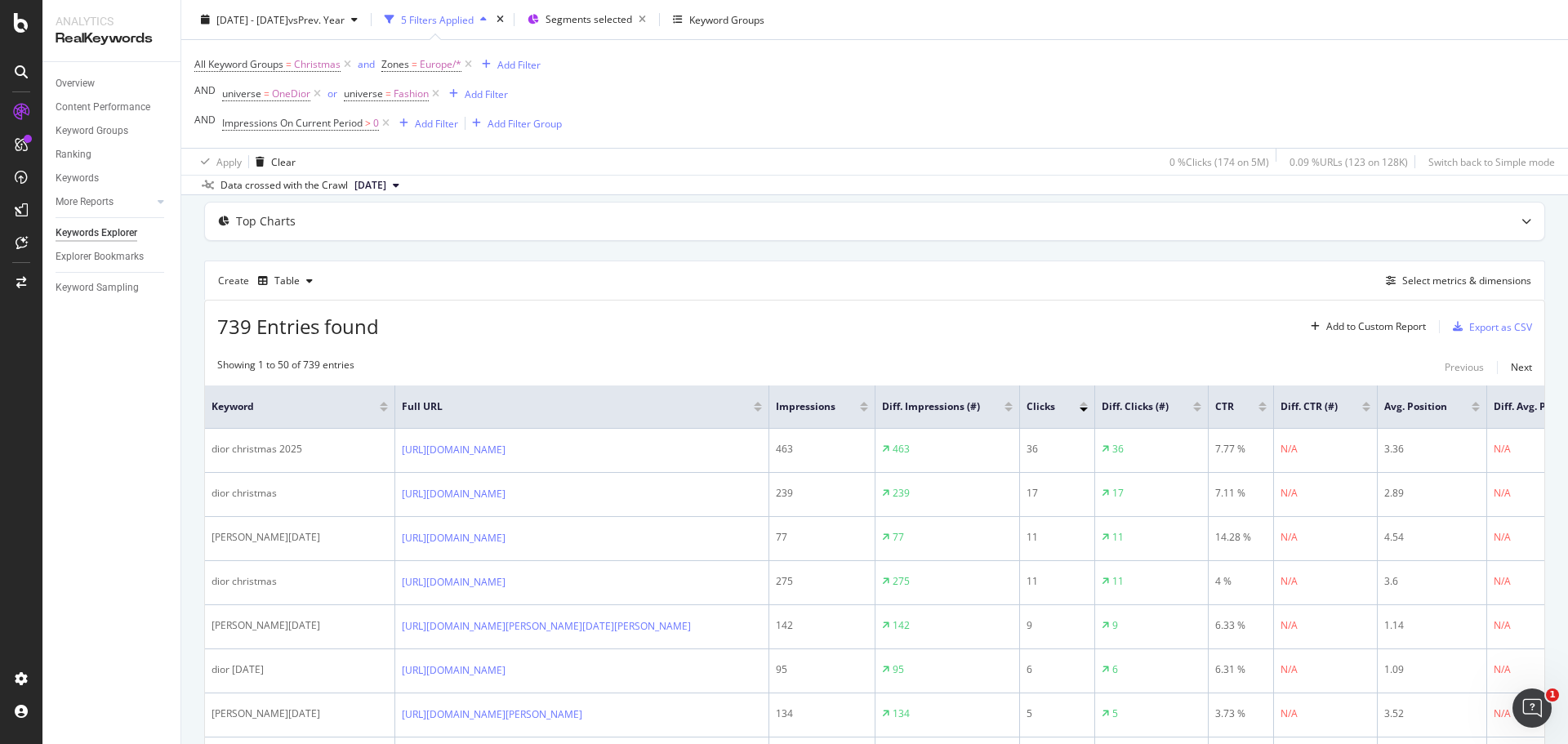
click at [1004, 408] on div at bounding box center [1008, 409] width 8 height 4
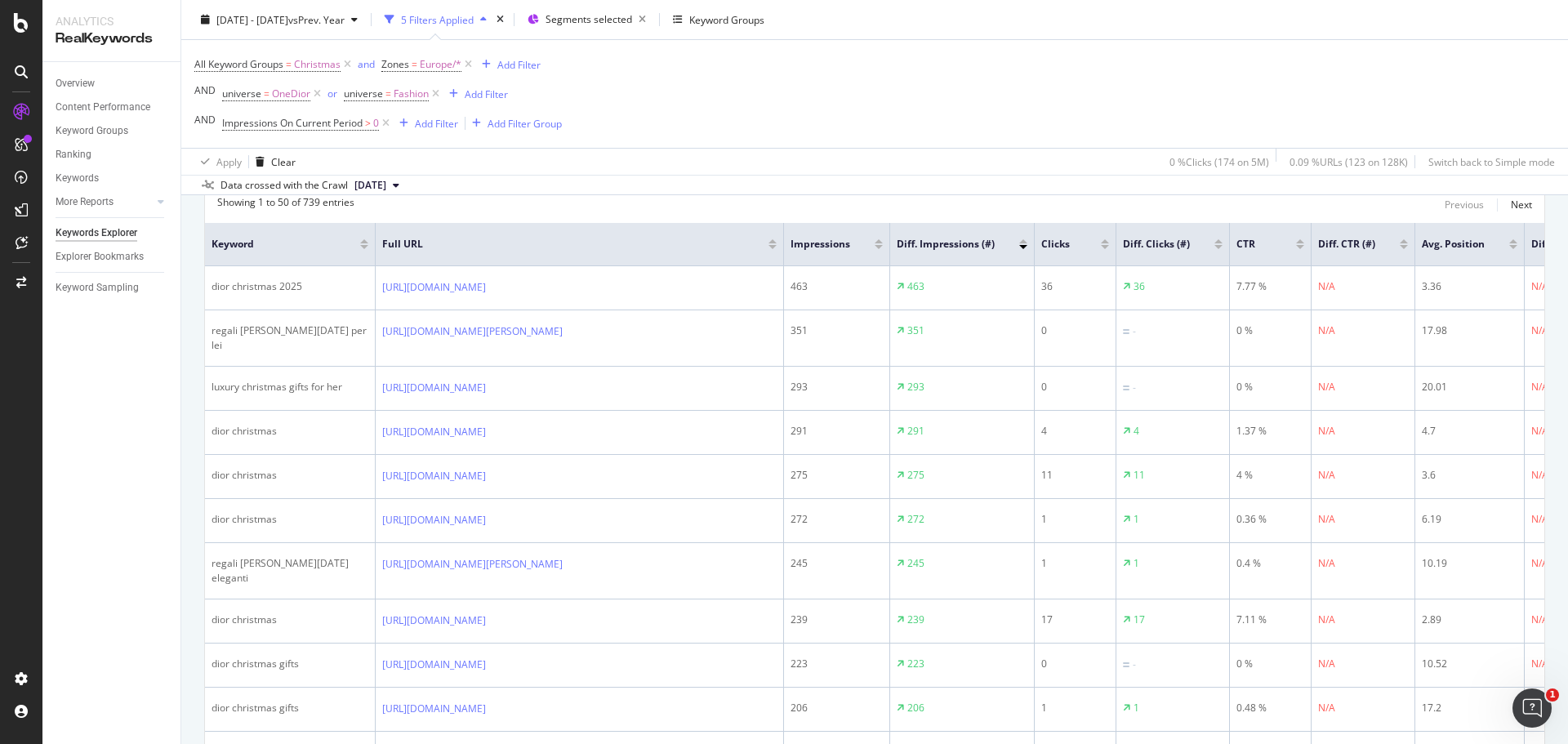
scroll to position [245, 0]
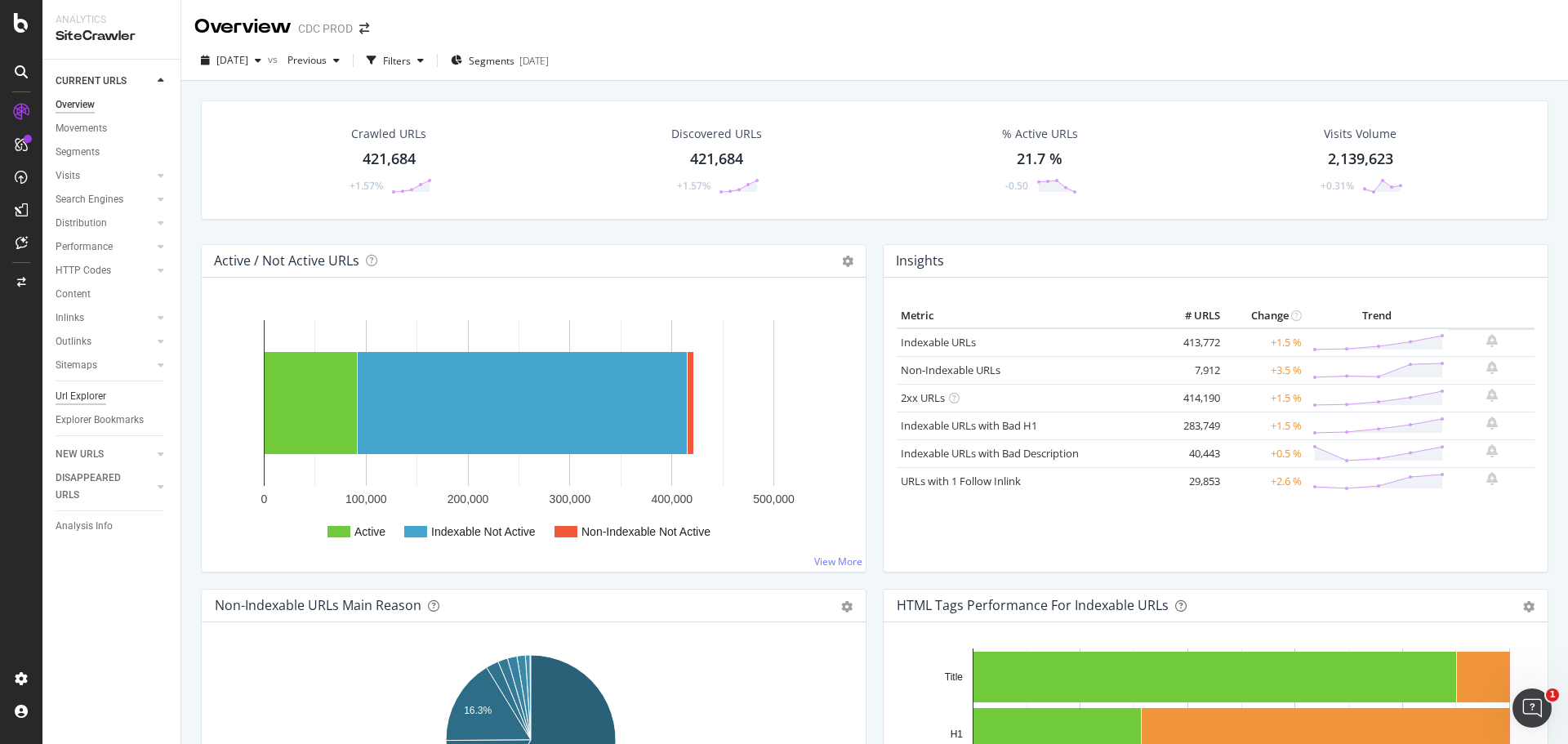
click at [77, 398] on div "Url Explorer" at bounding box center [80, 395] width 51 height 17
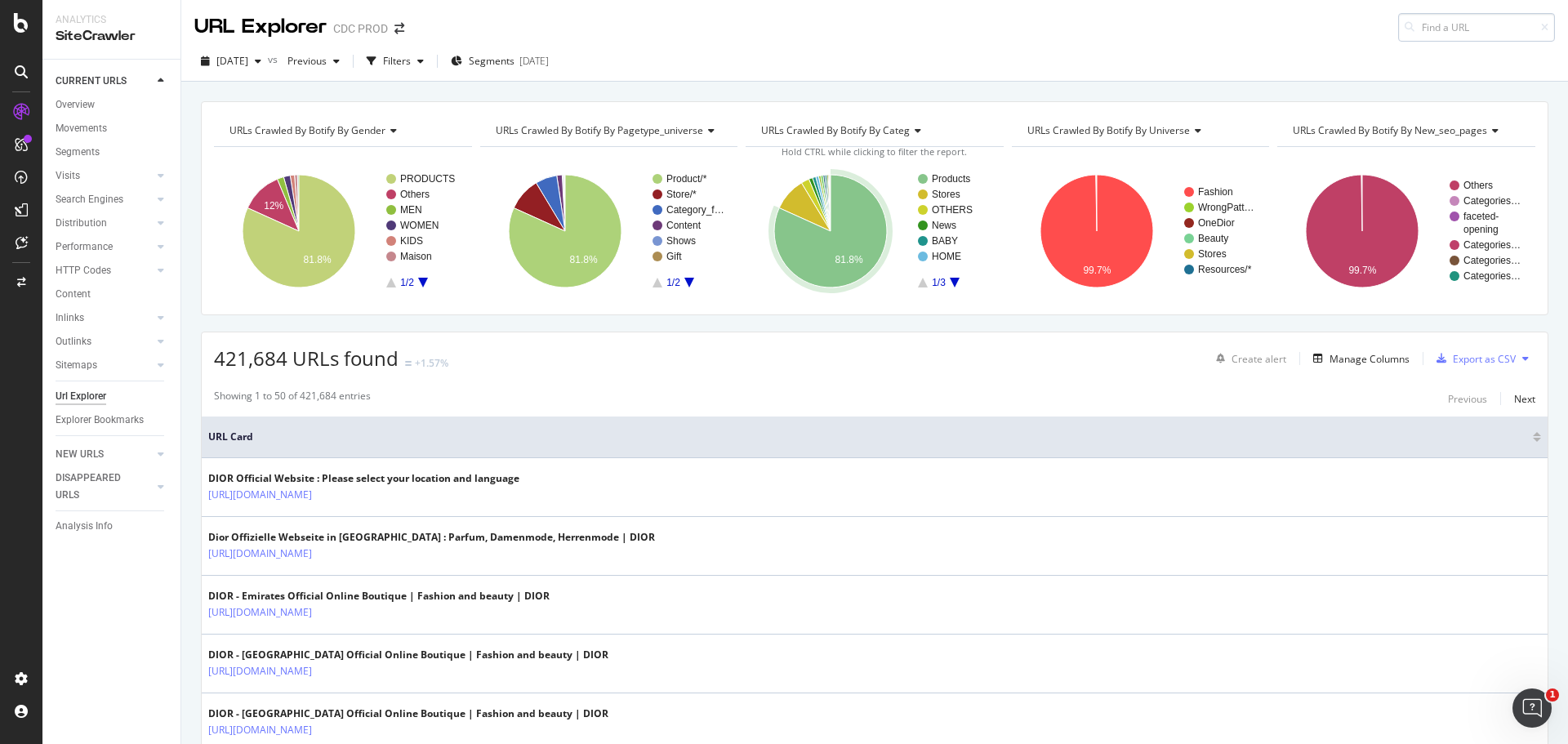
click at [1445, 16] on input at bounding box center [1476, 27] width 157 height 29
type input "[URL][DOMAIN_NAME]"
click at [1541, 27] on icon at bounding box center [1544, 28] width 7 height 10
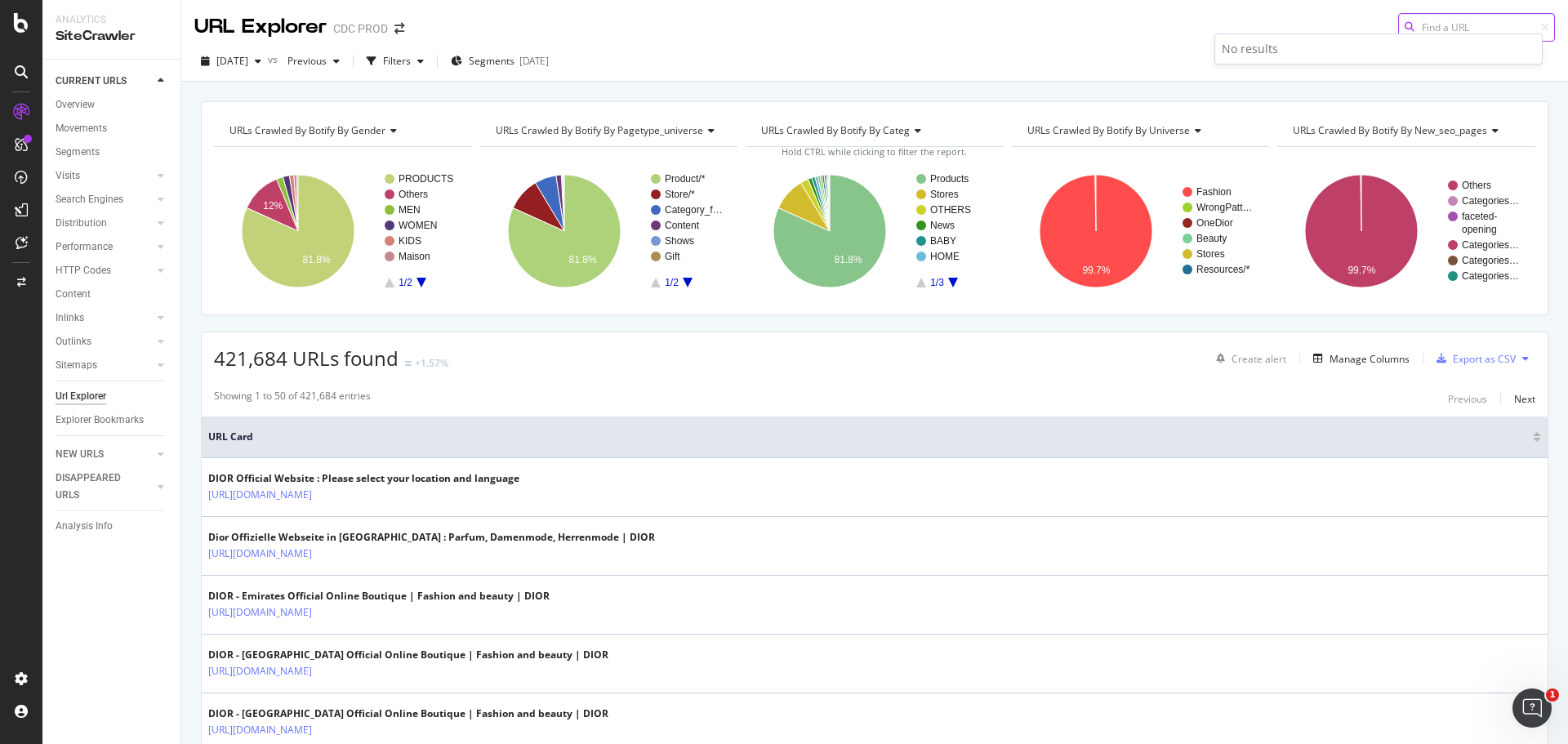
click at [1482, 27] on input at bounding box center [1476, 27] width 157 height 29
paste input "https://www.dior.com/en_us/fashion/news-fashion-shows/folder-news-and-events/di…"
type input "https://www.dior.com/en_us/fashion/news-fashion-shows/folder-news-and-events/di…"
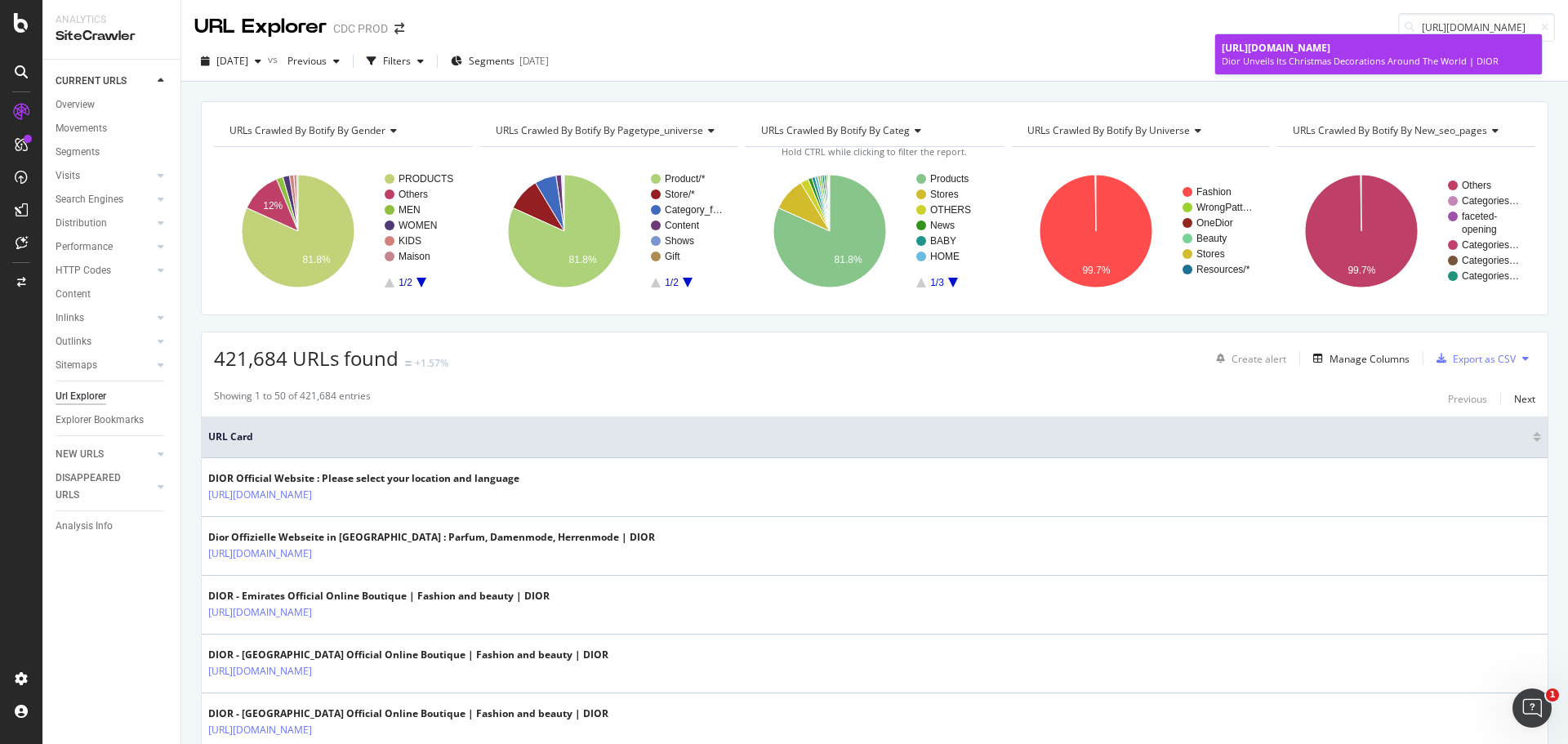
scroll to position [0, 0]
click at [1330, 54] on span "https://www.dior.com/en_us/fashion/news-fashion-shows/folder-news-and-events/di…" at bounding box center [1276, 48] width 109 height 14
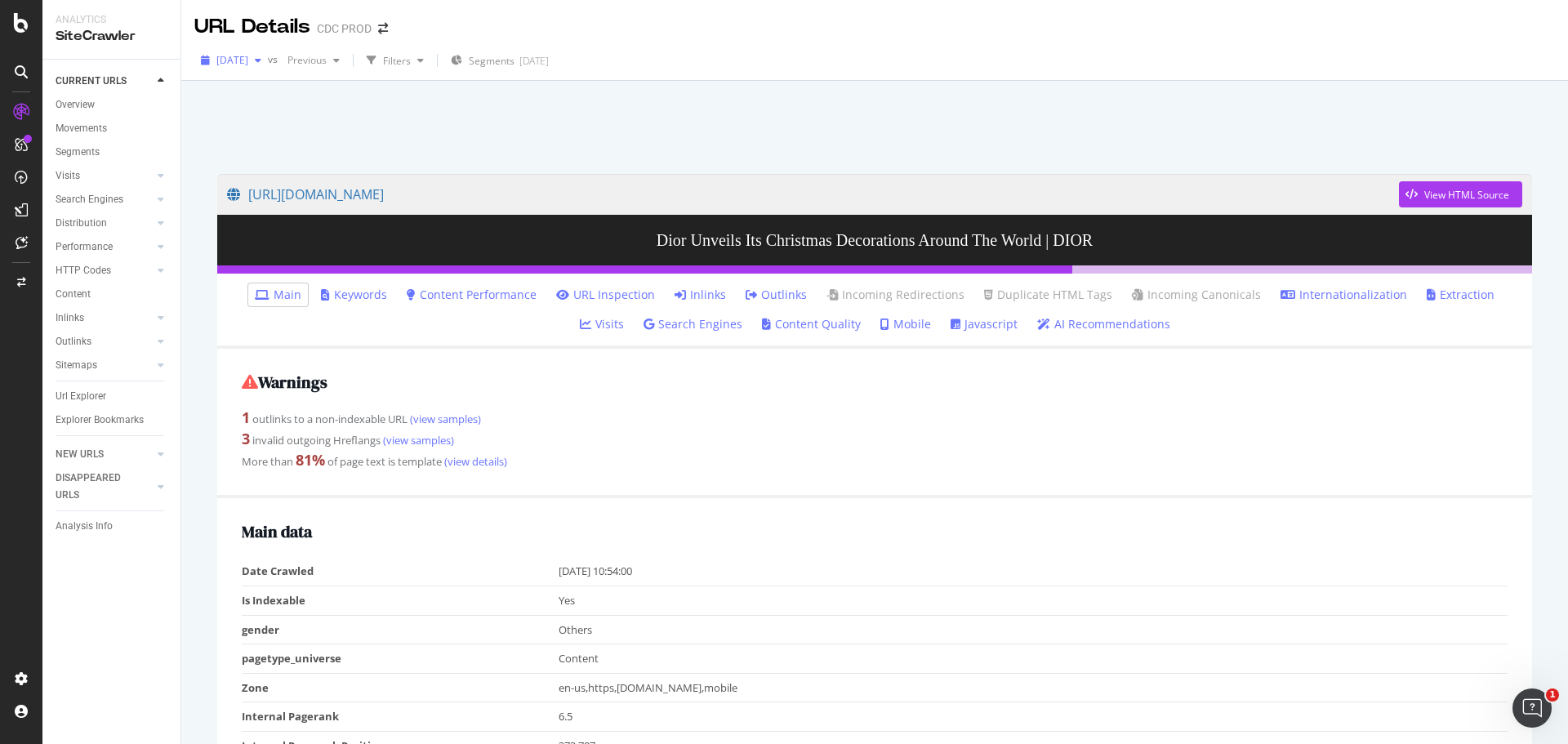
click at [248, 58] on span "2025 Oct. 3rd" at bounding box center [232, 60] width 32 height 14
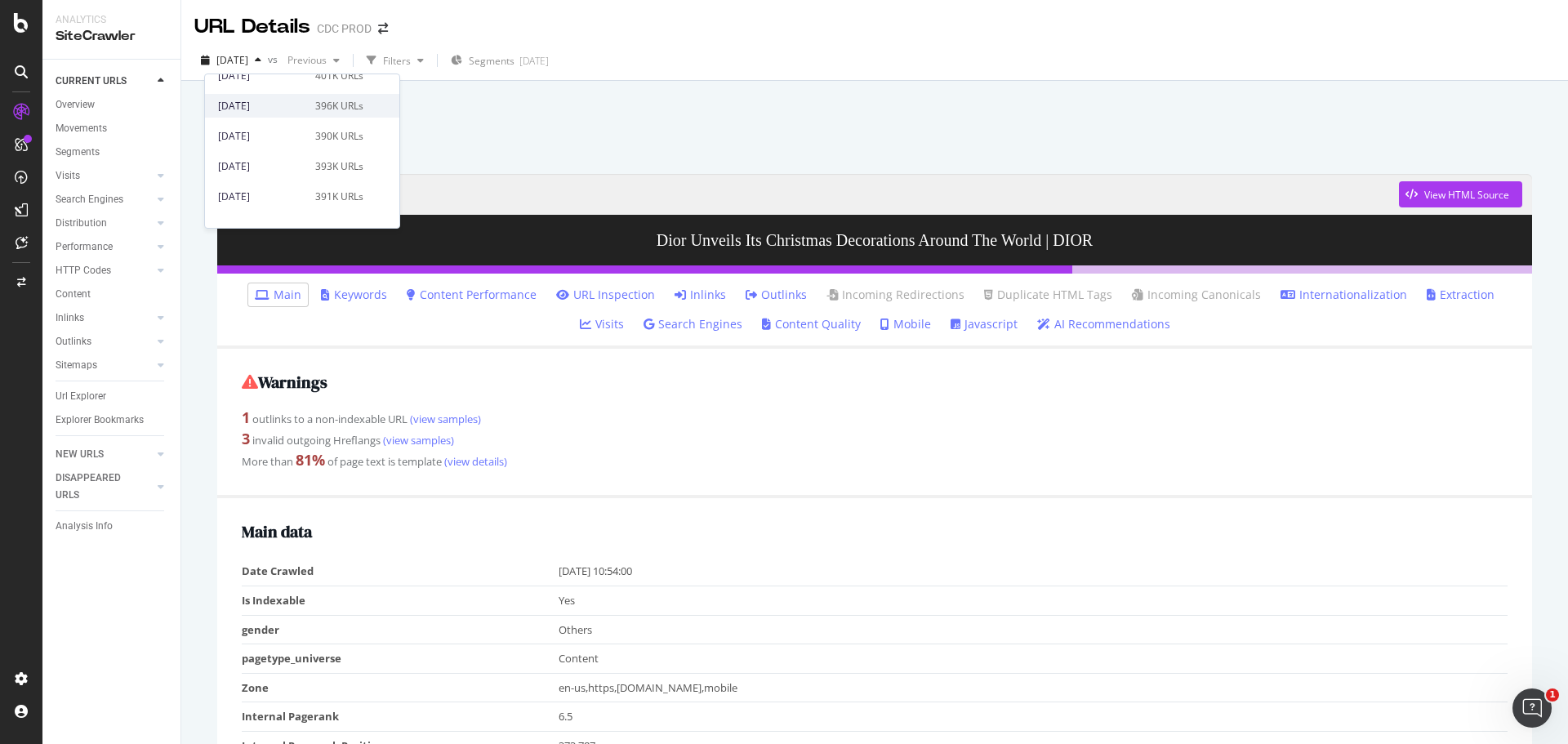
scroll to position [408, 0]
click at [301, 159] on div "2025 Jun. 20th 390K URLs" at bounding box center [290, 163] width 146 height 15
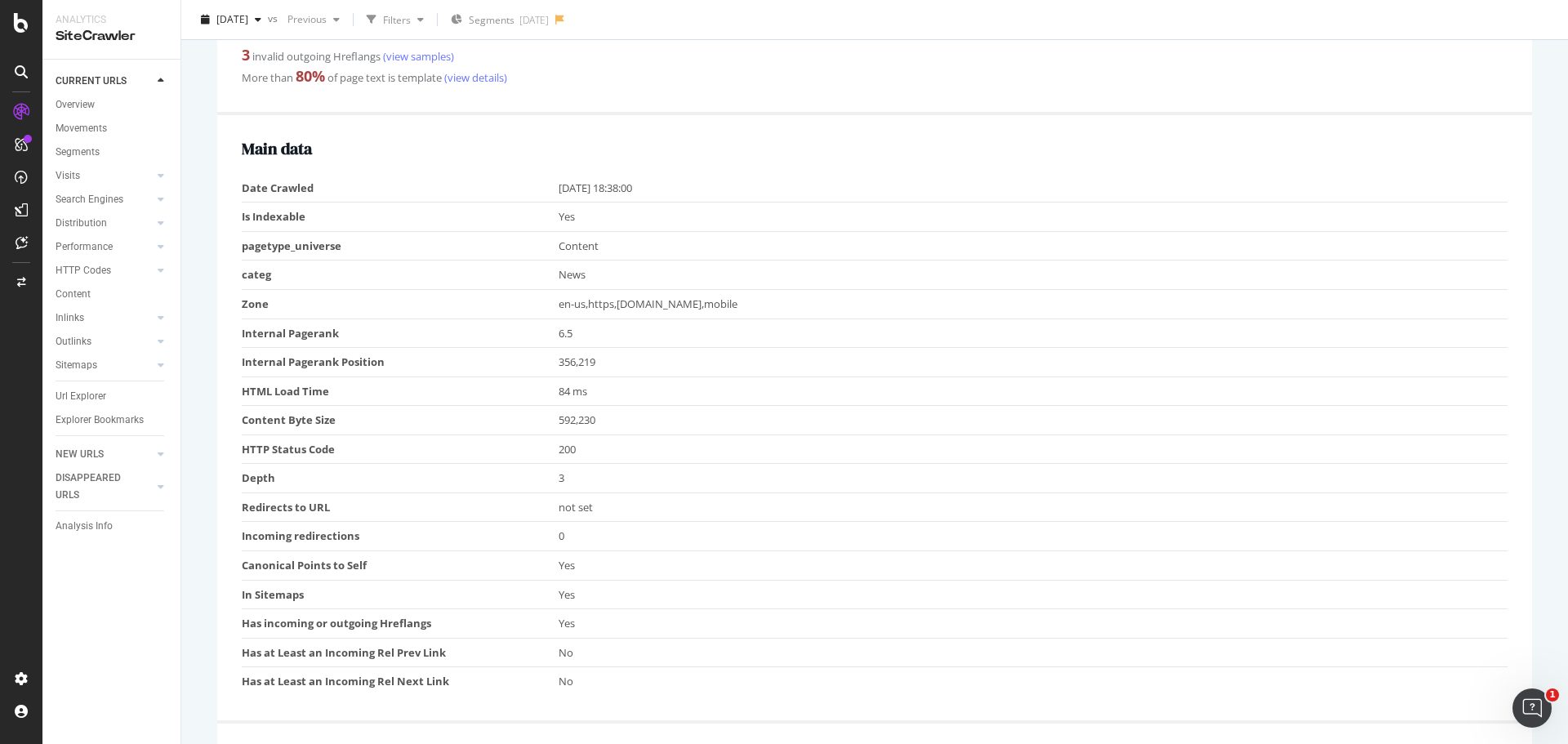
scroll to position [408, 0]
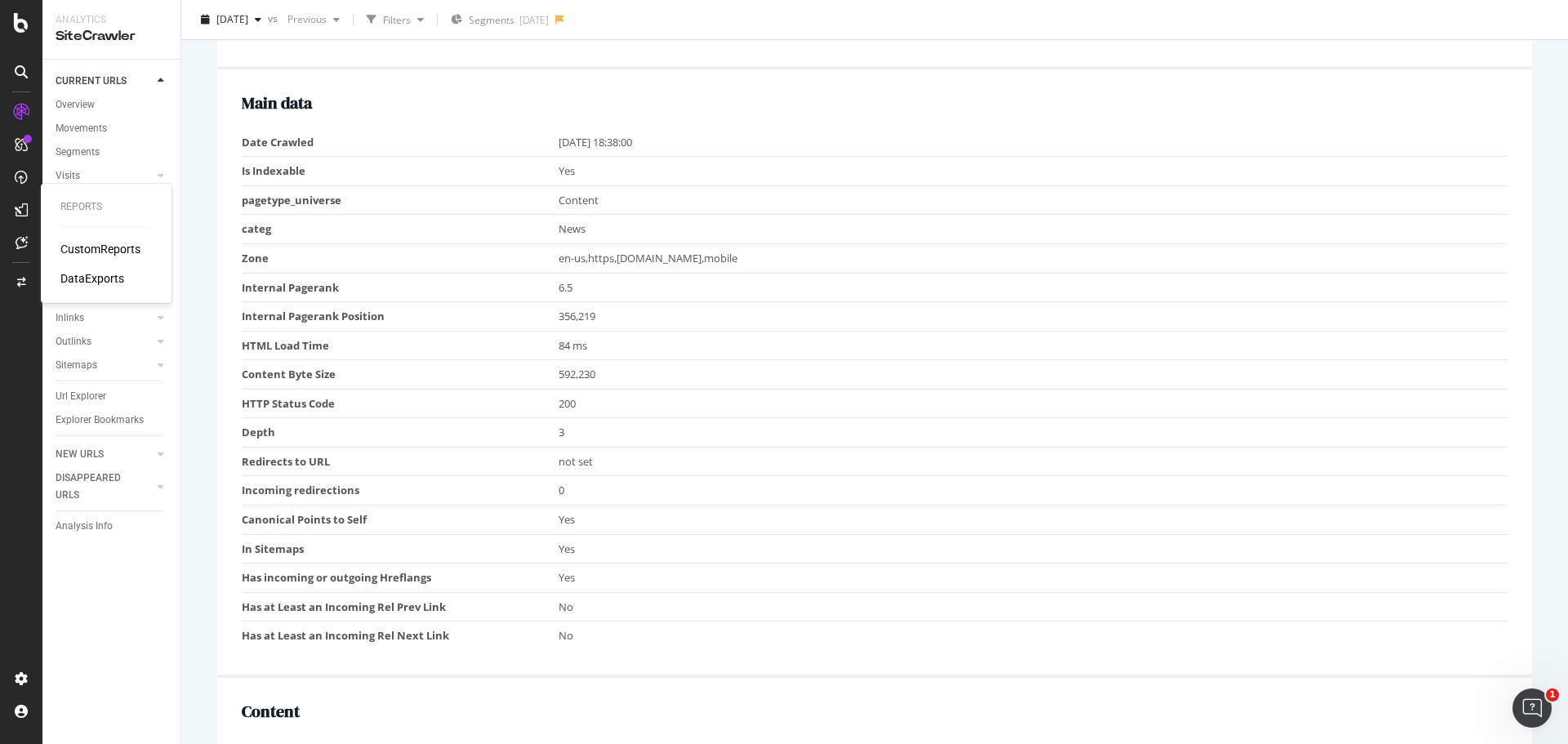
click at [114, 244] on div "CustomReports" at bounding box center [100, 249] width 80 height 16
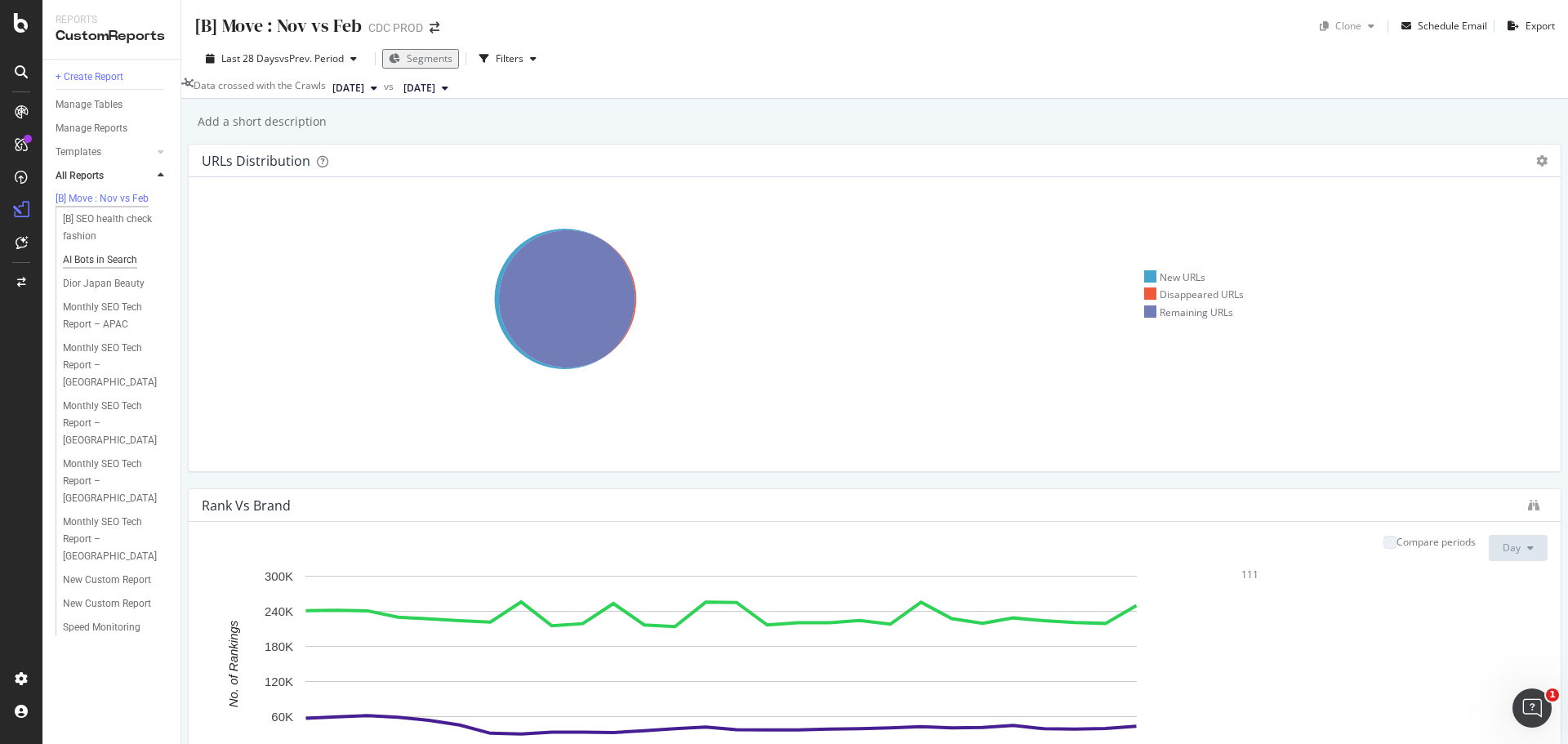
click at [135, 268] on div "AI Bots in Search" at bounding box center [99, 260] width 74 height 17
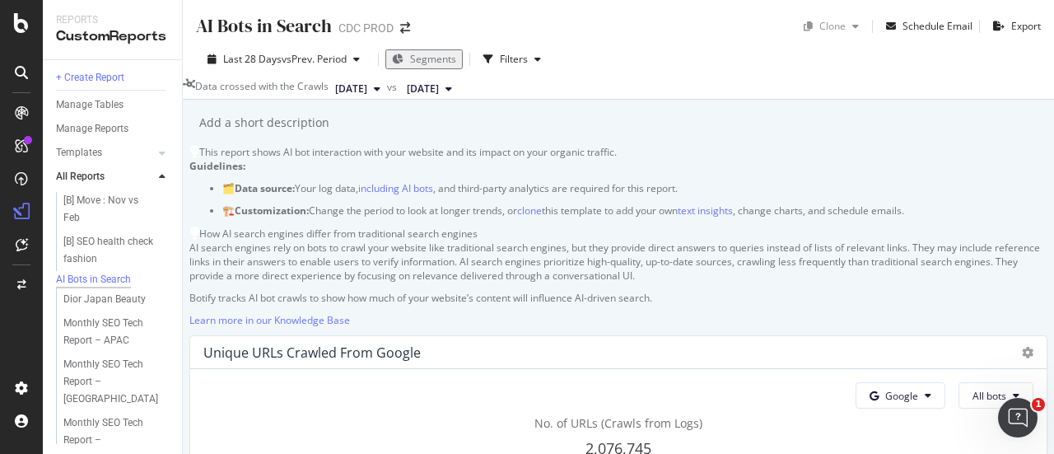
click at [413, 59] on span "Segments" at bounding box center [433, 59] width 46 height 14
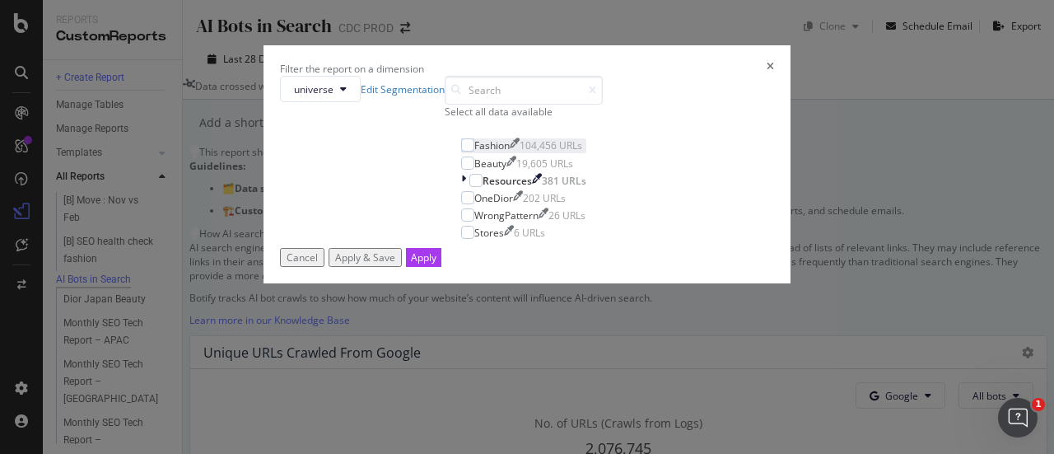
click at [475, 152] on div "Fashion" at bounding box center [492, 145] width 35 height 14
click at [475, 205] on div "OneDior" at bounding box center [494, 198] width 39 height 14
click at [442, 267] on button "Apply" at bounding box center [423, 257] width 35 height 19
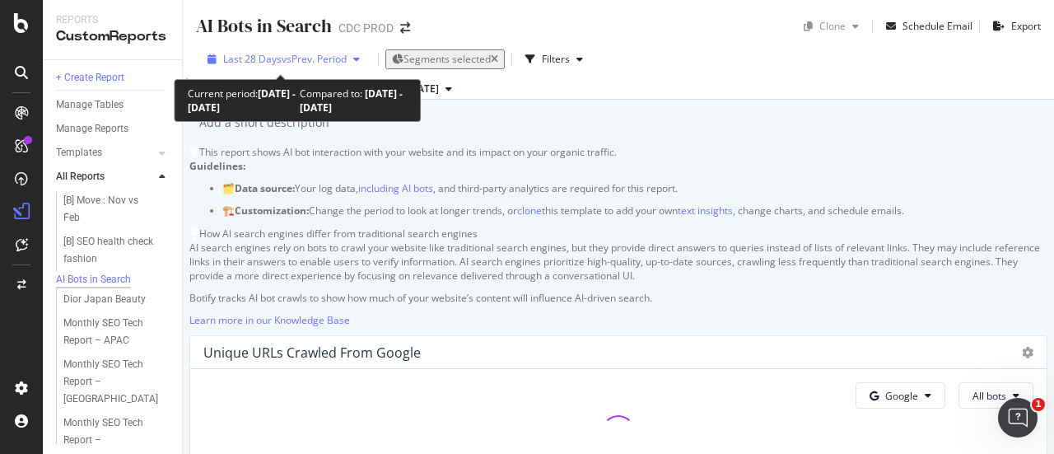
click at [320, 55] on span "vs Prev. Period" at bounding box center [314, 59] width 65 height 14
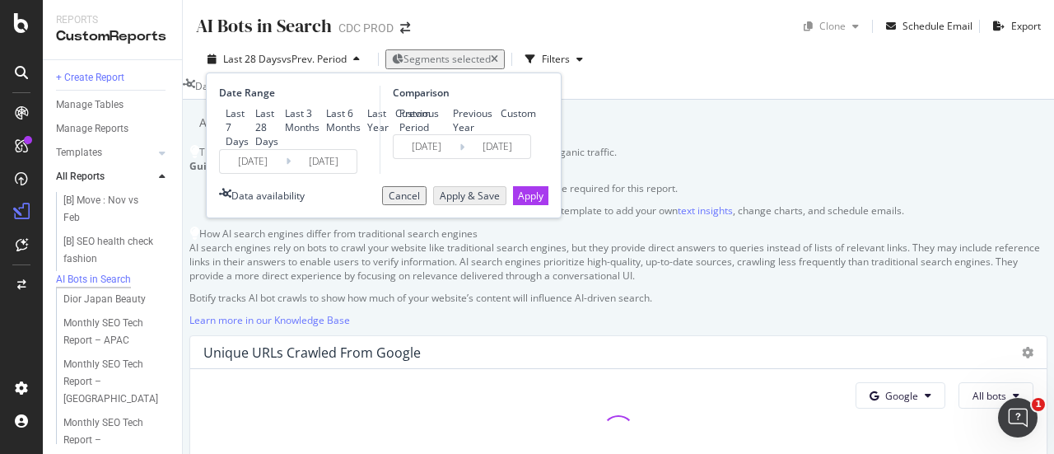
click at [395, 120] on div "Custom" at bounding box center [412, 113] width 35 height 14
click at [298, 173] on input "2025/10/05" at bounding box center [324, 161] width 66 height 23
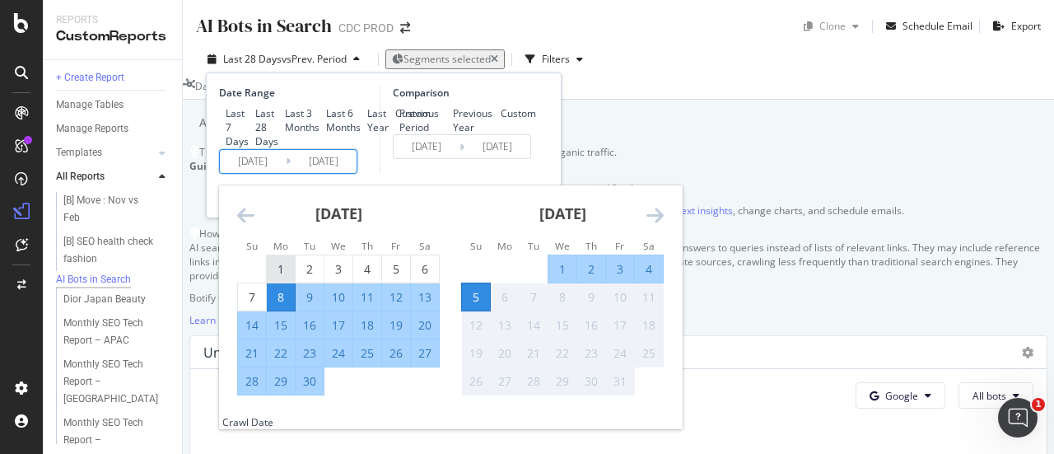
click at [292, 278] on div "1" at bounding box center [281, 269] width 28 height 16
type input "2025/09/01"
type input "2025/07/28"
type input "2025/08/31"
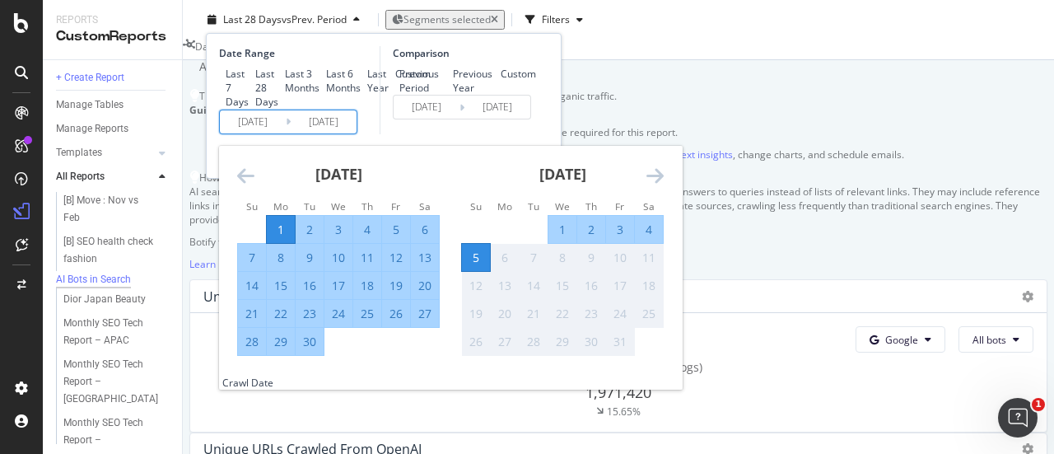
scroll to position [82, 0]
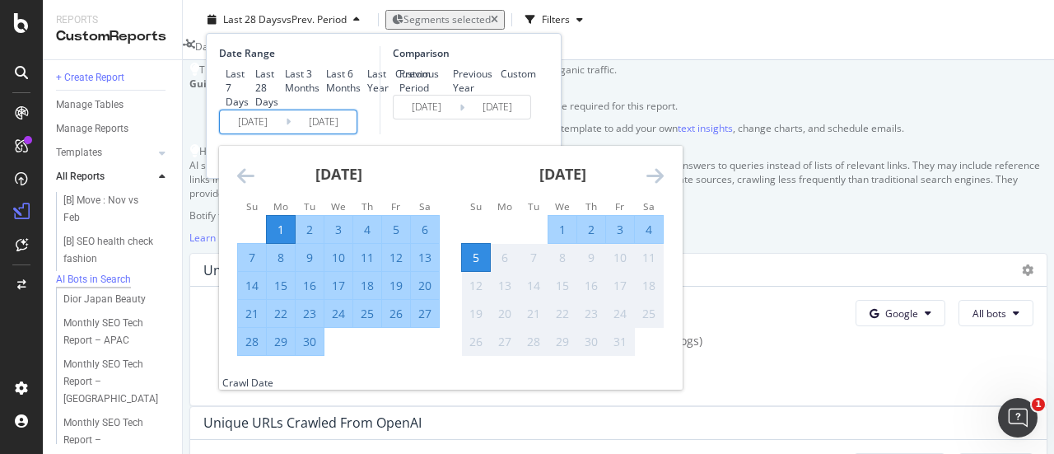
click at [308, 350] on div "30" at bounding box center [310, 342] width 28 height 16
type input "2025/09/30"
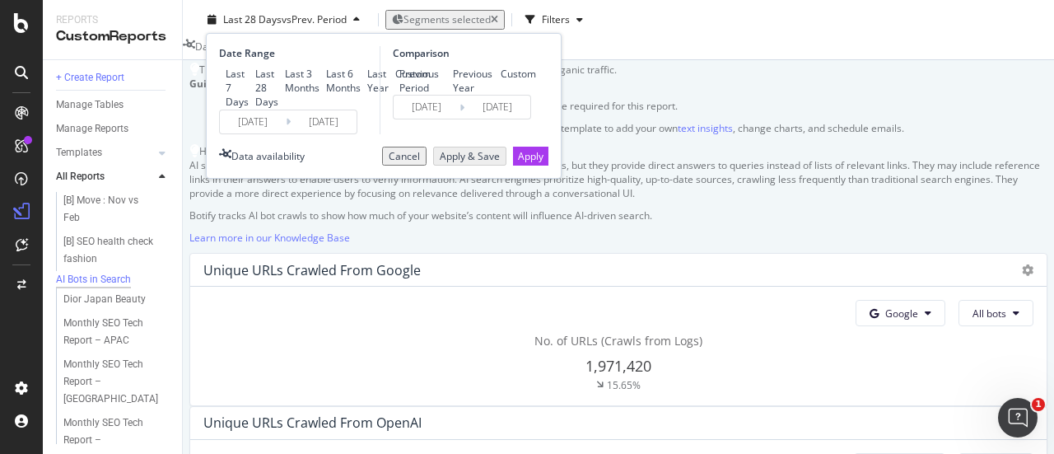
click at [453, 94] on div "Previous Year" at bounding box center [473, 81] width 41 height 28
type input "2024/09/02"
type input "2024/10/01"
click at [524, 165] on div "Apply" at bounding box center [531, 155] width 26 height 17
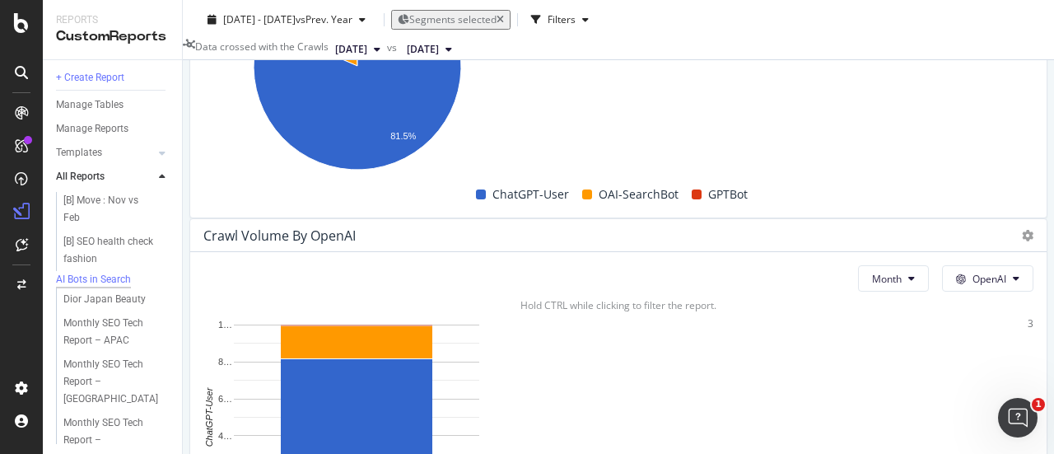
scroll to position [1648, 0]
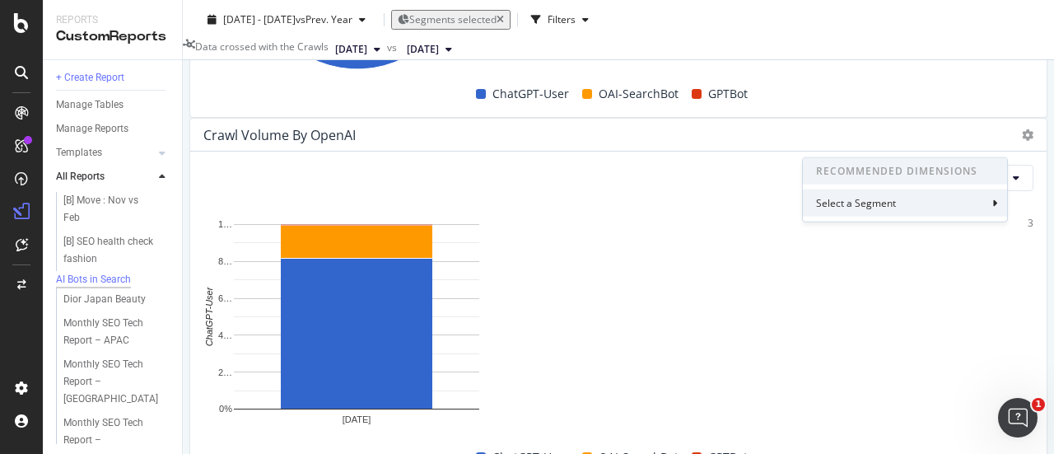
click at [929, 210] on div "Select a Segment" at bounding box center [905, 202] width 204 height 27
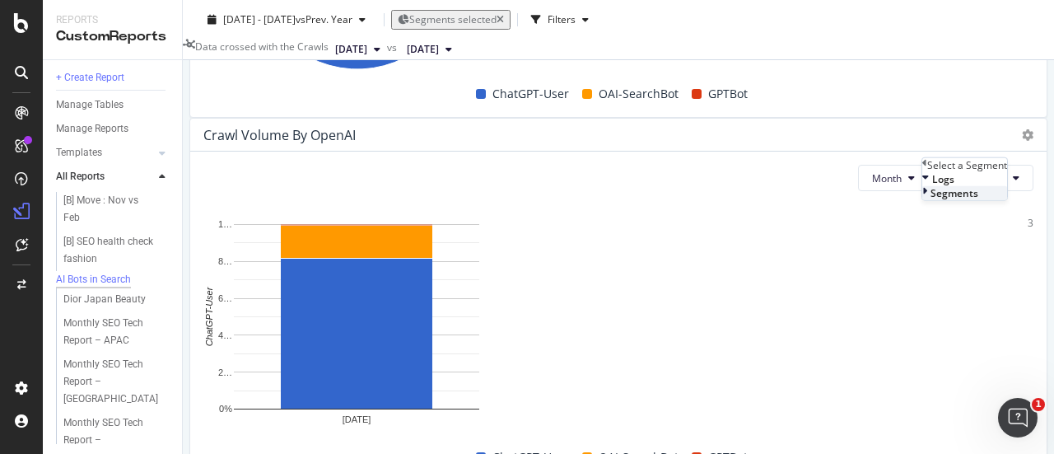
click at [923, 200] on div at bounding box center [927, 193] width 8 height 14
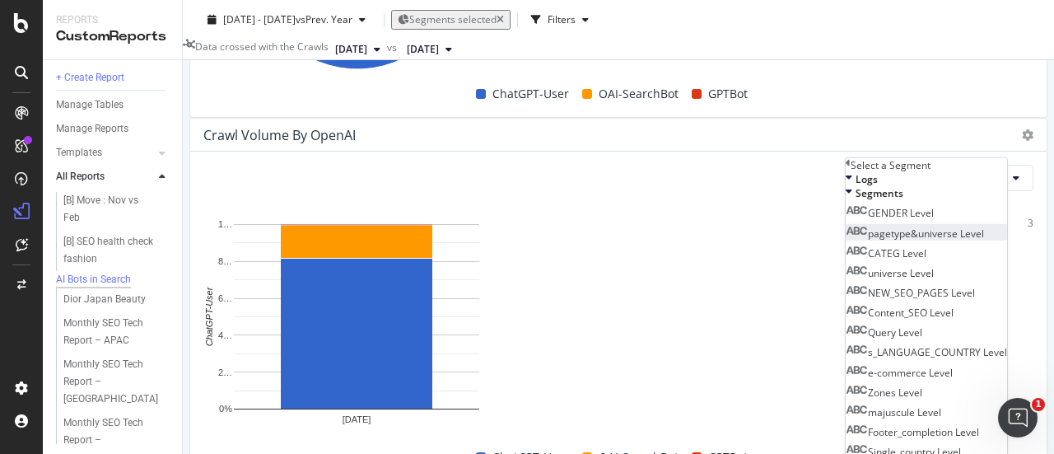
click at [908, 240] on span "pagetype&universe Level" at bounding box center [926, 233] width 116 height 14
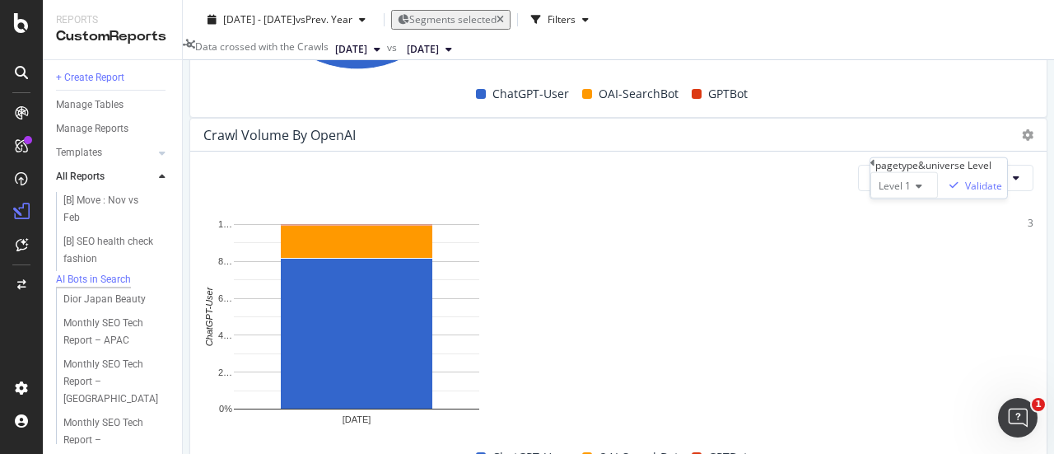
click at [879, 193] on span "Level 1" at bounding box center [895, 186] width 32 height 14
click at [896, 199] on div "Level 1" at bounding box center [905, 185] width 68 height 26
click at [872, 199] on div "Level 1" at bounding box center [905, 185] width 68 height 26
click at [876, 231] on span "Level 2" at bounding box center [892, 224] width 32 height 14
click at [938, 199] on div "Validate" at bounding box center [972, 185] width 69 height 26
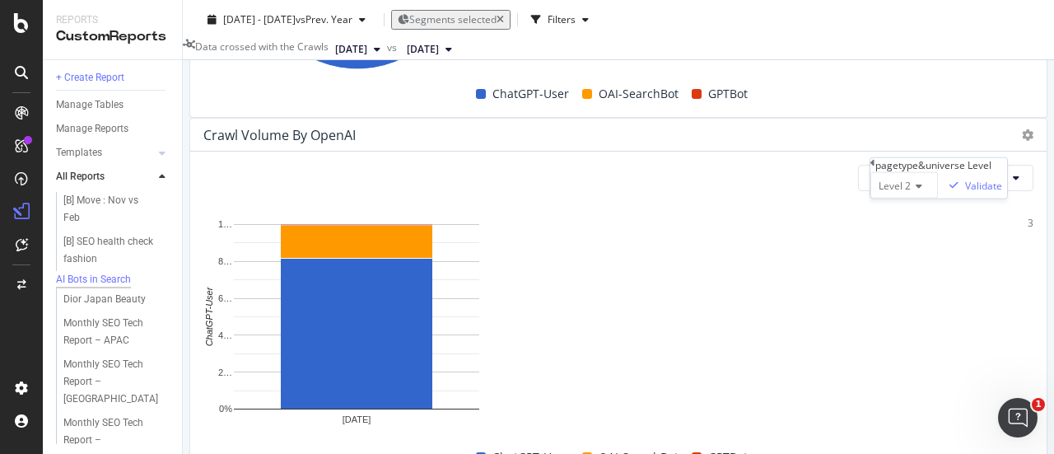
click at [879, 193] on span "Level 2" at bounding box center [895, 186] width 32 height 14
click at [1036, 185] on div "AI Bots in Search AI Bots in Search CDC PROD Clone Schedule Email Export 2025 S…" at bounding box center [619, 227] width 872 height 454
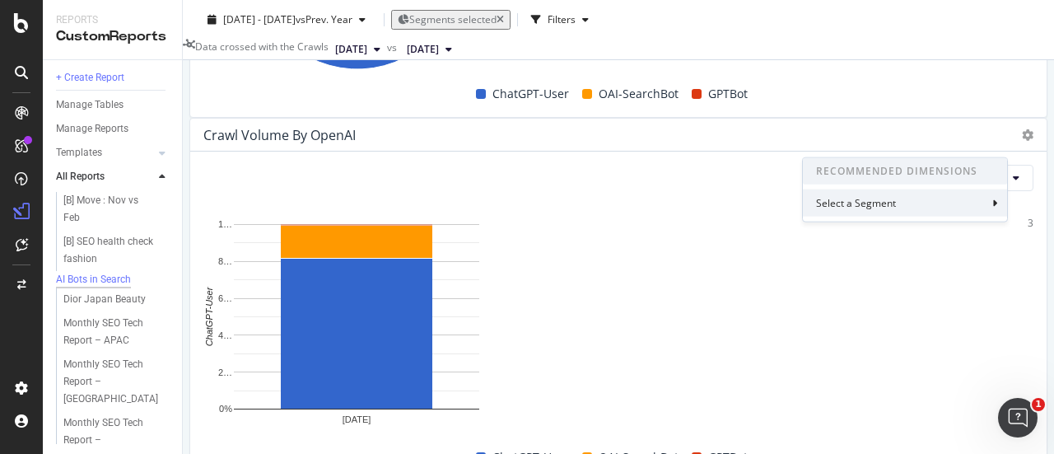
click at [908, 203] on div "Select a Segment" at bounding box center [905, 202] width 204 height 27
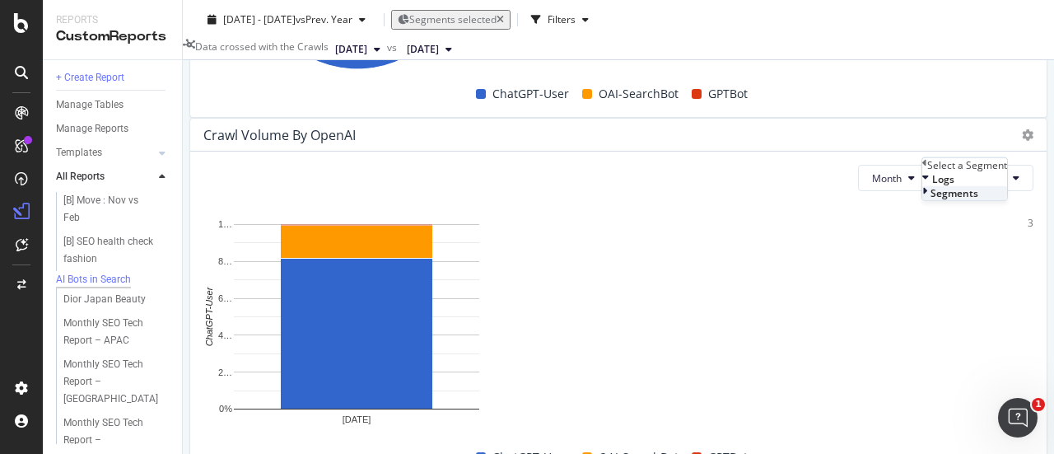
click at [923, 200] on div "Segments" at bounding box center [965, 193] width 85 height 14
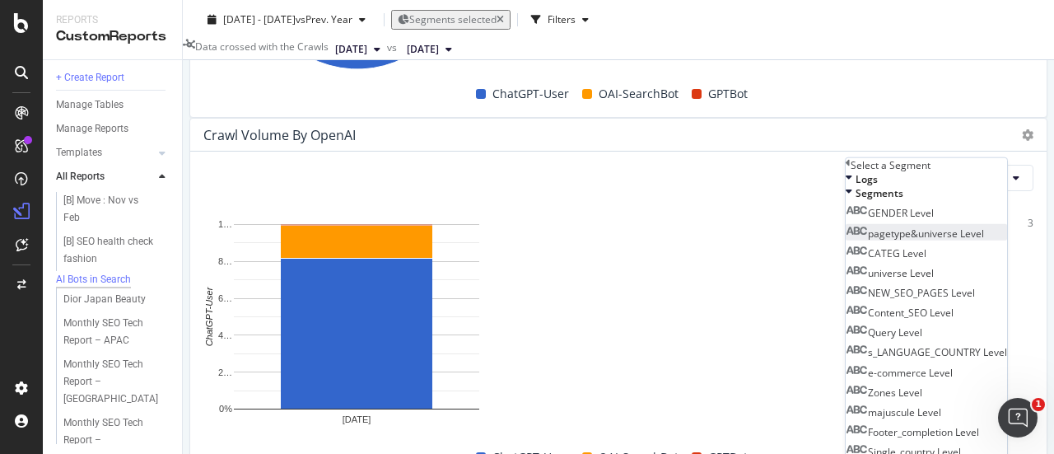
click at [901, 240] on span "pagetype&universe Level" at bounding box center [926, 233] width 116 height 14
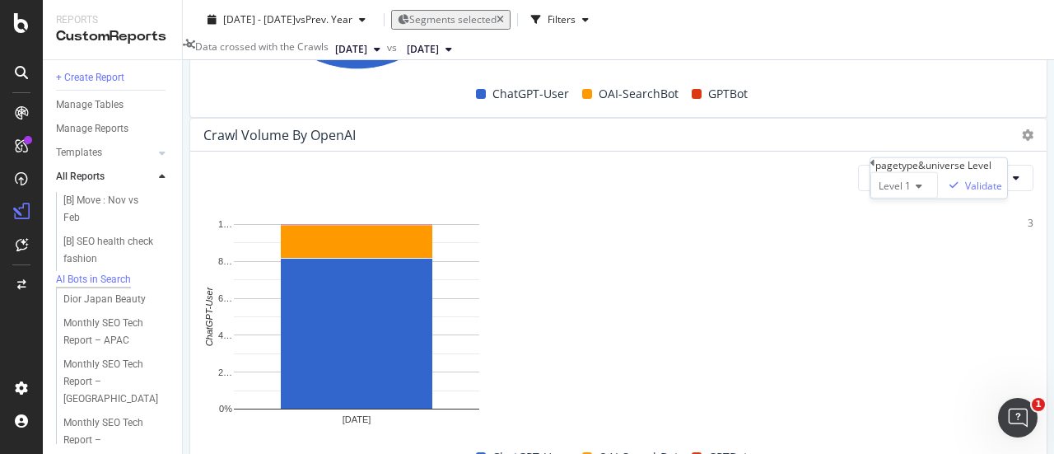
click at [911, 191] on icon at bounding box center [917, 186] width 12 height 10
click at [880, 233] on div "Level 2" at bounding box center [905, 224] width 66 height 17
click at [966, 192] on div "Validate" at bounding box center [984, 185] width 37 height 14
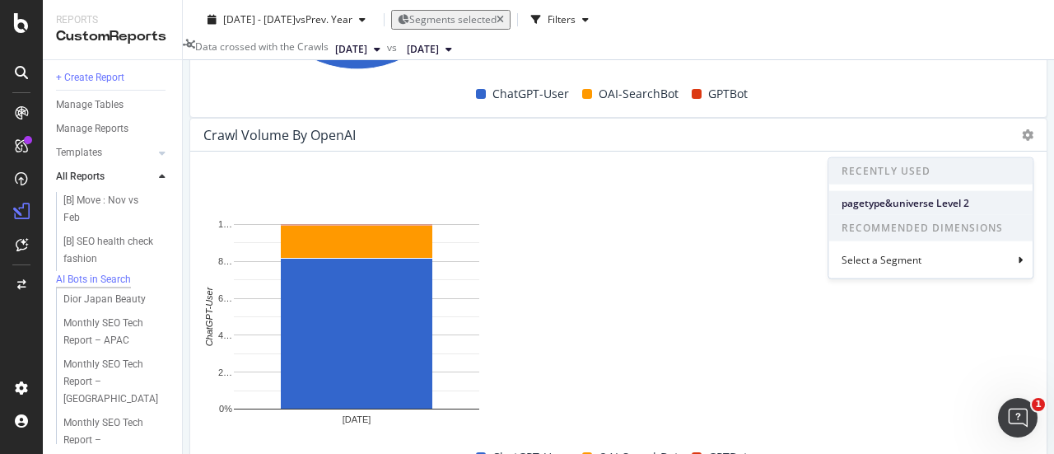
click at [895, 209] on span "pagetype&universe Level 2" at bounding box center [931, 202] width 178 height 15
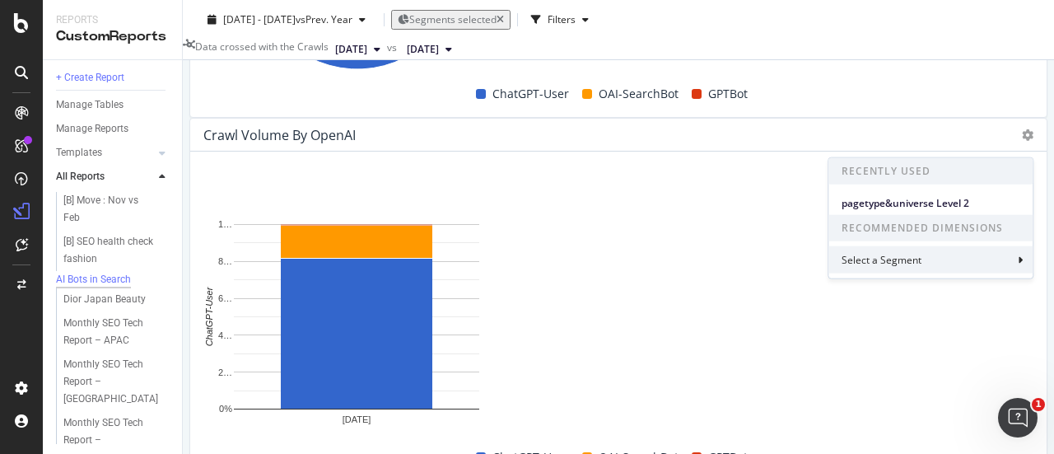
click at [905, 260] on div "Select a Segment" at bounding box center [883, 260] width 83 height 14
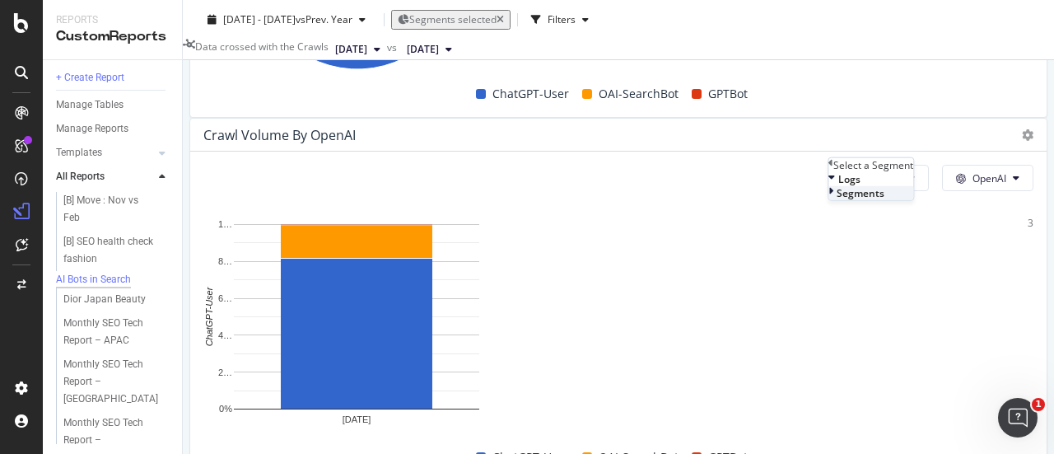
click at [885, 200] on span "Segments" at bounding box center [861, 193] width 48 height 14
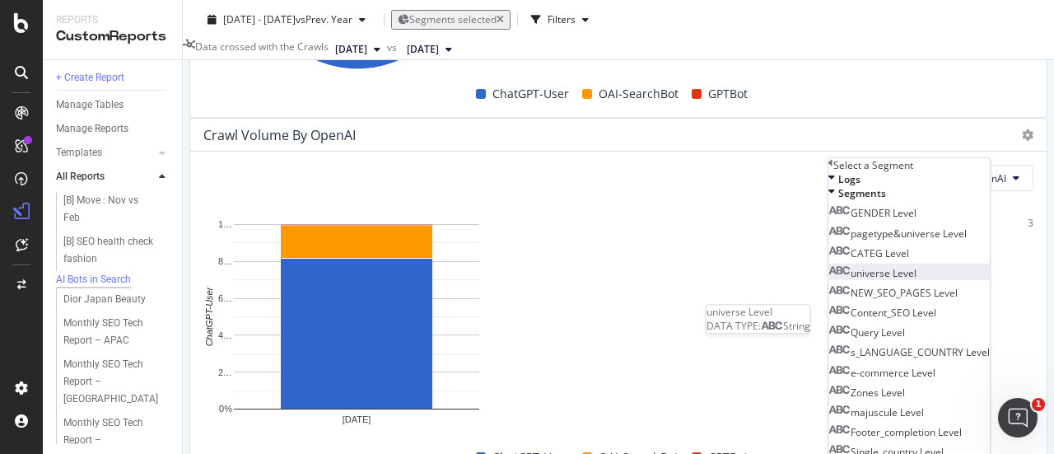
click at [917, 280] on span "universe Level" at bounding box center [884, 273] width 66 height 14
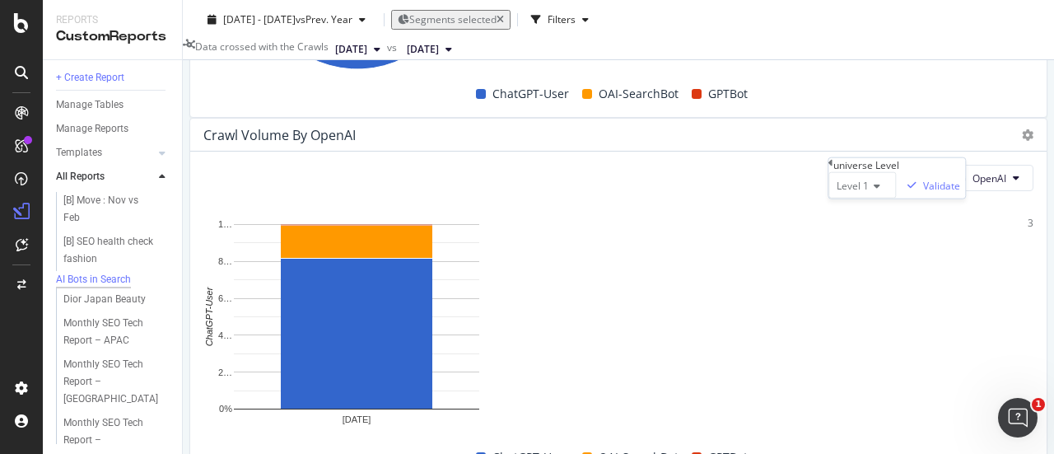
click at [868, 199] on div "Level 1" at bounding box center [863, 185] width 68 height 26
click at [866, 231] on span "Level 2" at bounding box center [850, 224] width 32 height 14
click at [961, 192] on div "Validate" at bounding box center [942, 185] width 37 height 14
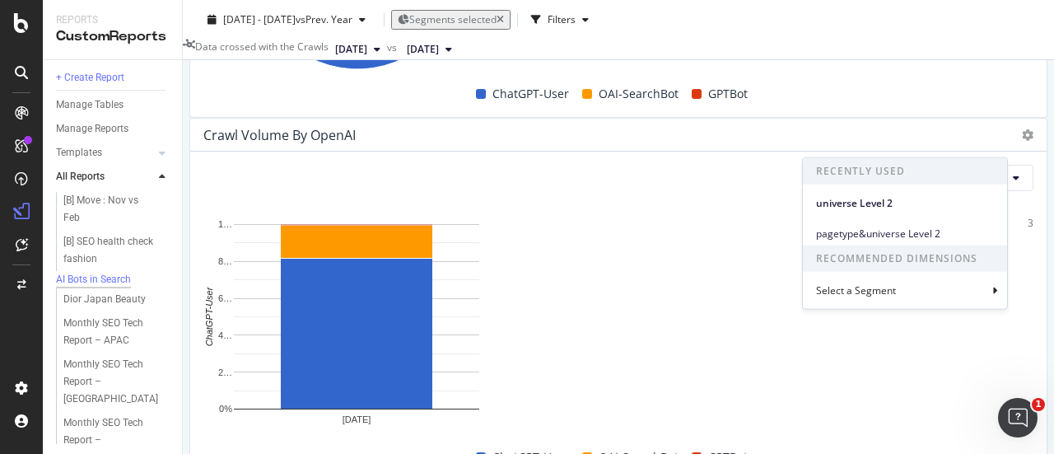
scroll to position [1483, 0]
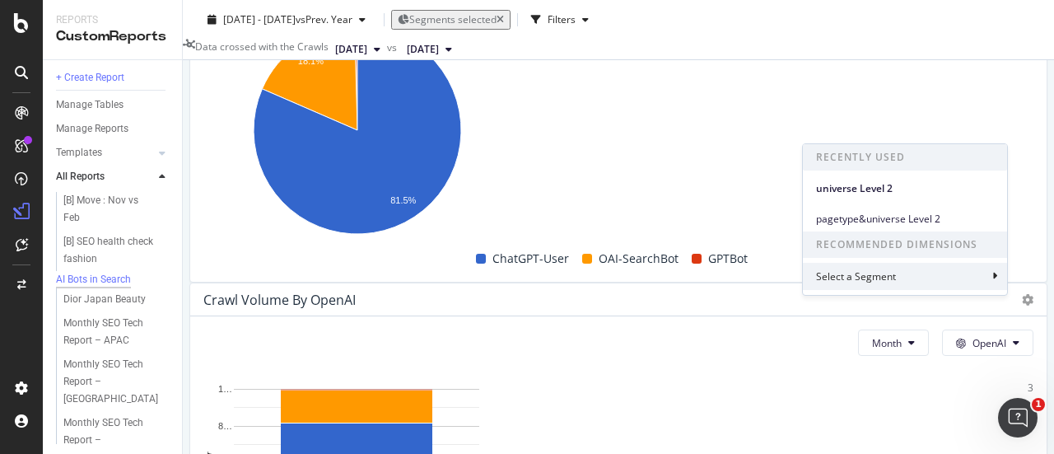
click at [847, 269] on div "Select a Segment" at bounding box center [905, 276] width 204 height 27
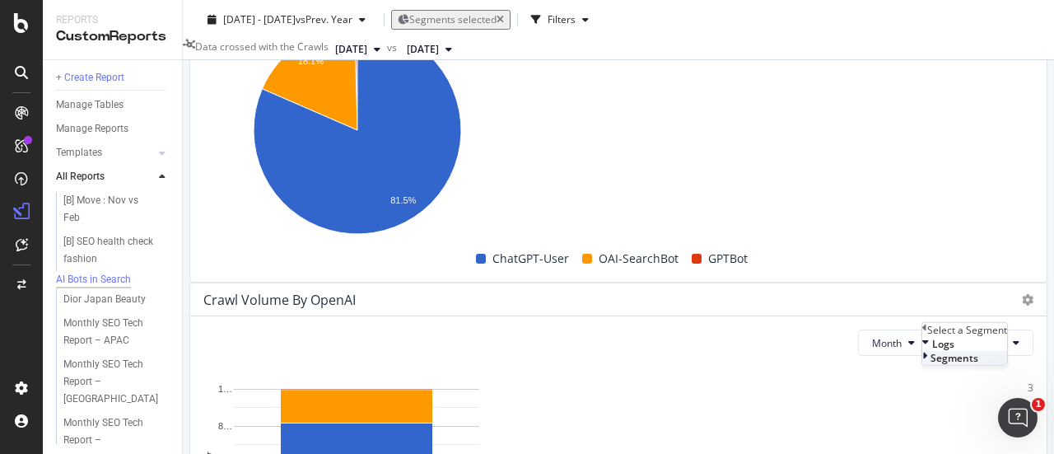
click at [923, 365] on div "Segments" at bounding box center [965, 358] width 85 height 14
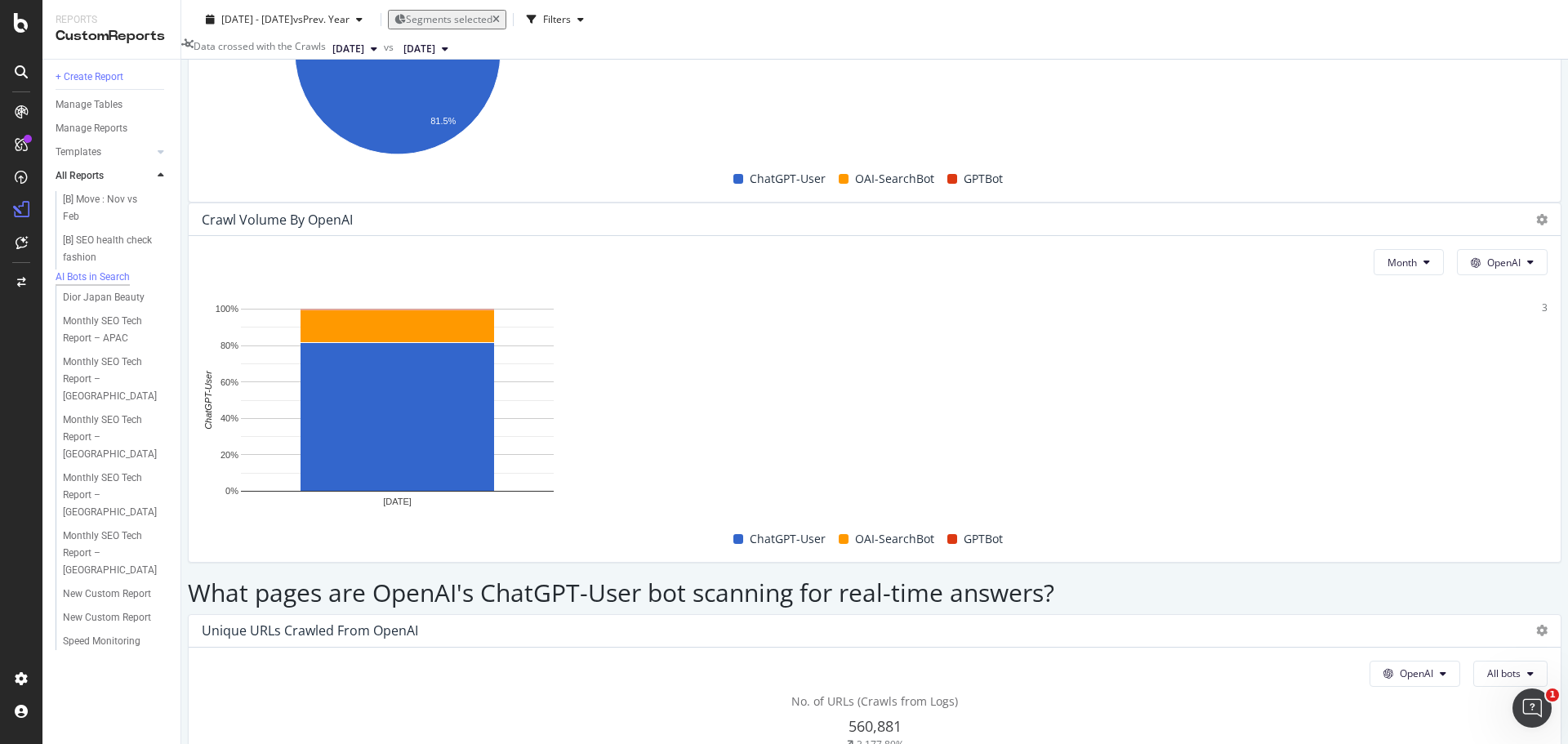
scroll to position [1475, 0]
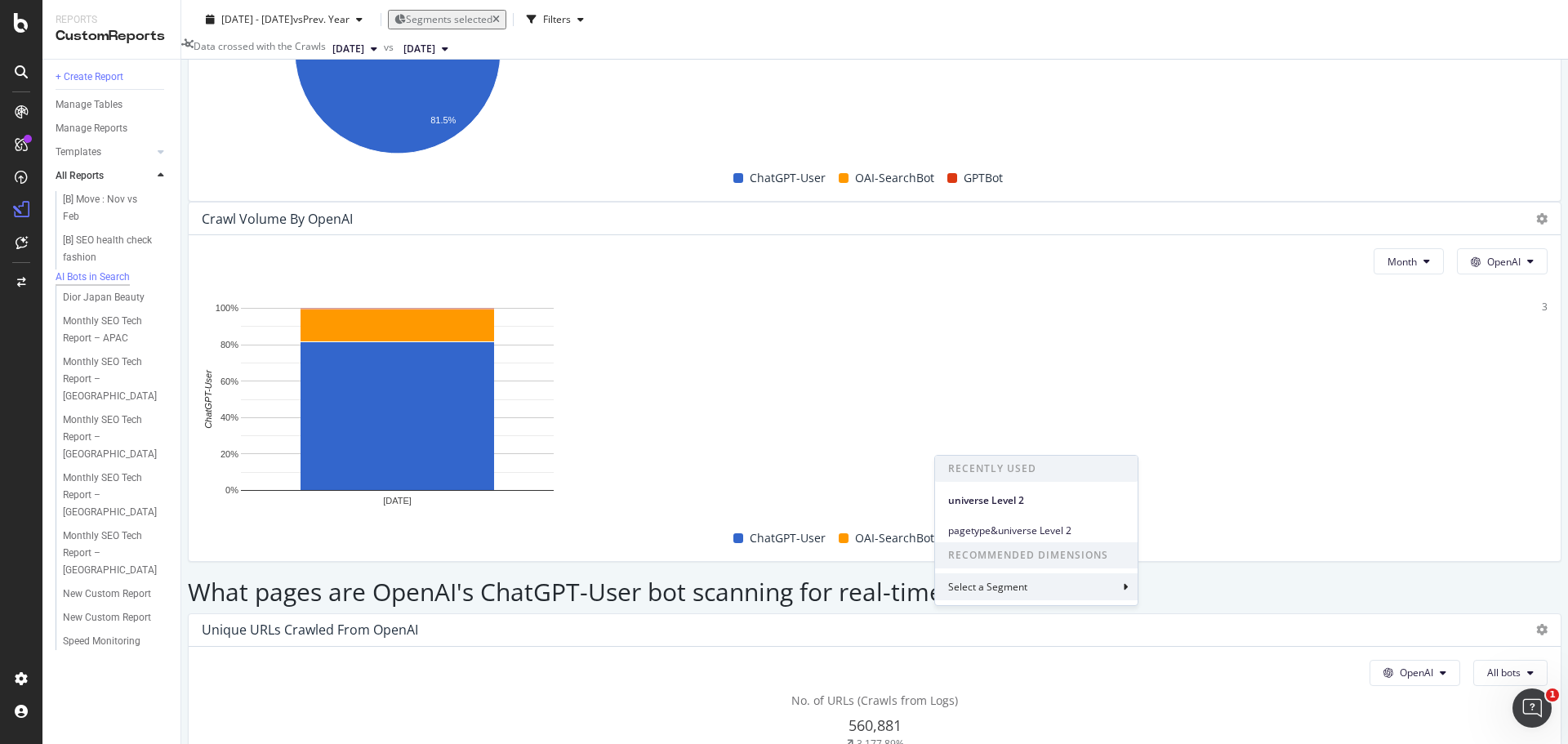
click at [1039, 579] on div "Select a Segment" at bounding box center [1036, 585] width 202 height 27
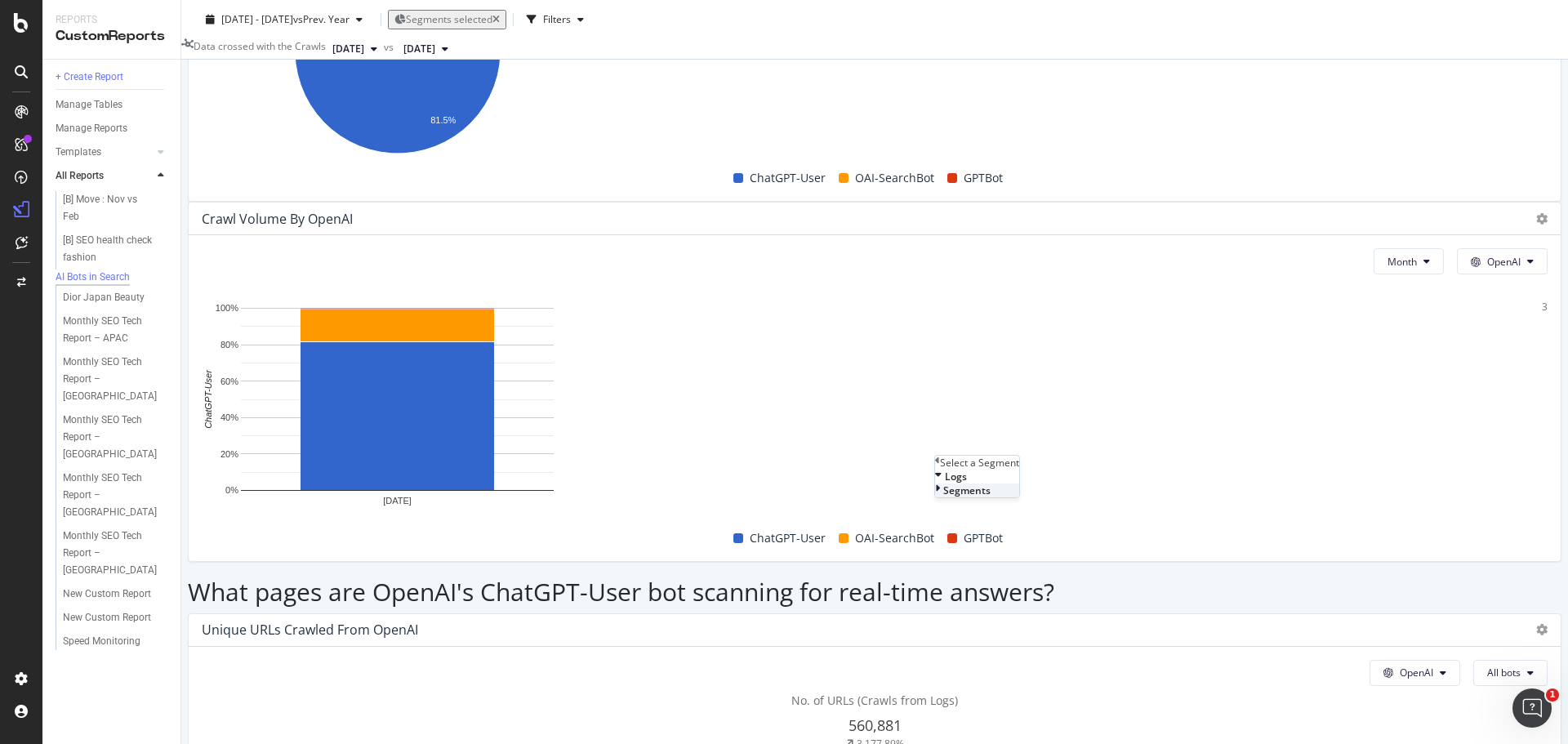
click at [1019, 497] on div "Segments" at bounding box center [976, 490] width 84 height 14
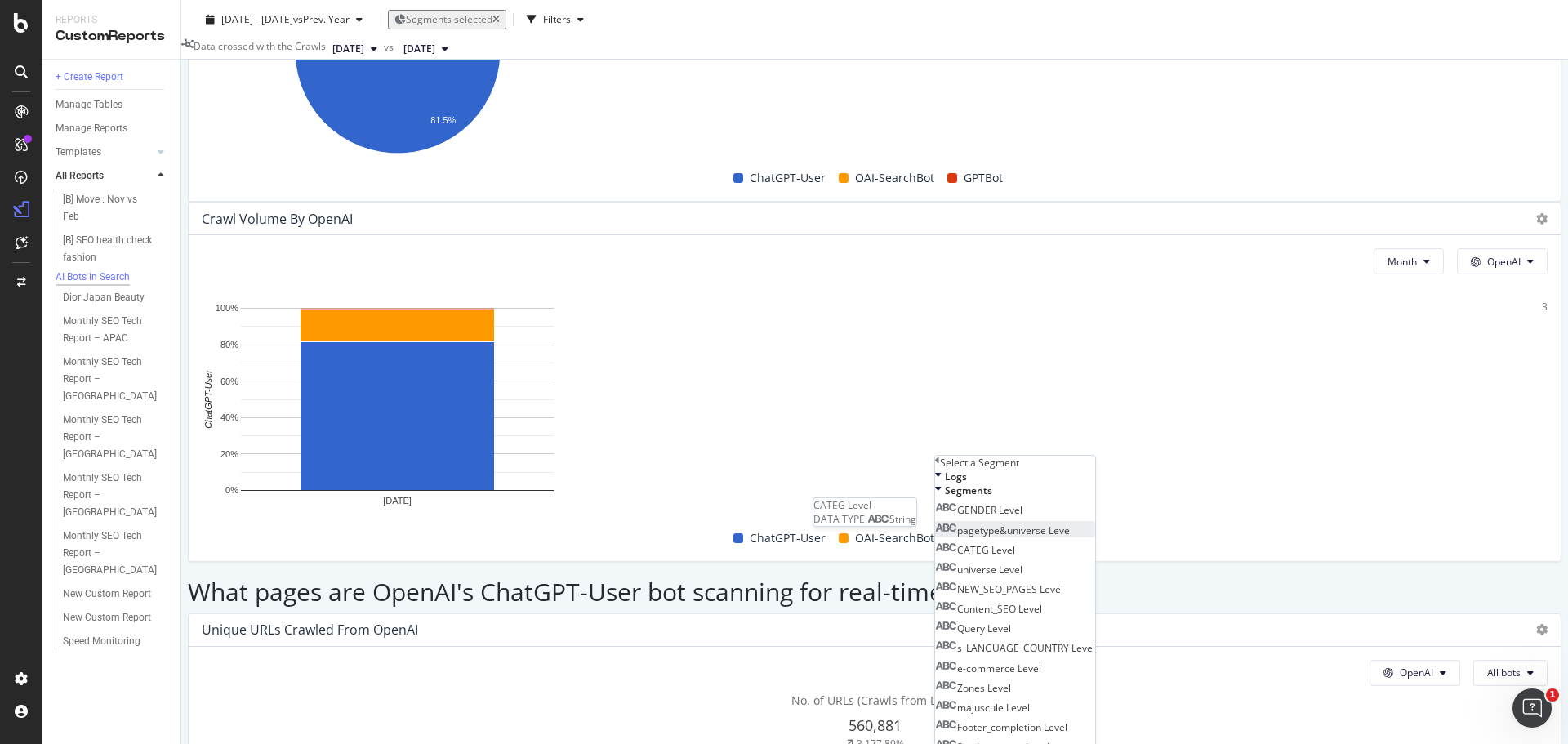
scroll to position [23, 0]
click at [1048, 537] on span "pagetype&universe Level" at bounding box center [1015, 530] width 115 height 14
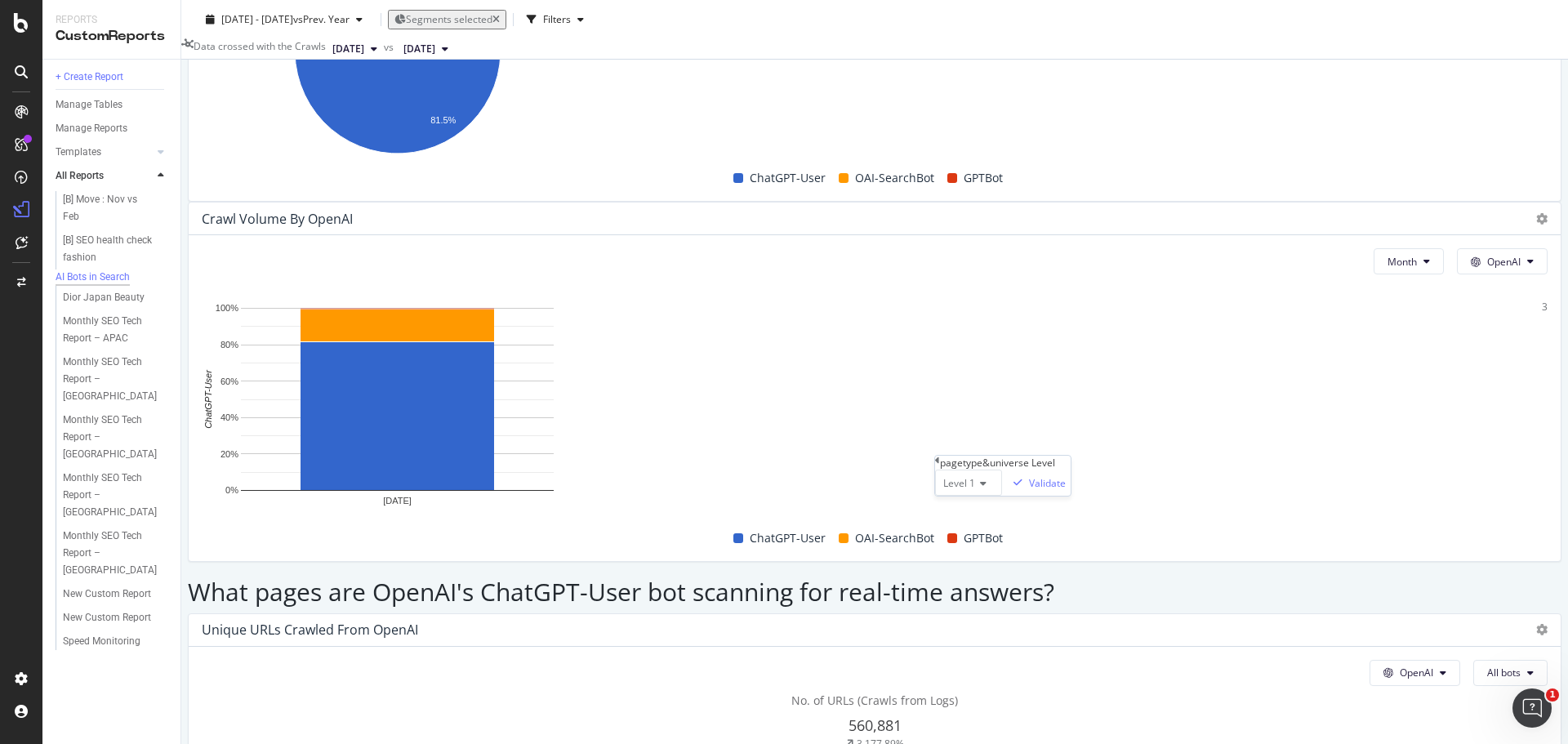
click at [972, 489] on span "Level 1" at bounding box center [959, 482] width 32 height 14
click at [971, 528] on span "Level 2" at bounding box center [955, 521] width 32 height 14
click at [1065, 489] on div "Validate" at bounding box center [1047, 482] width 37 height 14
click at [980, 575] on div "Select a Segment" at bounding box center [986, 585] width 202 height 27
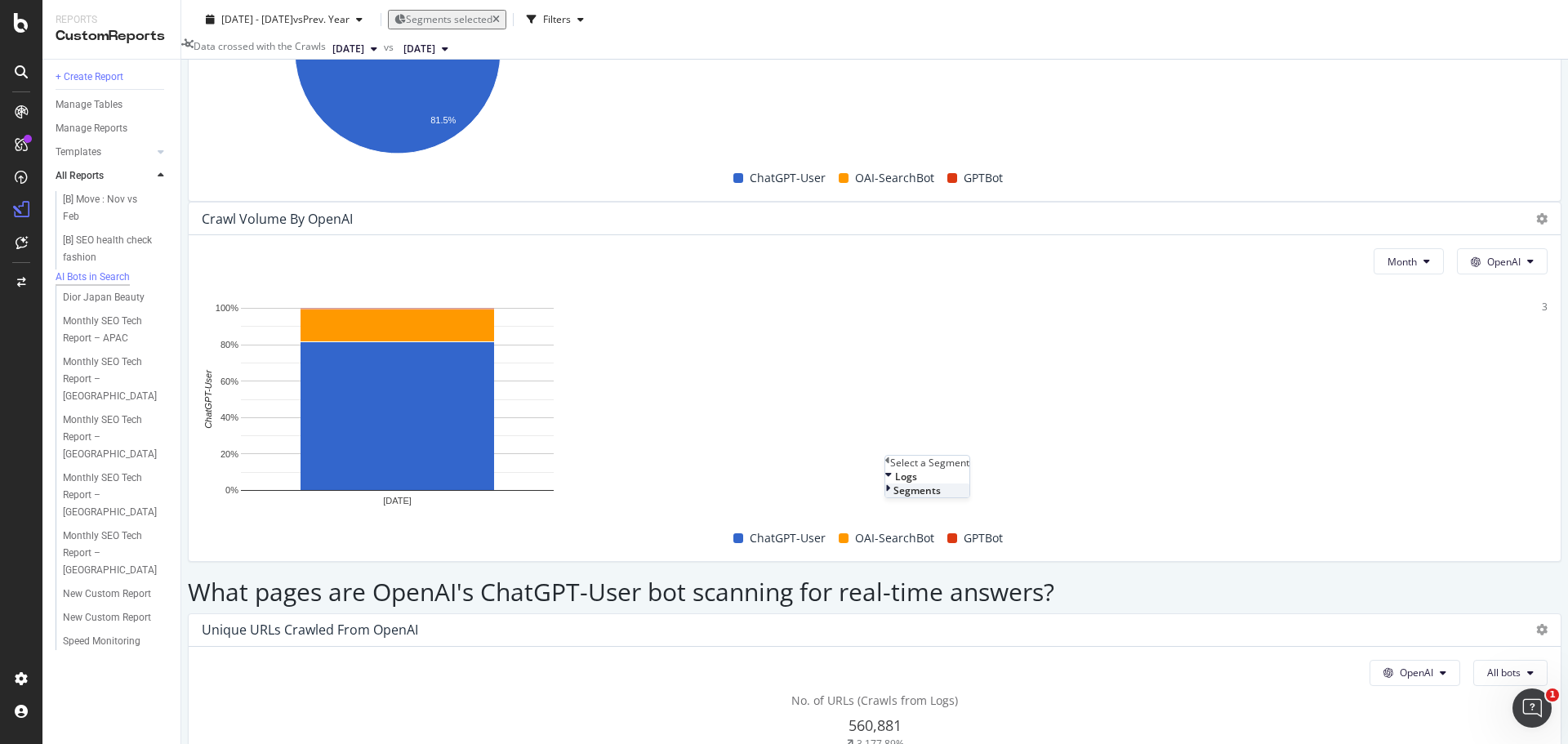
click at [969, 497] on div "Segments" at bounding box center [927, 490] width 84 height 14
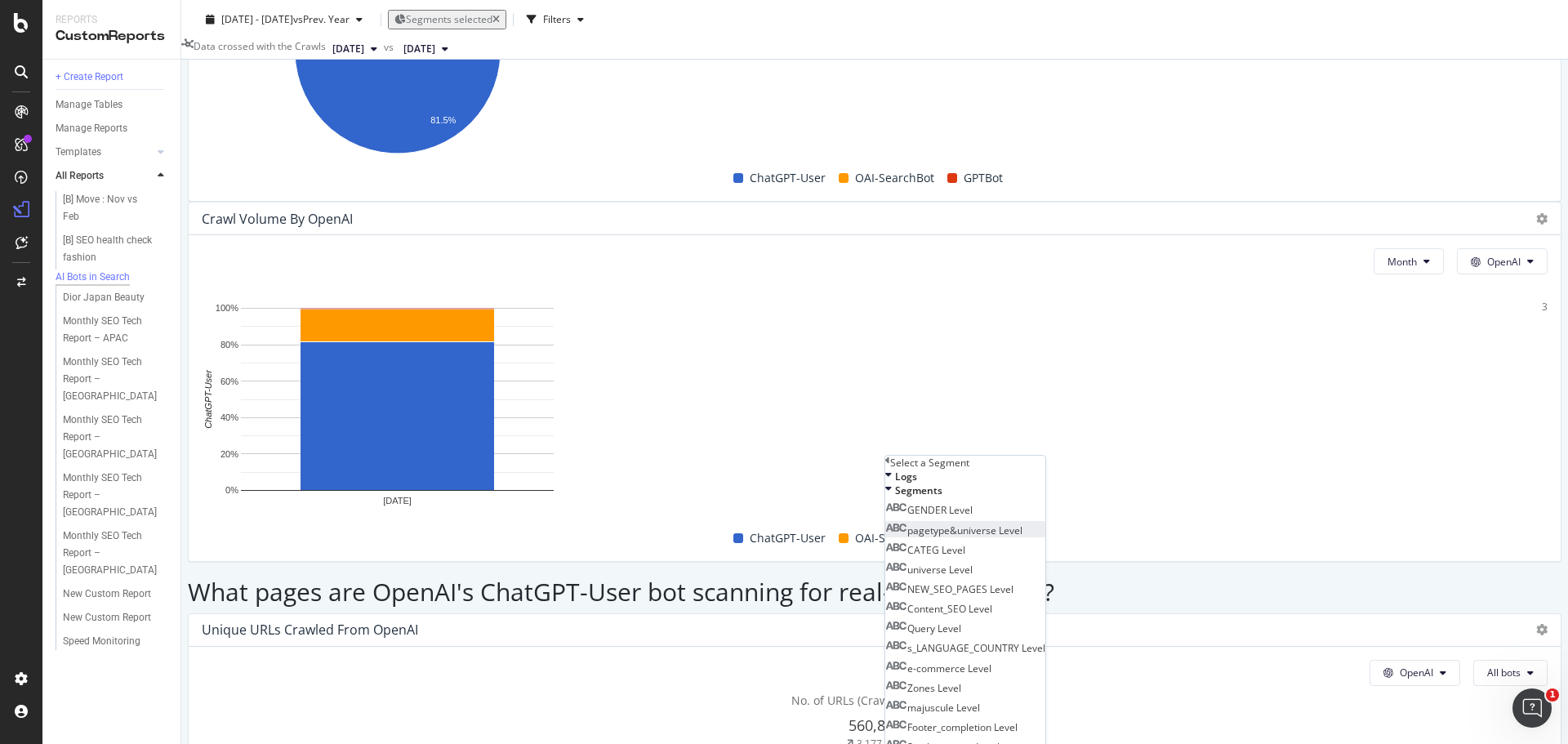
click at [999, 537] on span "pagetype&universe Level" at bounding box center [964, 530] width 115 height 14
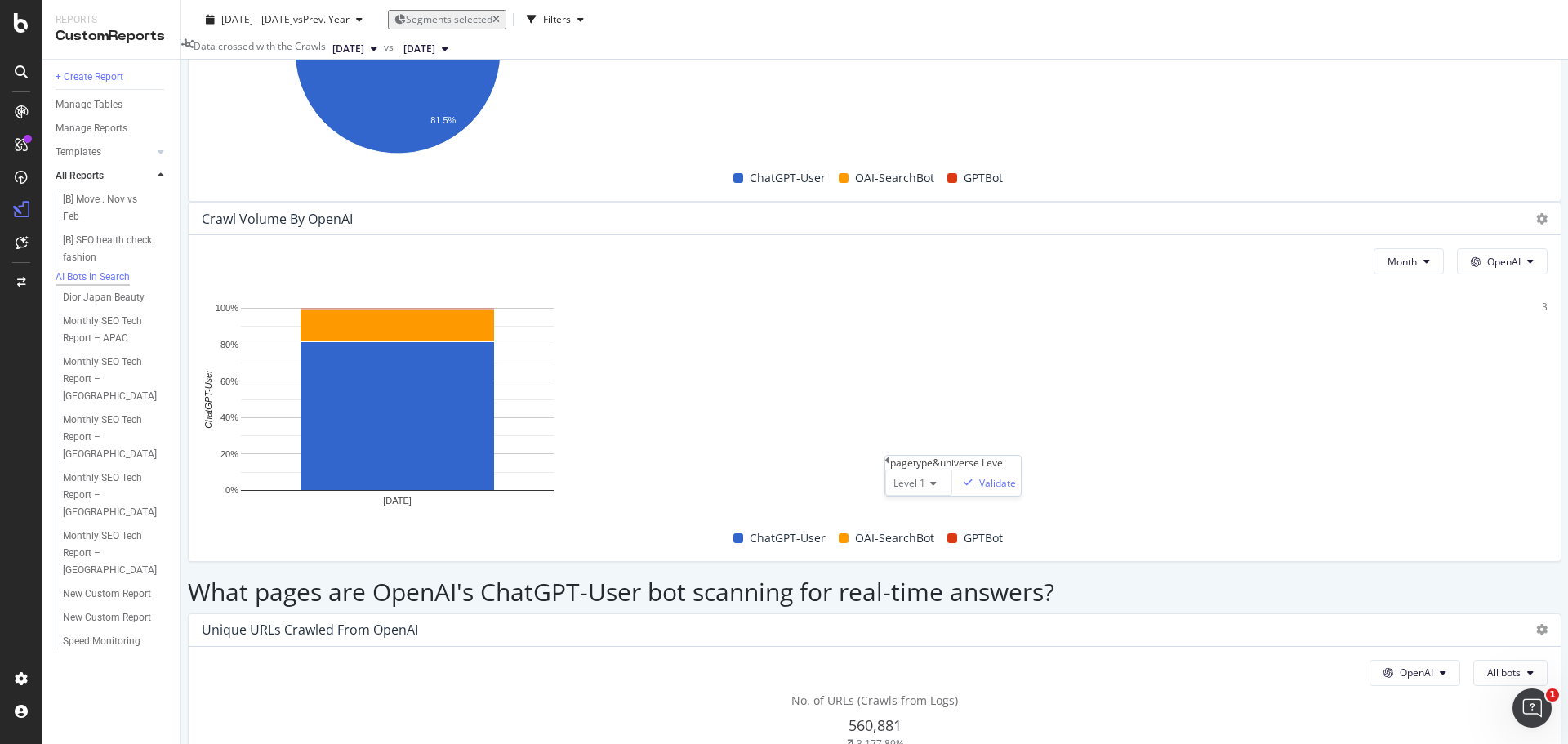
click at [1016, 489] on div "Validate" at bounding box center [997, 482] width 37 height 14
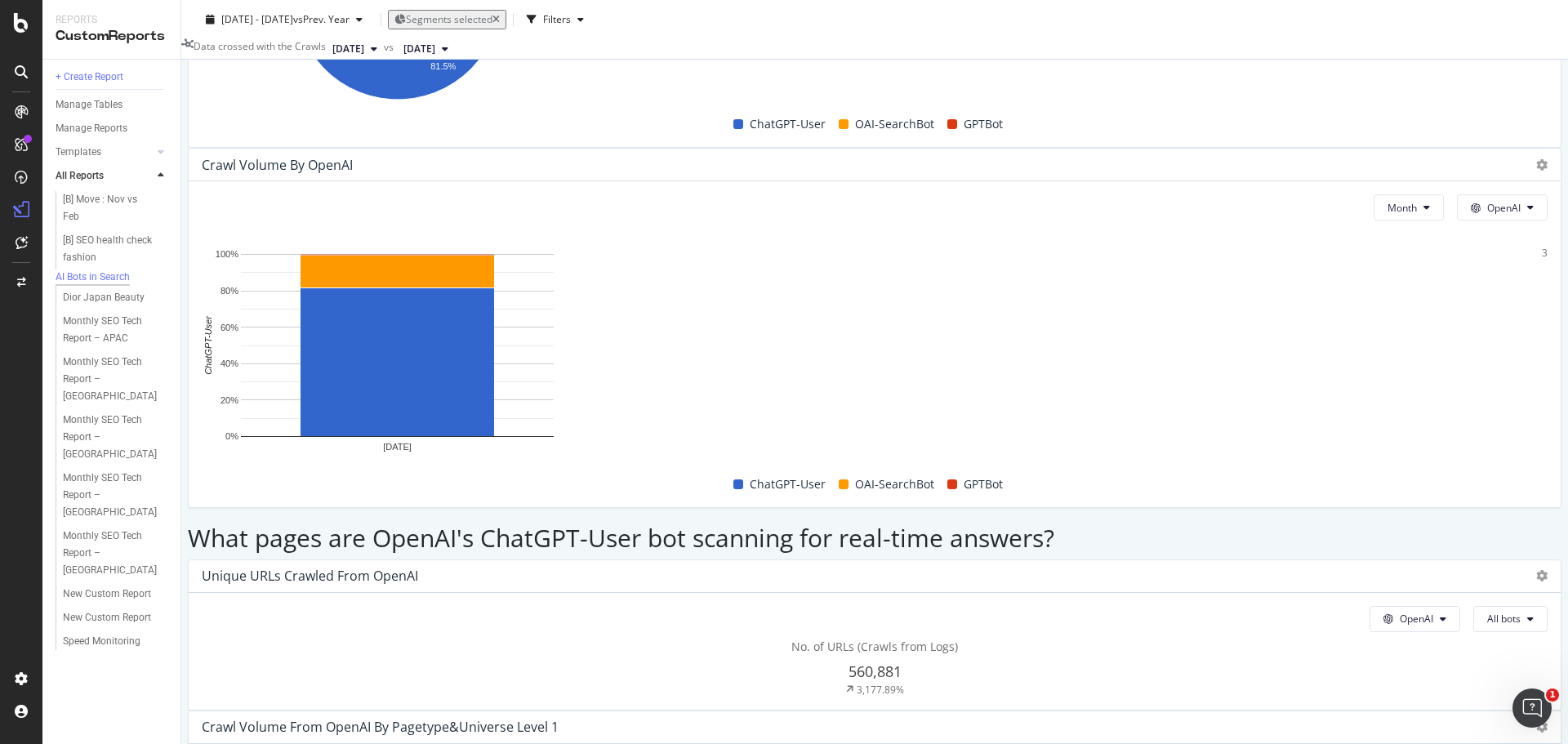
scroll to position [1557, 0]
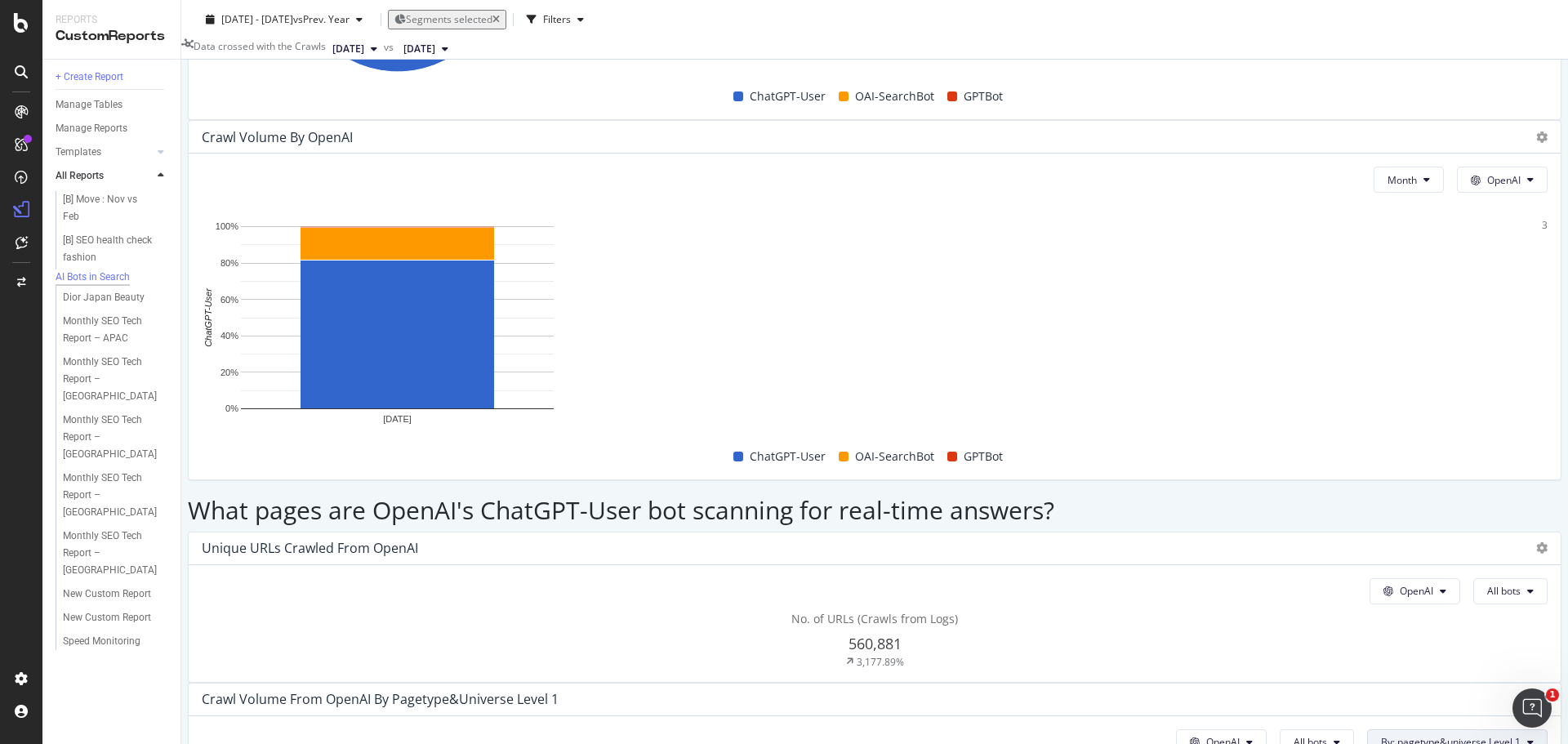
click at [1381, 734] on span "By: pagetype&universe Level 1" at bounding box center [1450, 741] width 140 height 14
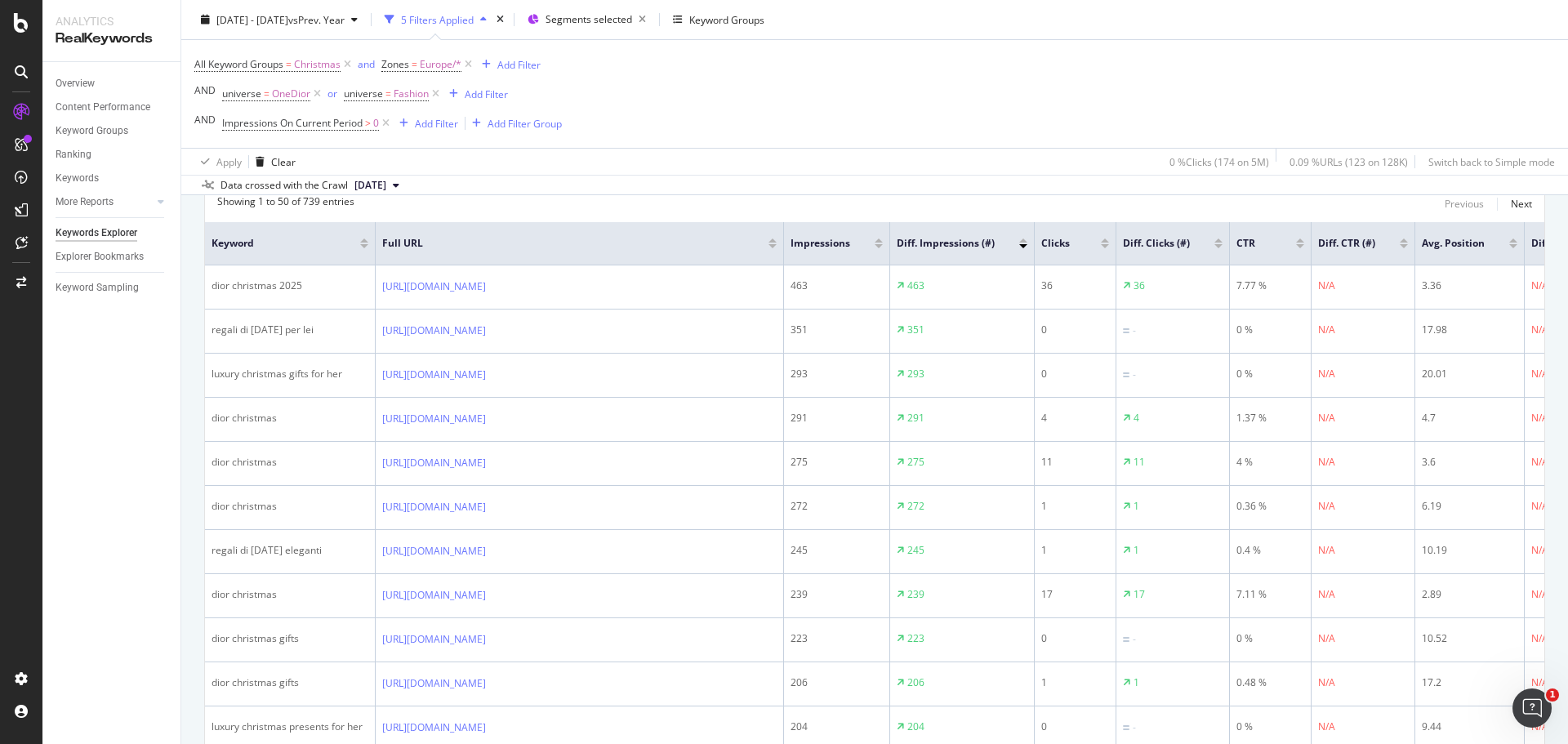
scroll to position [245, 0]
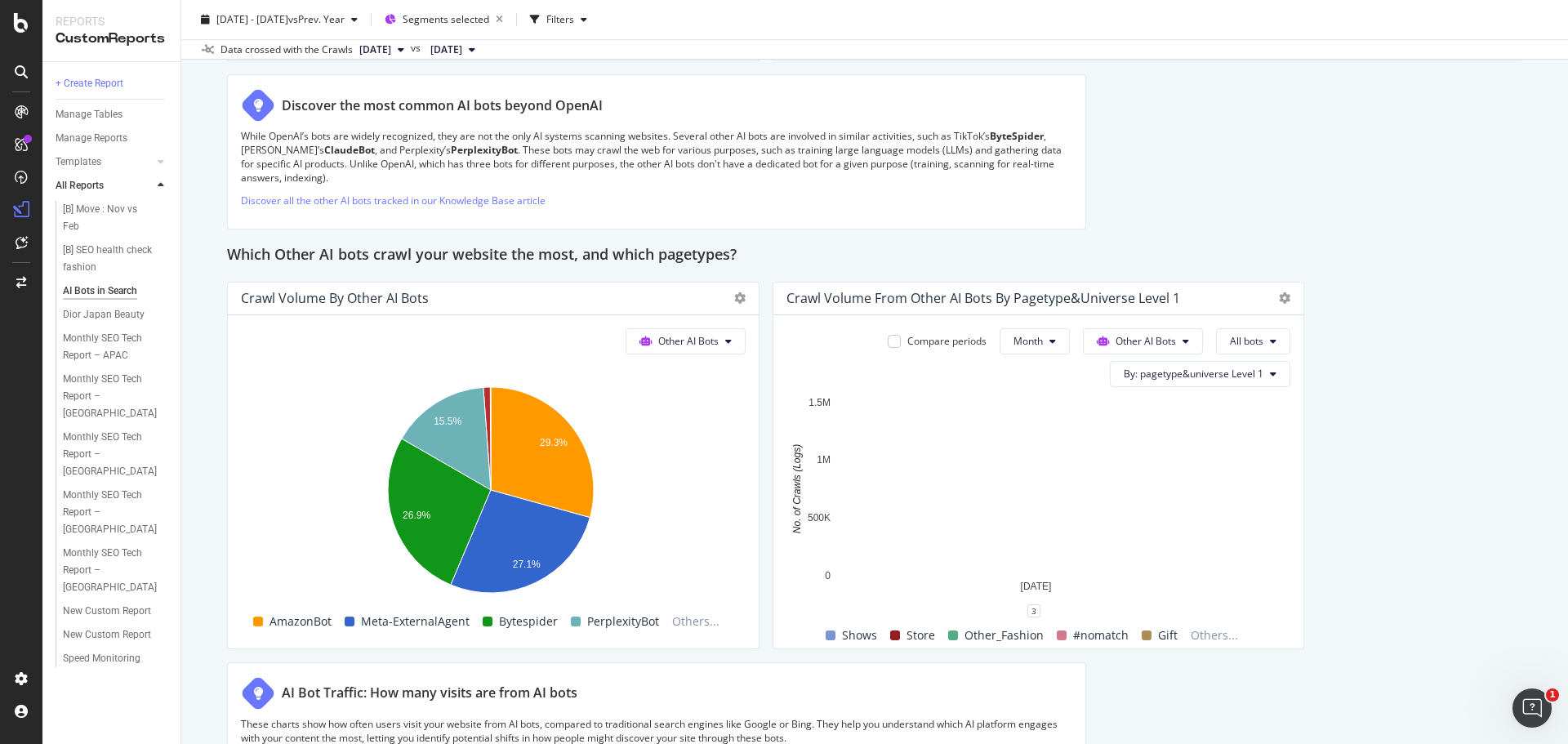
scroll to position [2035, 0]
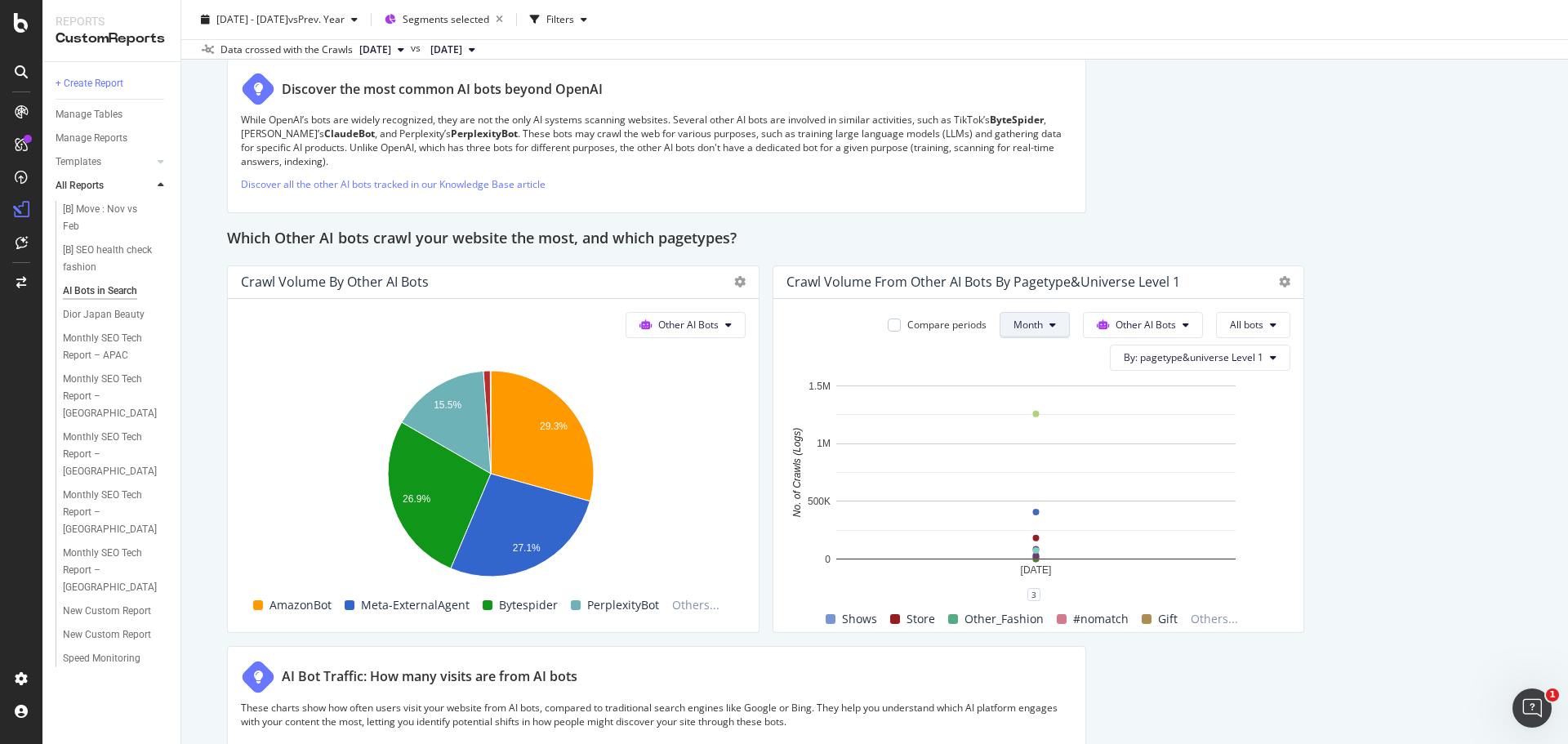
click at [1017, 324] on span "Month" at bounding box center [1028, 324] width 30 height 14
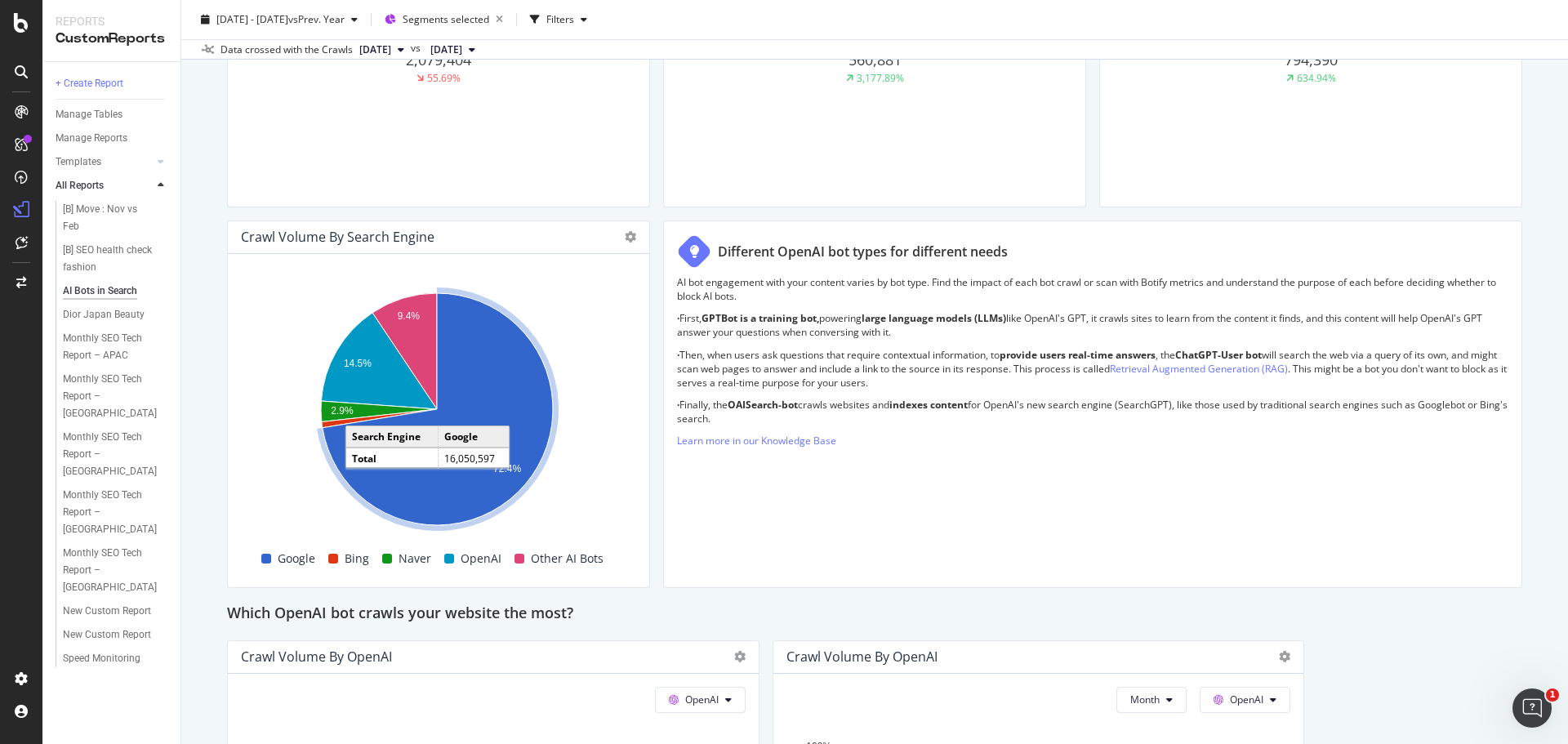
scroll to position [647, 0]
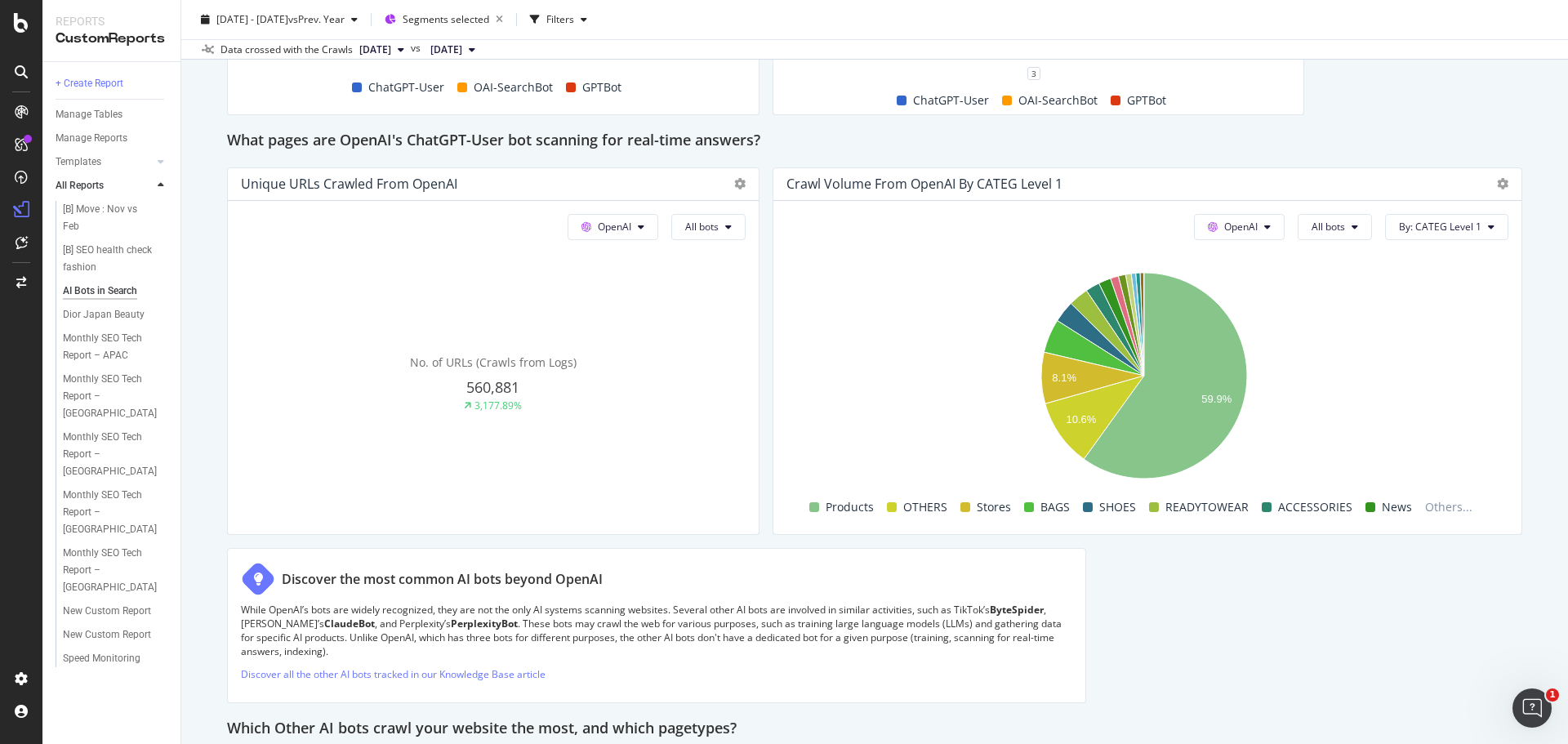
scroll to position [1545, 0]
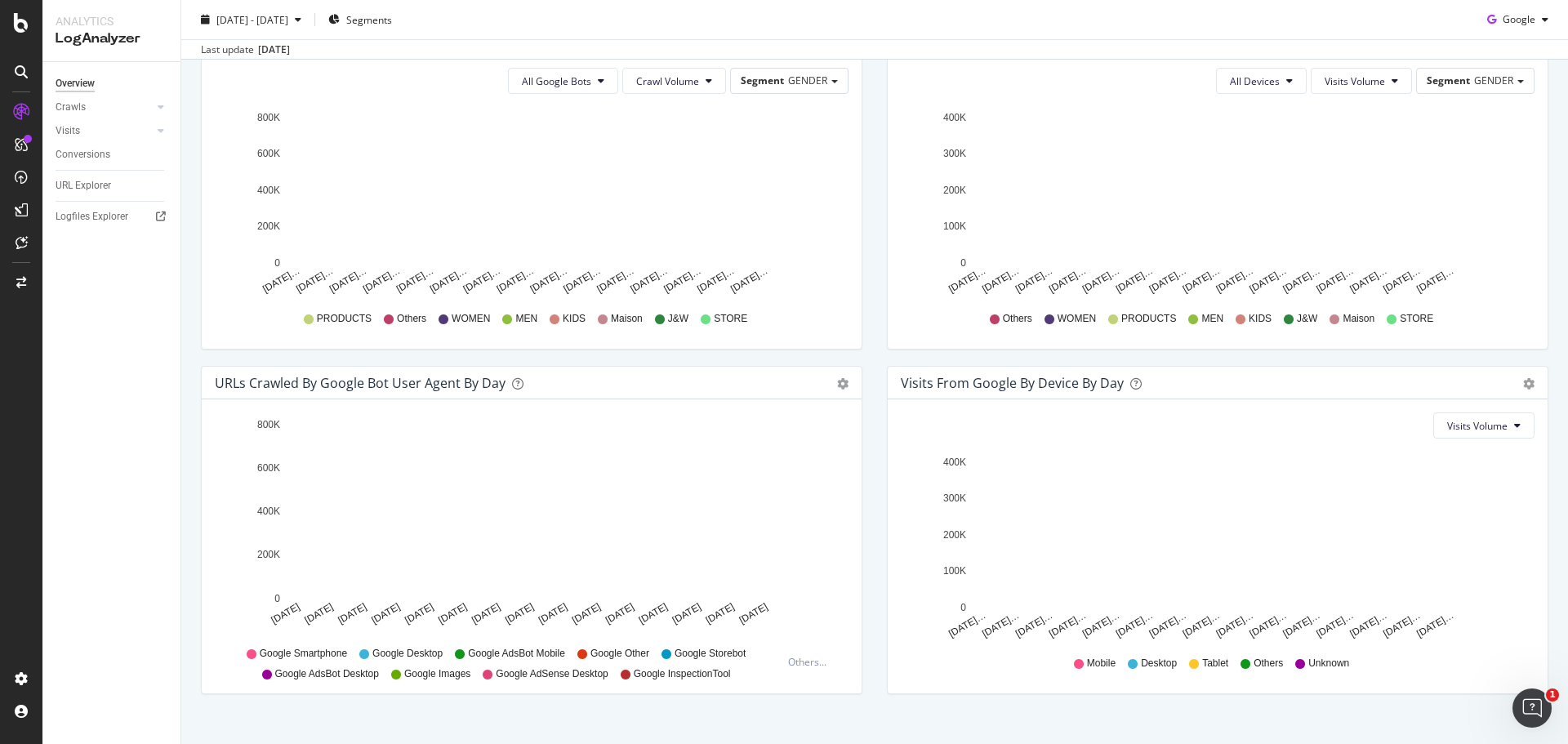
scroll to position [617, 0]
